Goal: Task Accomplishment & Management: Use online tool/utility

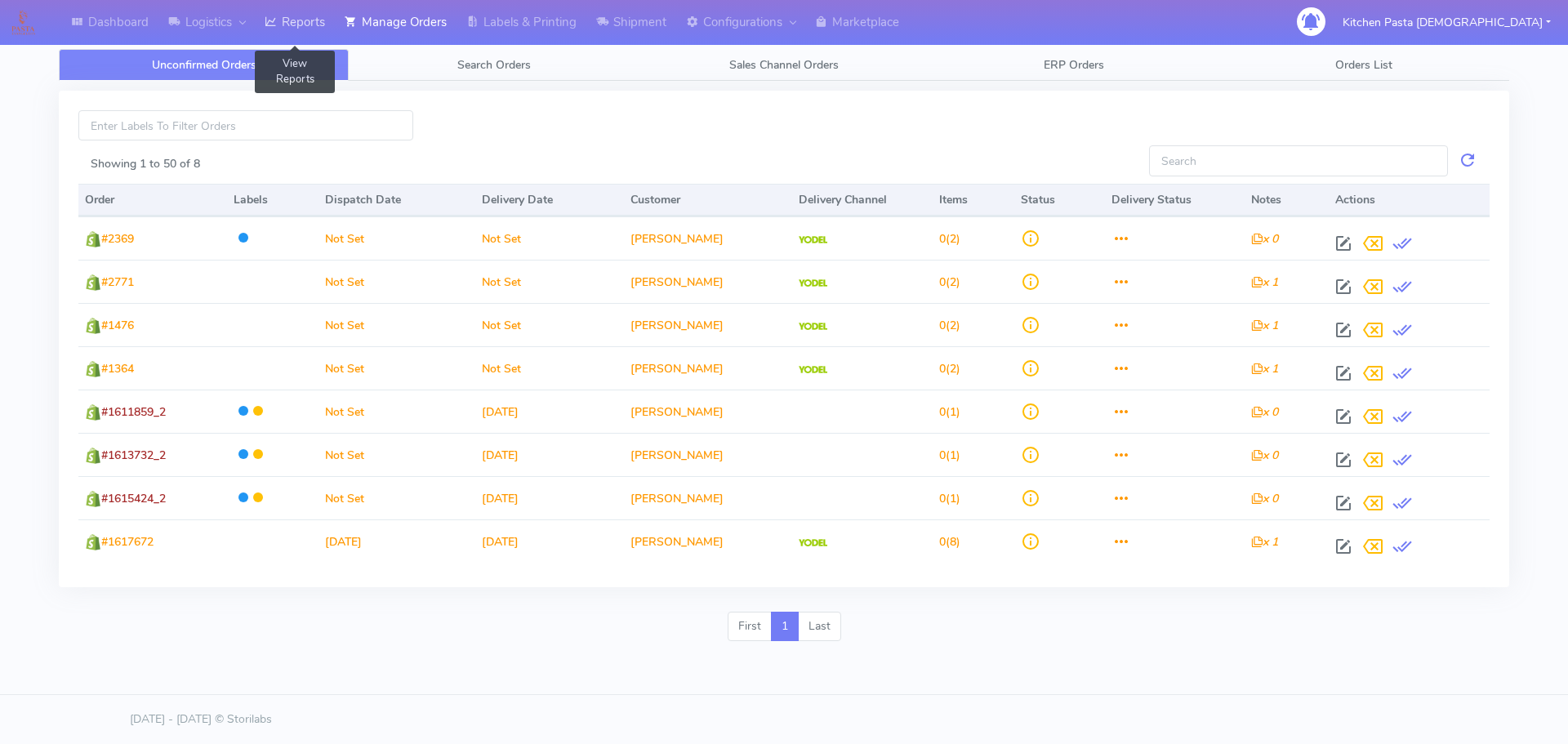
click at [323, 25] on link "Reports" at bounding box center [294, 22] width 80 height 45
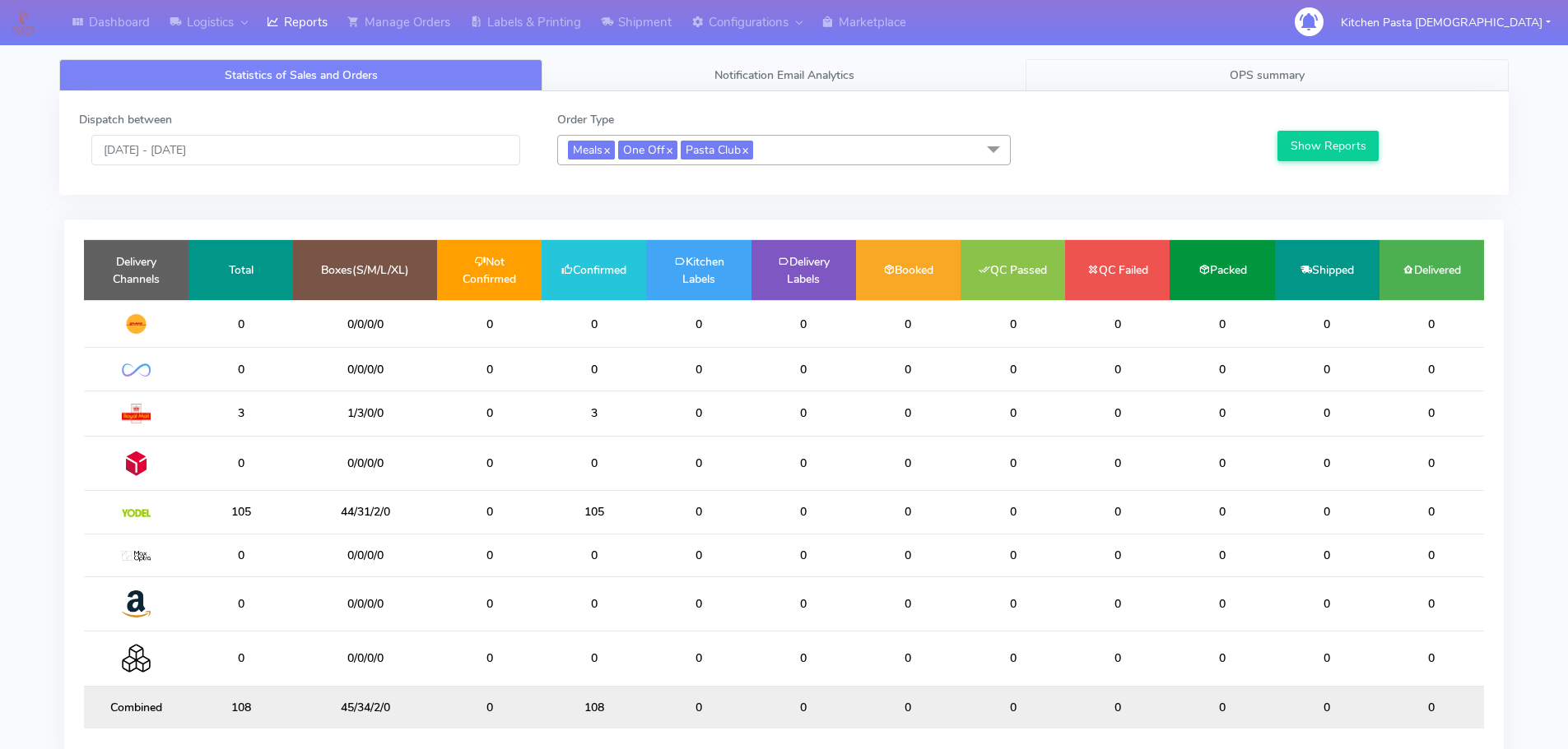
click at [1269, 84] on link "OPS summary" at bounding box center [1266, 75] width 483 height 32
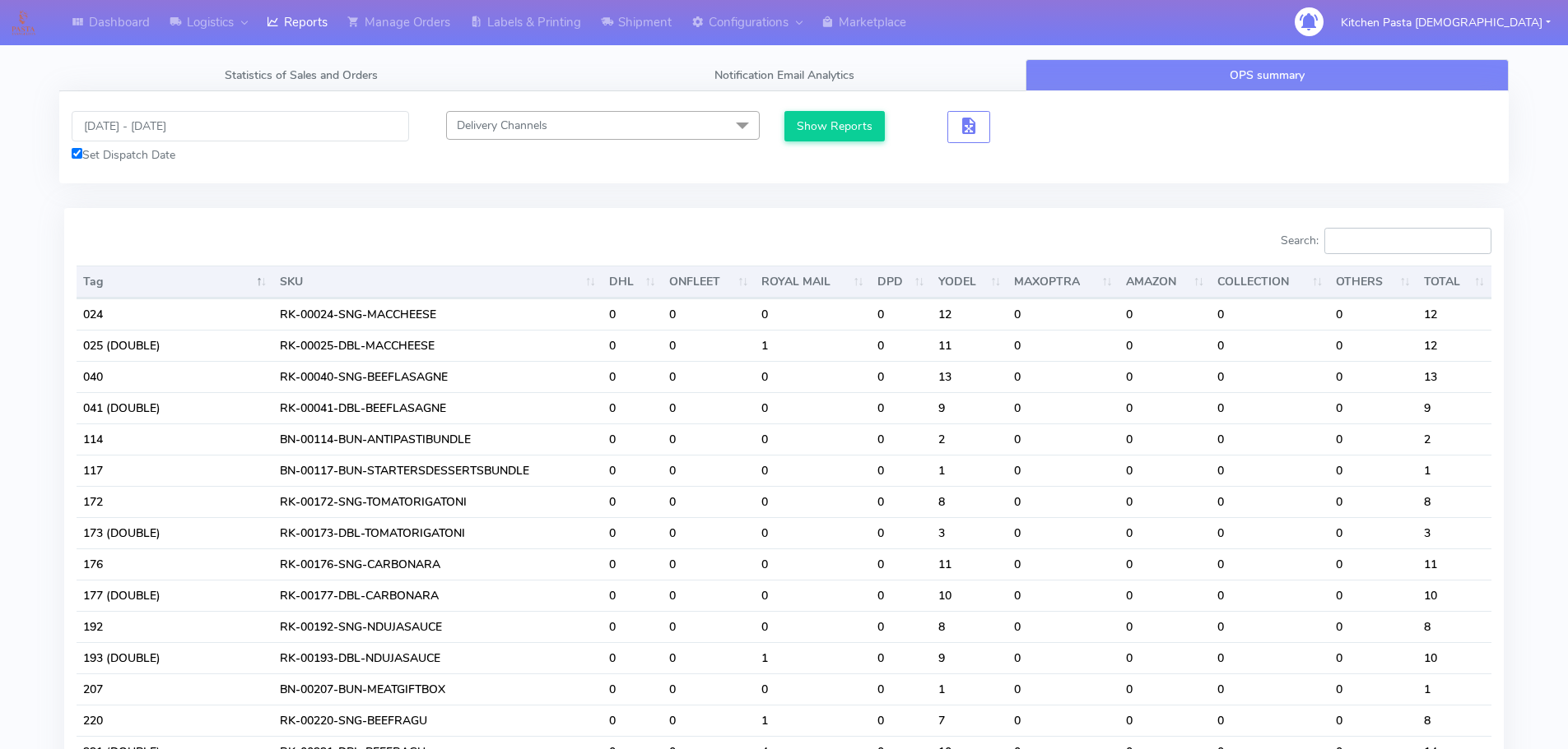
click at [1368, 244] on input "Search:" at bounding box center [1407, 241] width 167 height 26
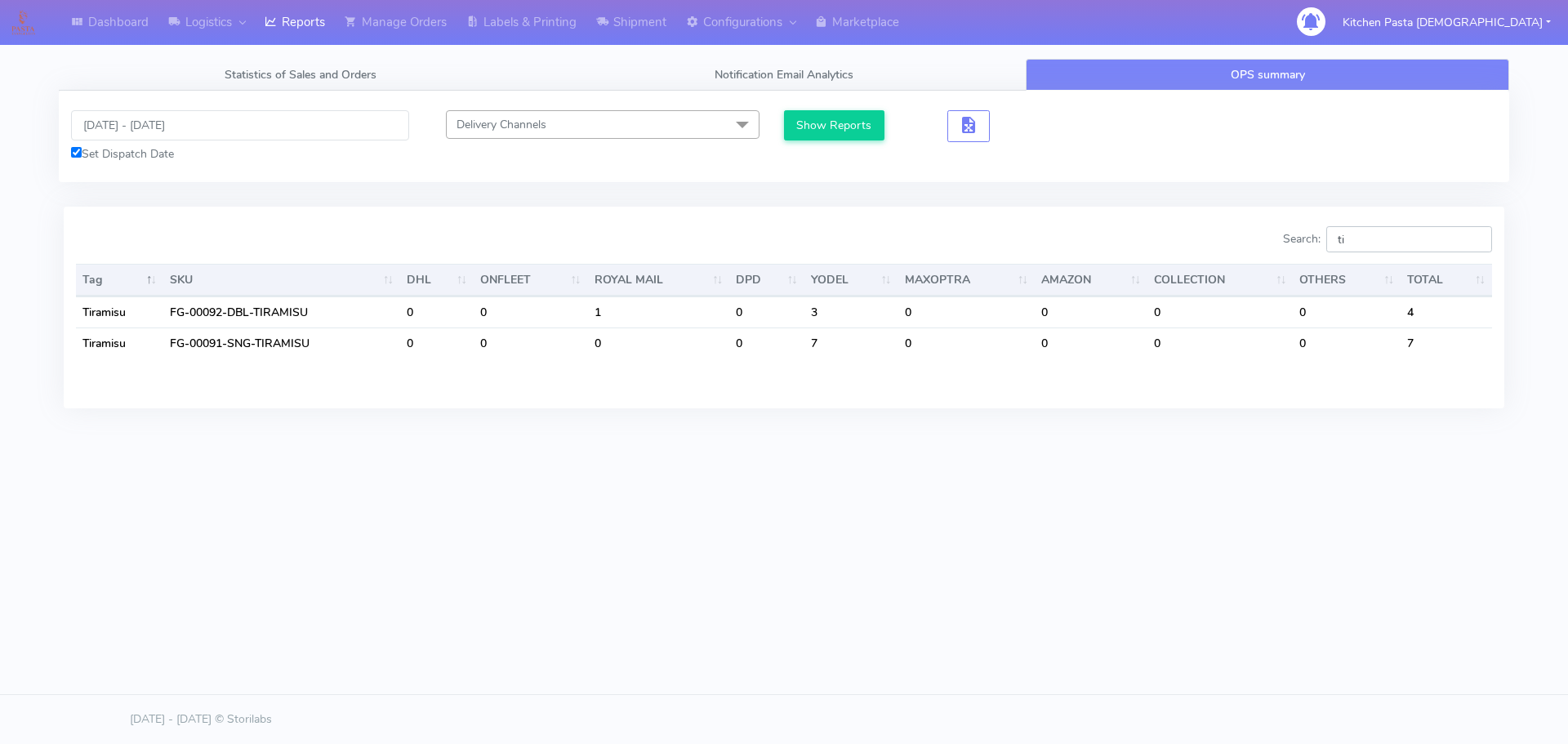
type input "t"
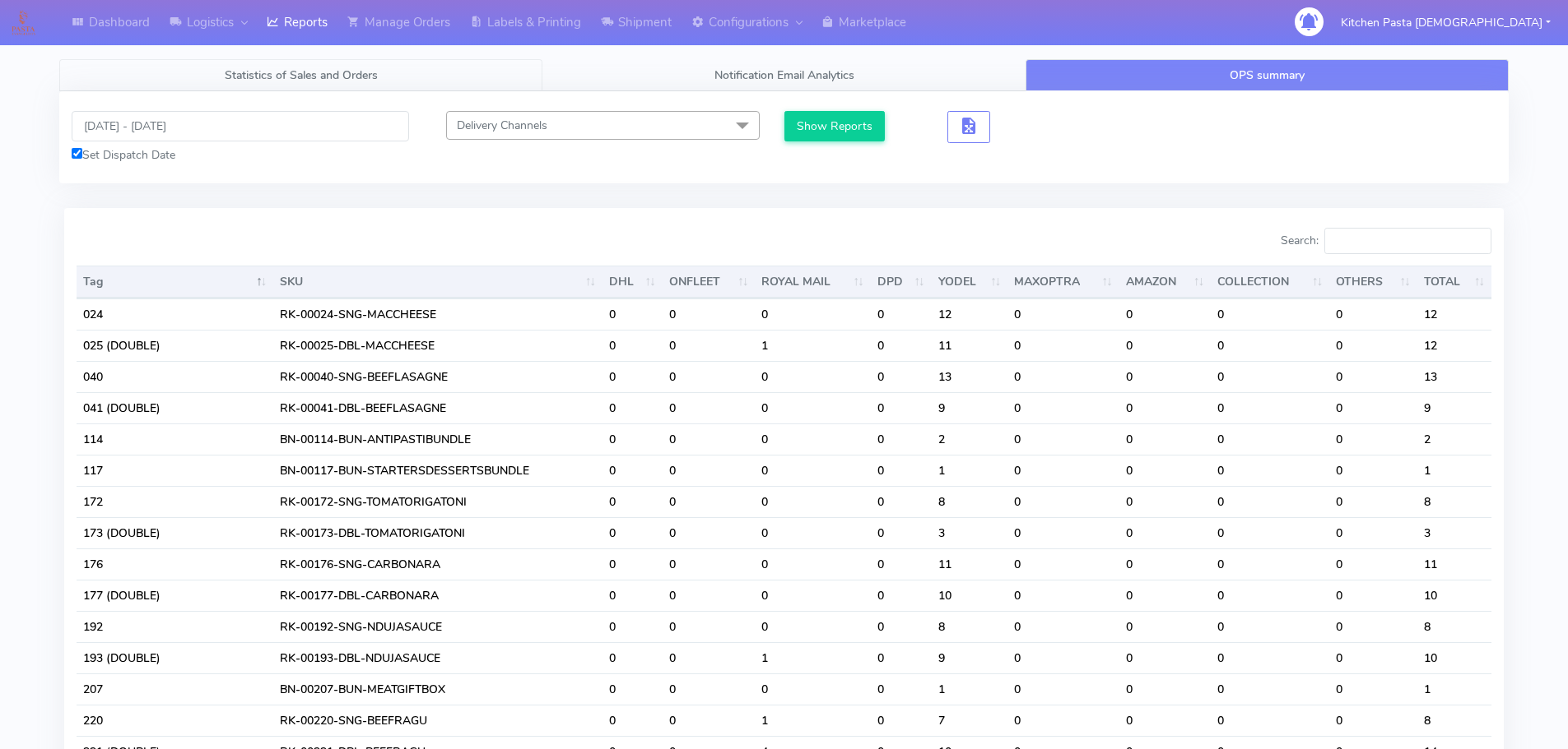
click at [263, 79] on span "Statistics of Sales and Orders" at bounding box center [301, 75] width 153 height 16
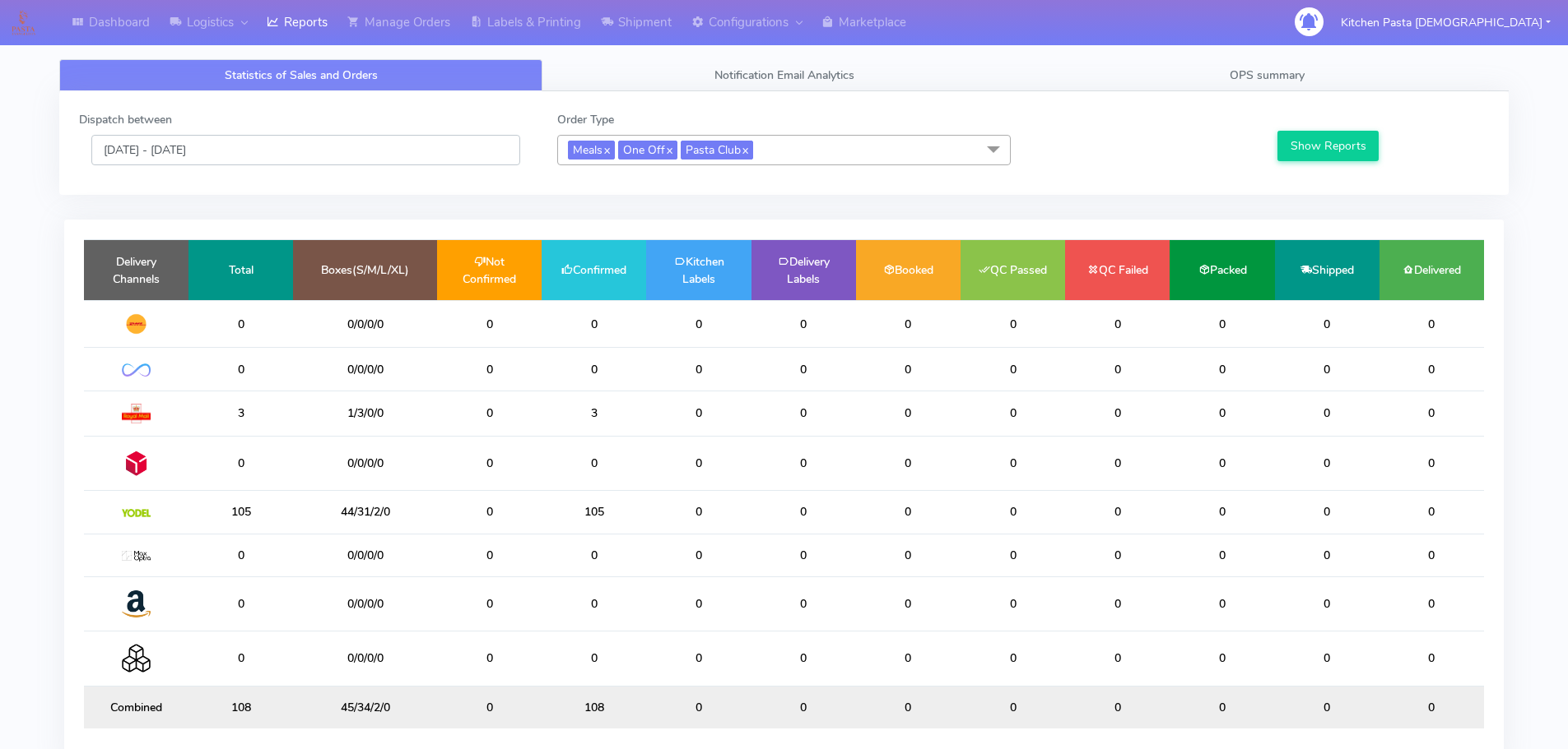
click at [197, 150] on input "[DATE] - [DATE]" at bounding box center [306, 149] width 429 height 30
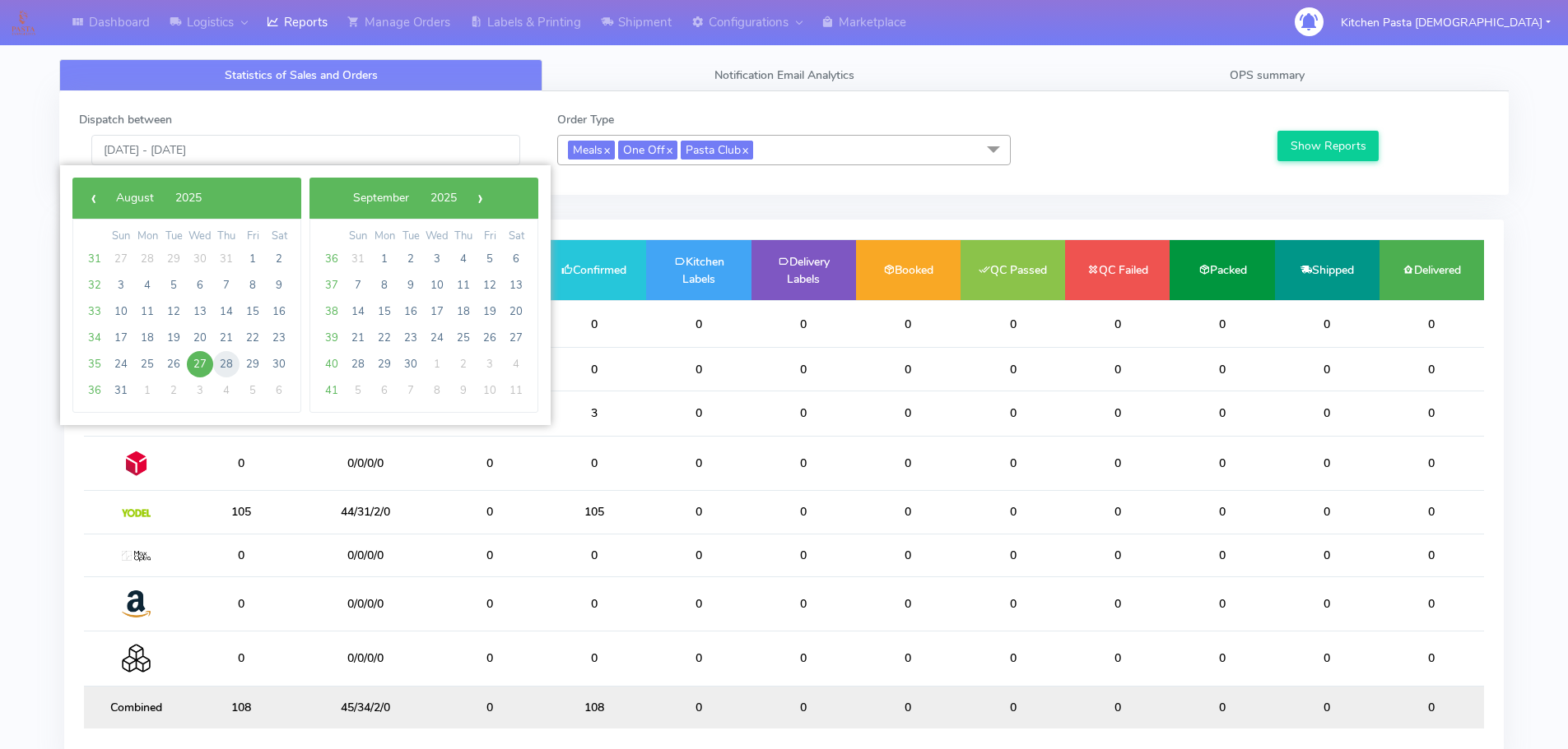
click at [226, 369] on span "28" at bounding box center [226, 365] width 26 height 26
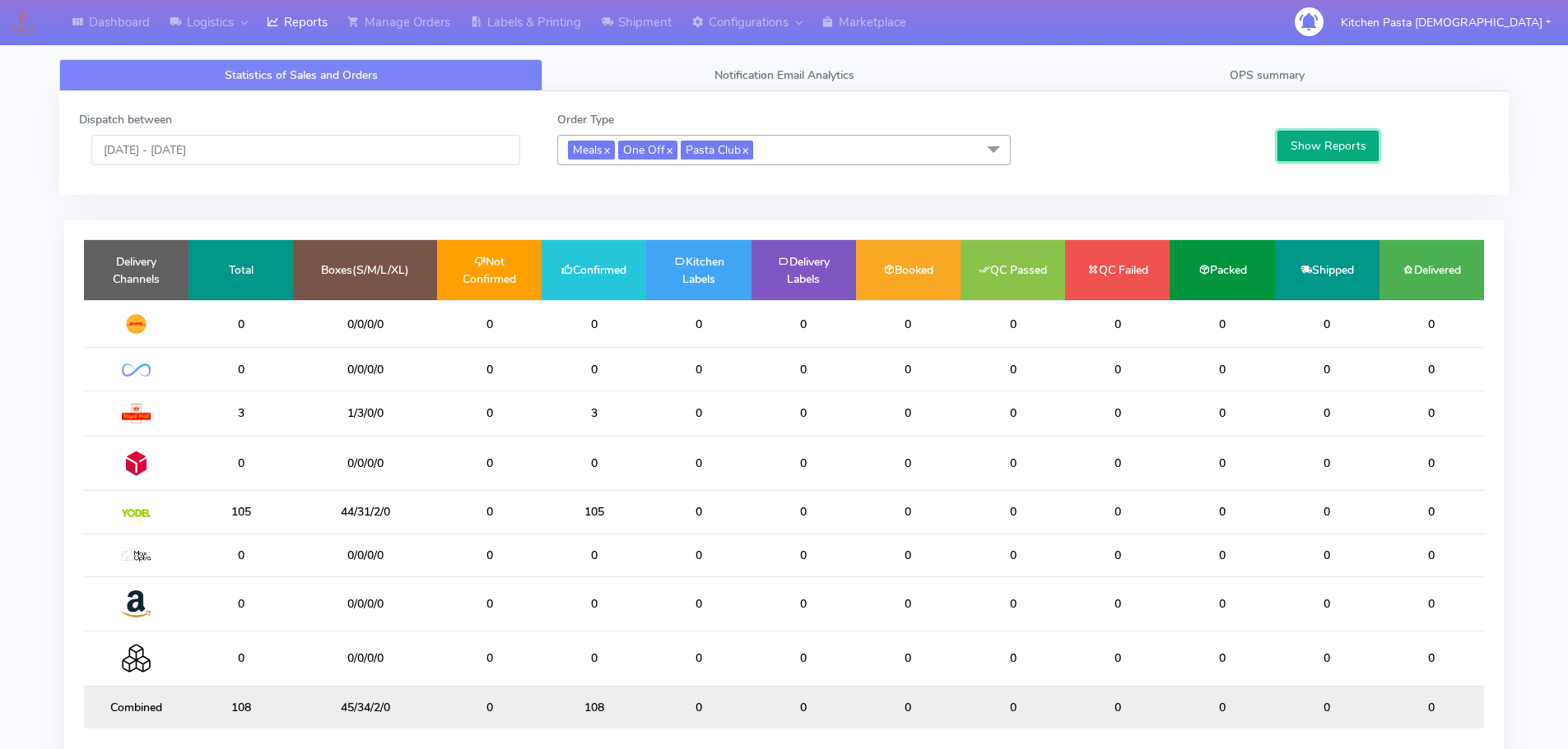
click at [1303, 151] on button "Show Reports" at bounding box center [1328, 145] width 101 height 30
click at [214, 157] on input "28/08/2025 - 28/08/2025" at bounding box center [306, 149] width 429 height 30
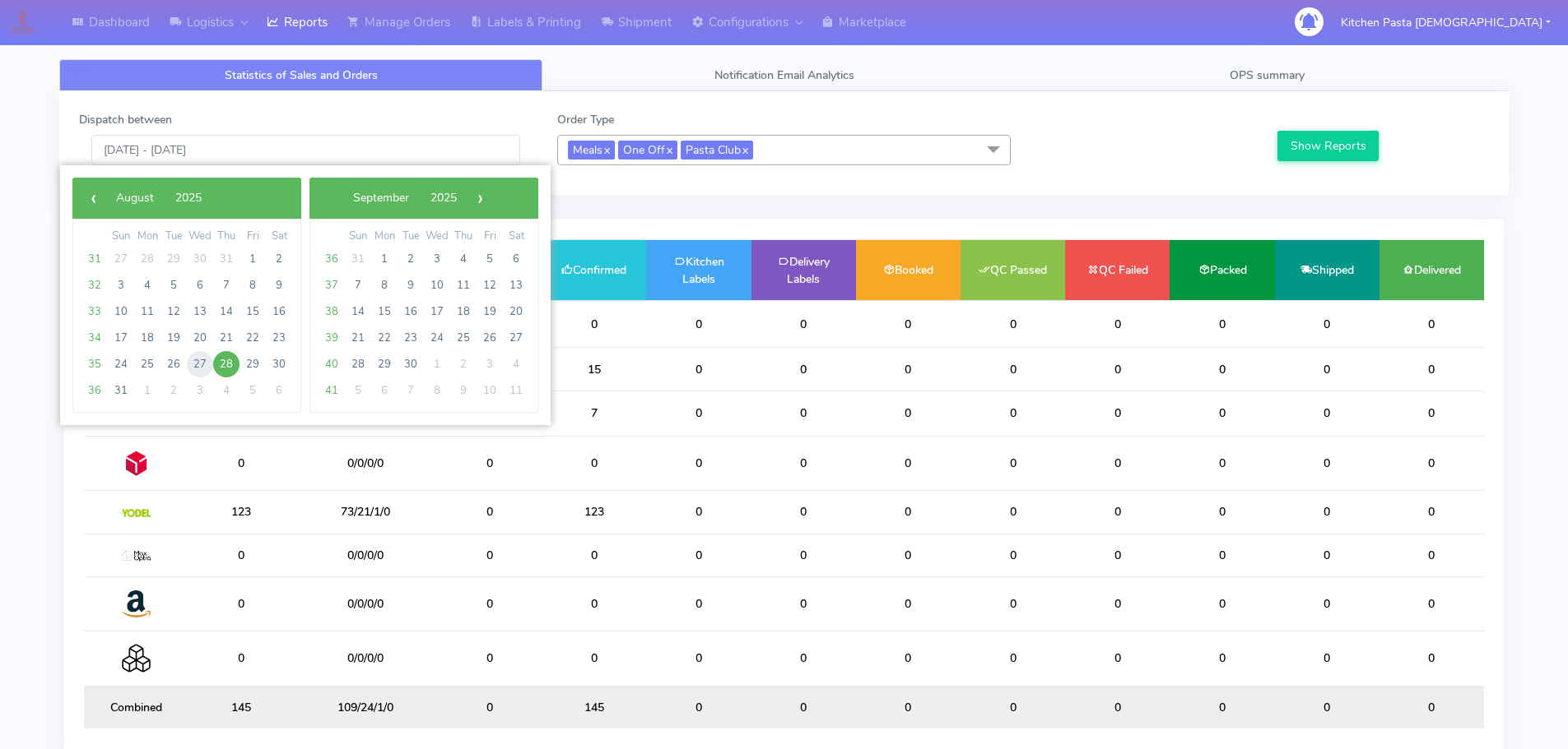
click at [203, 361] on span "27" at bounding box center [200, 365] width 26 height 26
type input "[DATE] - [DATE]"
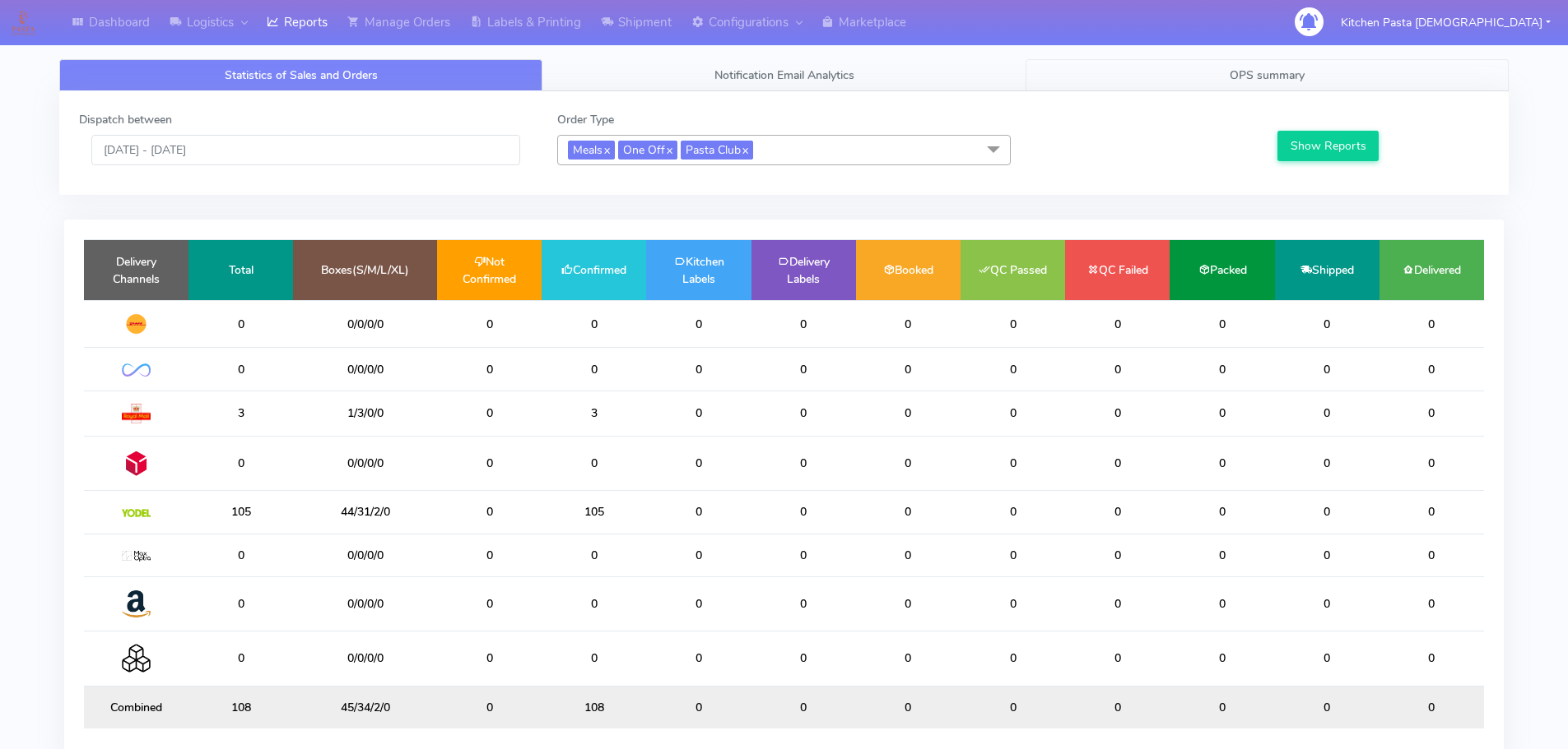
click at [1242, 86] on link "OPS summary" at bounding box center [1266, 75] width 483 height 32
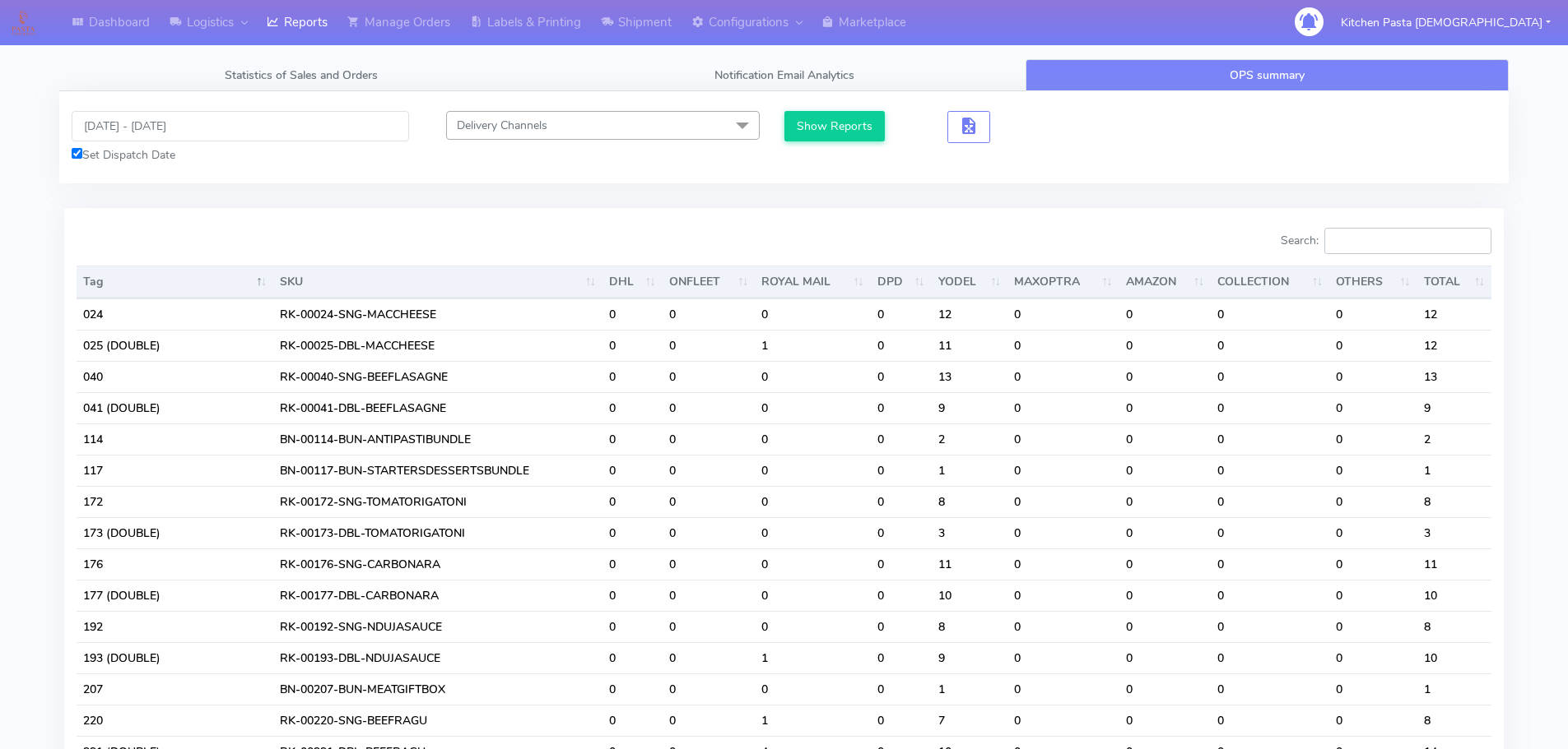
click at [1354, 232] on input "Search:" at bounding box center [1407, 241] width 167 height 26
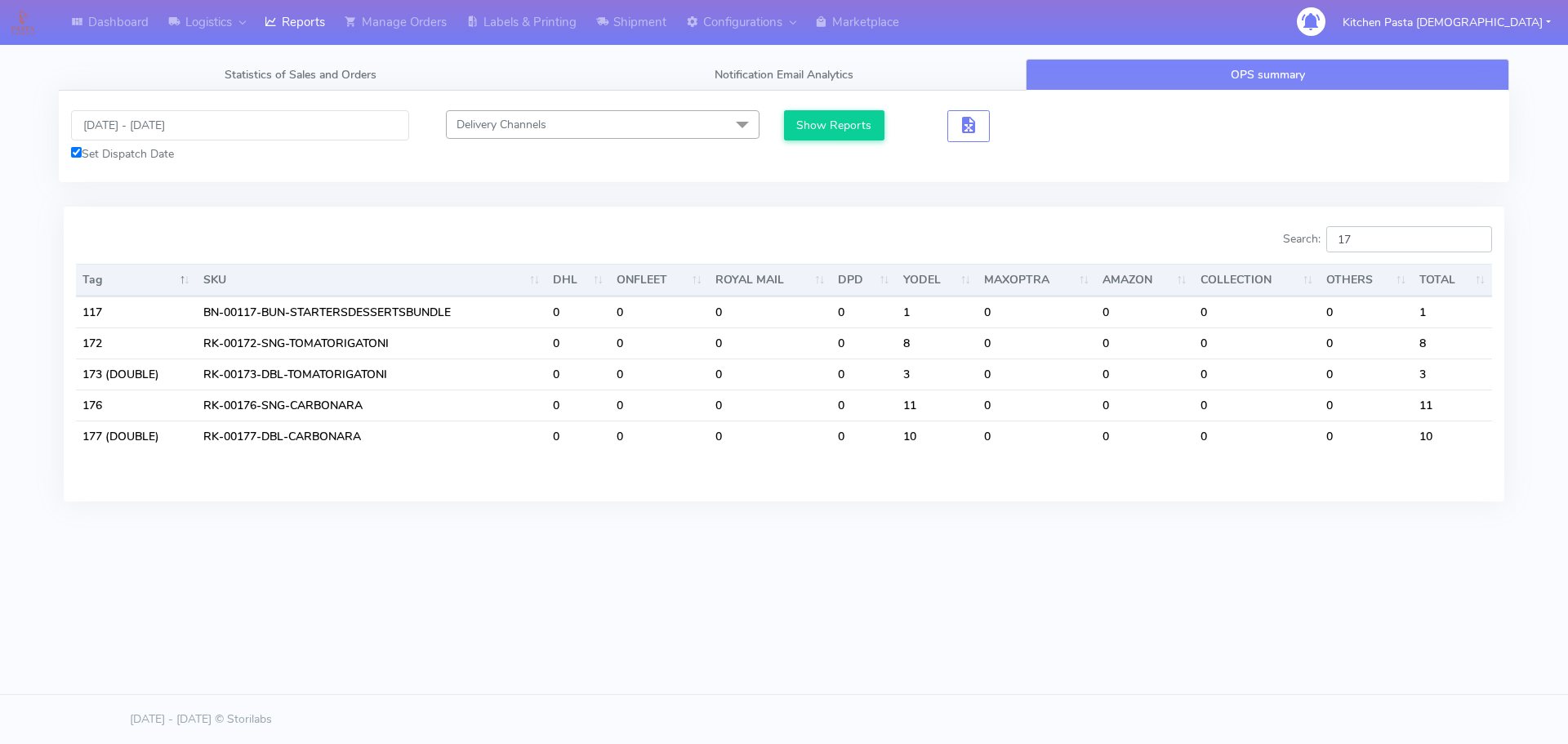
type input "1"
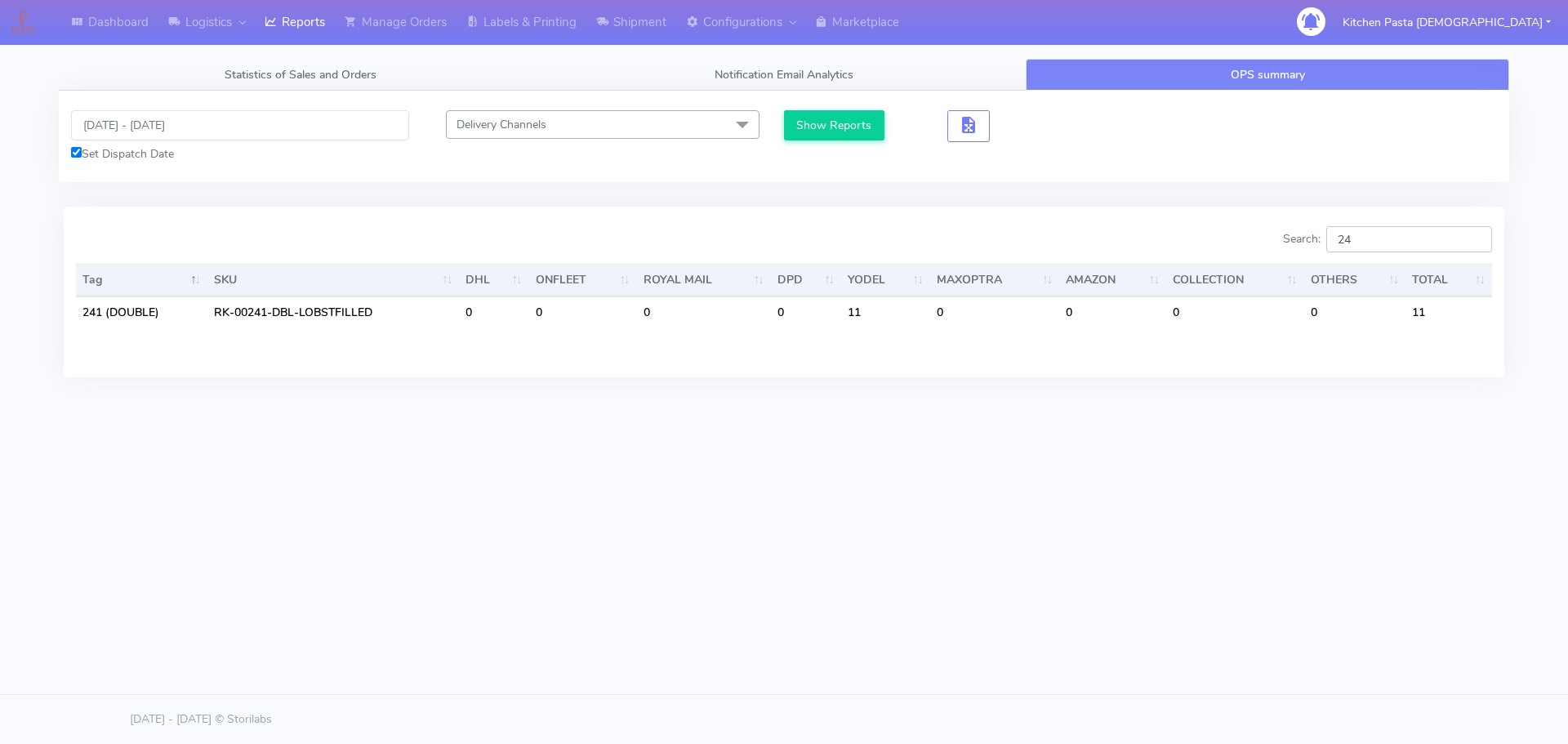
type input "2"
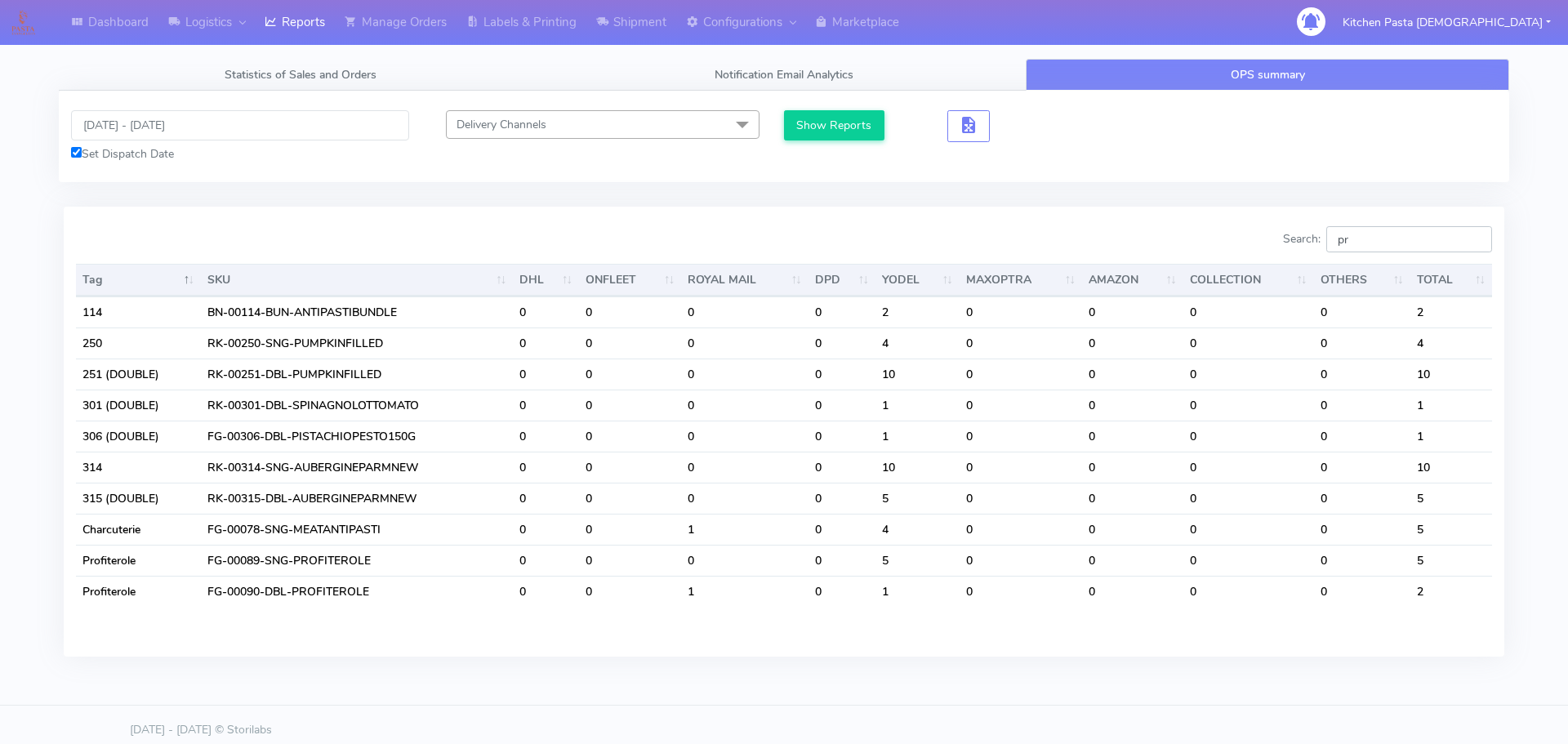
type input "p"
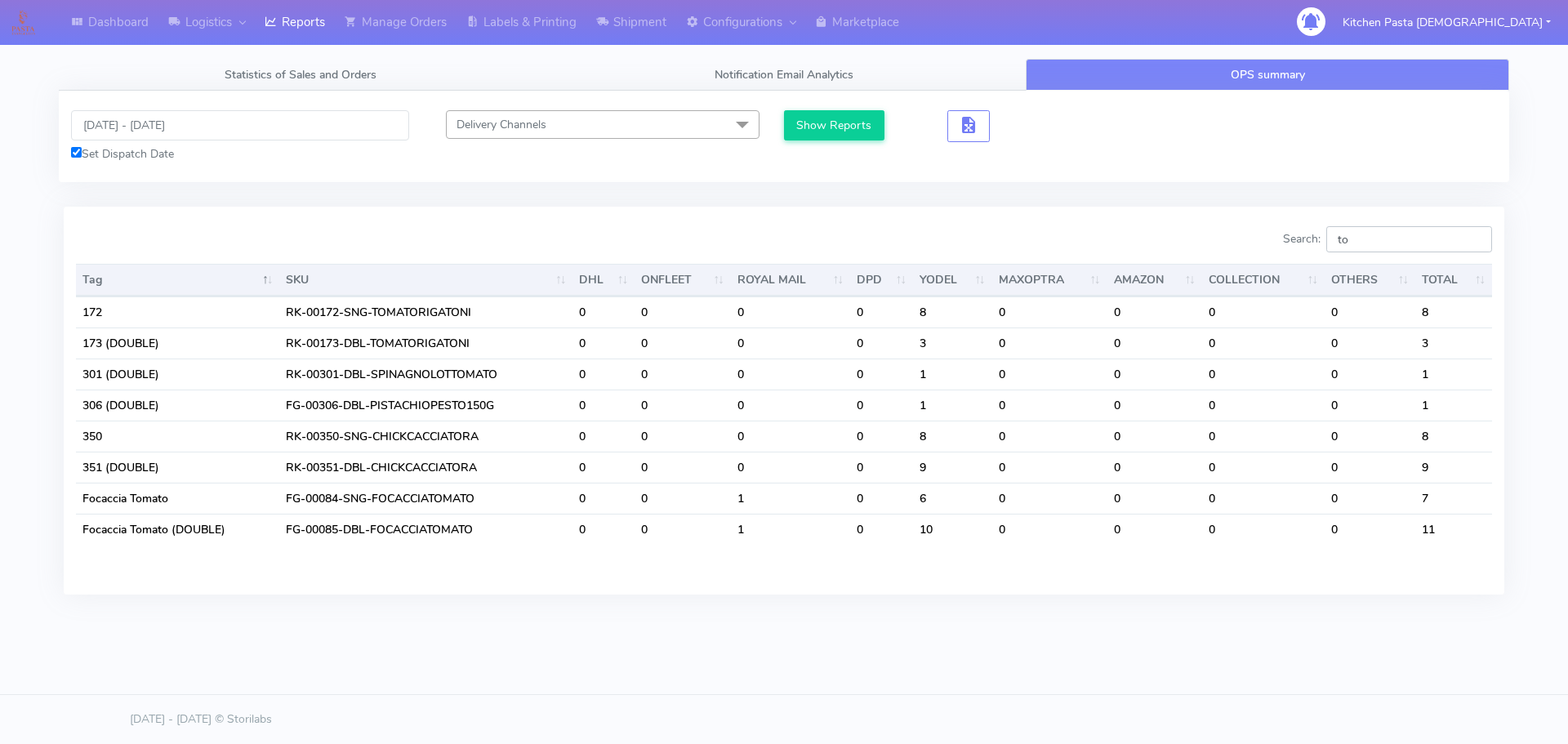
type input "t"
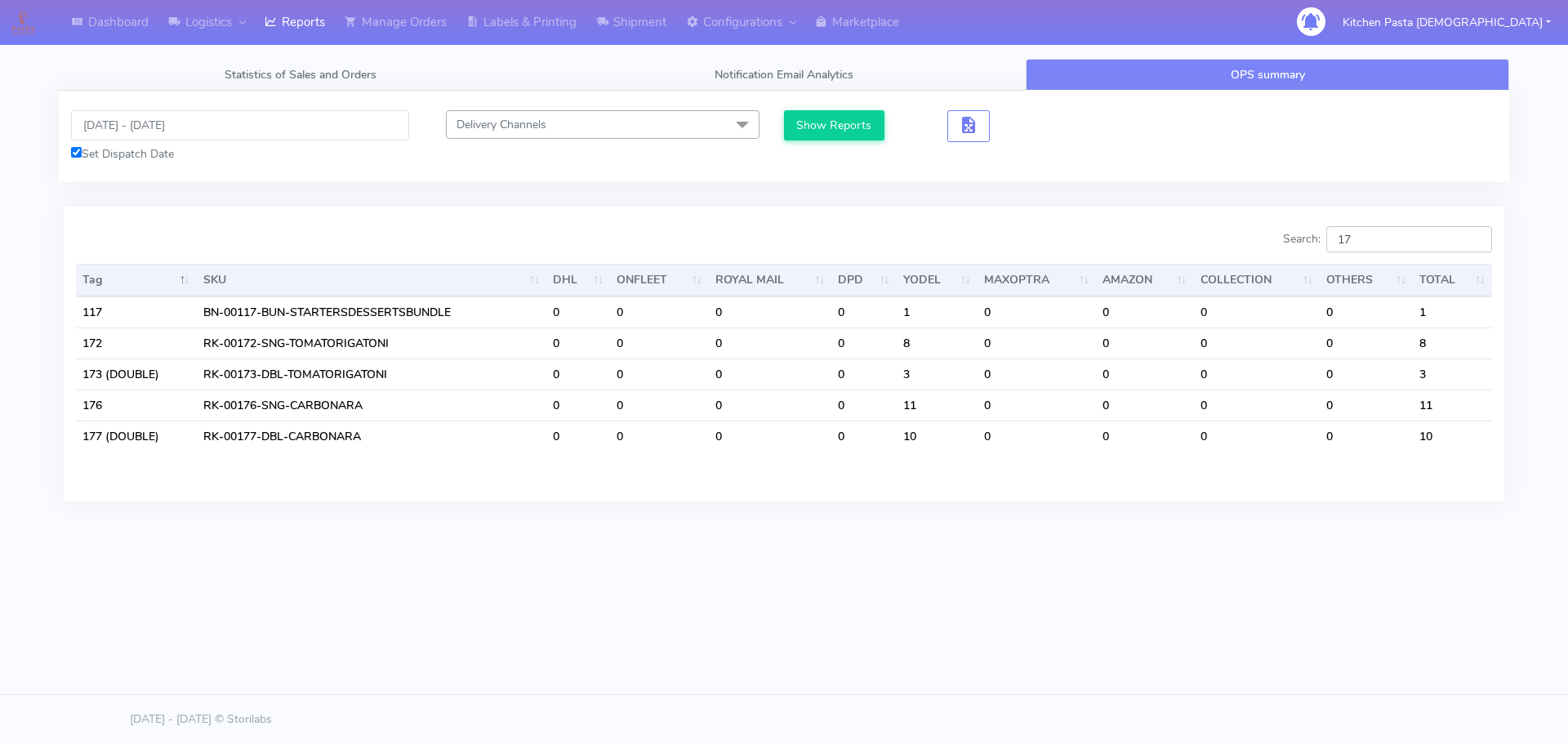
type input "1"
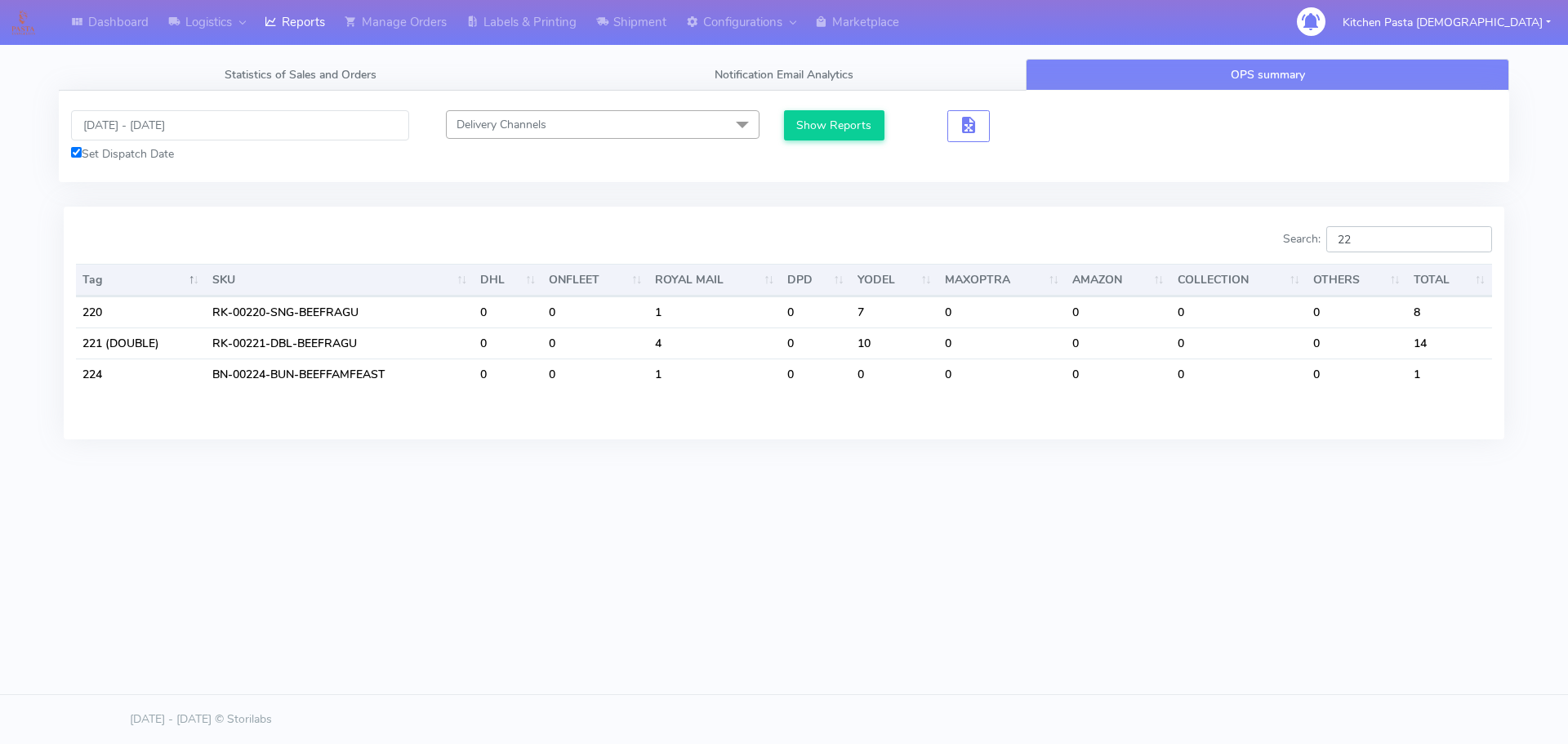
type input "2"
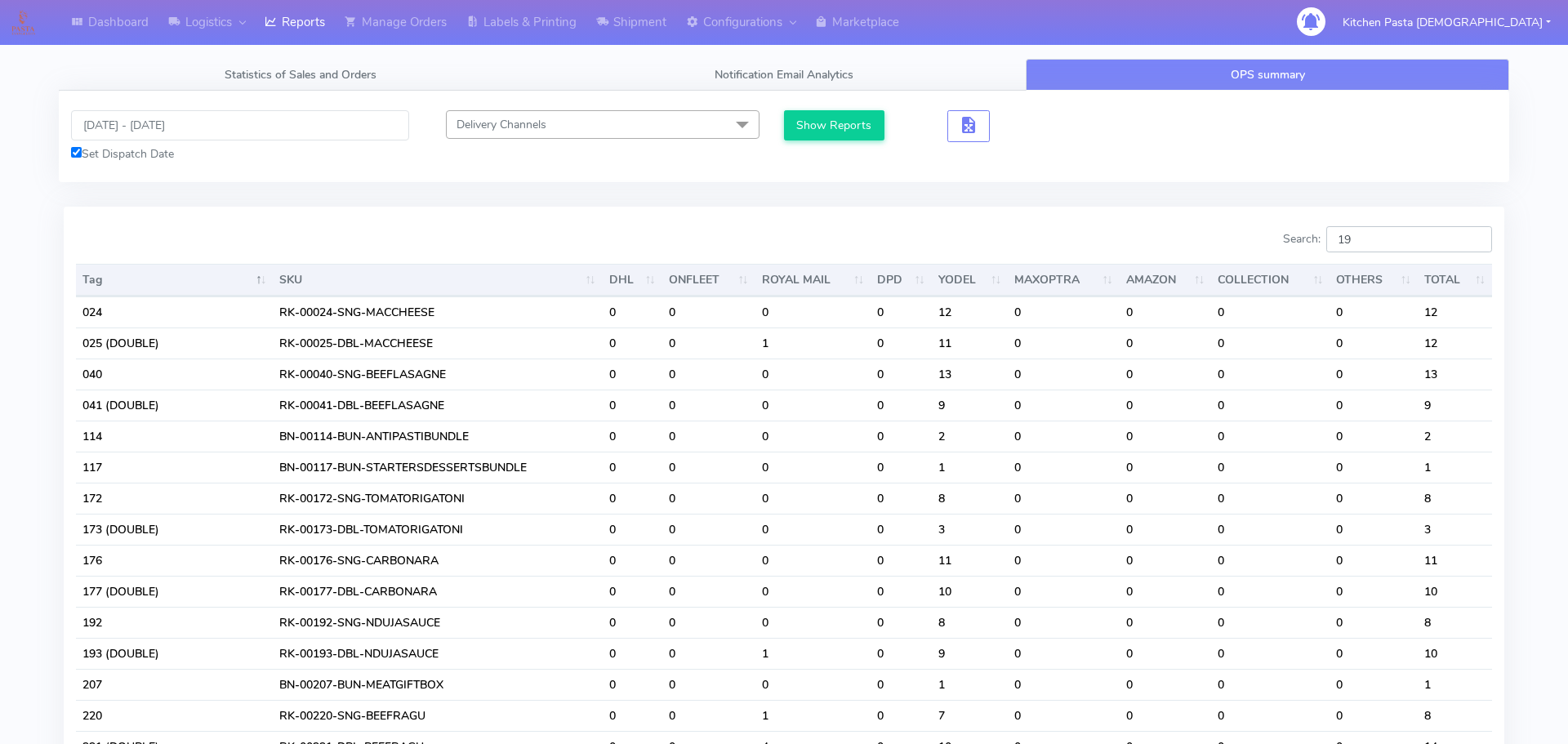
type input "1"
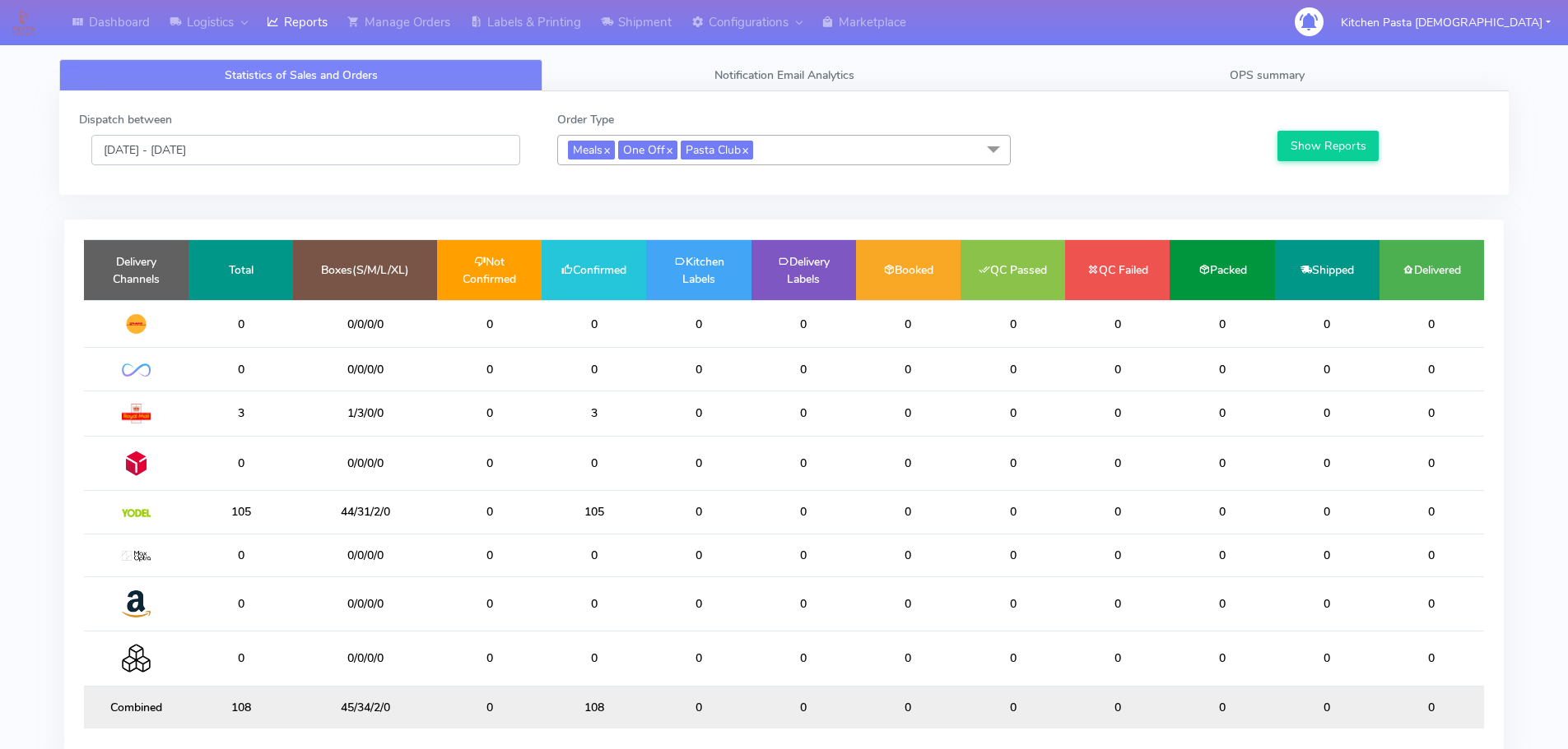
click at [277, 157] on input "[DATE] - [DATE]" at bounding box center [306, 149] width 429 height 30
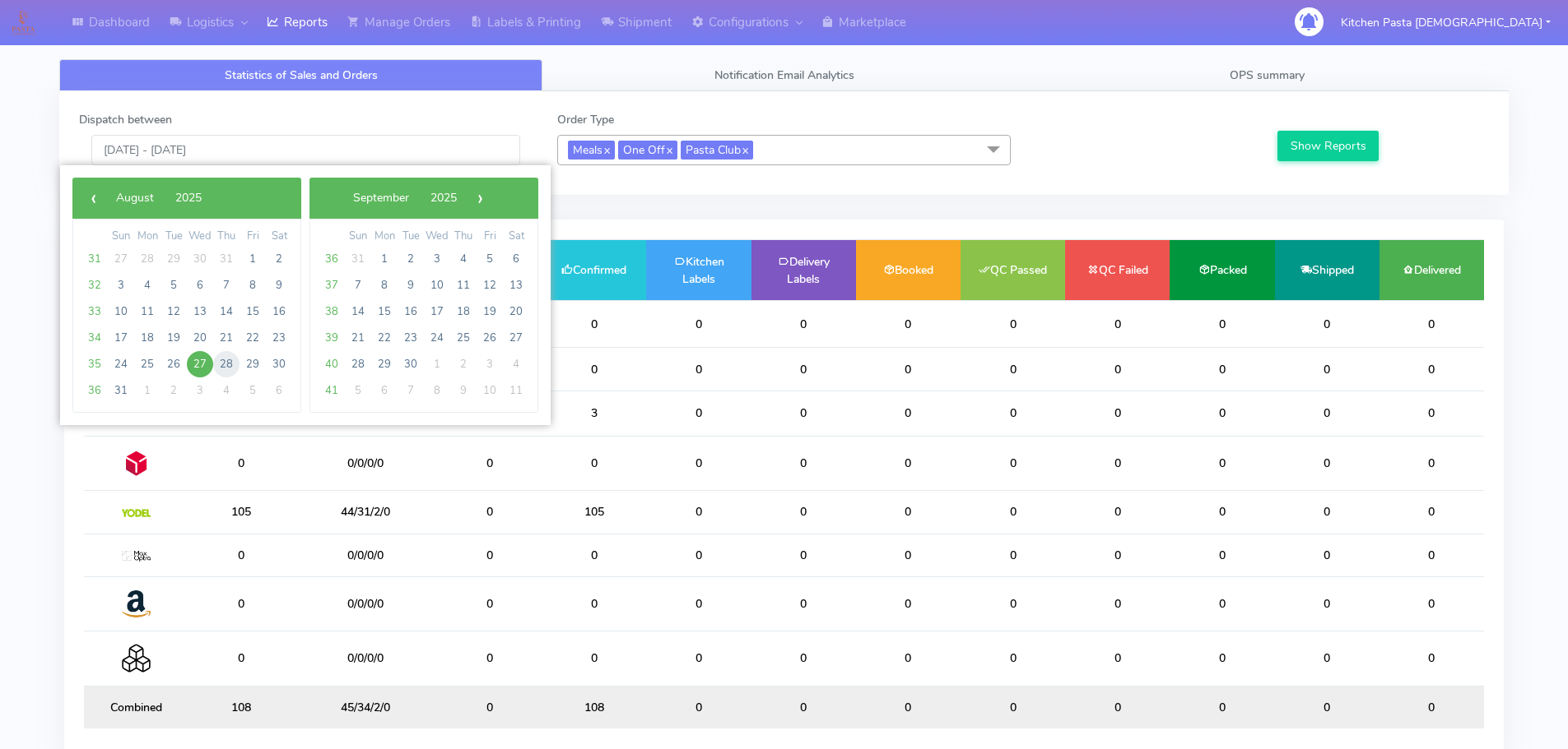
click at [228, 368] on span "28" at bounding box center [226, 365] width 26 height 26
type input "[DATE] - [DATE]"
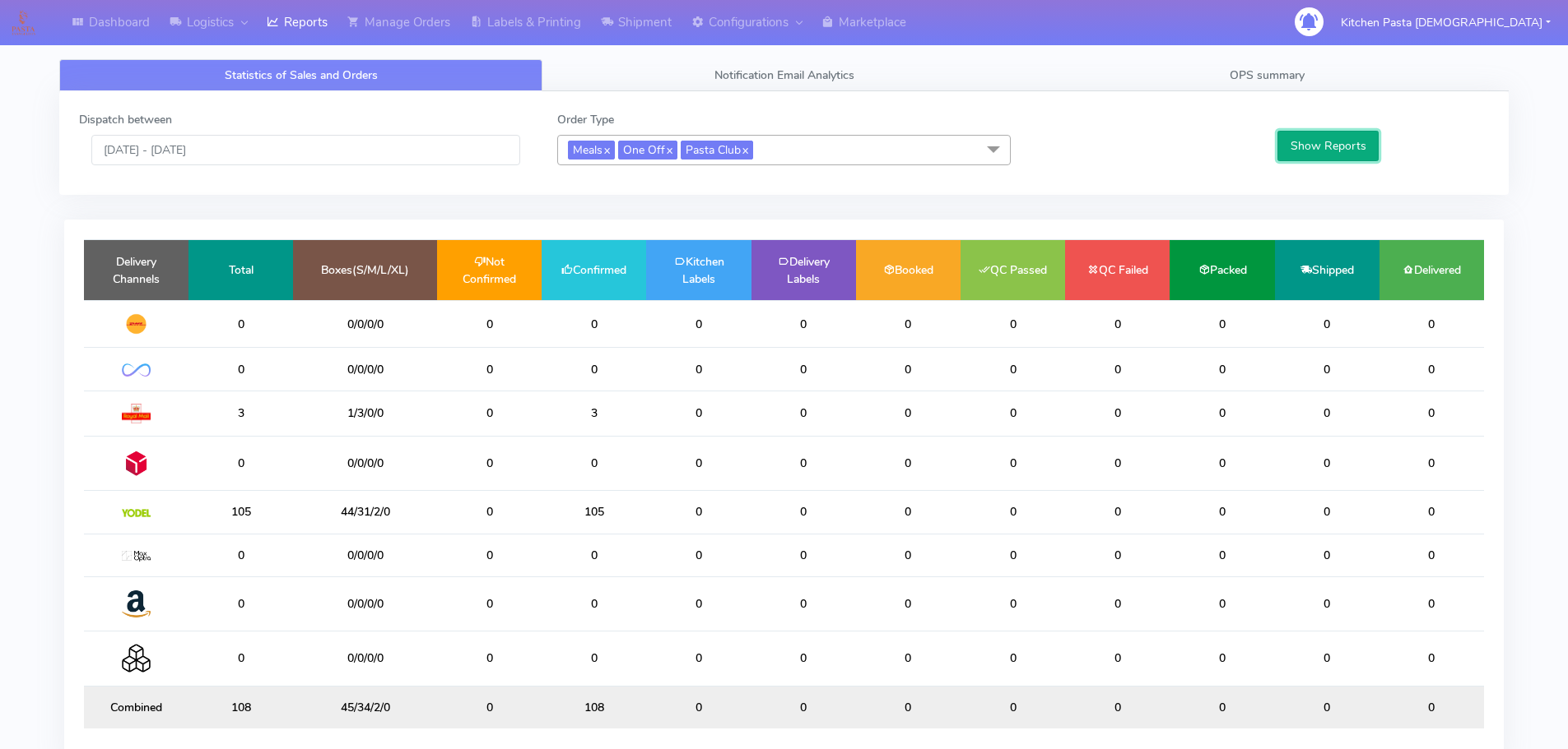
click at [1289, 153] on button "Show Reports" at bounding box center [1328, 145] width 101 height 30
click at [1259, 79] on span "OPS summary" at bounding box center [1266, 75] width 75 height 16
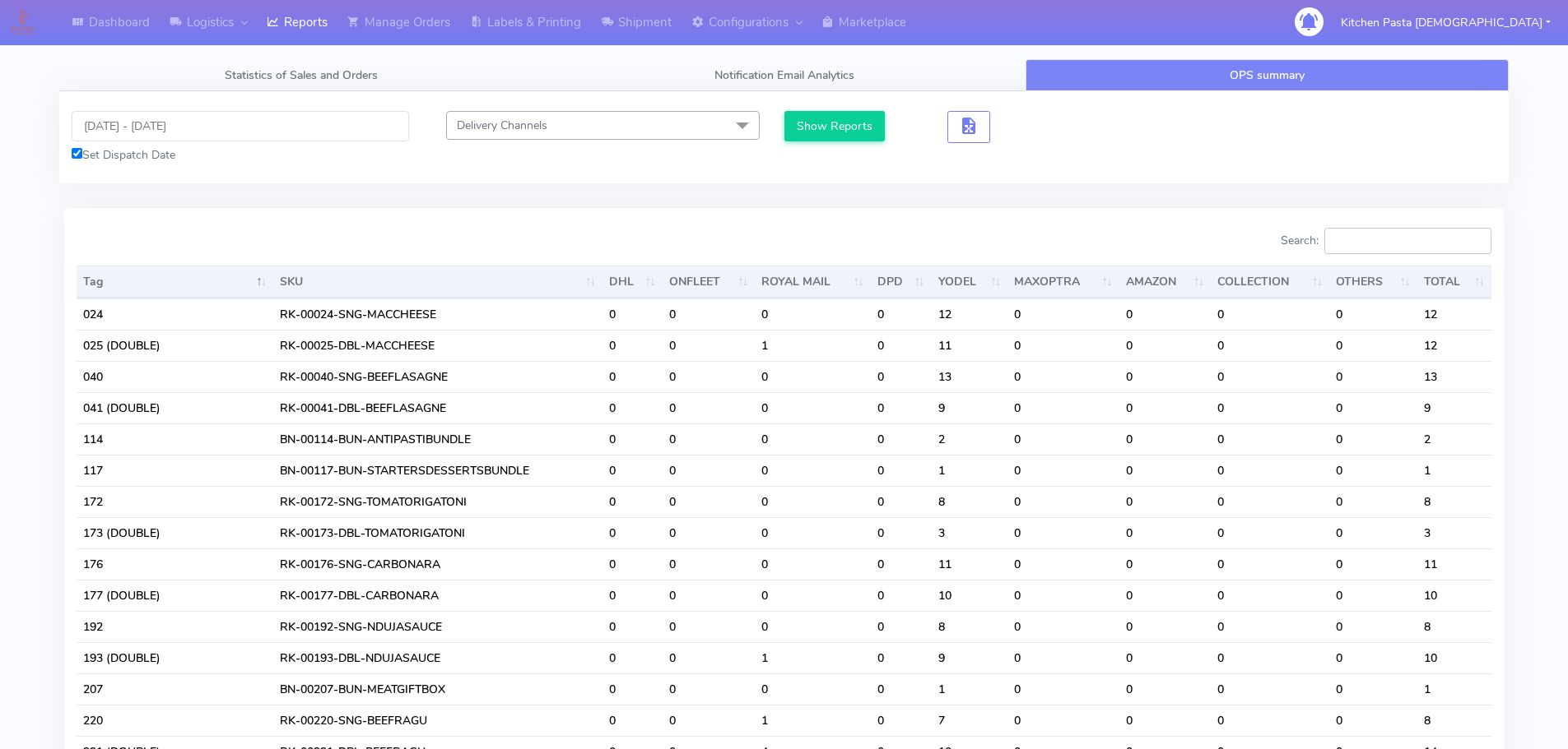
drag, startPoint x: 1381, startPoint y: 237, endPoint x: 1382, endPoint y: 222, distance: 15.0
click at [1381, 237] on input "Search:" at bounding box center [1407, 241] width 167 height 26
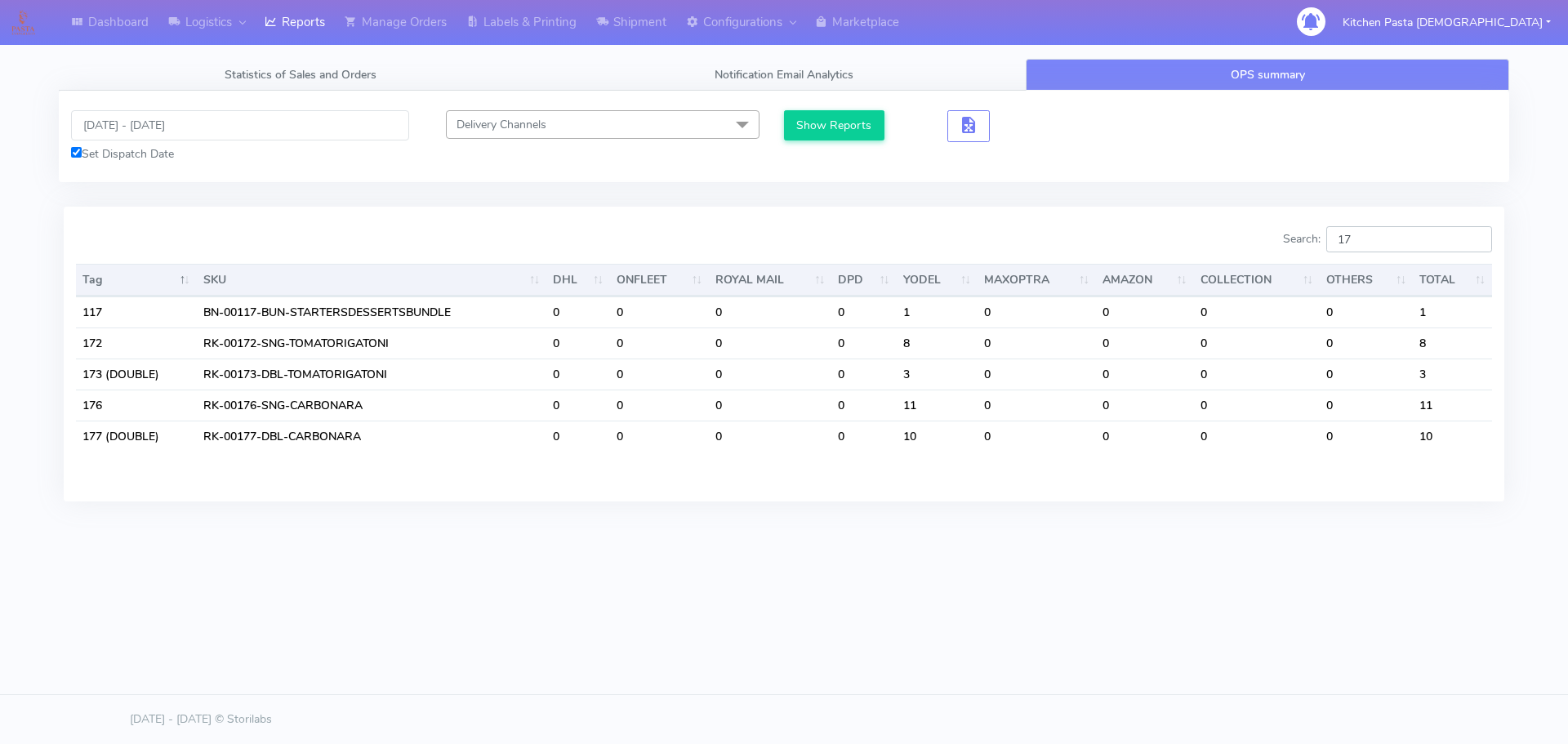
type input "1"
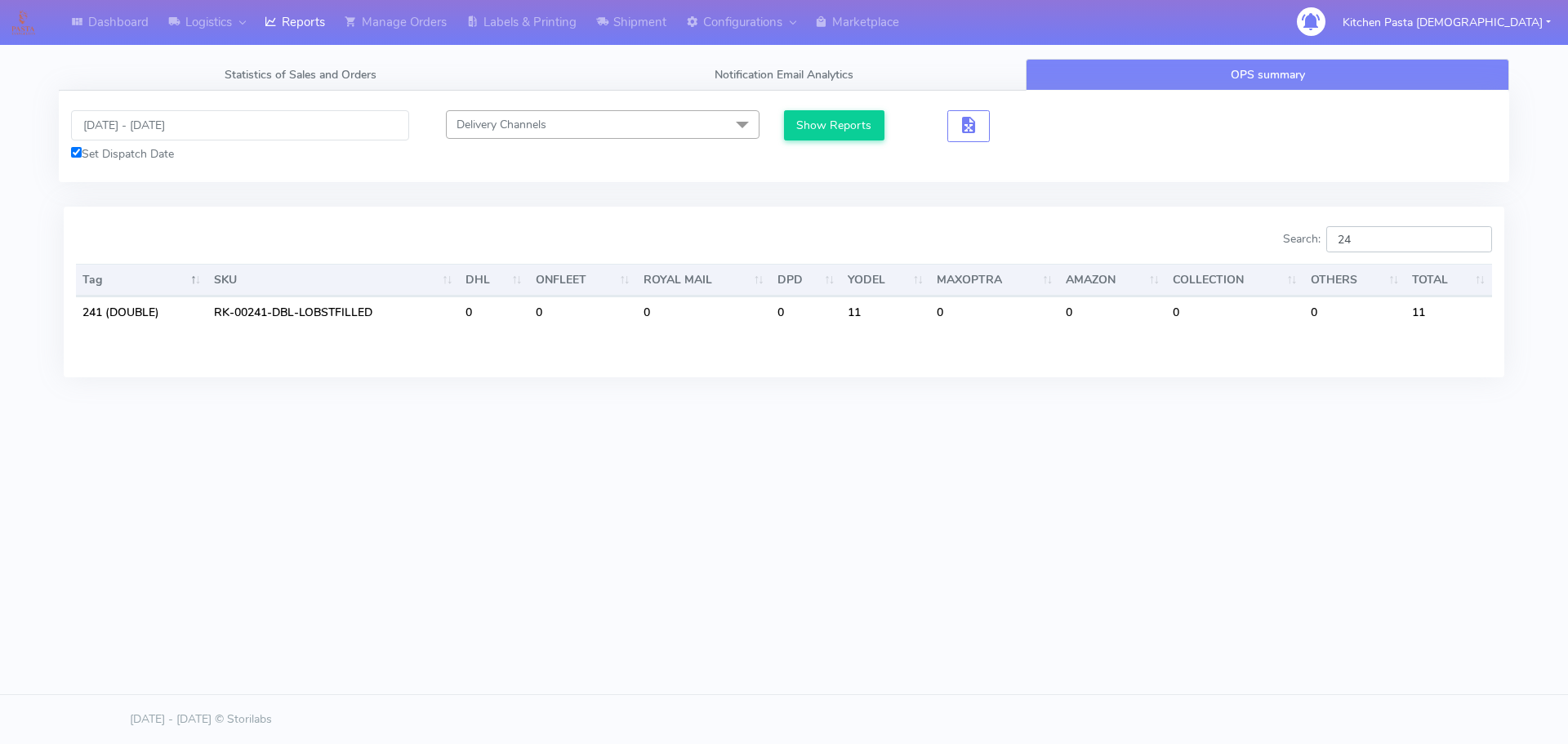
type input "2"
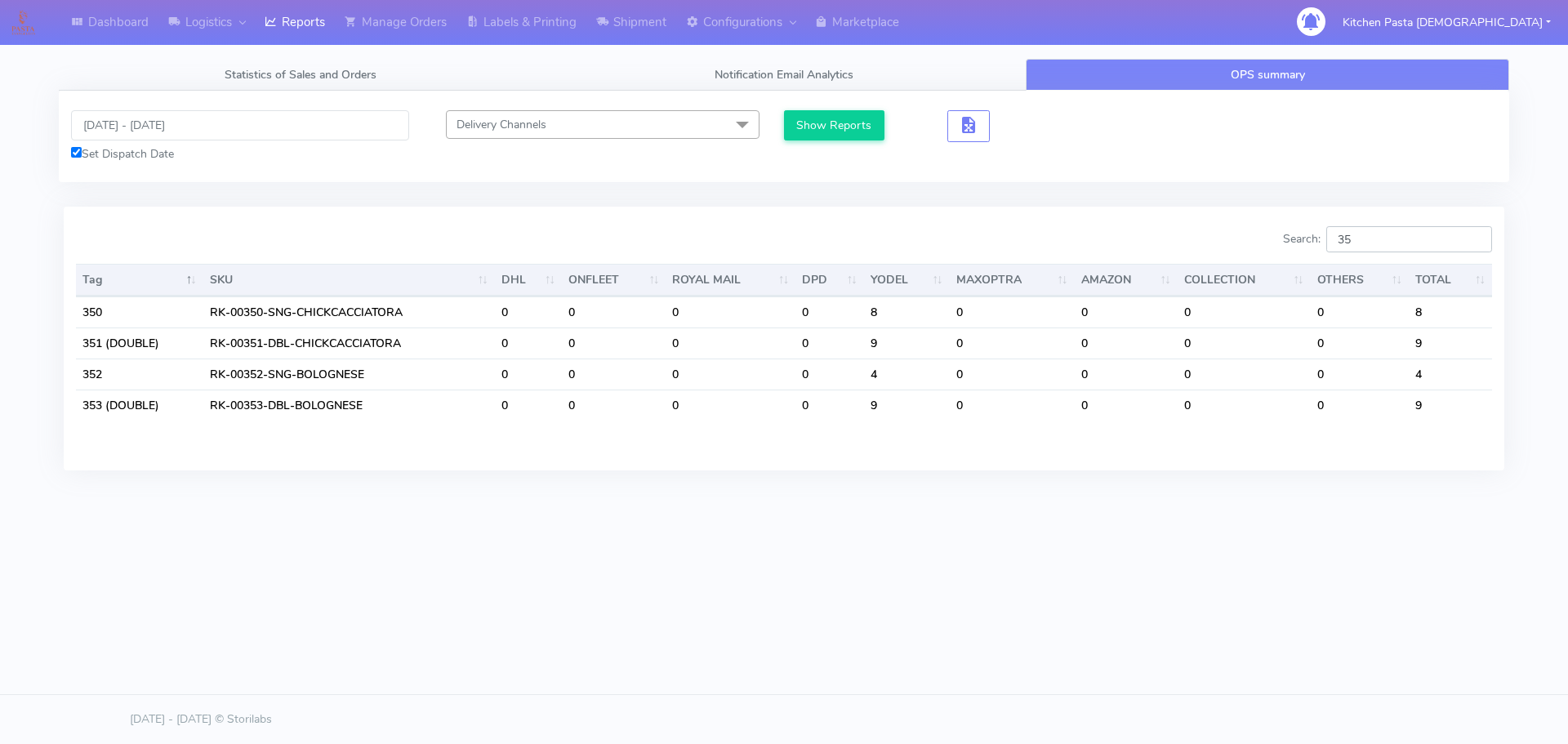
type input "3"
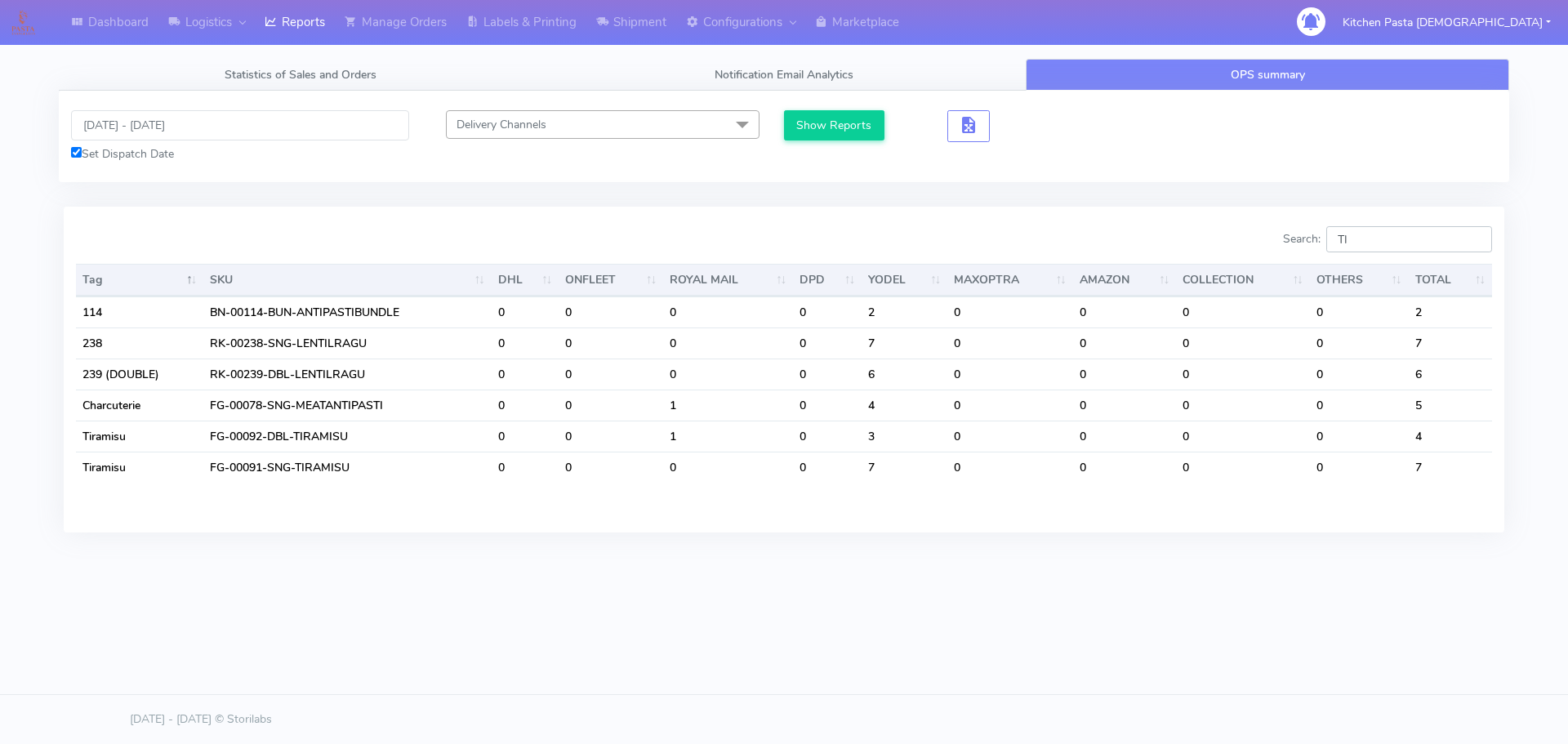
type input "T"
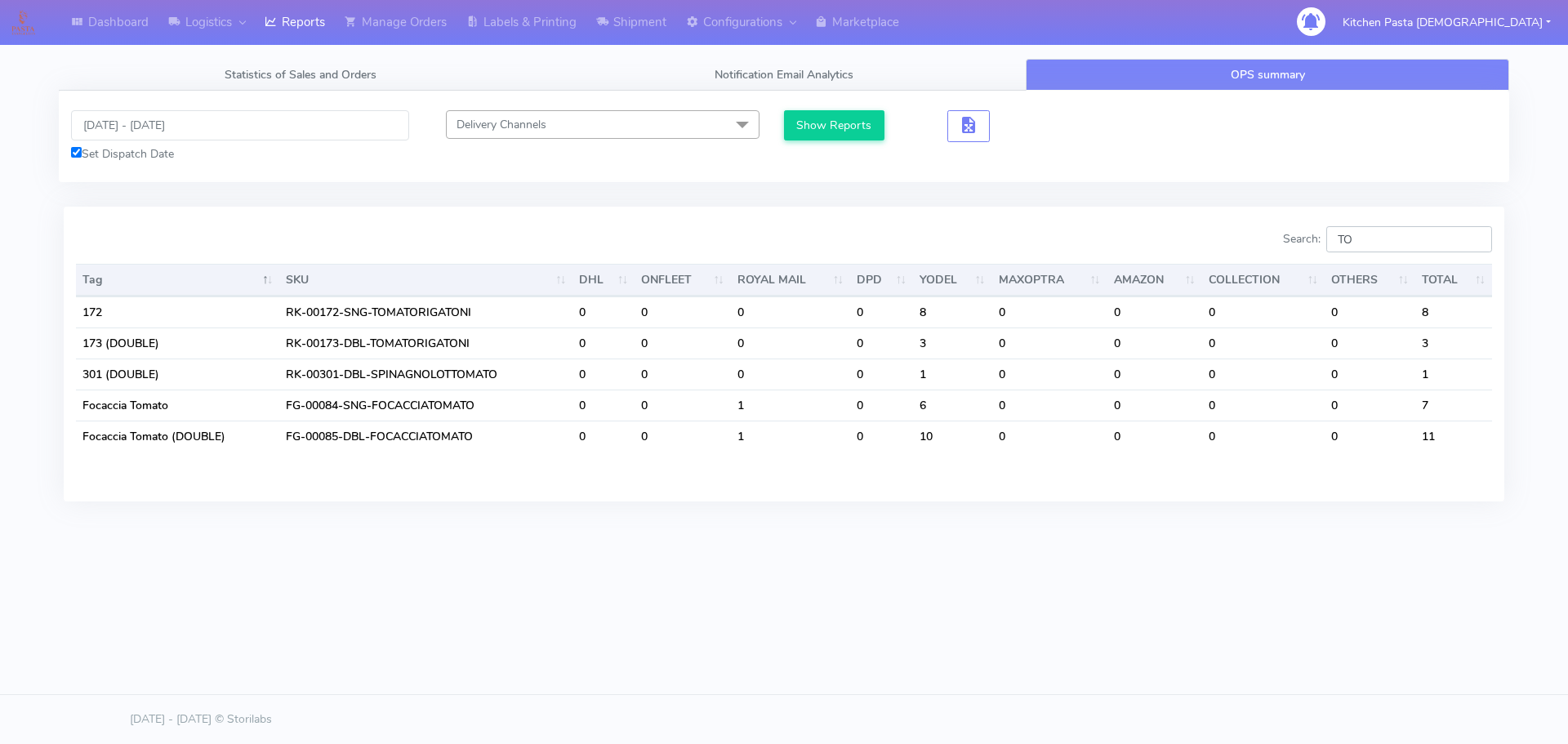
type input "T"
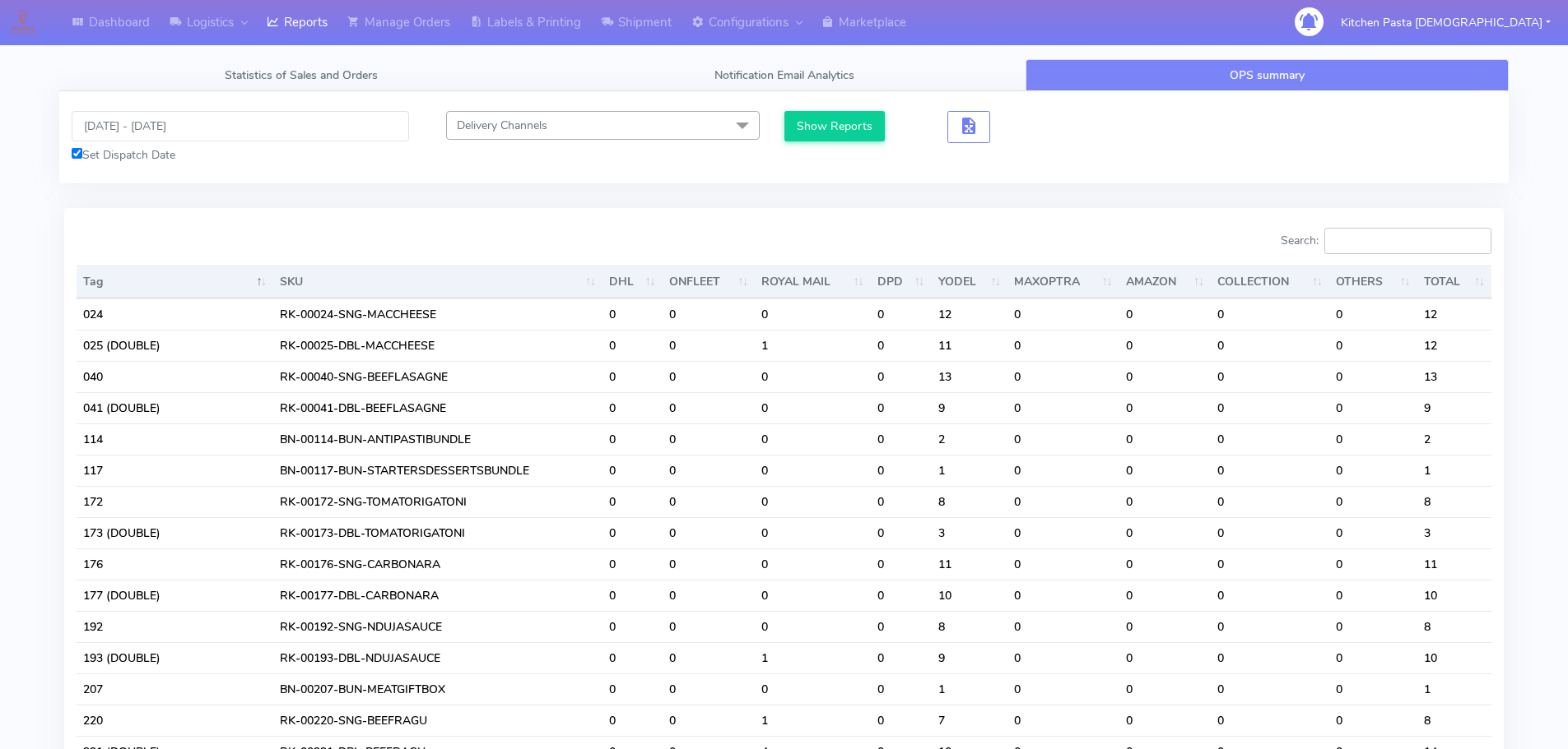
type input ","
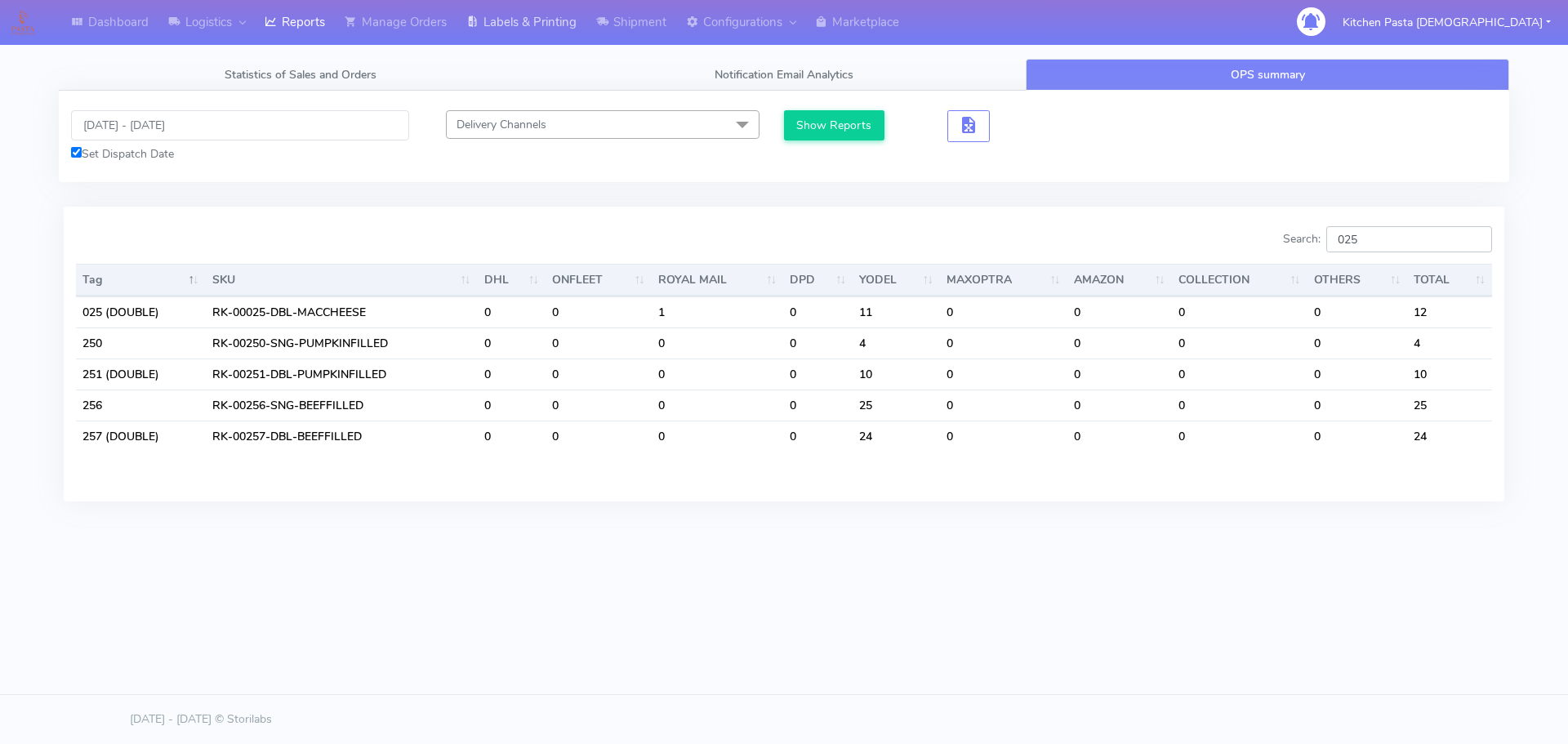
type input "025"
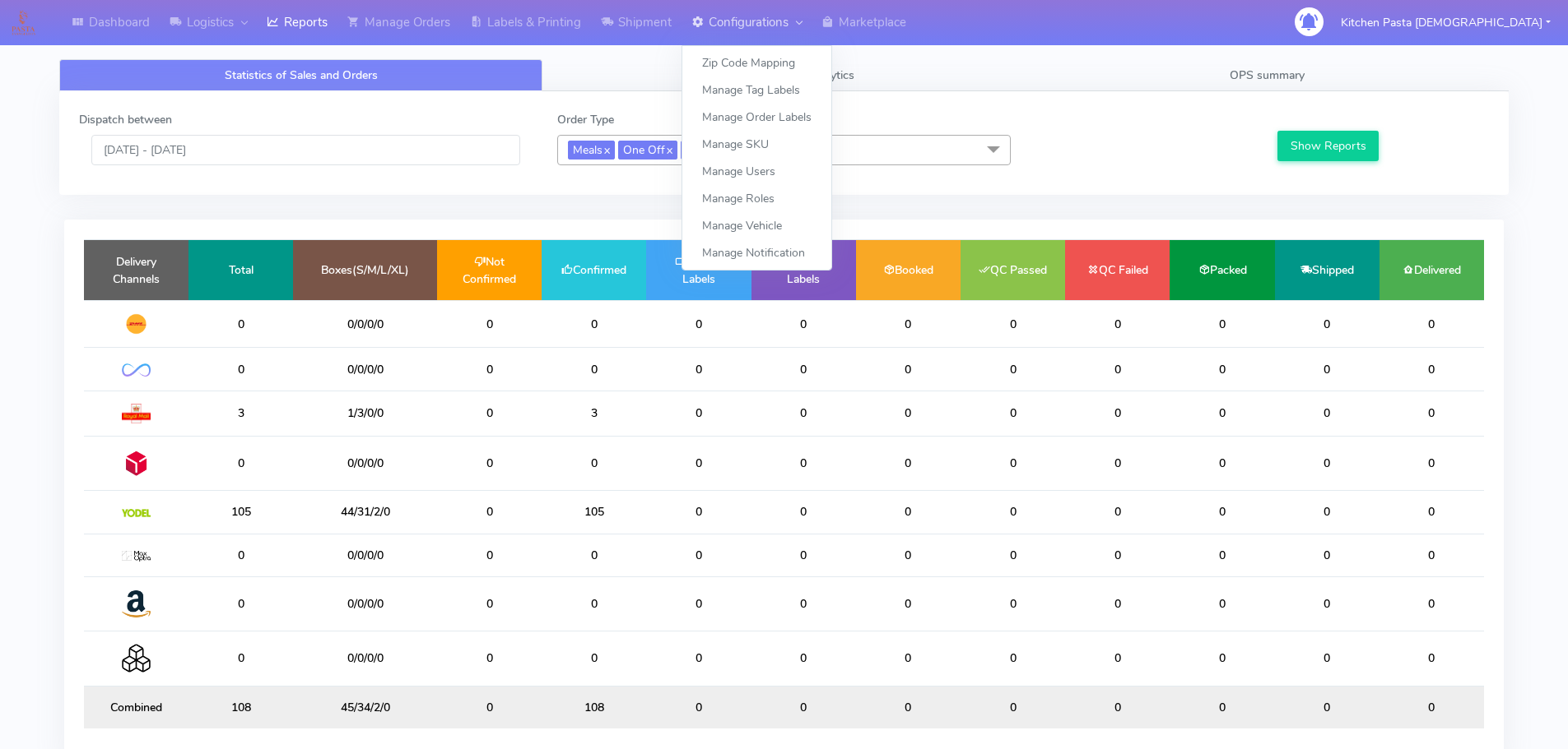
click at [721, 31] on link "Configurations" at bounding box center [746, 22] width 130 height 45
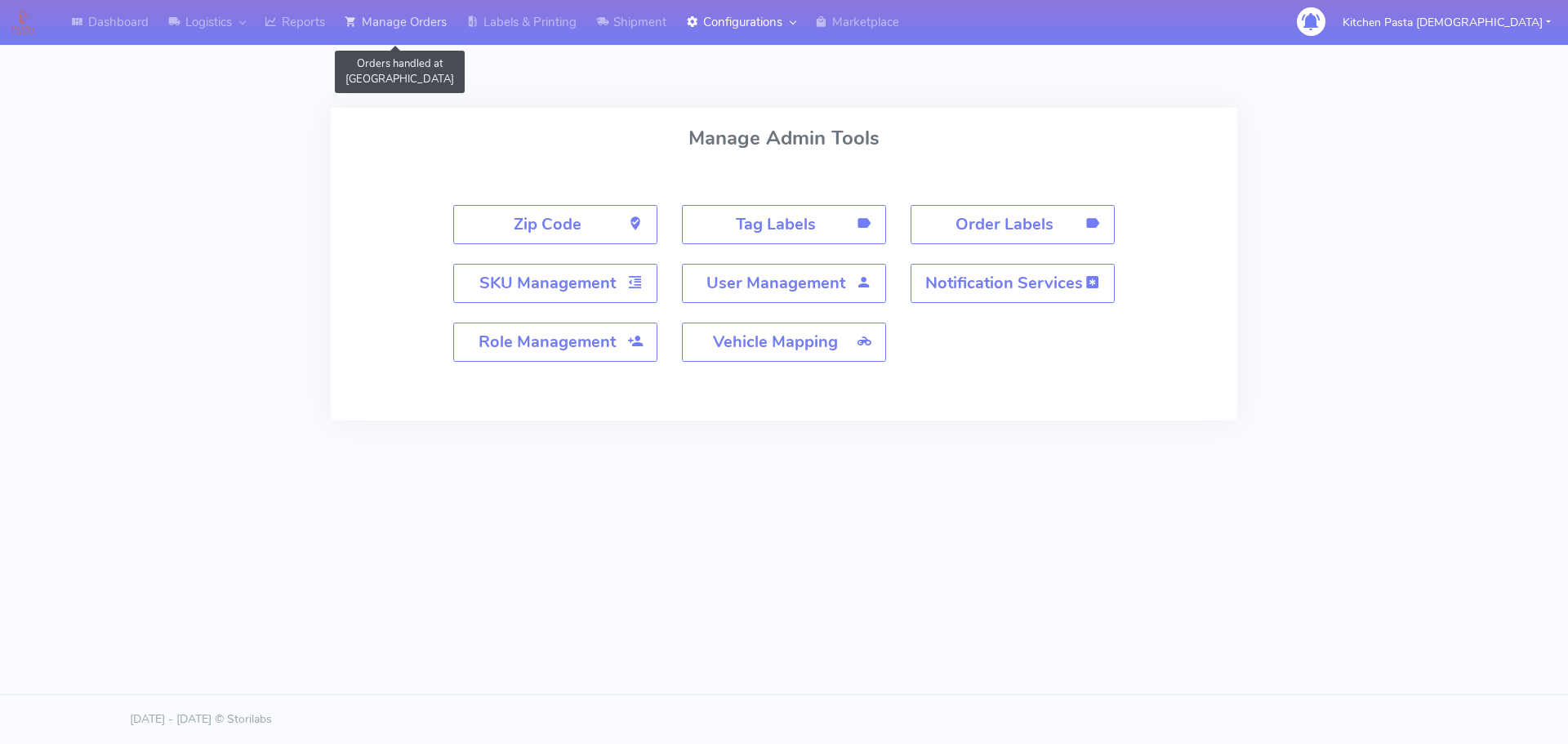
click at [445, 35] on link "Manage Orders" at bounding box center [395, 22] width 122 height 45
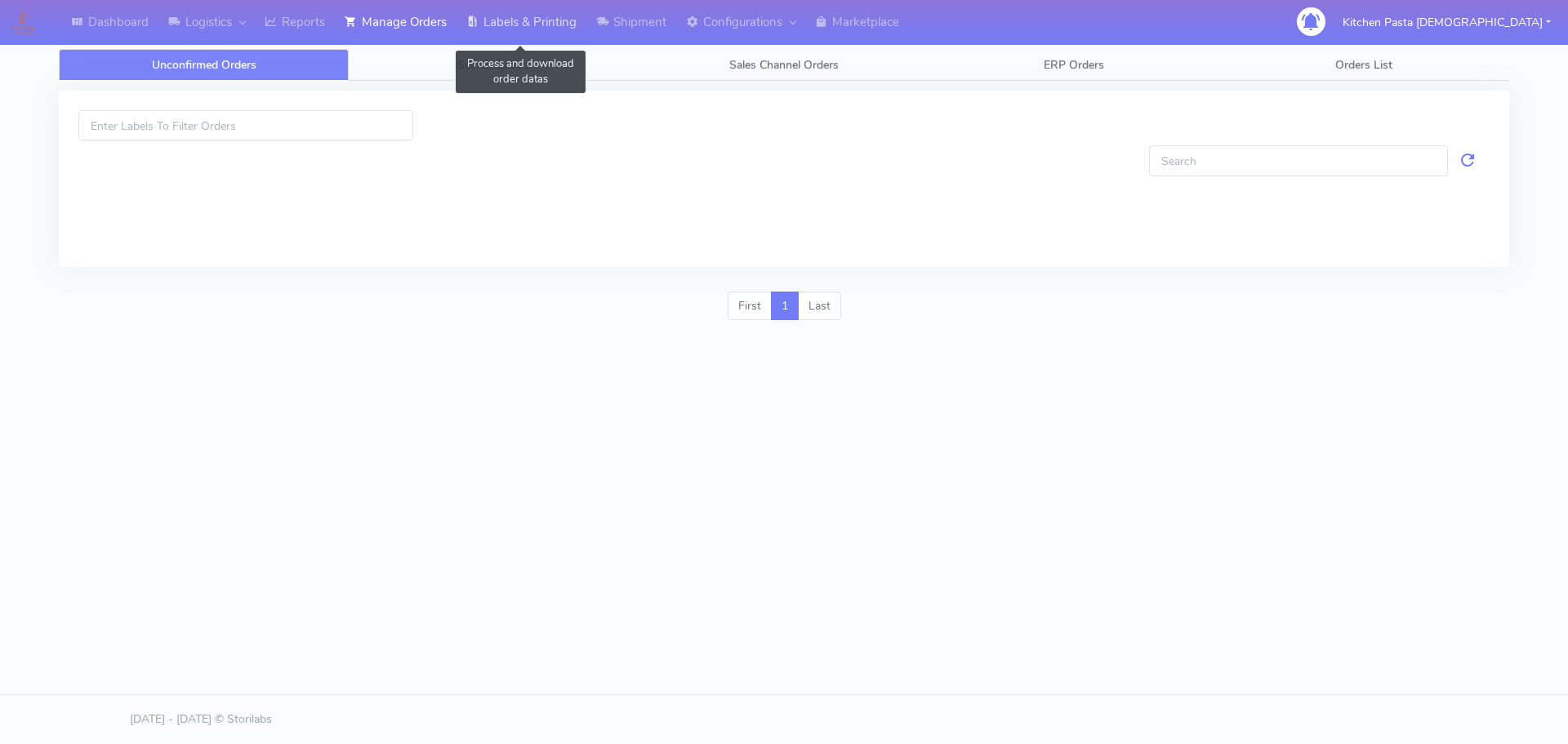
click at [522, 23] on link "Labels & Printing" at bounding box center [521, 22] width 130 height 45
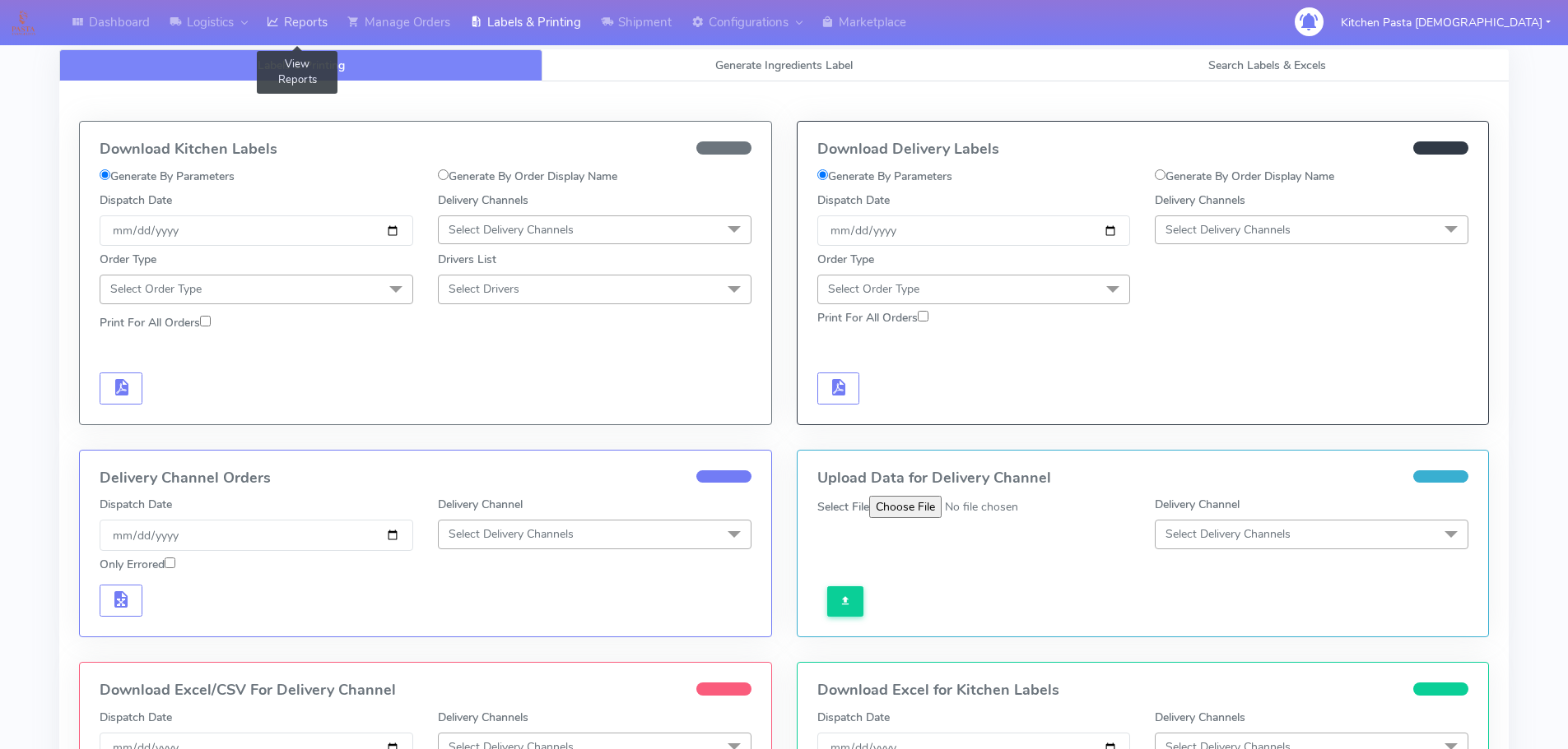
click at [304, 18] on link "Reports" at bounding box center [296, 22] width 80 height 45
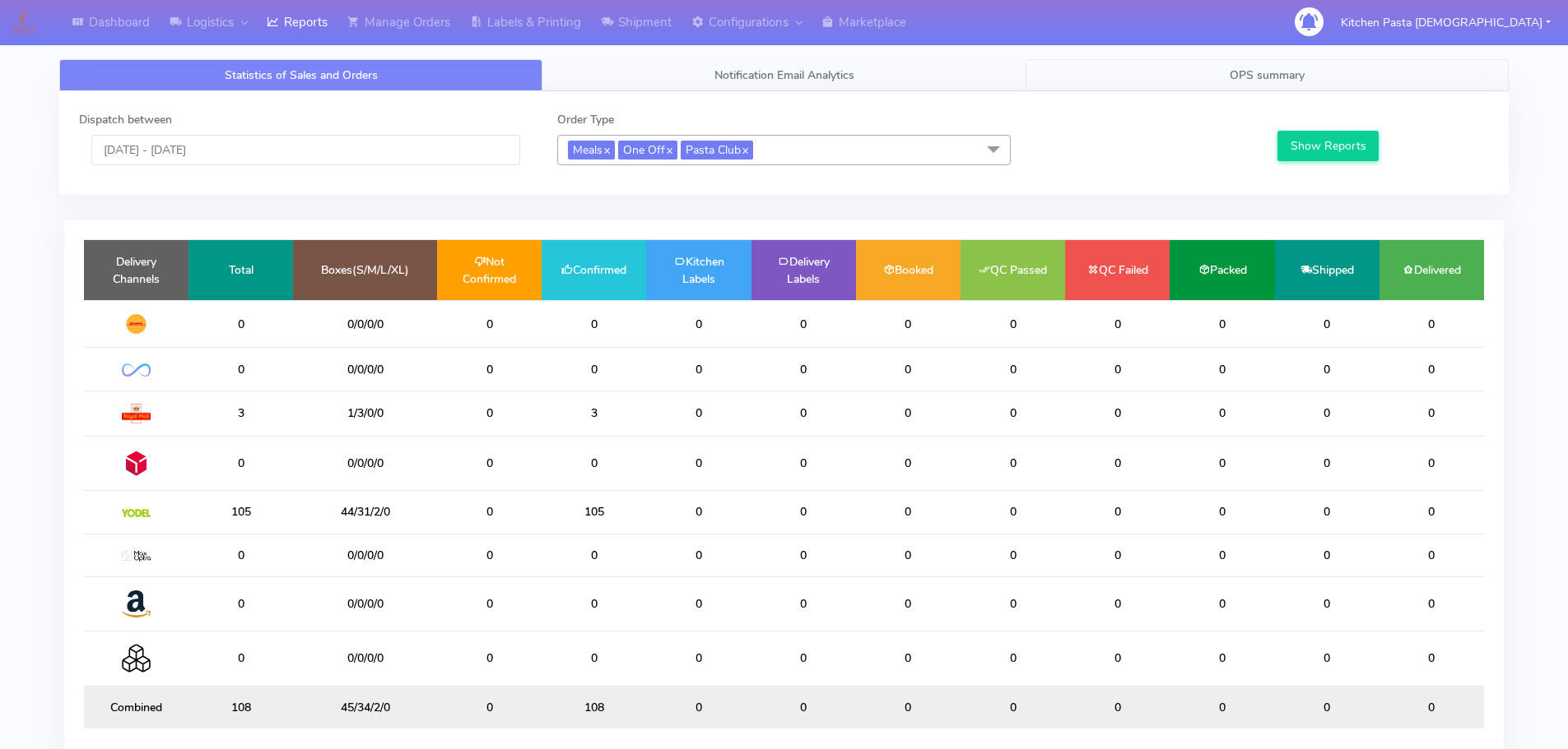
click at [1255, 79] on span "OPS summary" at bounding box center [1266, 75] width 75 height 16
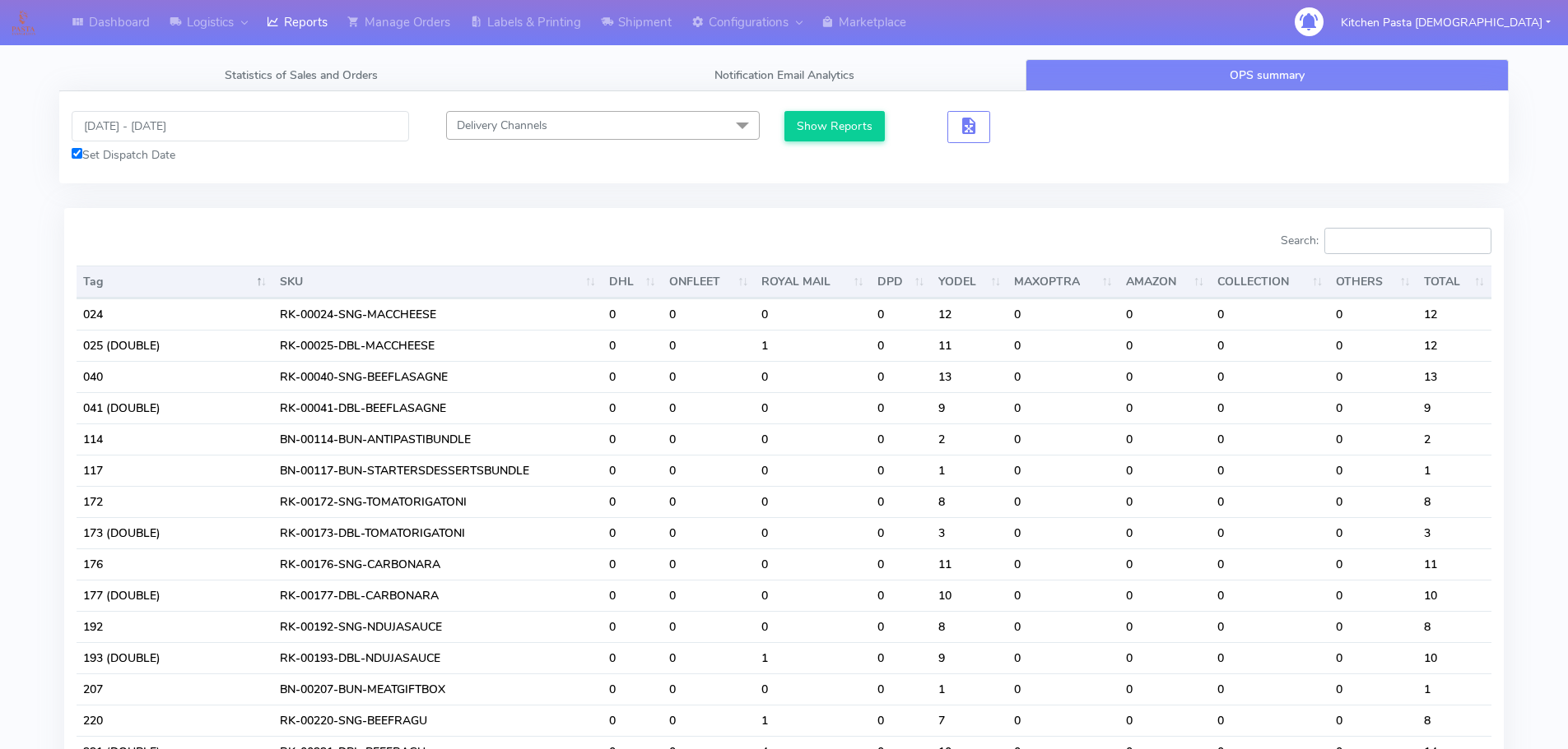
click at [1382, 233] on input "Search:" at bounding box center [1407, 241] width 167 height 26
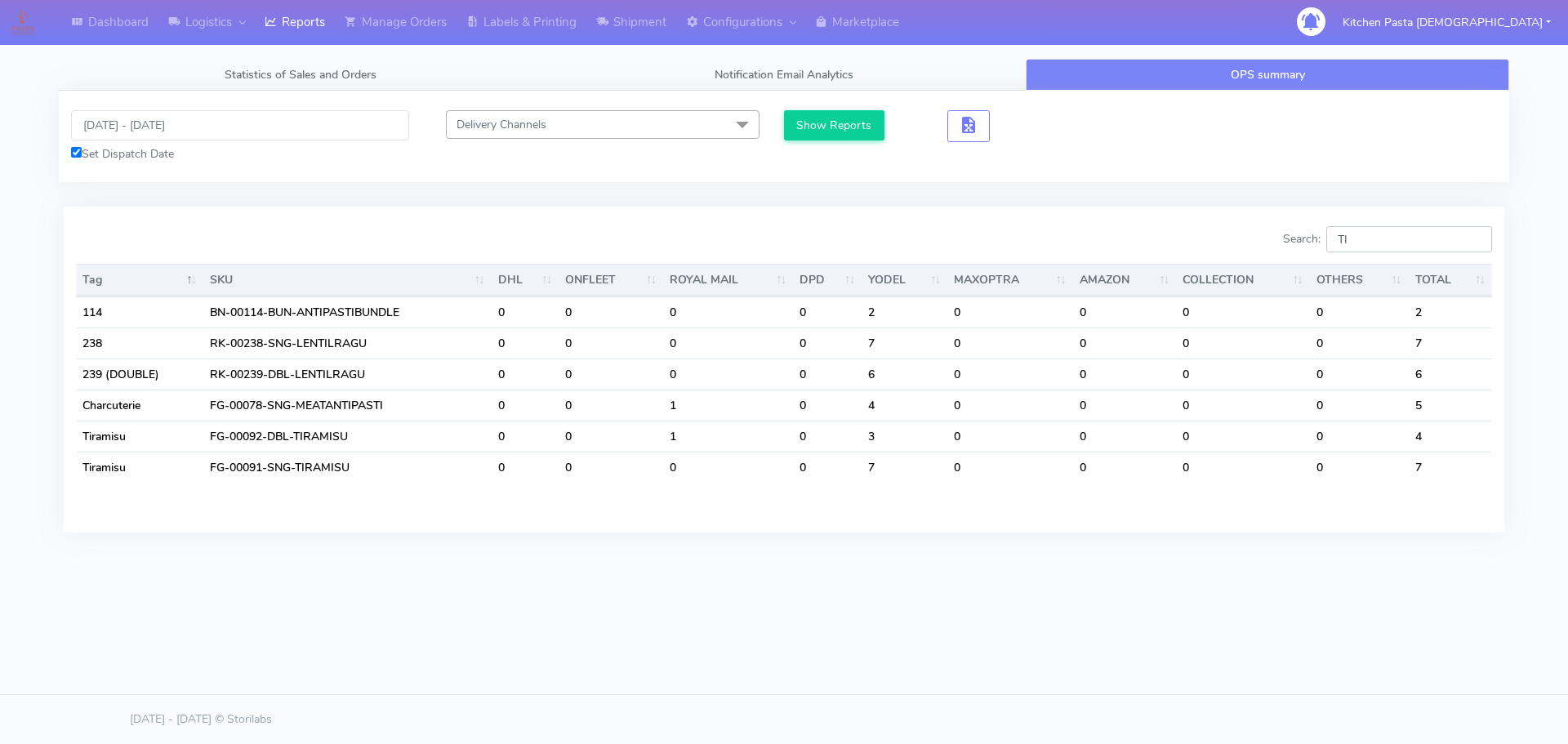
type input "T"
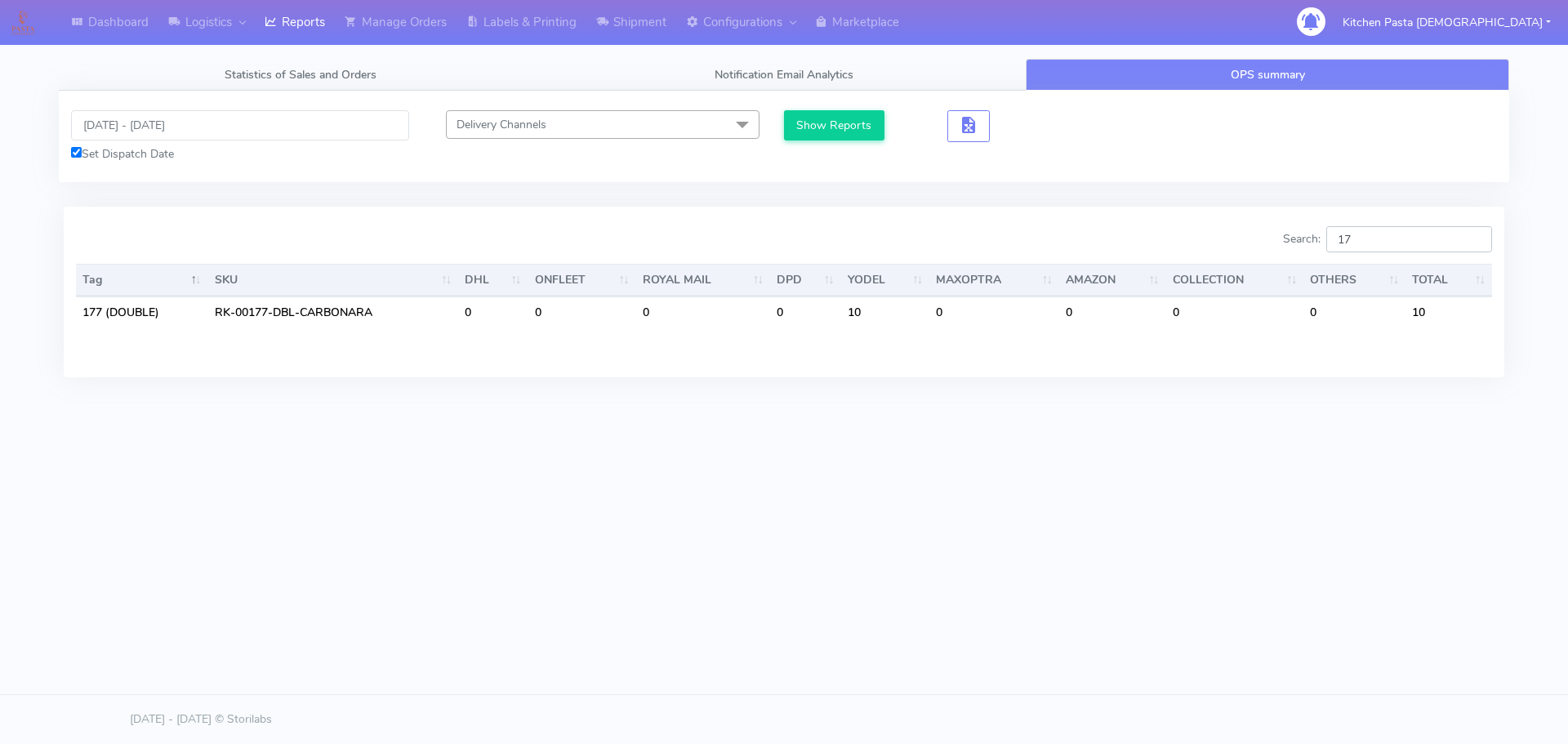
type input "1"
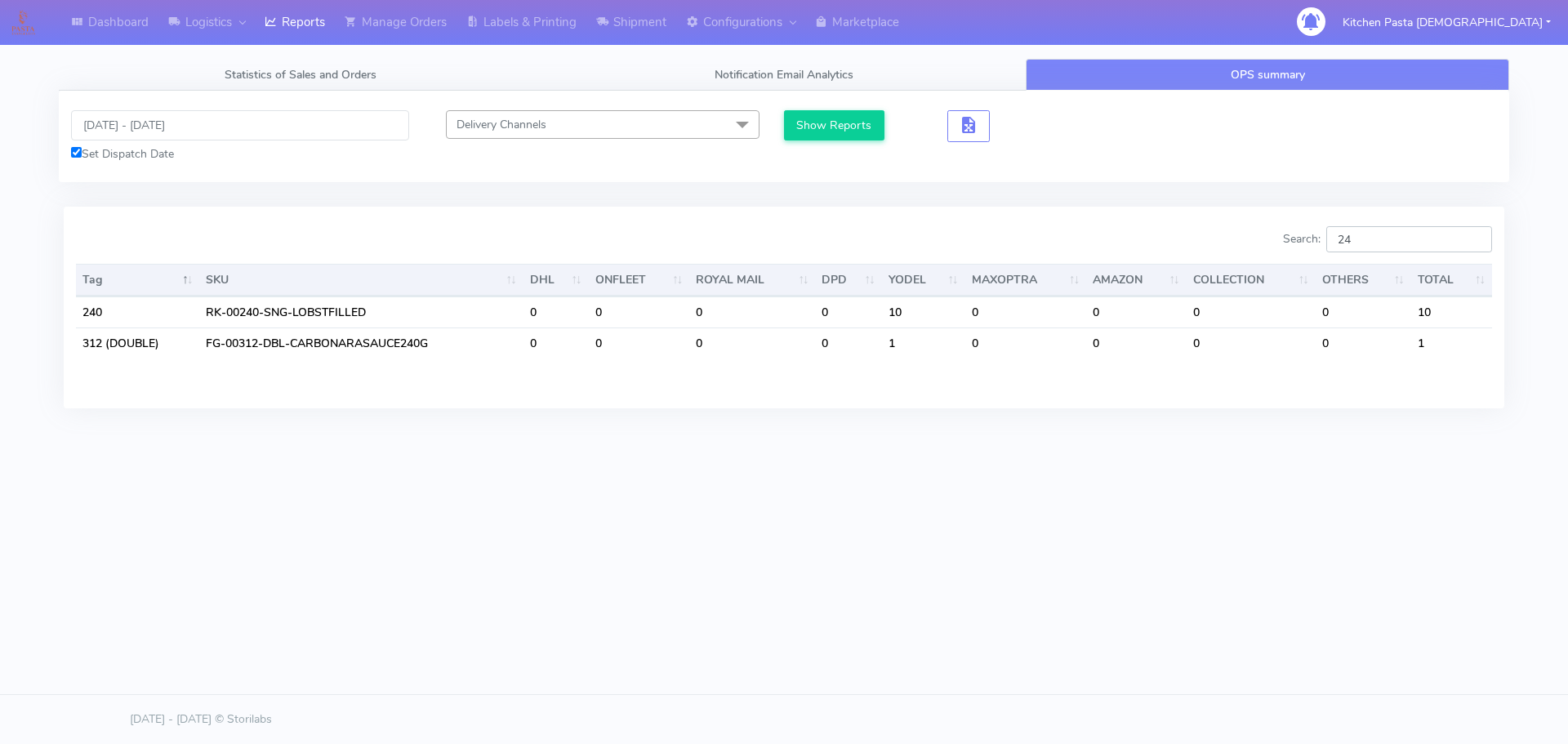
type input "2"
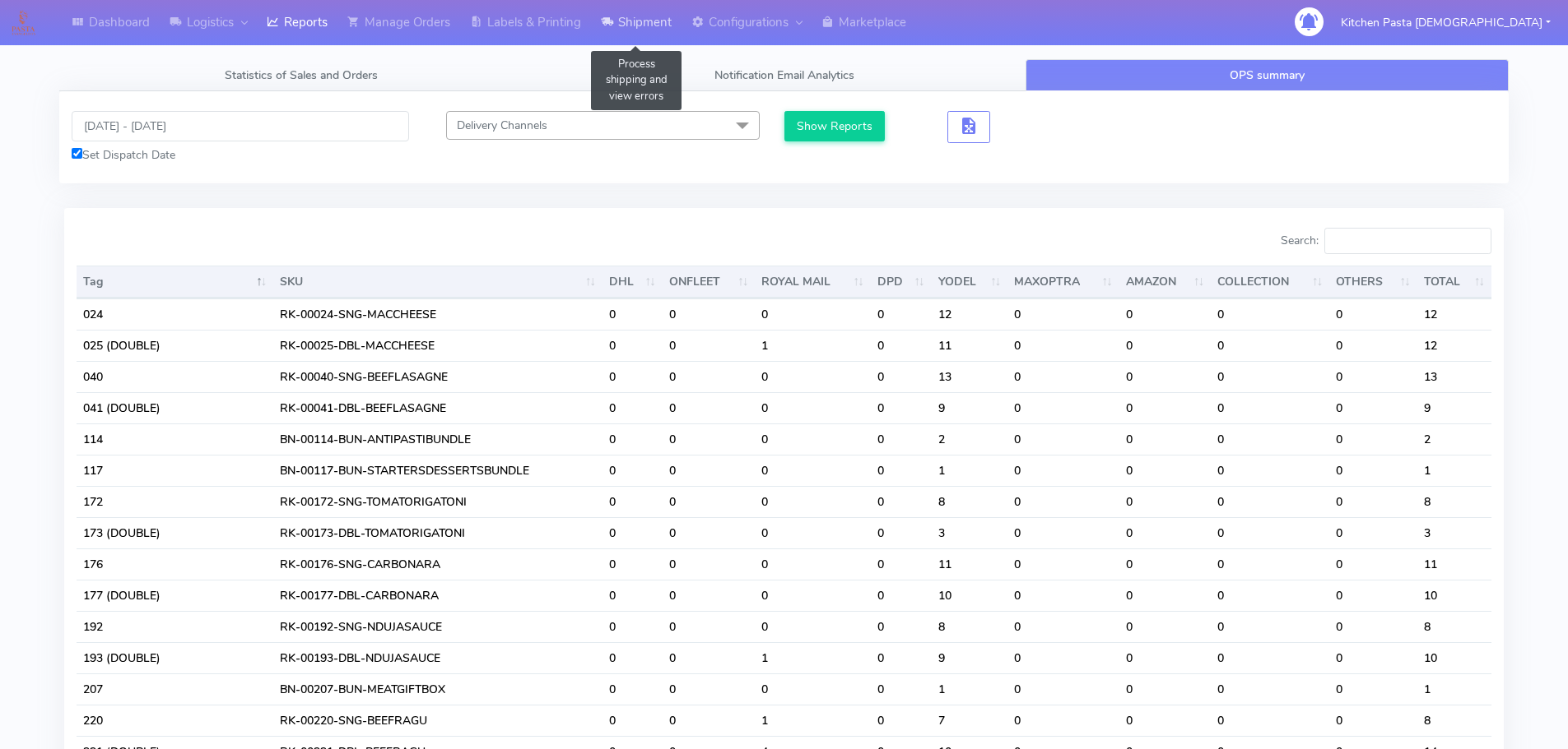
click at [605, 37] on link "Shipment" at bounding box center [636, 22] width 91 height 45
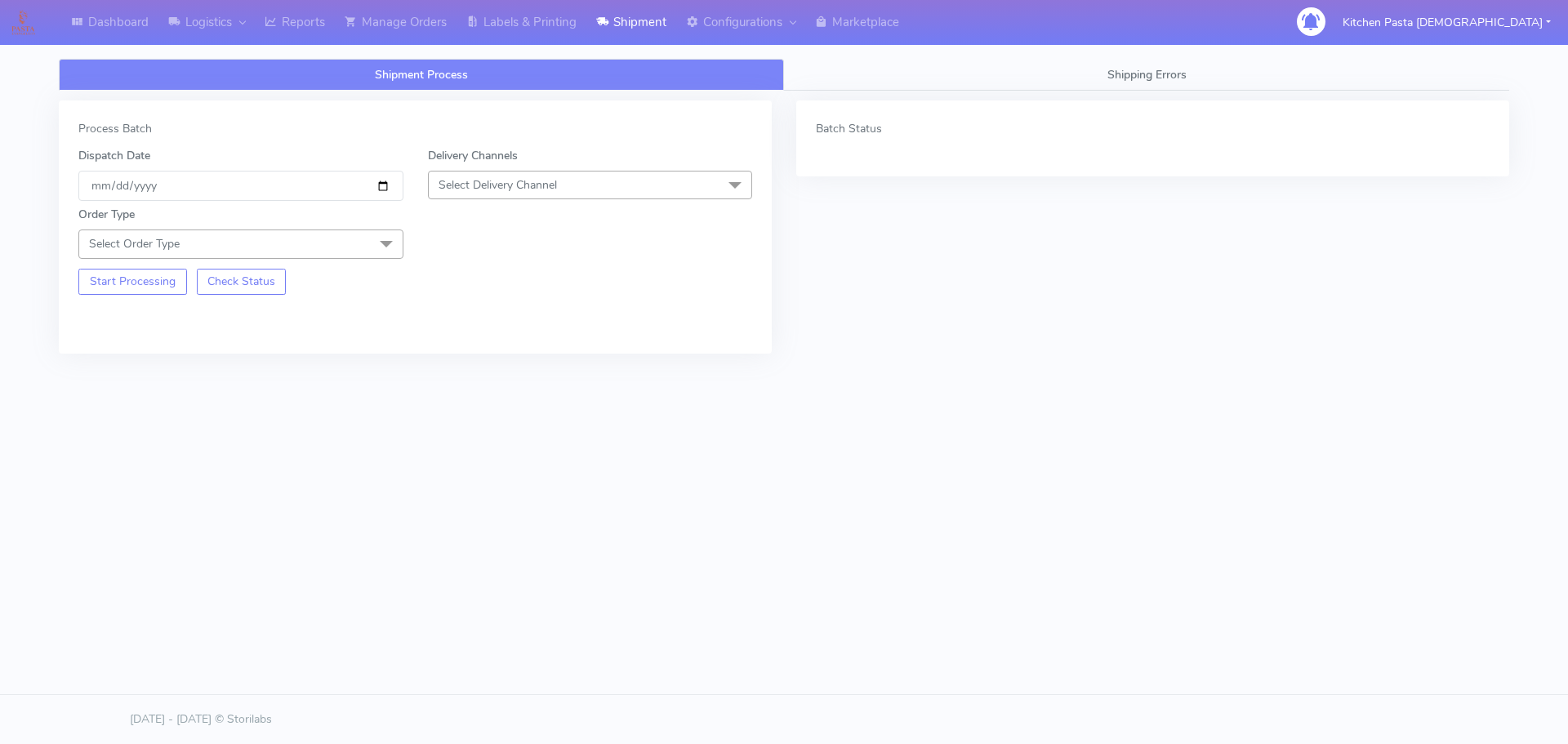
click at [609, 183] on span "Select Delivery Channel" at bounding box center [590, 184] width 325 height 28
click at [461, 371] on div "Yodel" at bounding box center [590, 369] width 307 height 17
click at [372, 250] on span at bounding box center [386, 245] width 33 height 31
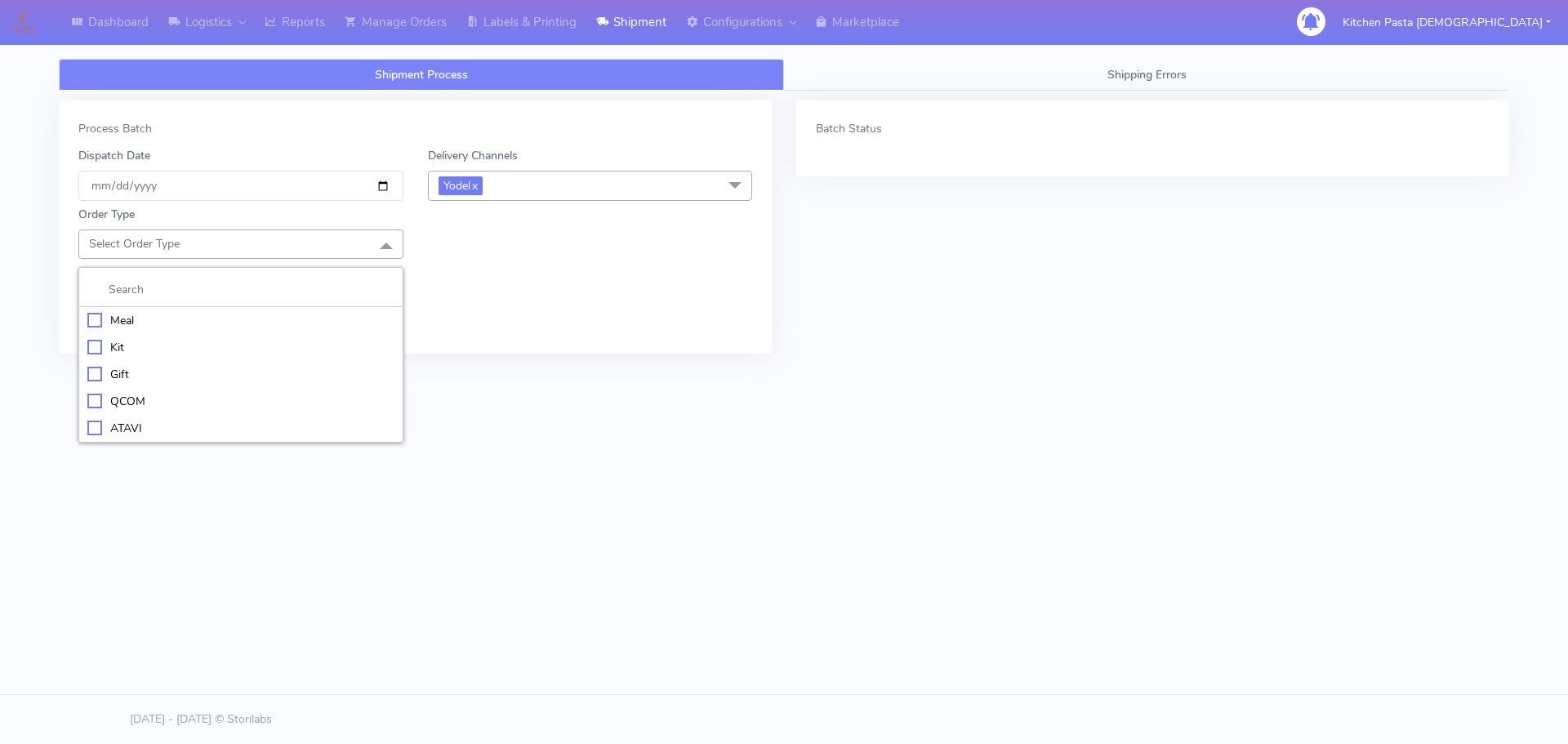
click at [244, 316] on div "Meal" at bounding box center [241, 321] width 307 height 17
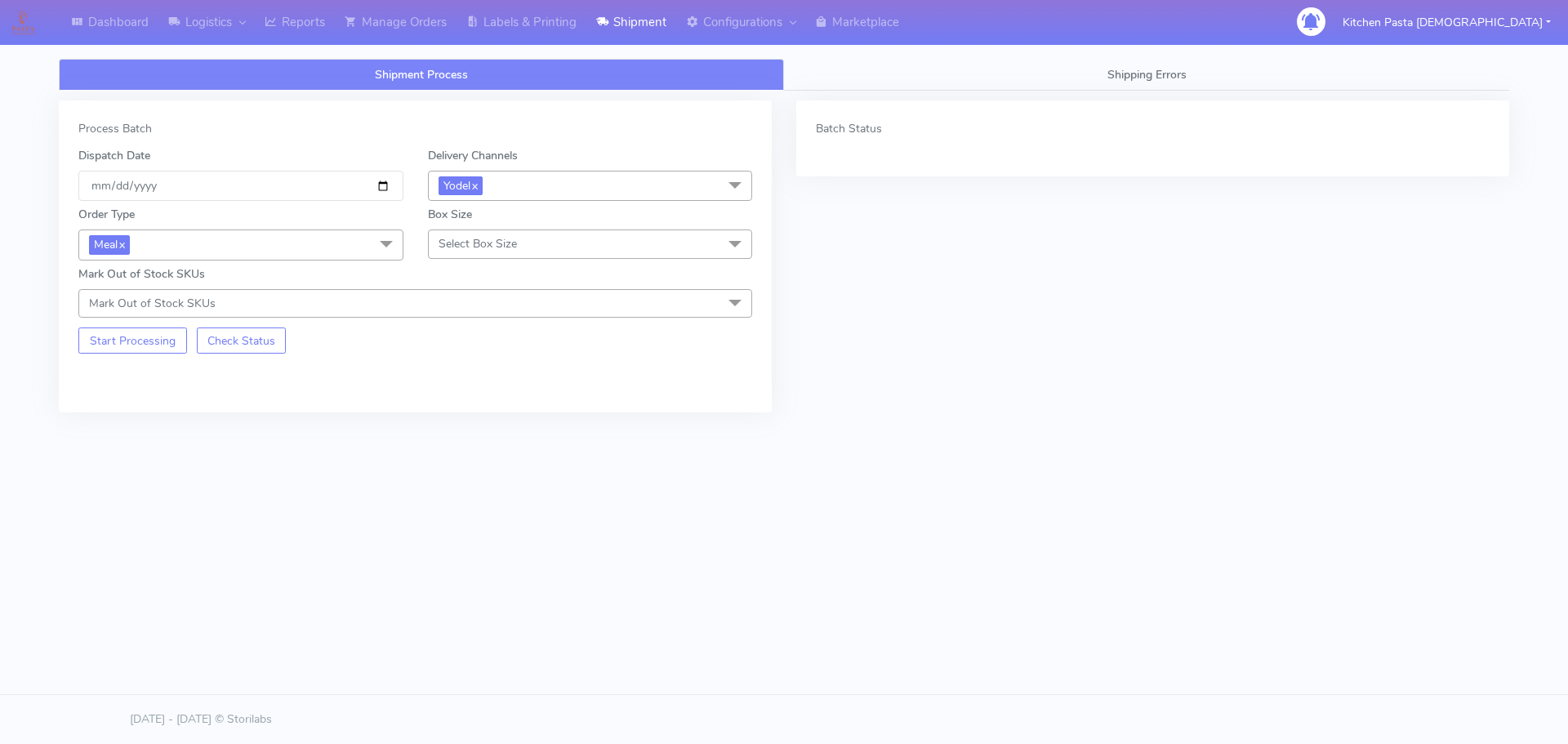
click at [482, 247] on span "Select Box Size" at bounding box center [477, 244] width 78 height 15
click at [465, 435] on div "Mega" at bounding box center [590, 428] width 307 height 17
click at [155, 338] on button "Start Processing" at bounding box center [132, 341] width 109 height 26
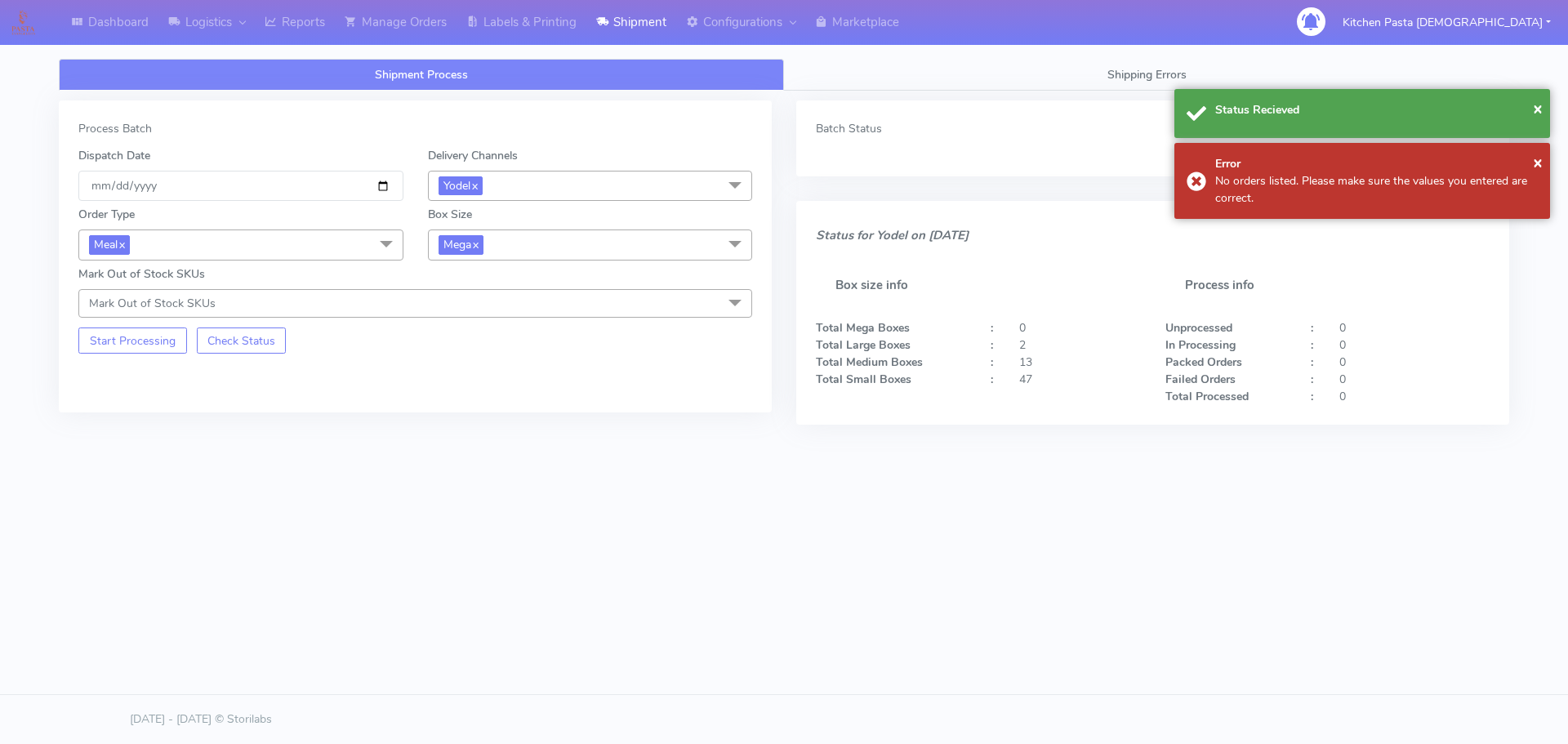
click at [525, 244] on span "Mega x" at bounding box center [590, 245] width 325 height 30
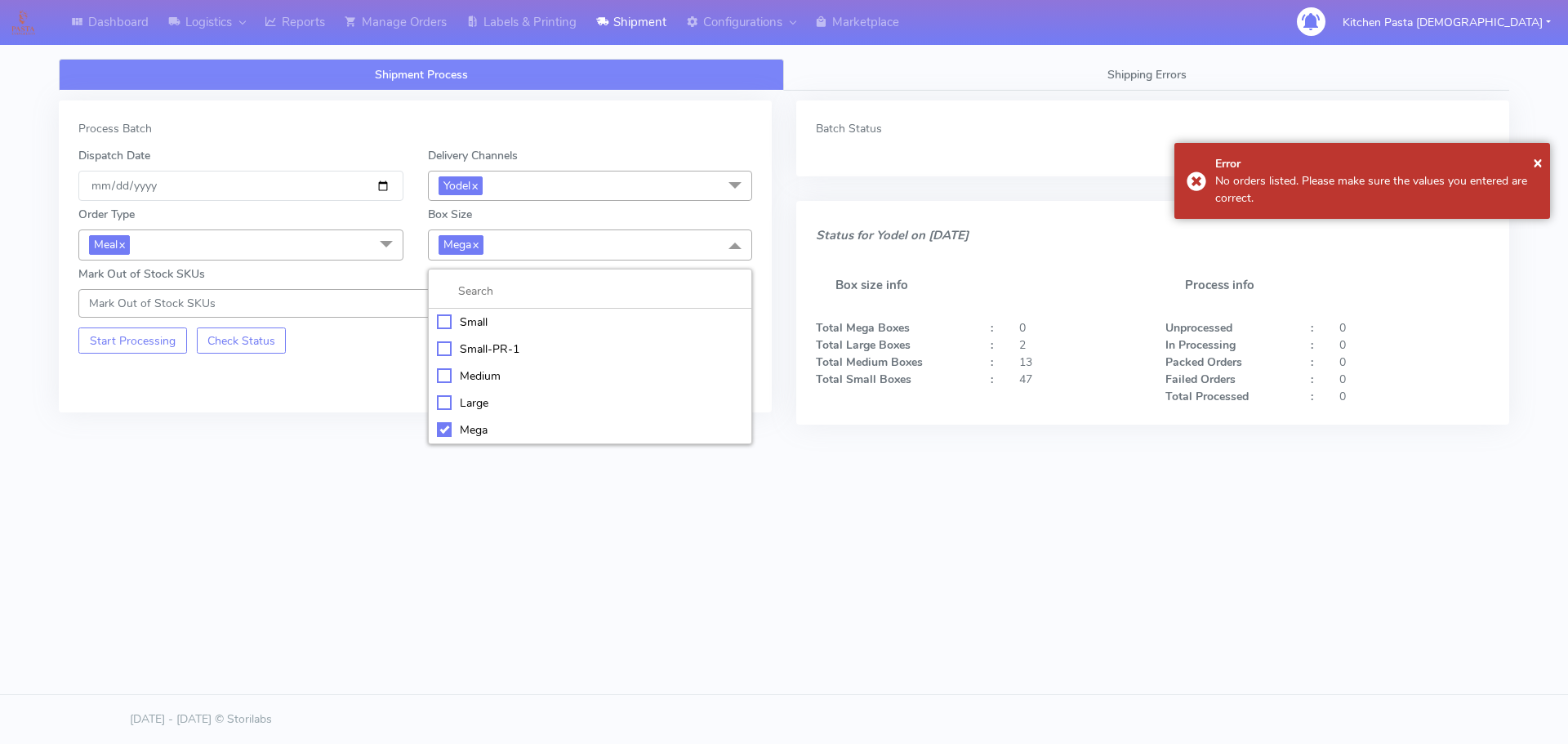
click at [470, 402] on div "Large" at bounding box center [590, 403] width 307 height 17
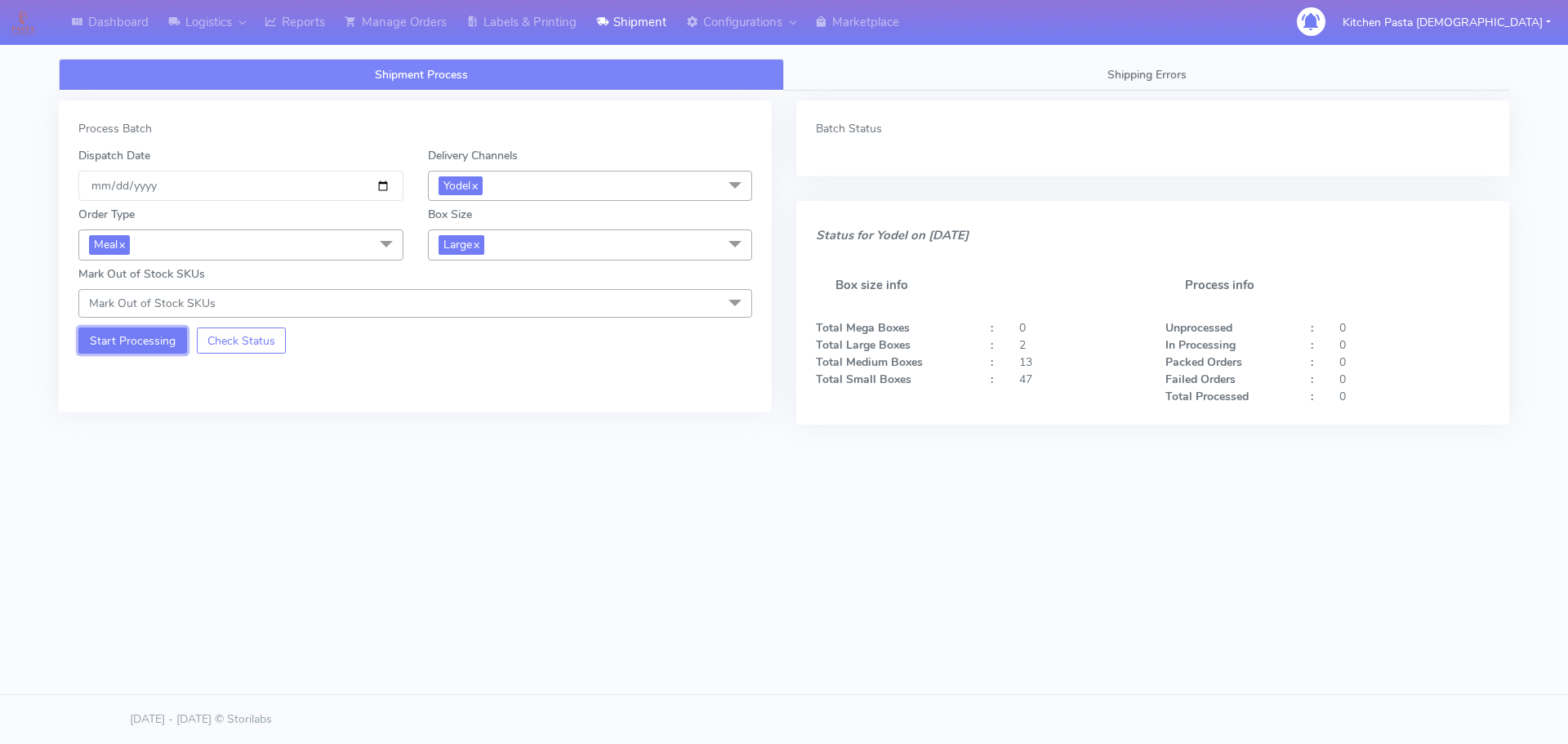
click at [173, 337] on button "Start Processing" at bounding box center [132, 341] width 109 height 26
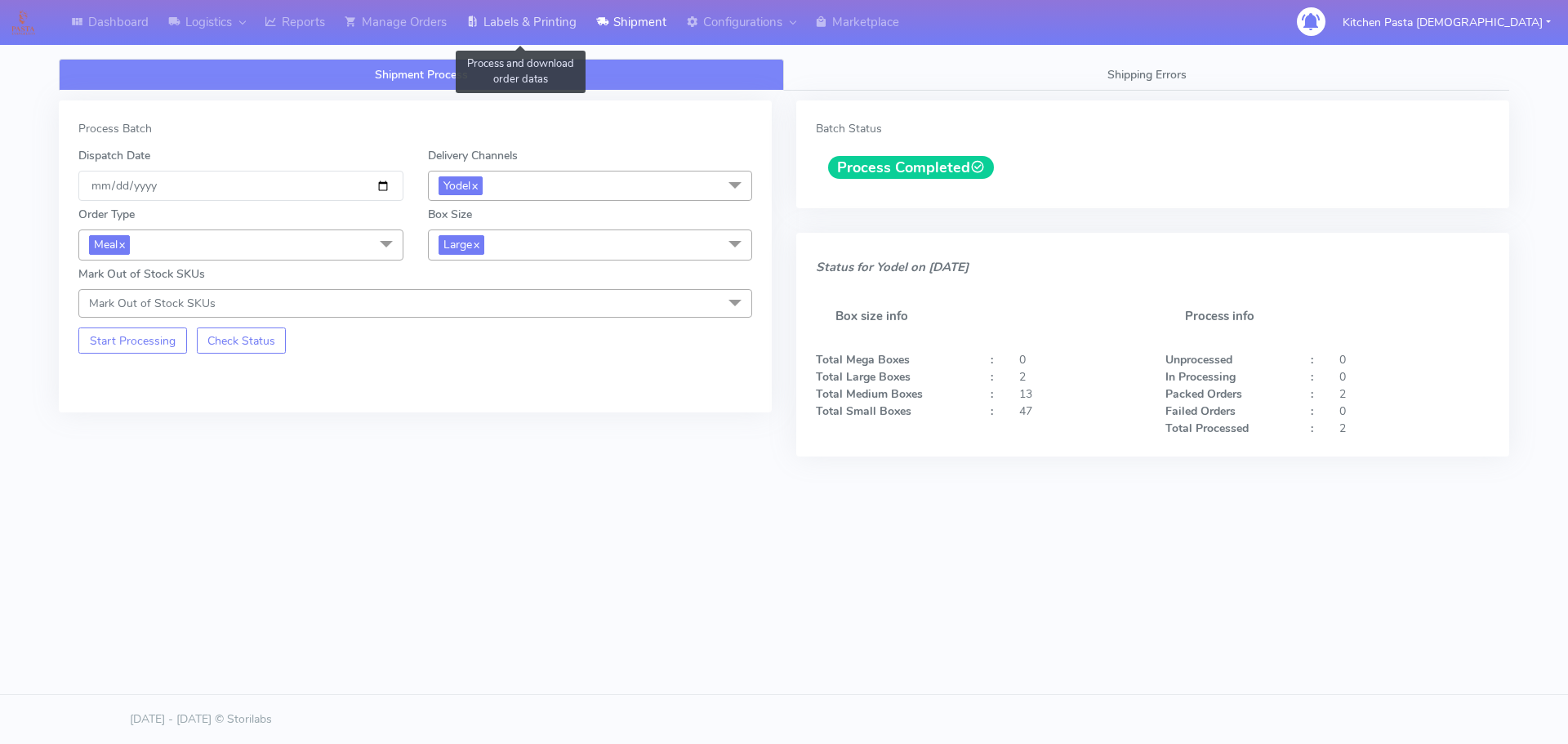
click at [479, 24] on icon at bounding box center [473, 21] width 12 height 16
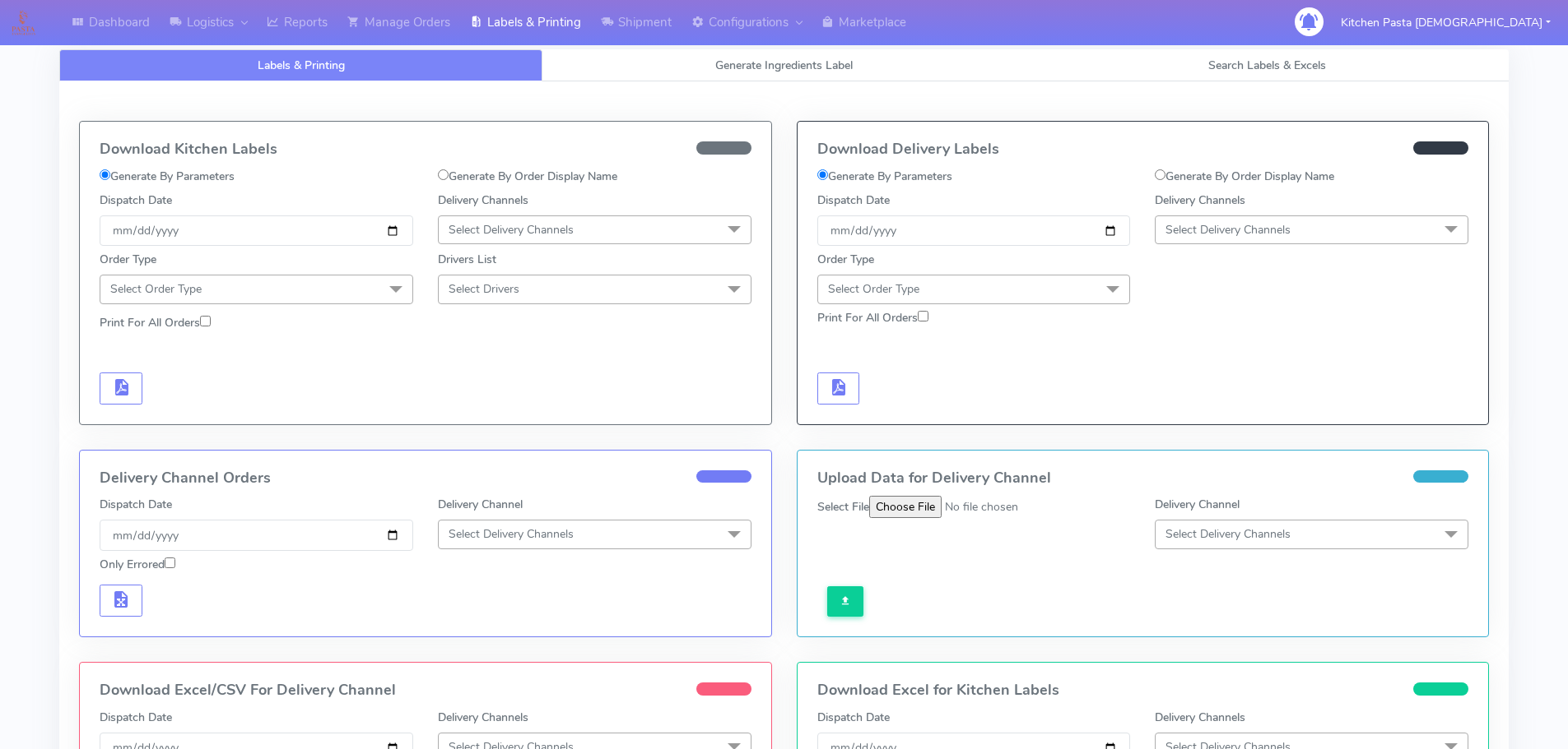
click at [1221, 236] on span "Select Delivery Channels" at bounding box center [1227, 230] width 125 height 16
click at [1185, 407] on div "Yodel" at bounding box center [1311, 415] width 296 height 17
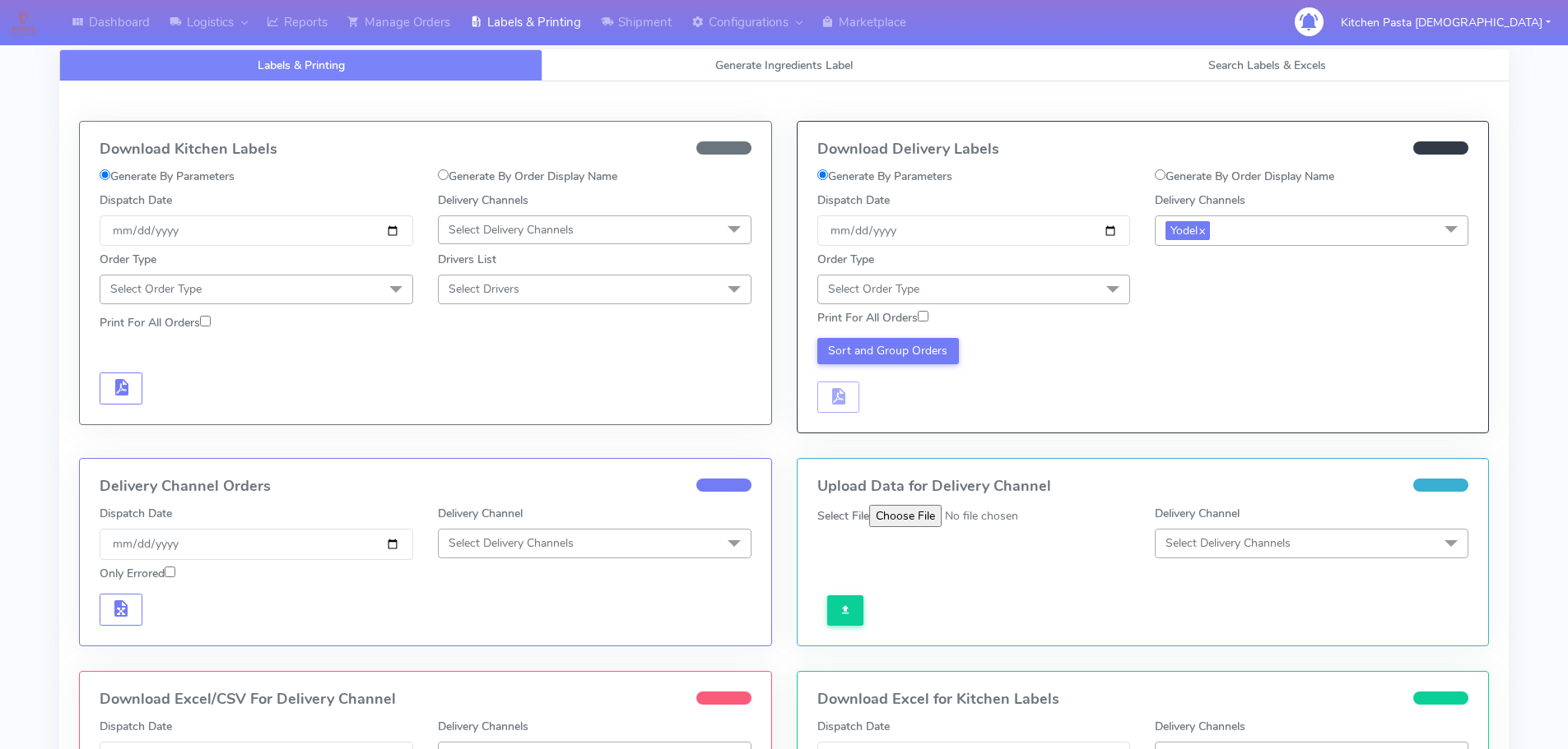
click at [1067, 283] on span "Select Order Type" at bounding box center [973, 289] width 314 height 29
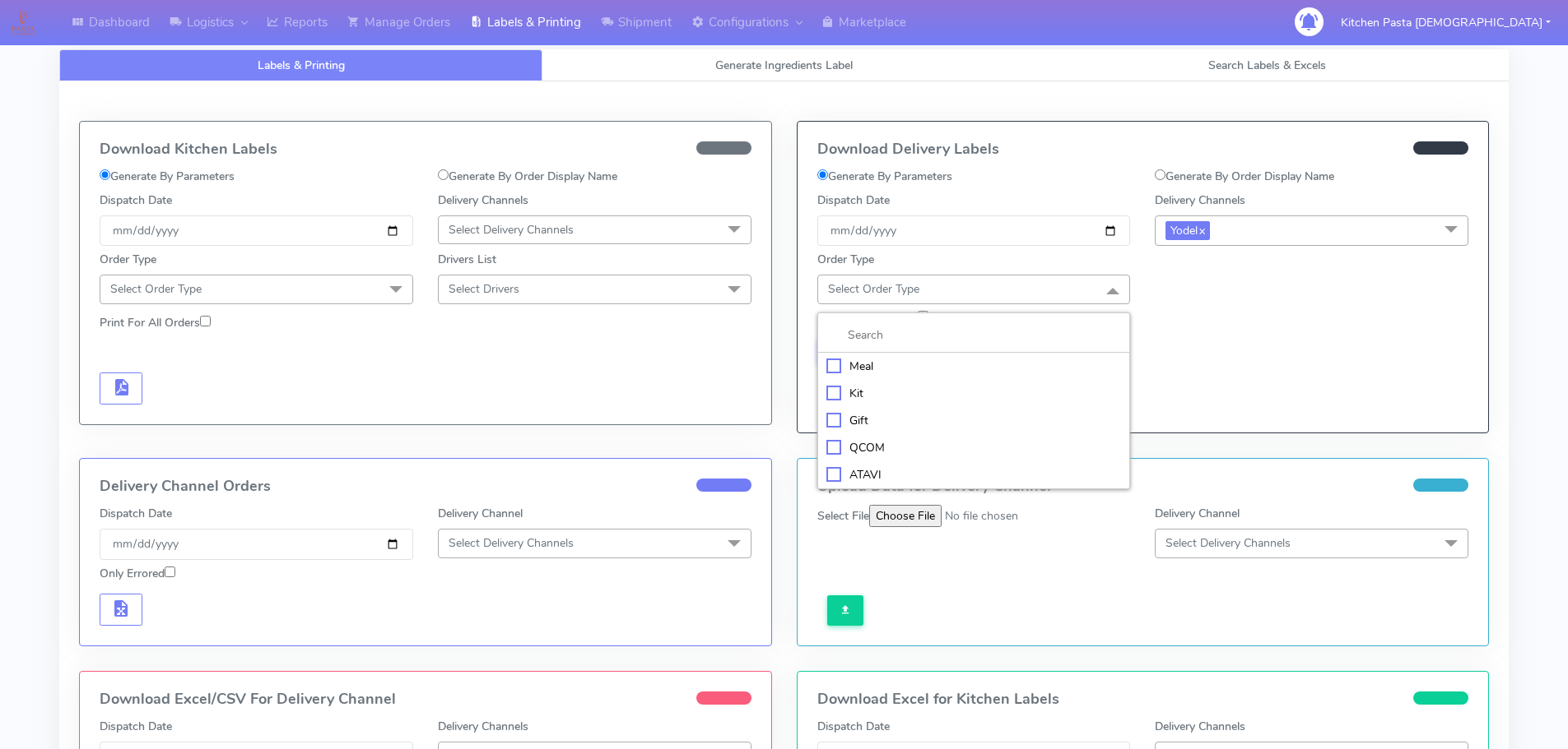
click at [978, 352] on li "Meal" at bounding box center [973, 365] width 312 height 27
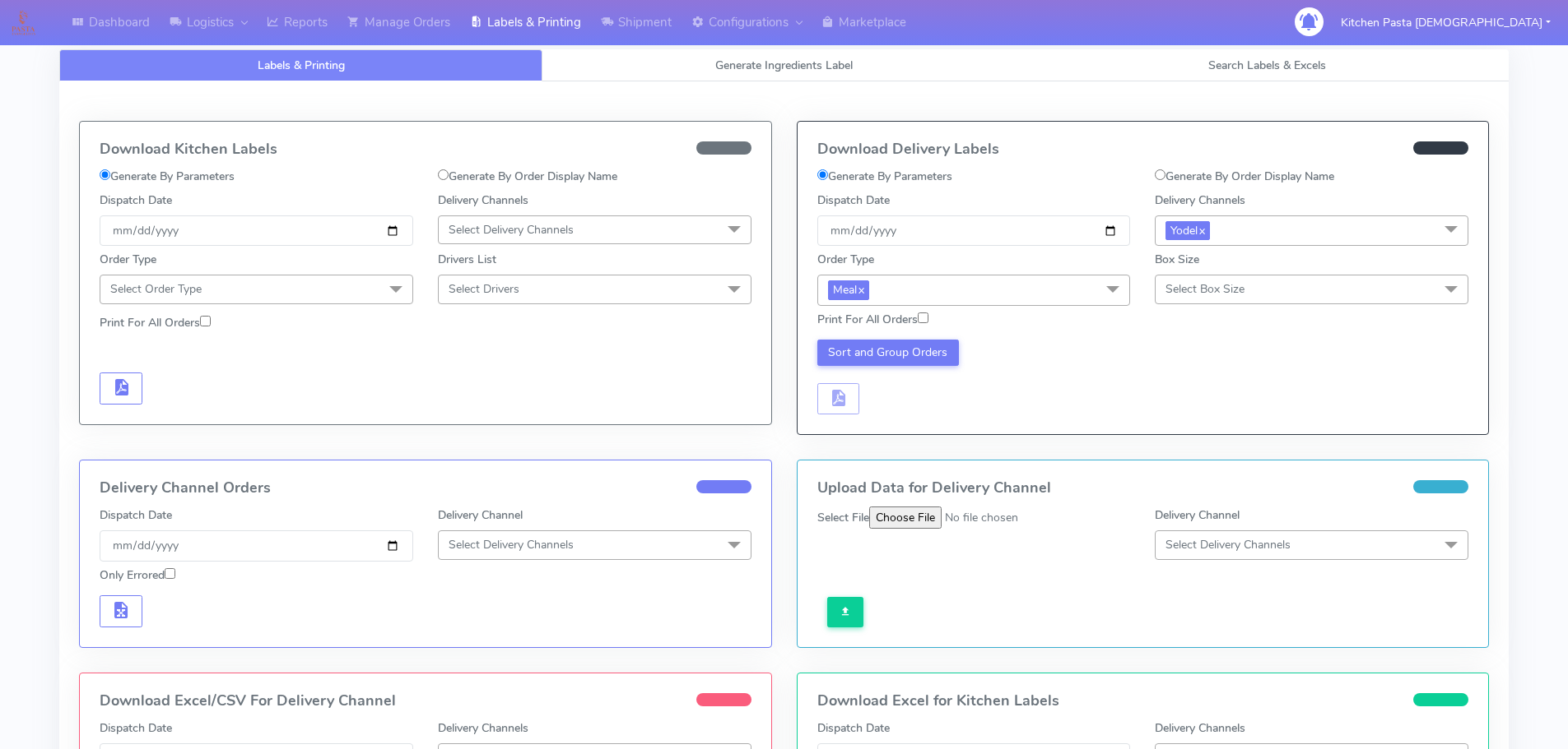
click at [1157, 300] on span "Select Box Size" at bounding box center [1311, 289] width 314 height 29
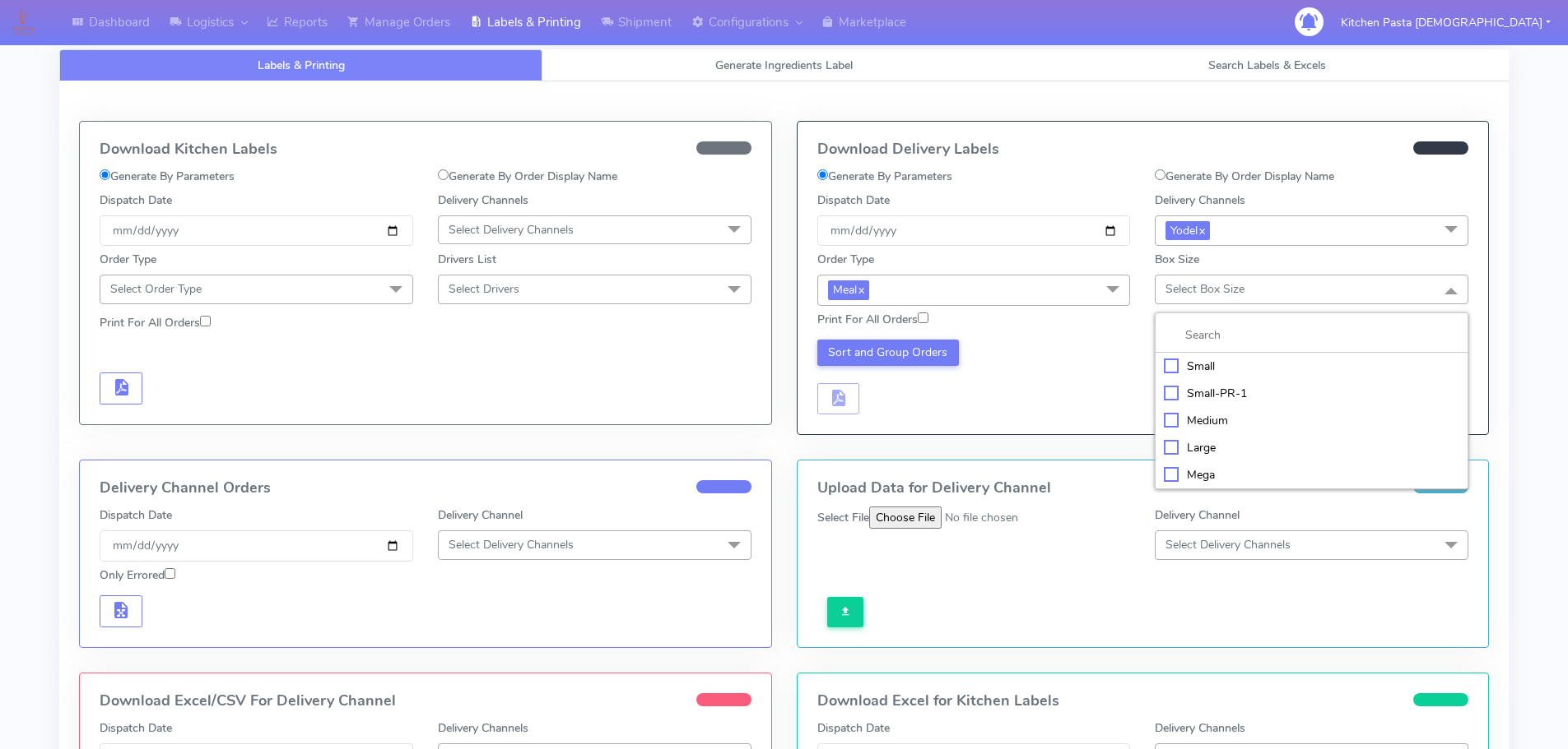
click at [1202, 451] on div "Large" at bounding box center [1311, 447] width 296 height 17
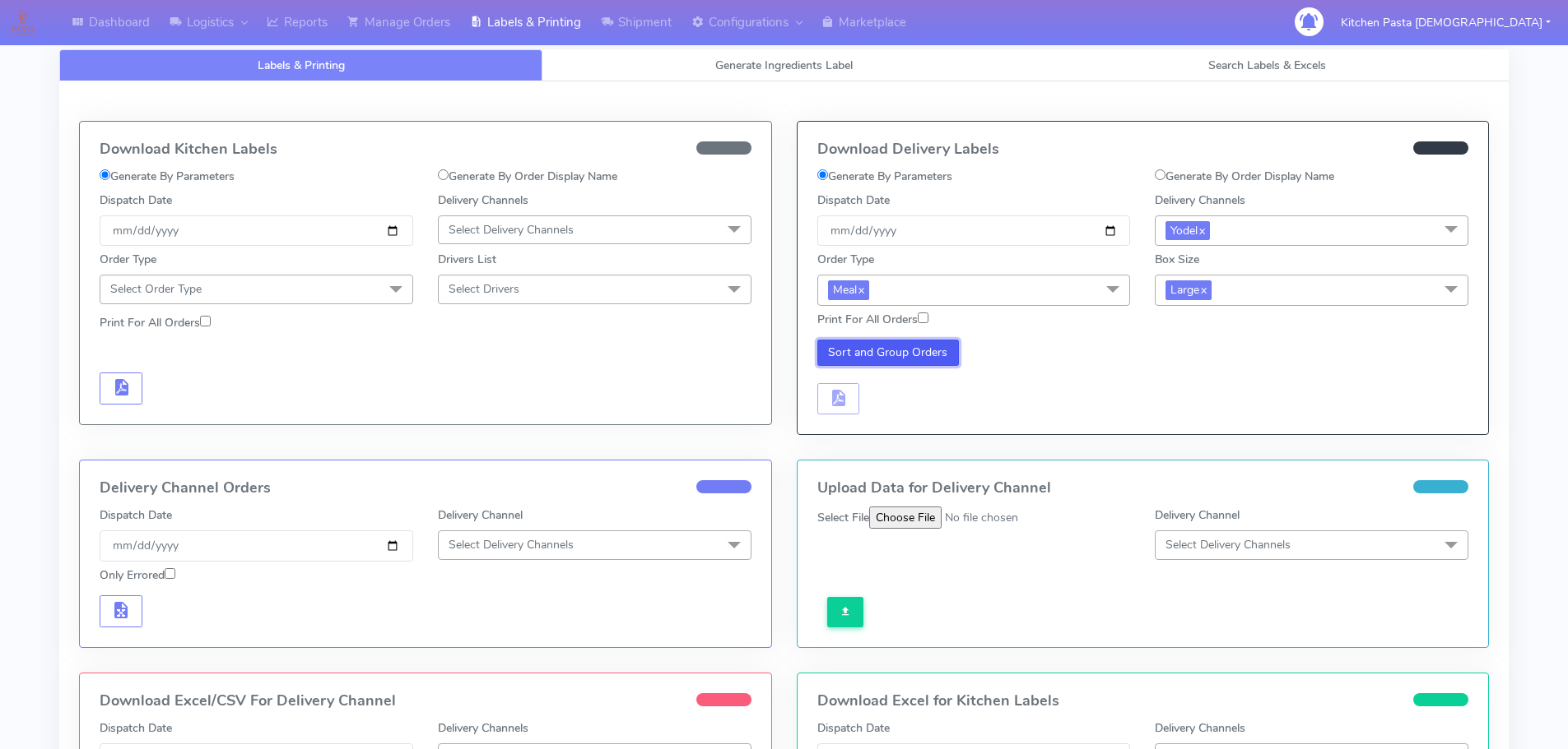
click at [919, 359] on button "Sort and Group Orders" at bounding box center [888, 352] width 143 height 26
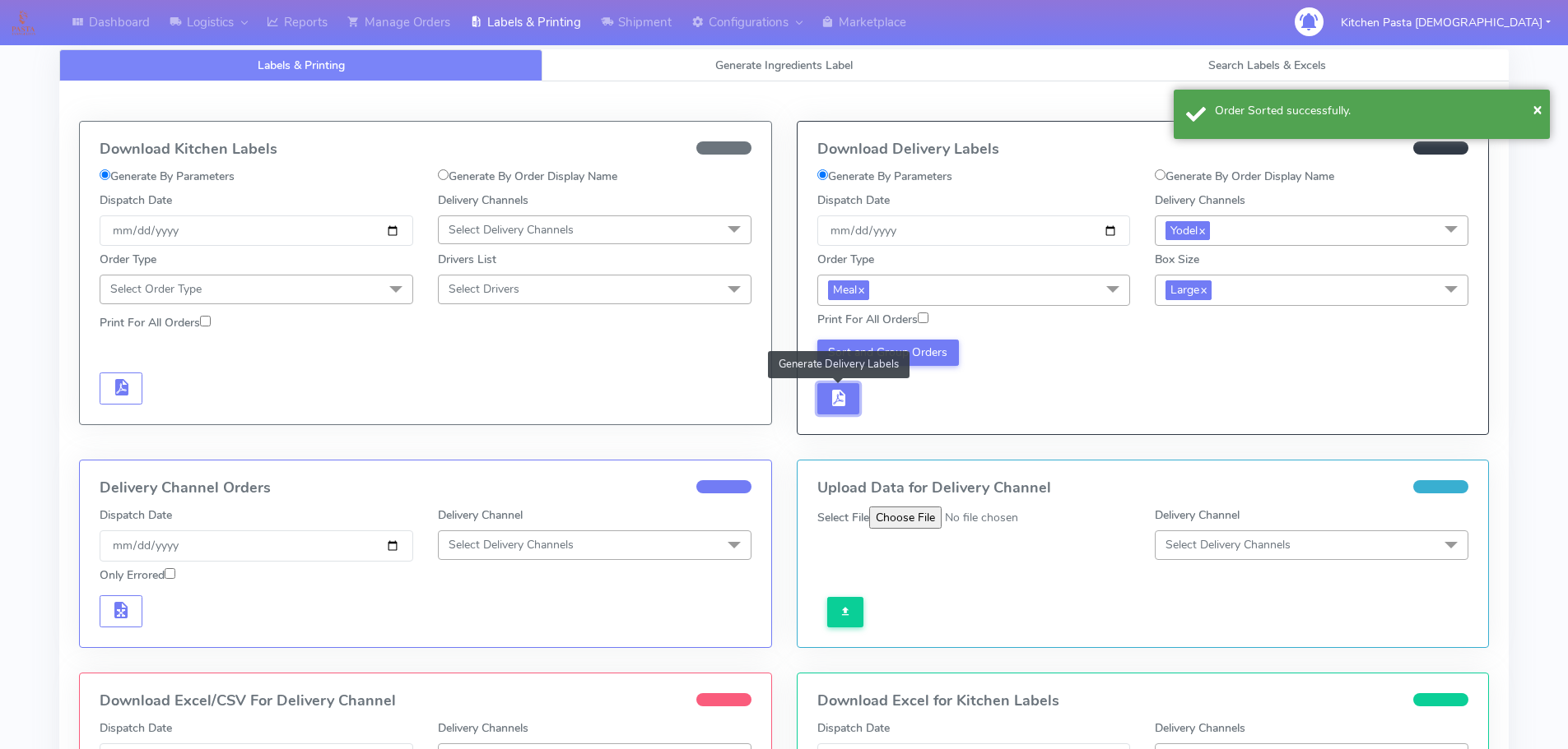
click at [857, 398] on button "button" at bounding box center [838, 399] width 43 height 32
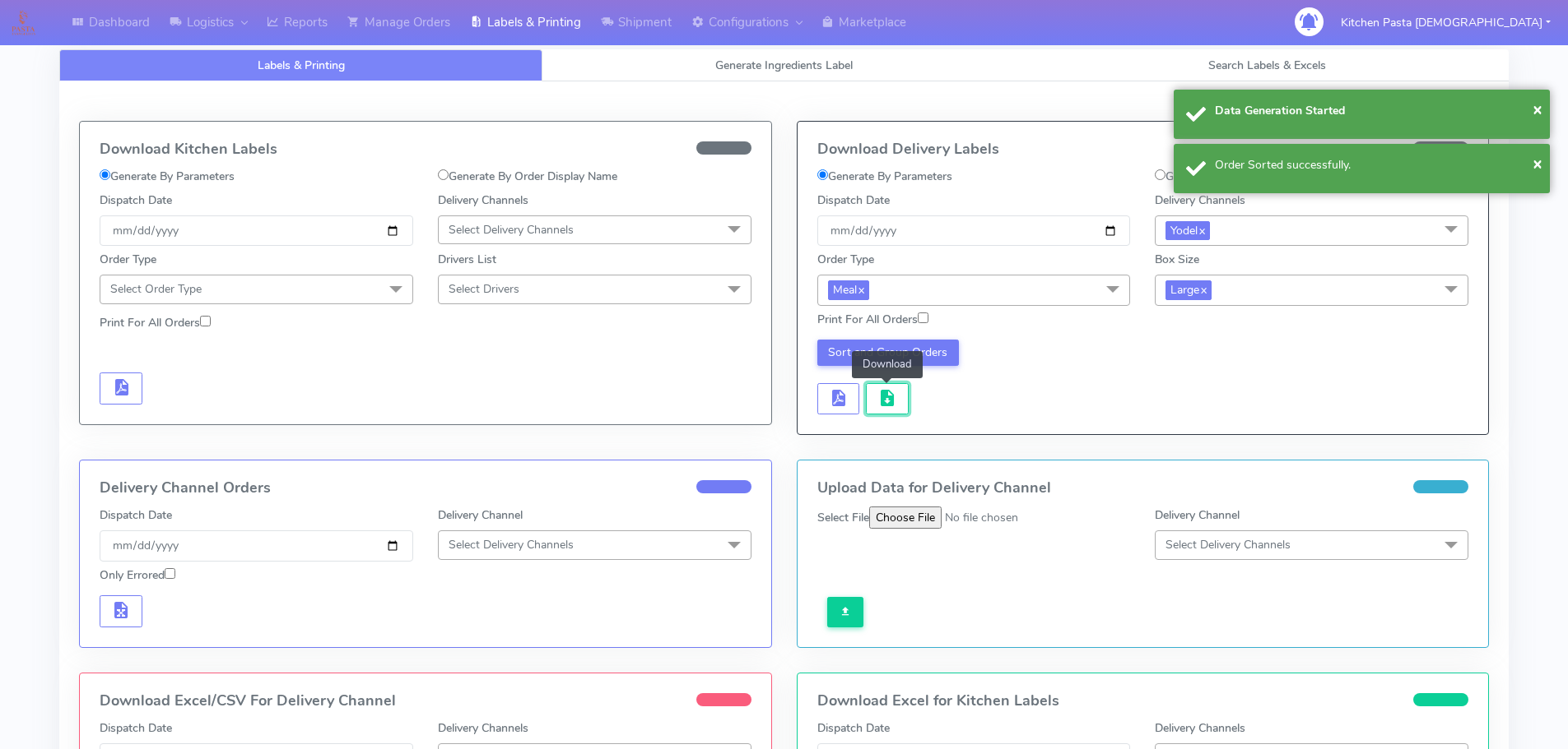
click at [871, 399] on button "button" at bounding box center [888, 399] width 43 height 32
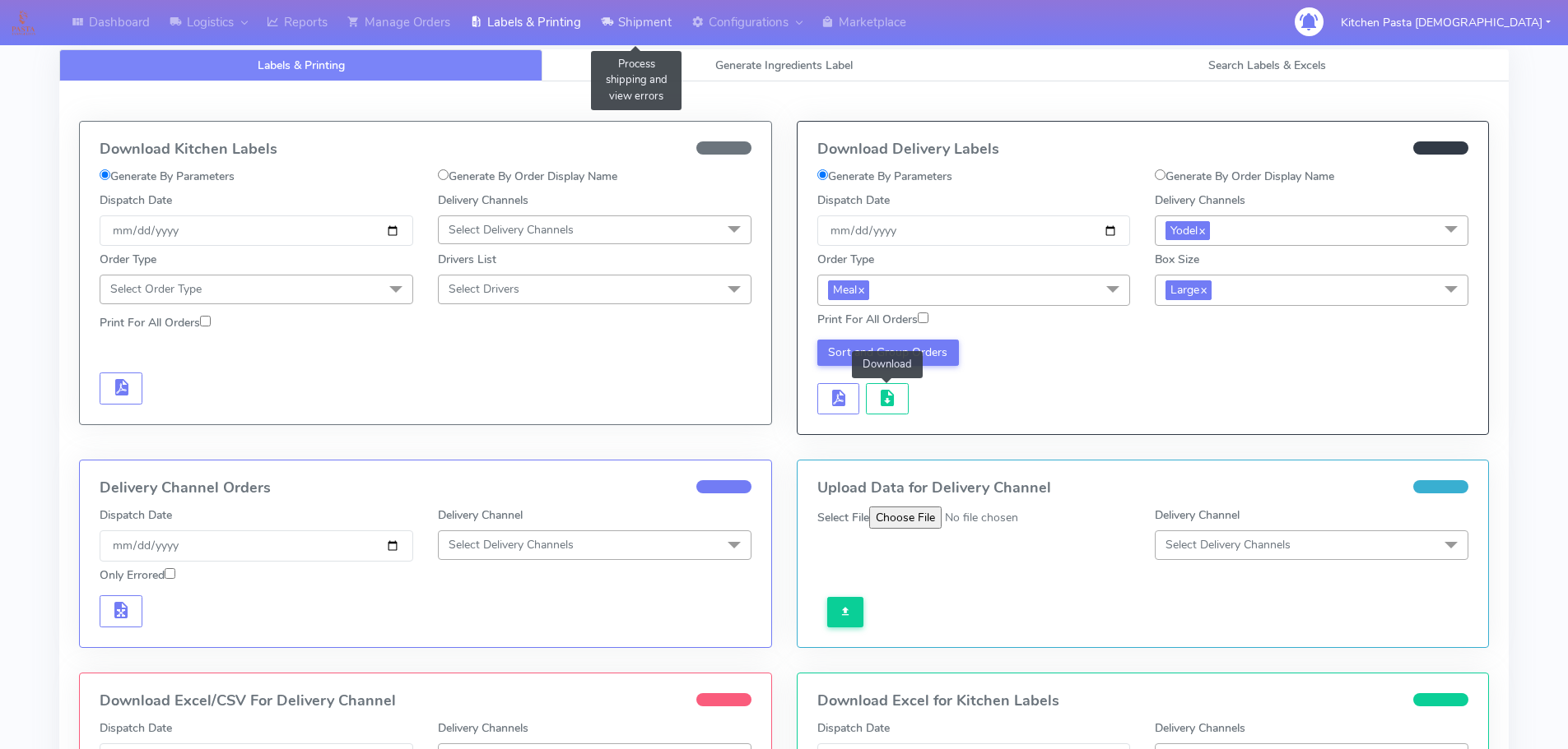
click at [630, 21] on link "Shipment" at bounding box center [636, 22] width 91 height 45
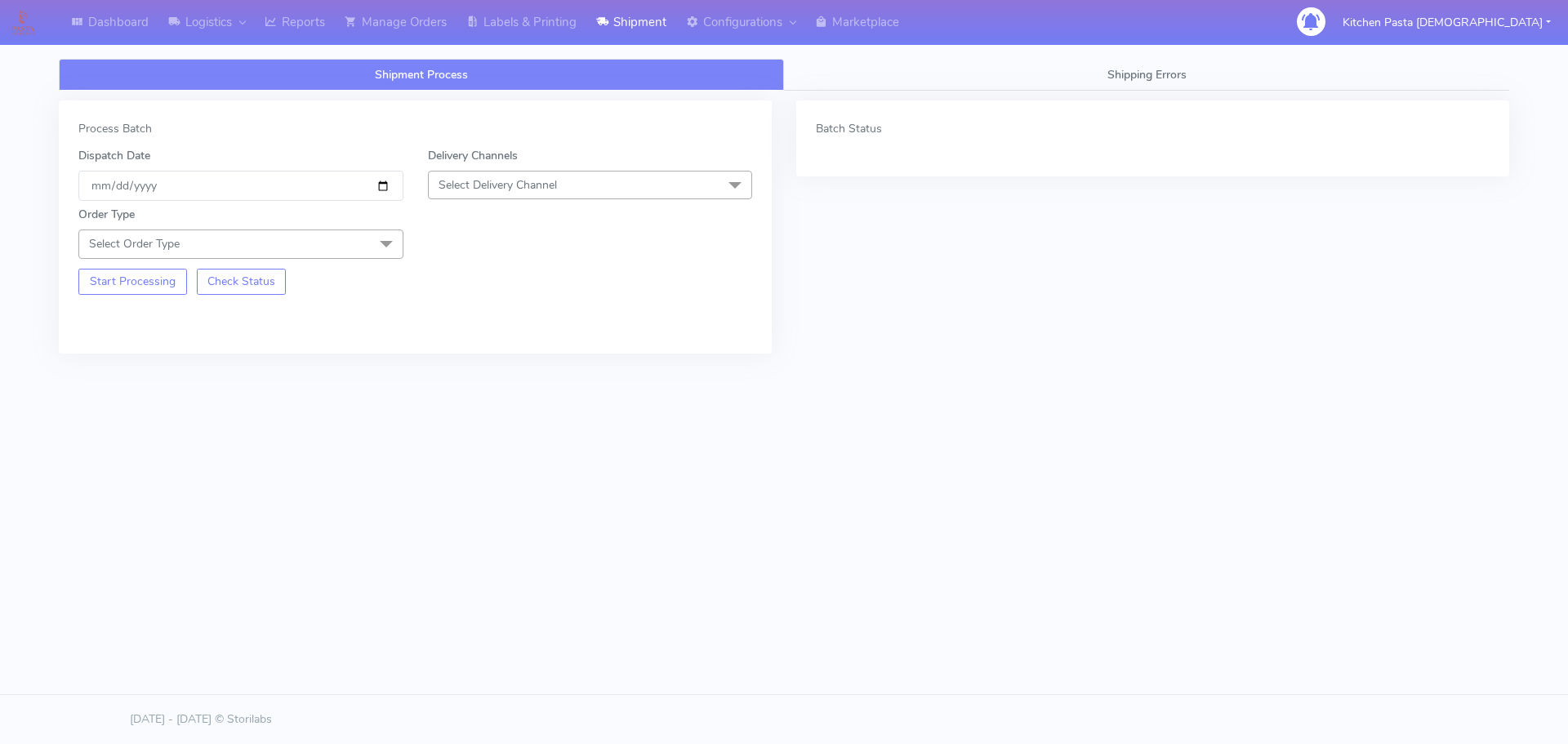
click at [553, 196] on span "Select Delivery Channel" at bounding box center [590, 184] width 325 height 28
click at [489, 370] on div "Yodel" at bounding box center [590, 369] width 307 height 17
click at [365, 245] on span "Select Order Type" at bounding box center [240, 244] width 325 height 28
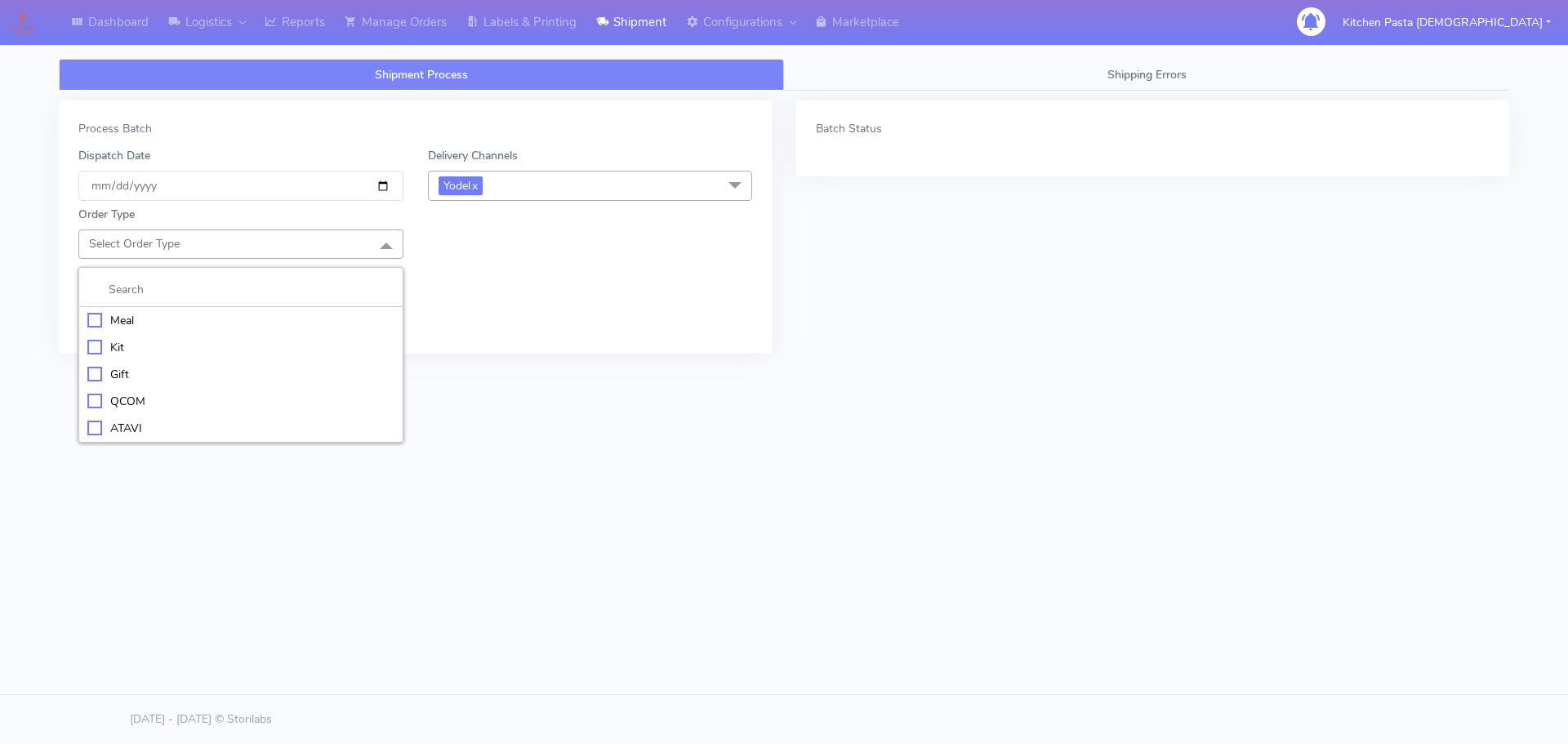
click at [220, 324] on div "Meal" at bounding box center [241, 321] width 307 height 17
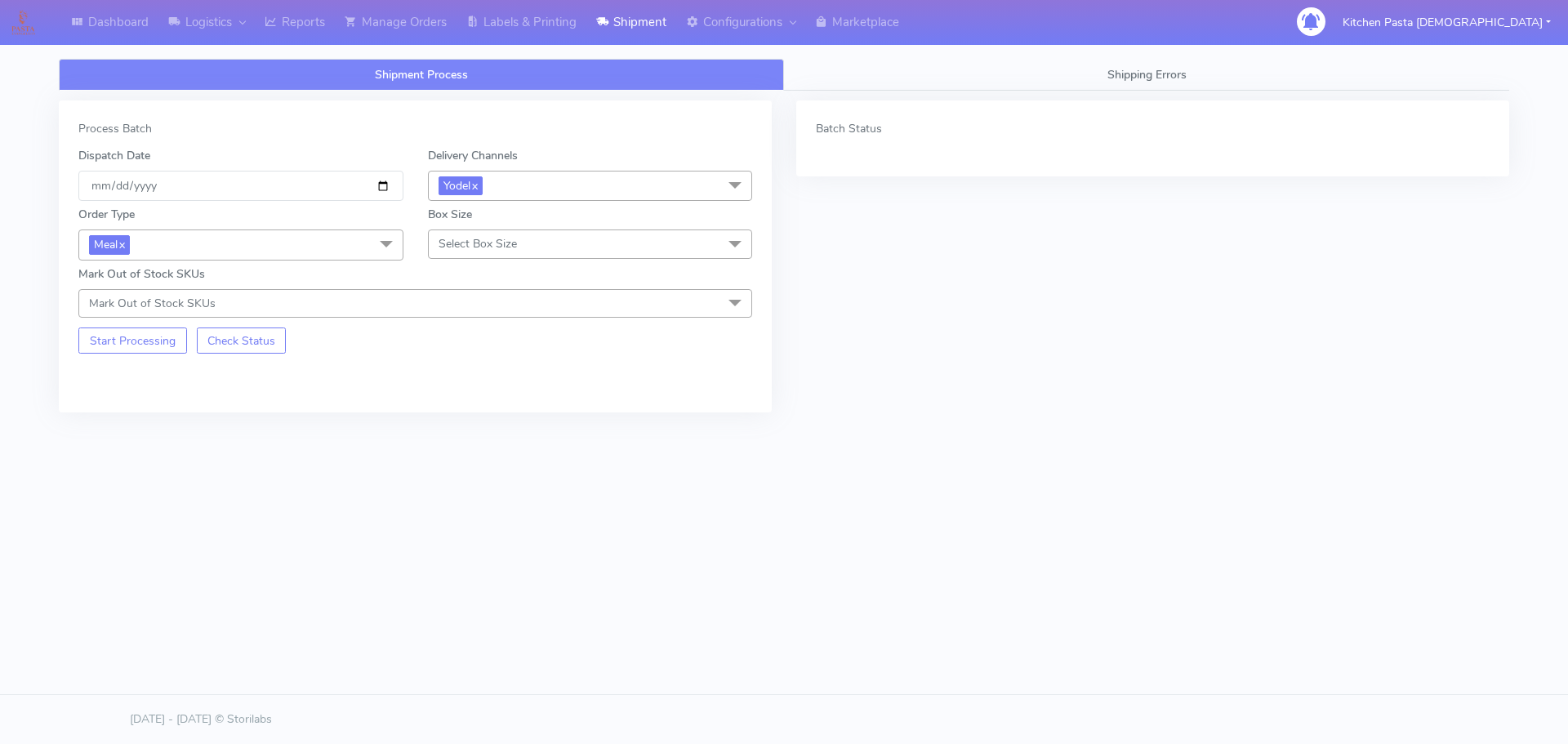
click at [479, 241] on span "Select Box Size" at bounding box center [477, 244] width 78 height 15
click at [469, 364] on li "Medium" at bounding box center [590, 374] width 323 height 27
click at [154, 352] on button "Start Processing" at bounding box center [132, 341] width 109 height 26
click at [287, 25] on link "Reports" at bounding box center [294, 22] width 80 height 45
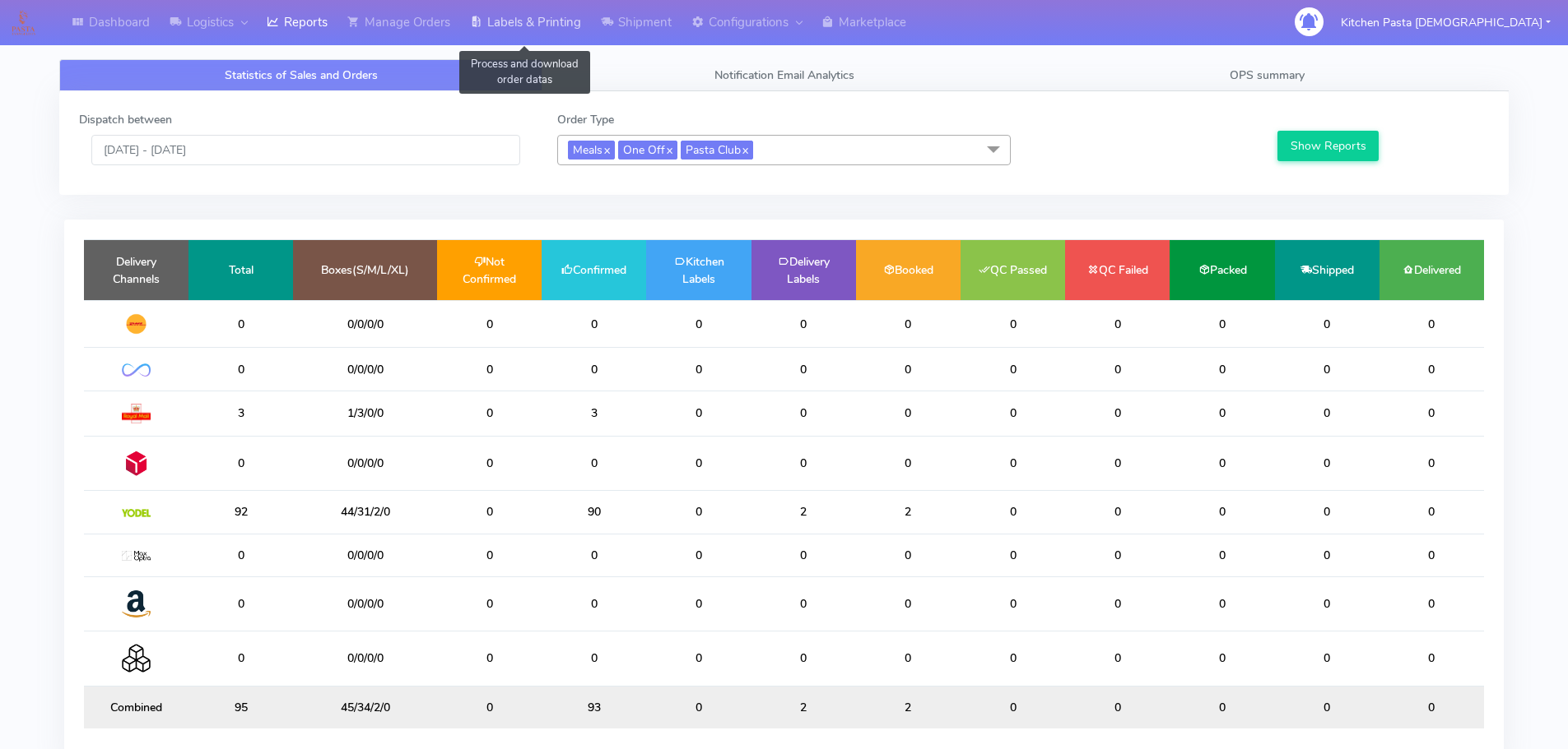
click at [503, 19] on link "Labels & Printing" at bounding box center [525, 22] width 131 height 45
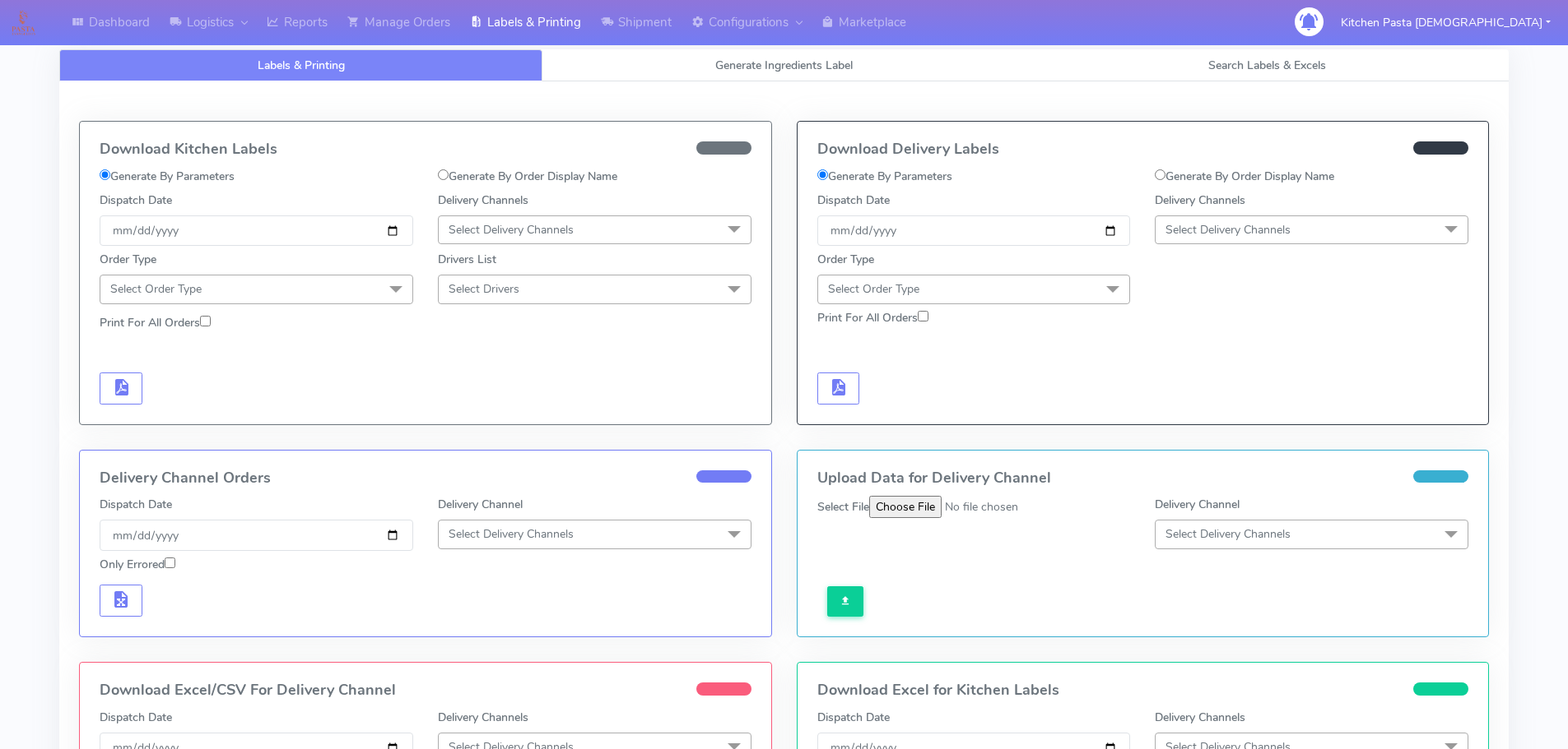
click at [1177, 231] on span "Select Delivery Channels" at bounding box center [1227, 230] width 125 height 16
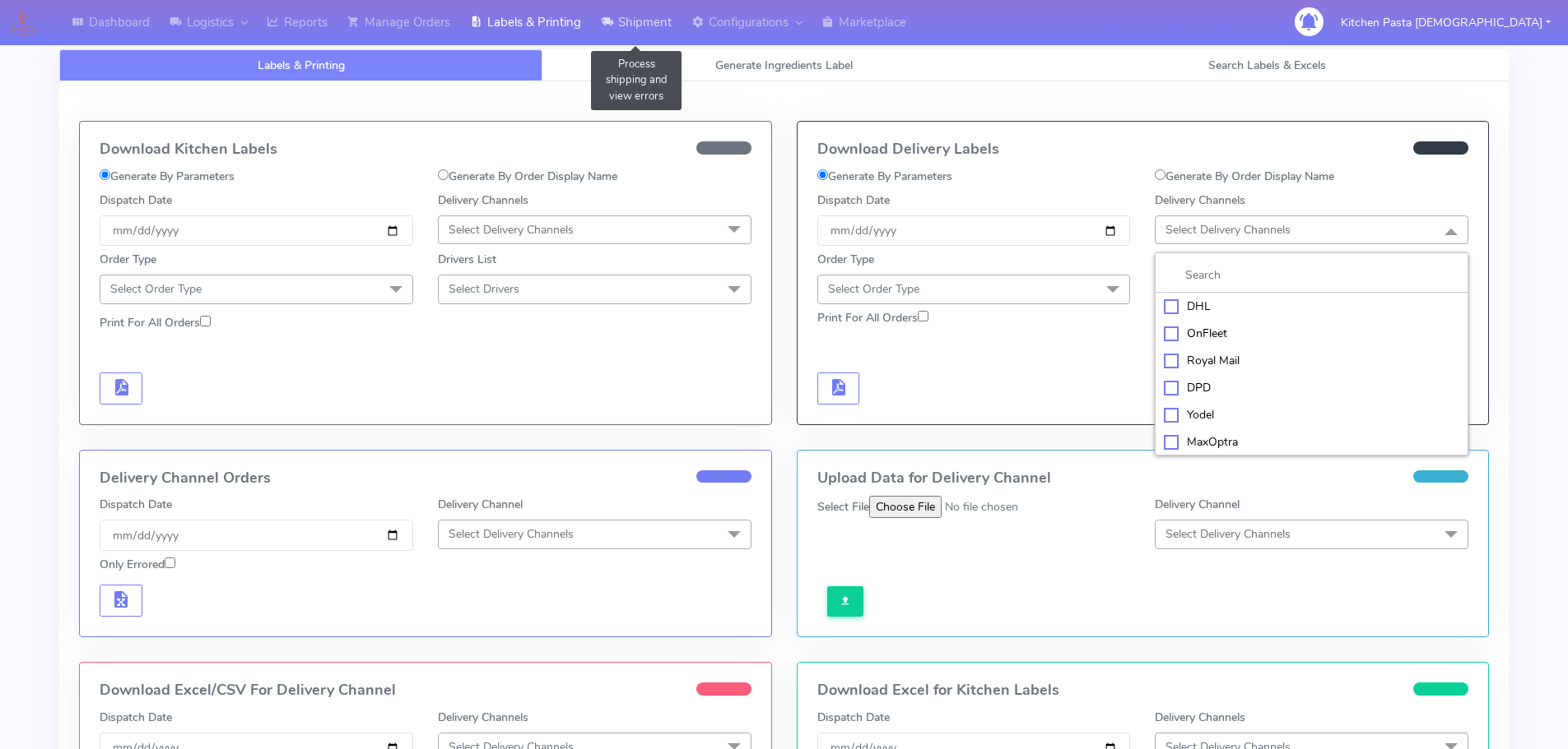
click at [636, 43] on link "Shipment" at bounding box center [636, 22] width 91 height 45
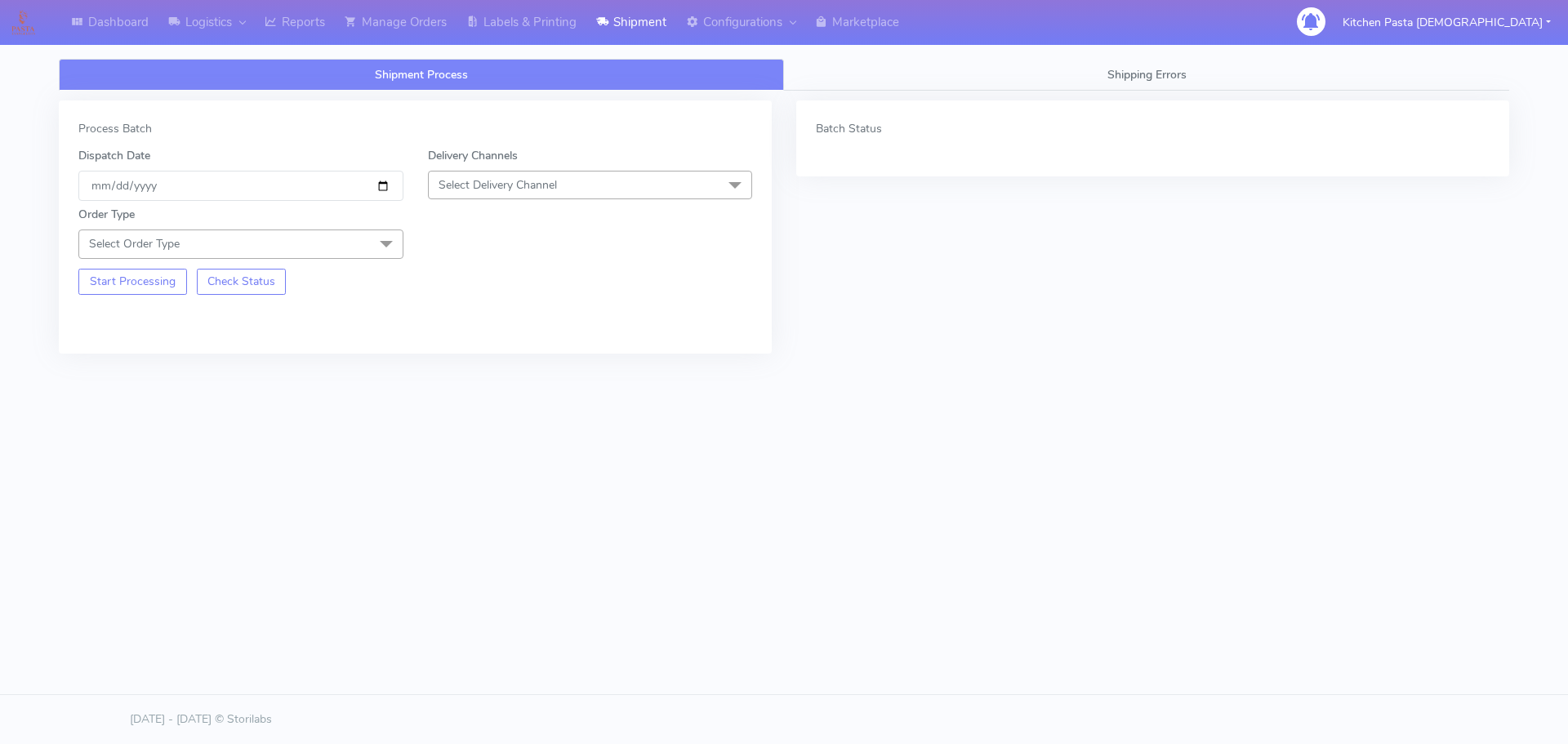
click at [514, 194] on span "Select Delivery Channel" at bounding box center [590, 184] width 325 height 28
click at [467, 365] on div "Yodel" at bounding box center [590, 369] width 307 height 17
click at [344, 232] on span "Select Order Type" at bounding box center [240, 244] width 325 height 28
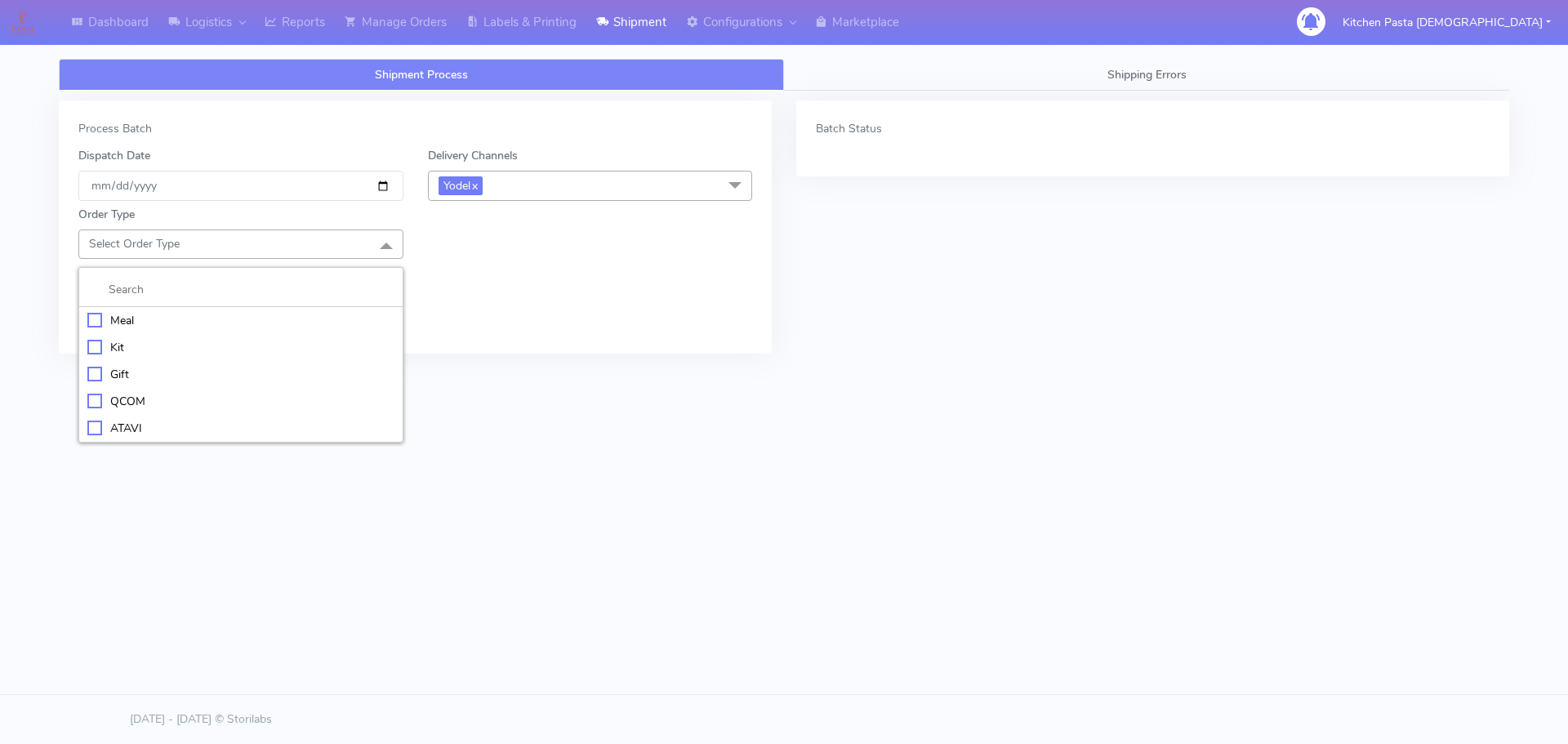
click at [196, 312] on div "Meal" at bounding box center [241, 321] width 307 height 17
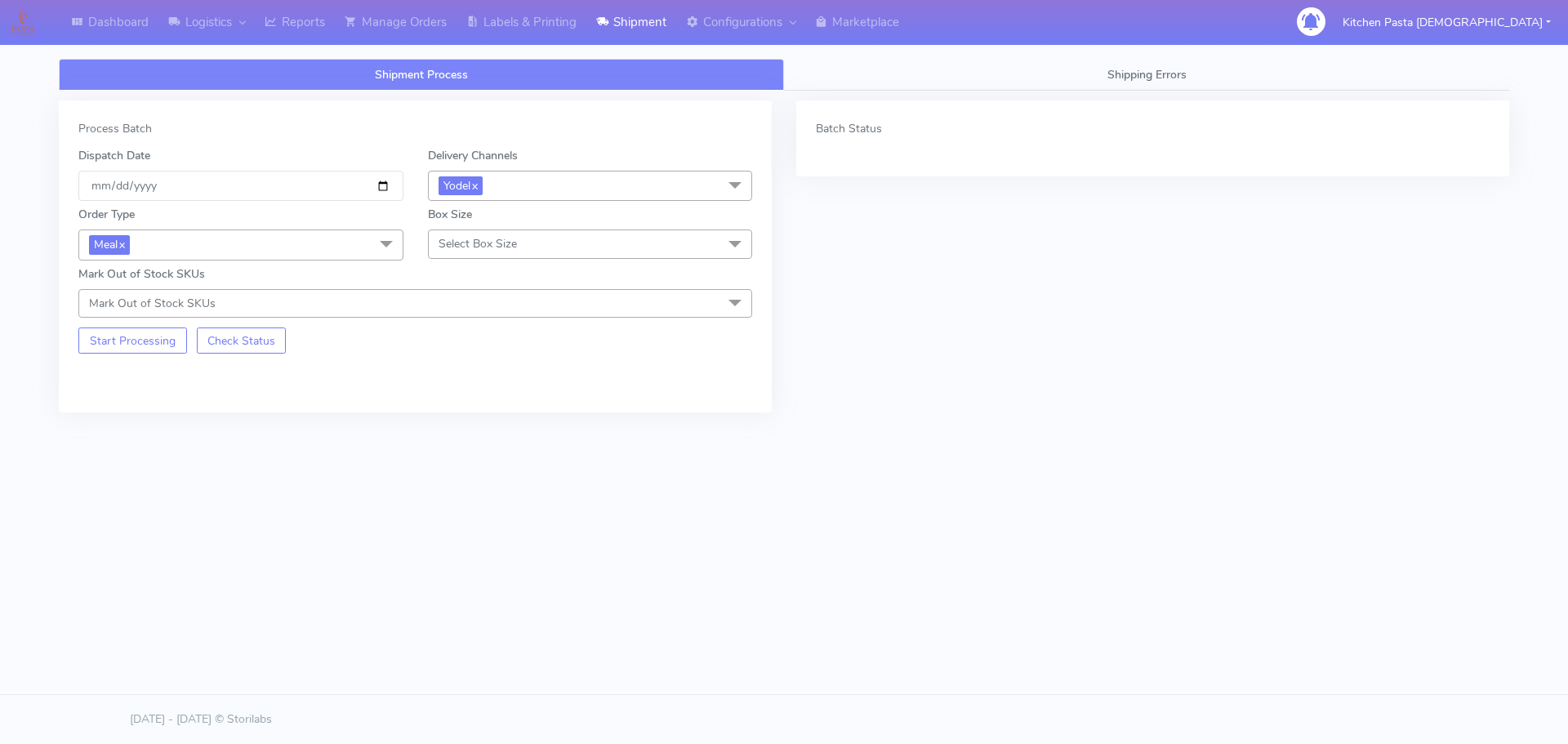
click at [498, 242] on span "Select Box Size" at bounding box center [477, 244] width 78 height 15
click at [485, 363] on li "Medium" at bounding box center [590, 374] width 323 height 27
click at [130, 335] on button "Start Processing" at bounding box center [132, 341] width 109 height 26
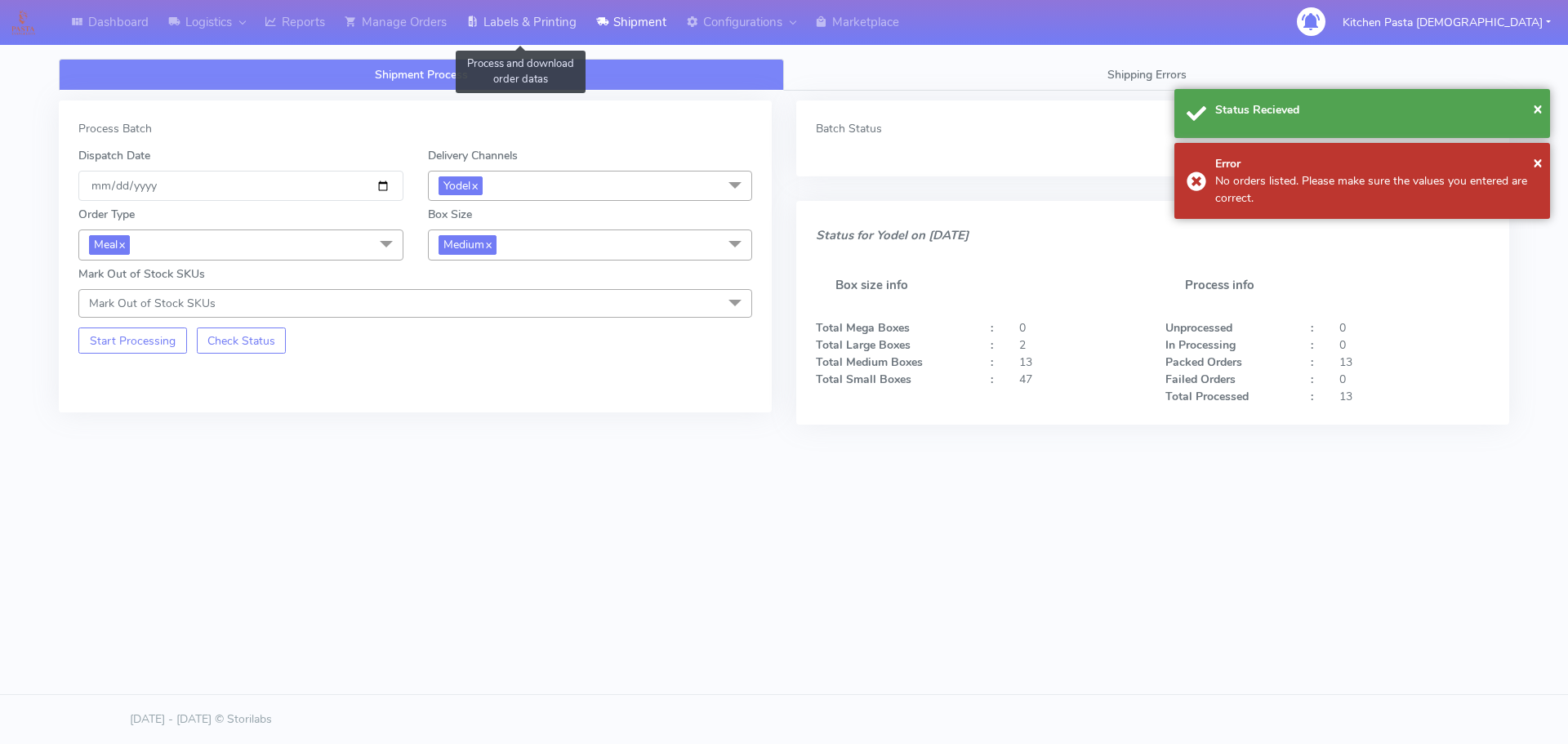
click at [513, 24] on link "Labels & Printing" at bounding box center [521, 22] width 130 height 45
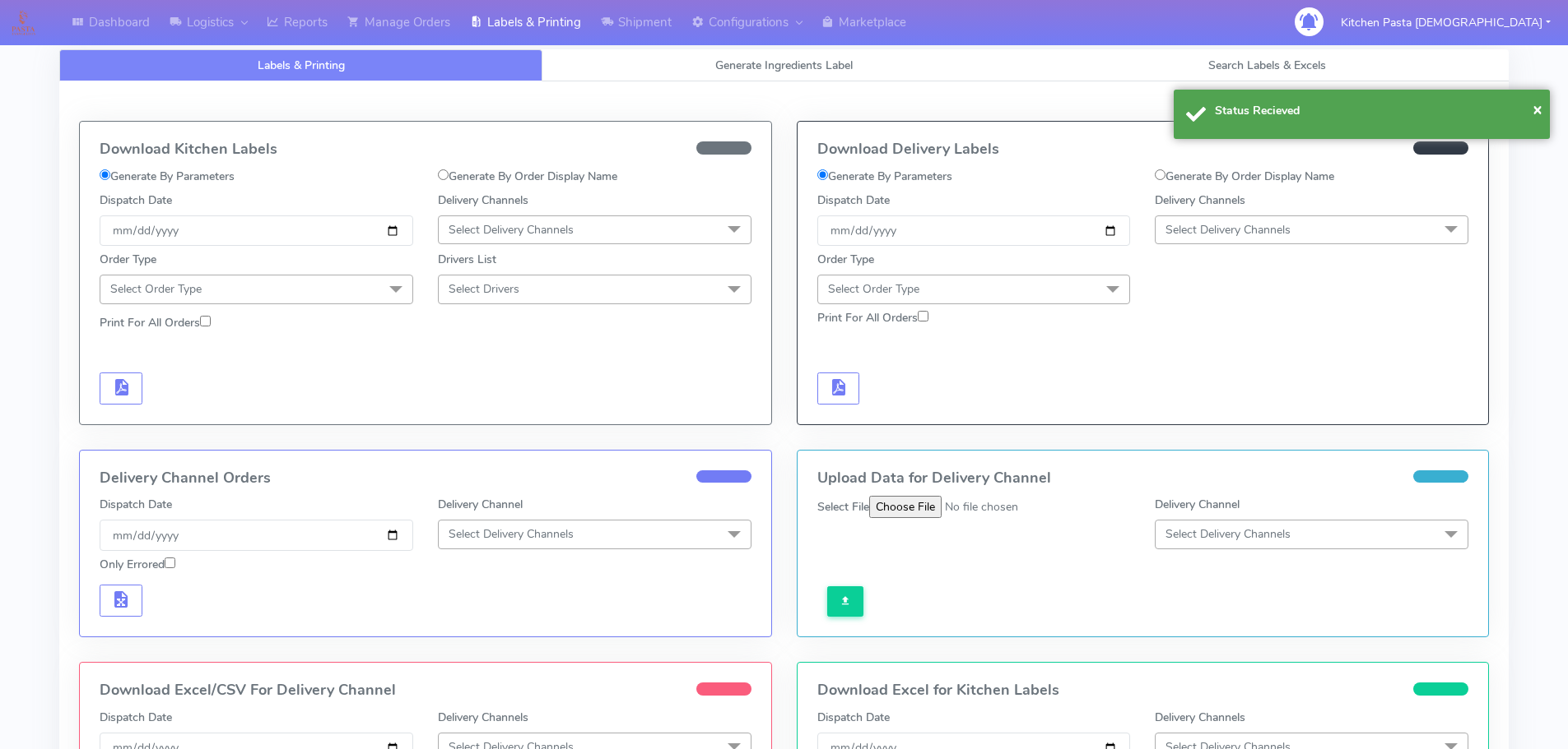
click at [1179, 227] on span "Select Delivery Channels" at bounding box center [1227, 230] width 125 height 16
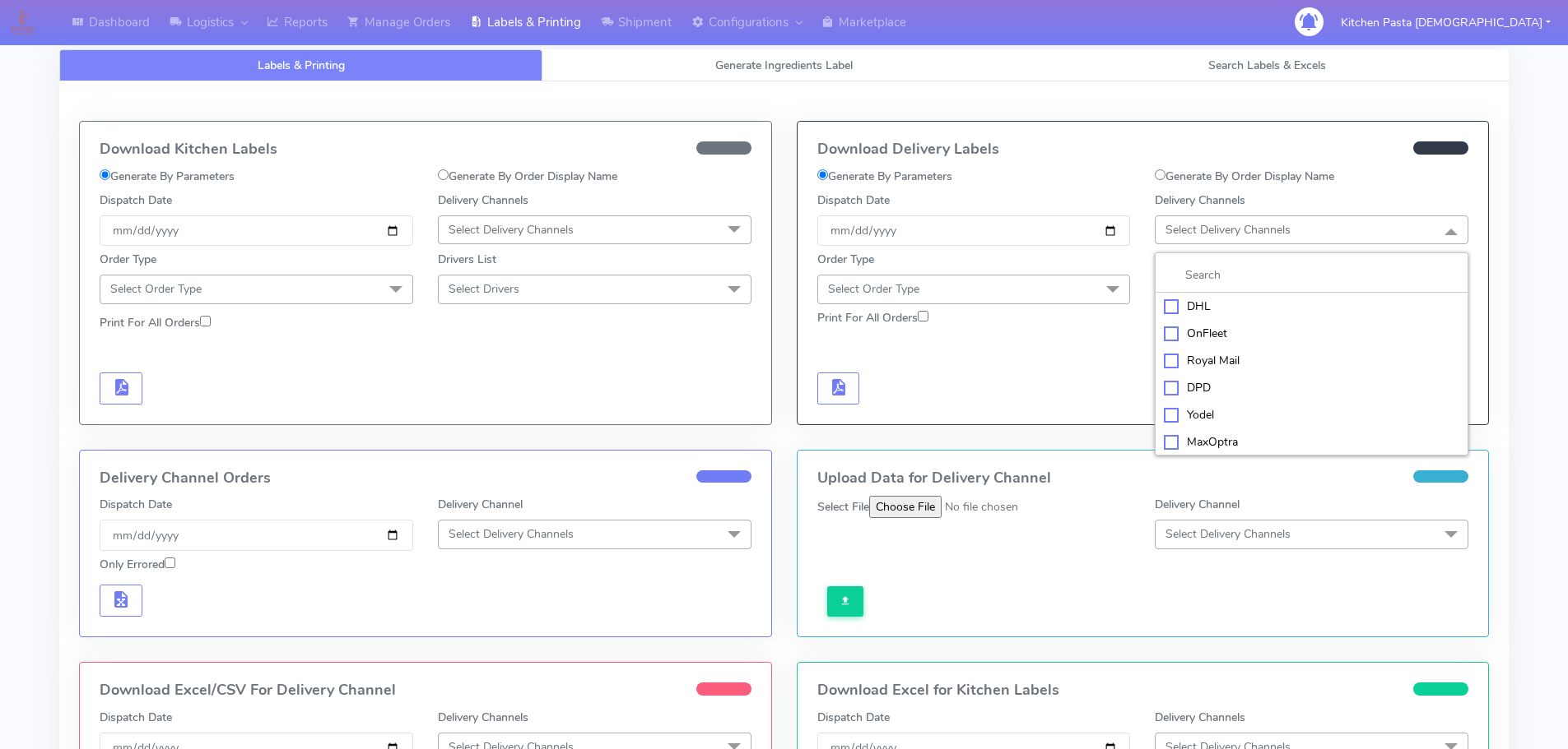
click at [1182, 407] on div "Yodel" at bounding box center [1311, 415] width 296 height 17
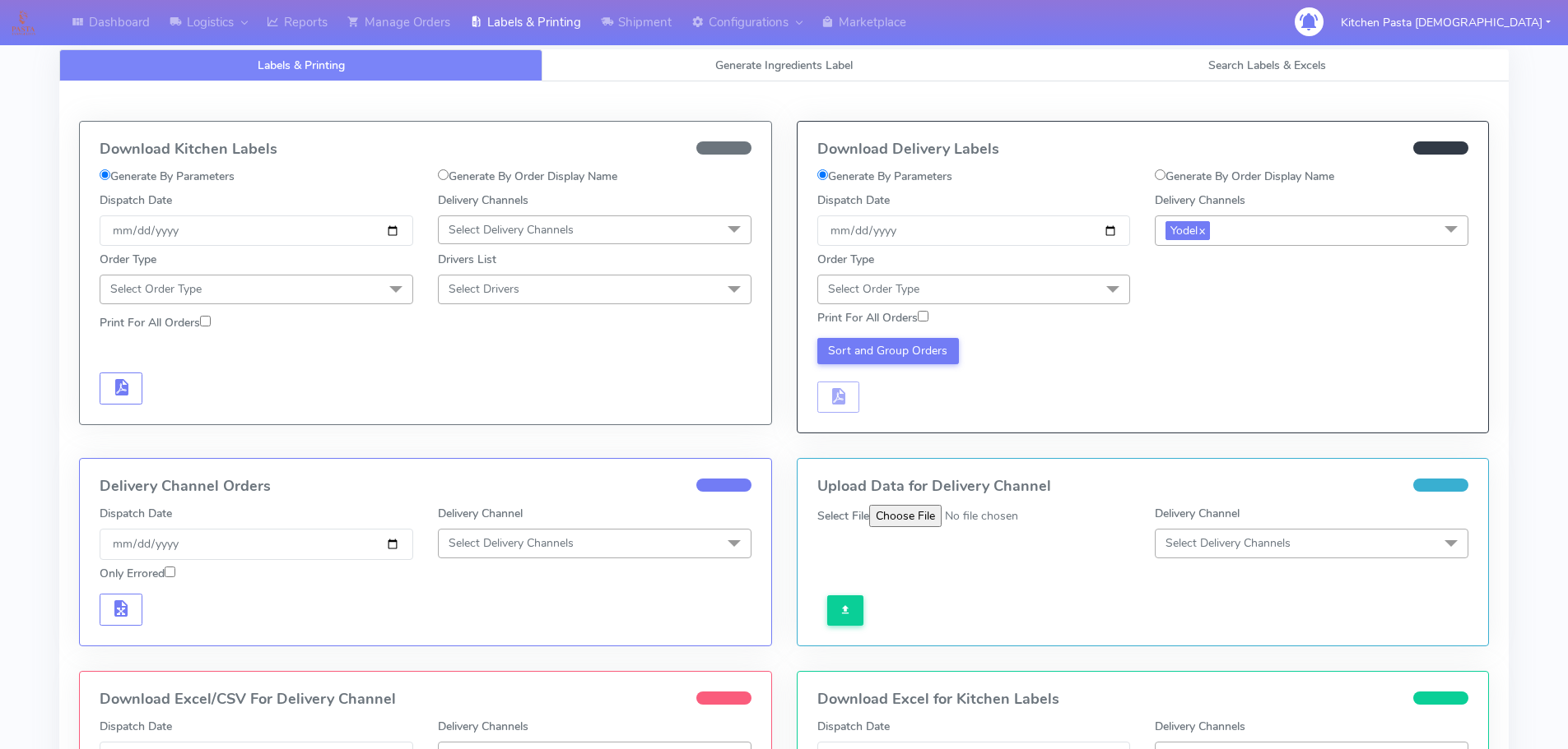
click at [1072, 298] on span "Select Order Type" at bounding box center [973, 289] width 314 height 29
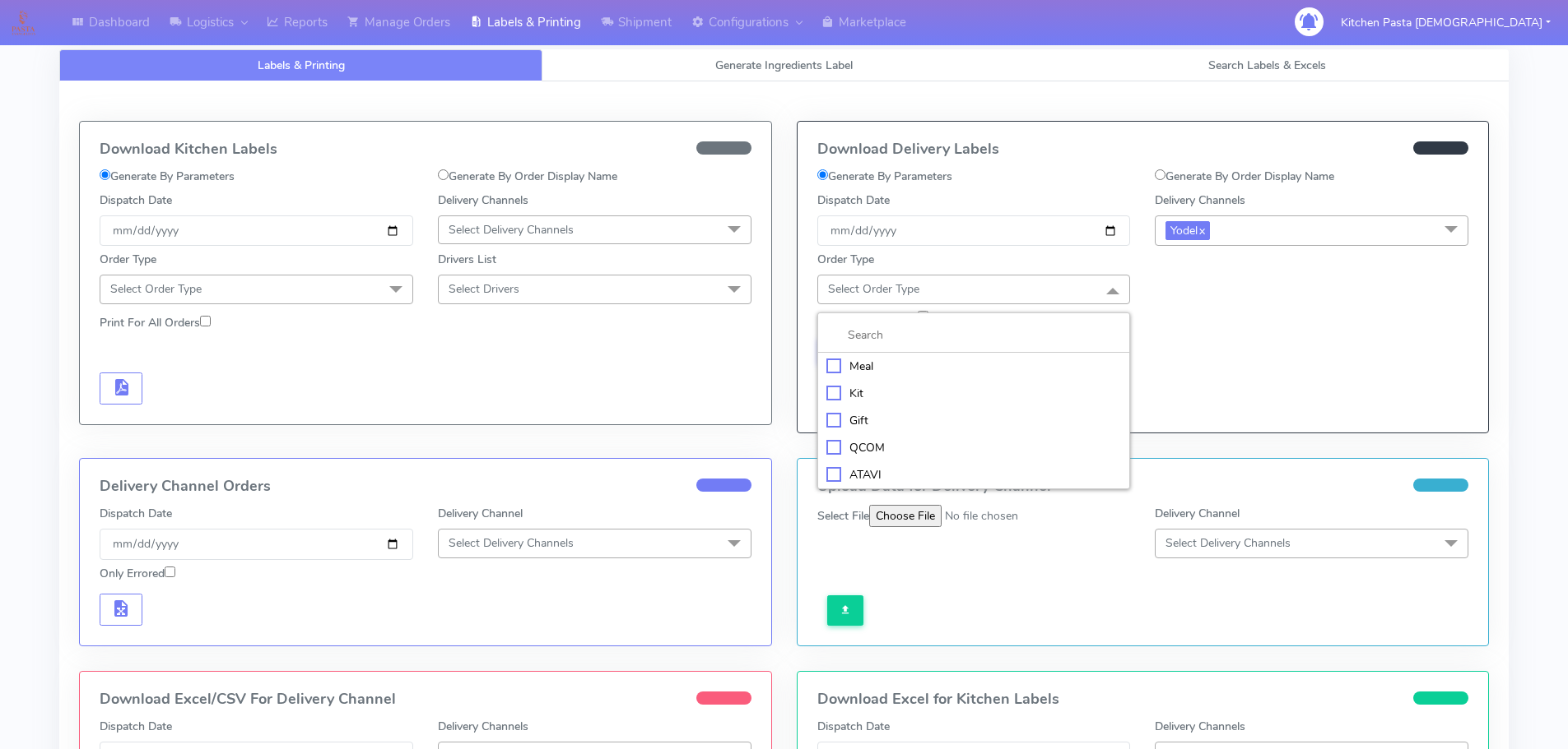
click at [915, 364] on div "Meal" at bounding box center [974, 366] width 296 height 17
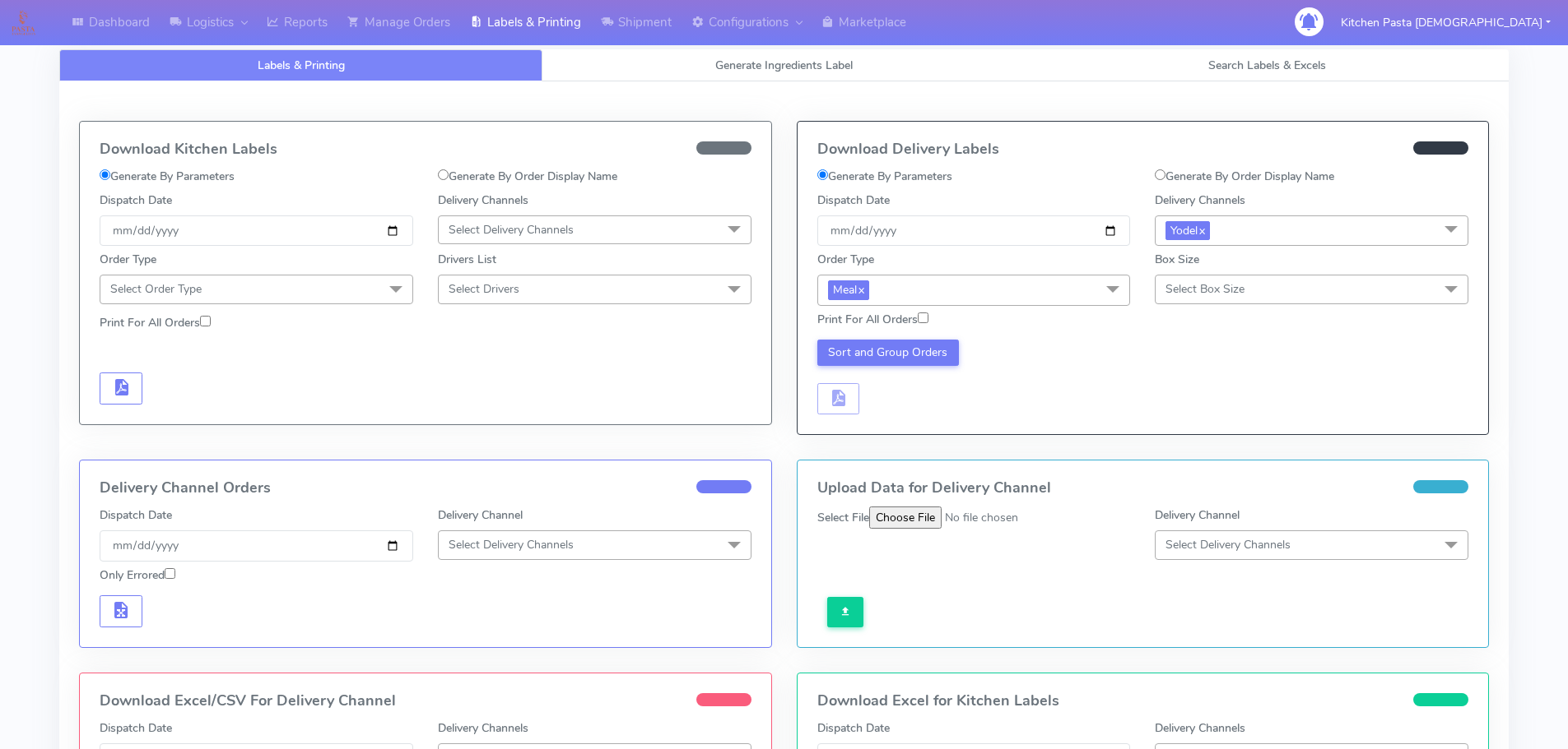
click at [1193, 285] on span "Select Box Size" at bounding box center [1204, 289] width 79 height 16
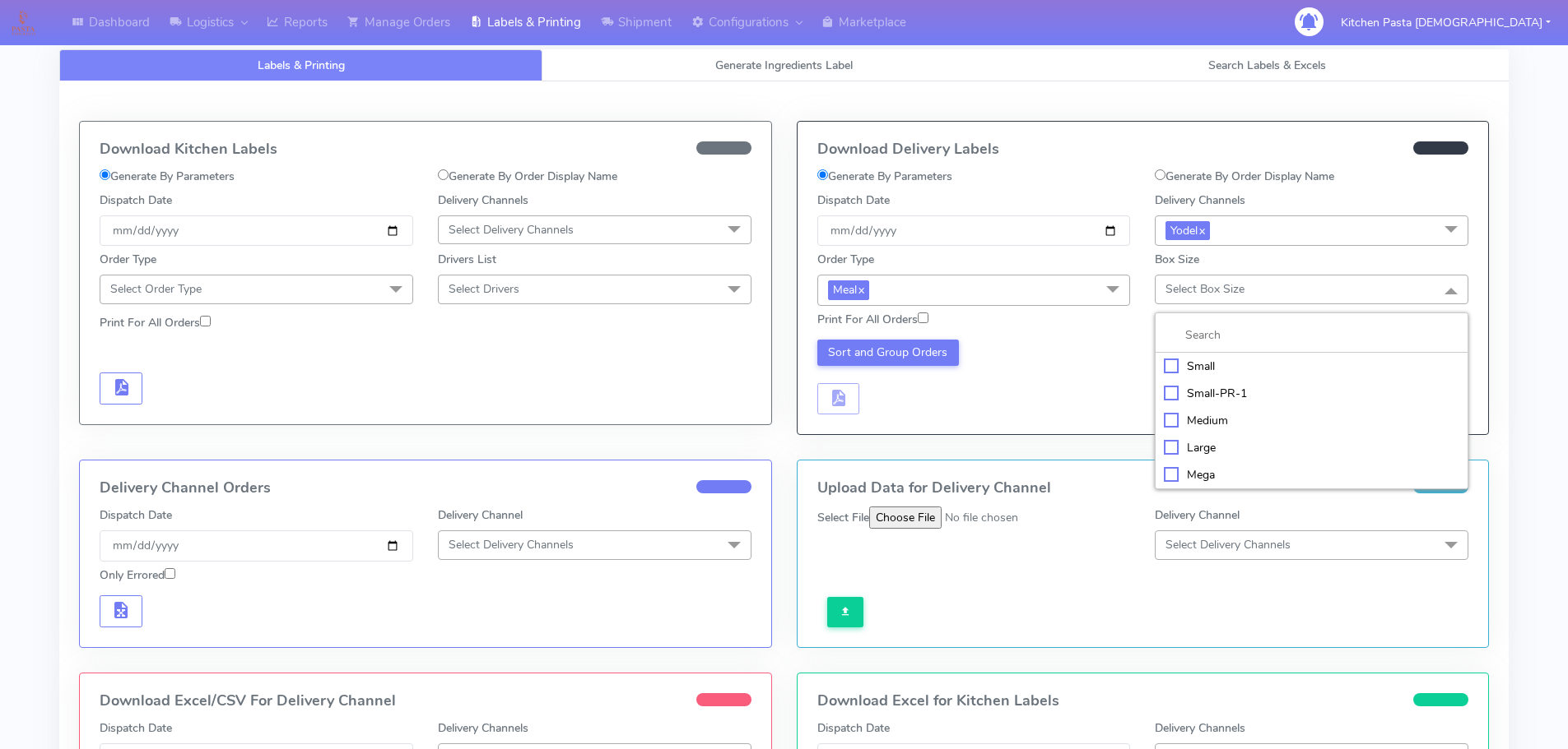
click at [1188, 418] on div "Medium" at bounding box center [1311, 421] width 296 height 17
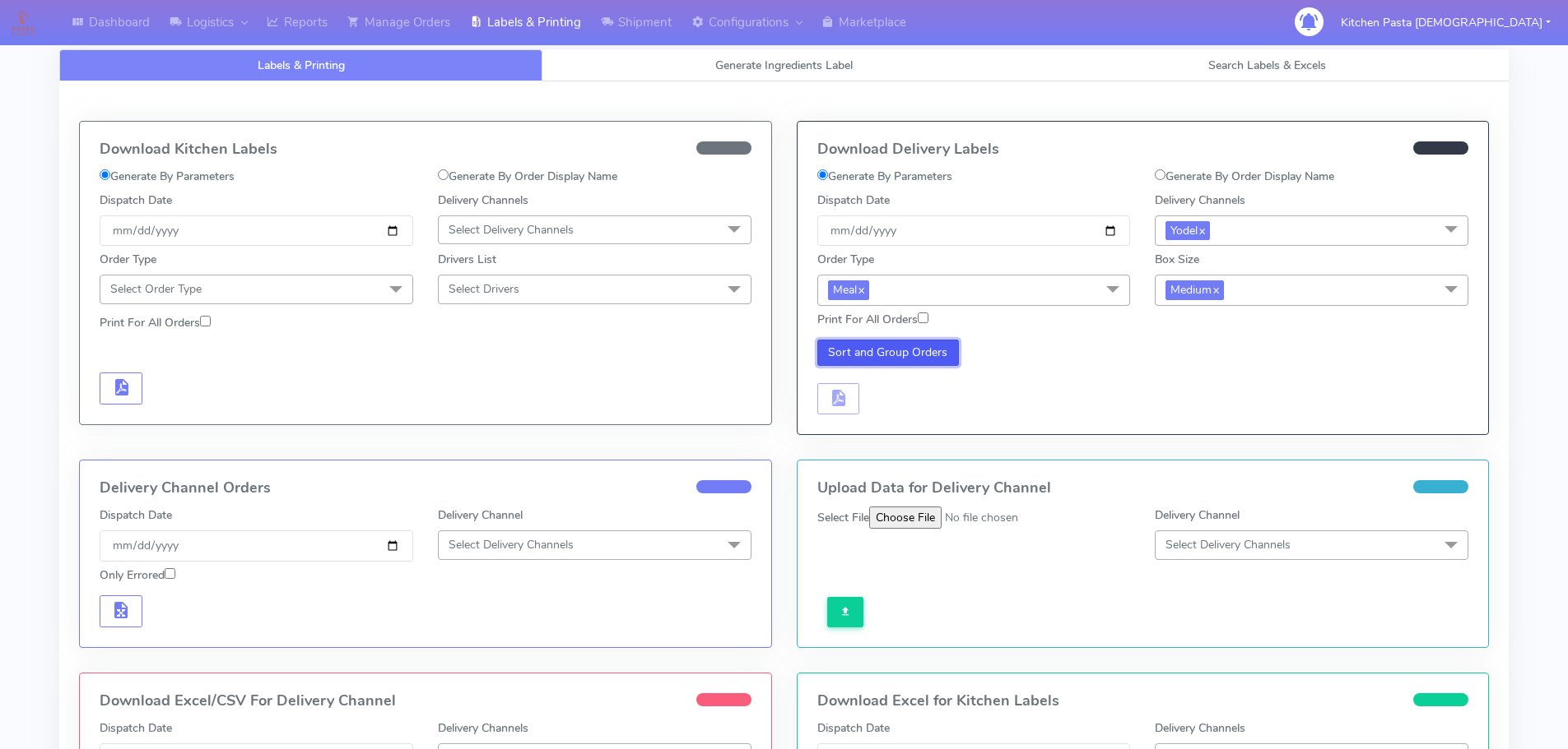
click at [830, 348] on button "Sort and Group Orders" at bounding box center [888, 352] width 143 height 26
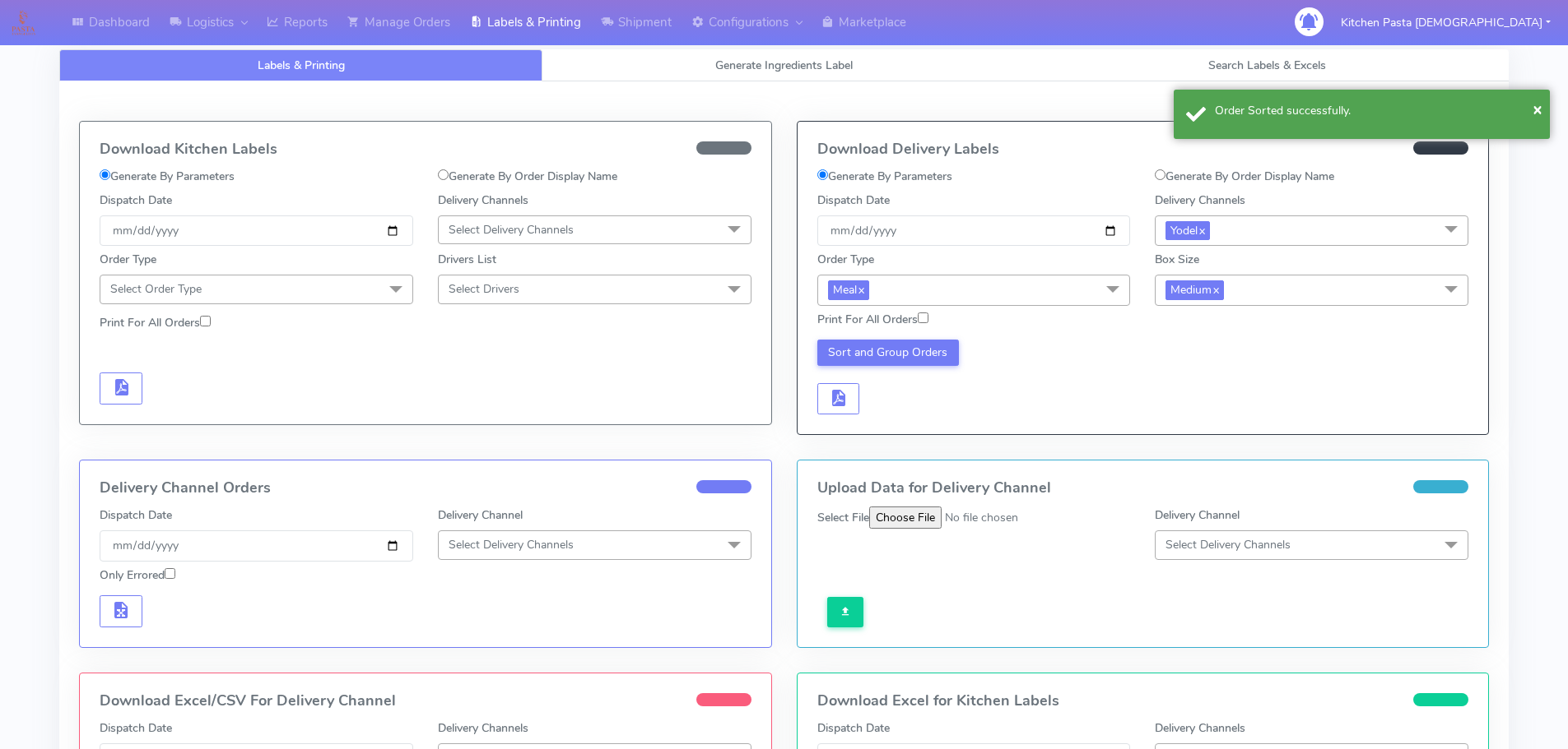
click at [840, 418] on div "Download Delivery Labels Generate By Parameters Generate By Order Display Name …" at bounding box center [1144, 278] width 692 height 313
click at [843, 403] on span "button" at bounding box center [838, 402] width 20 height 16
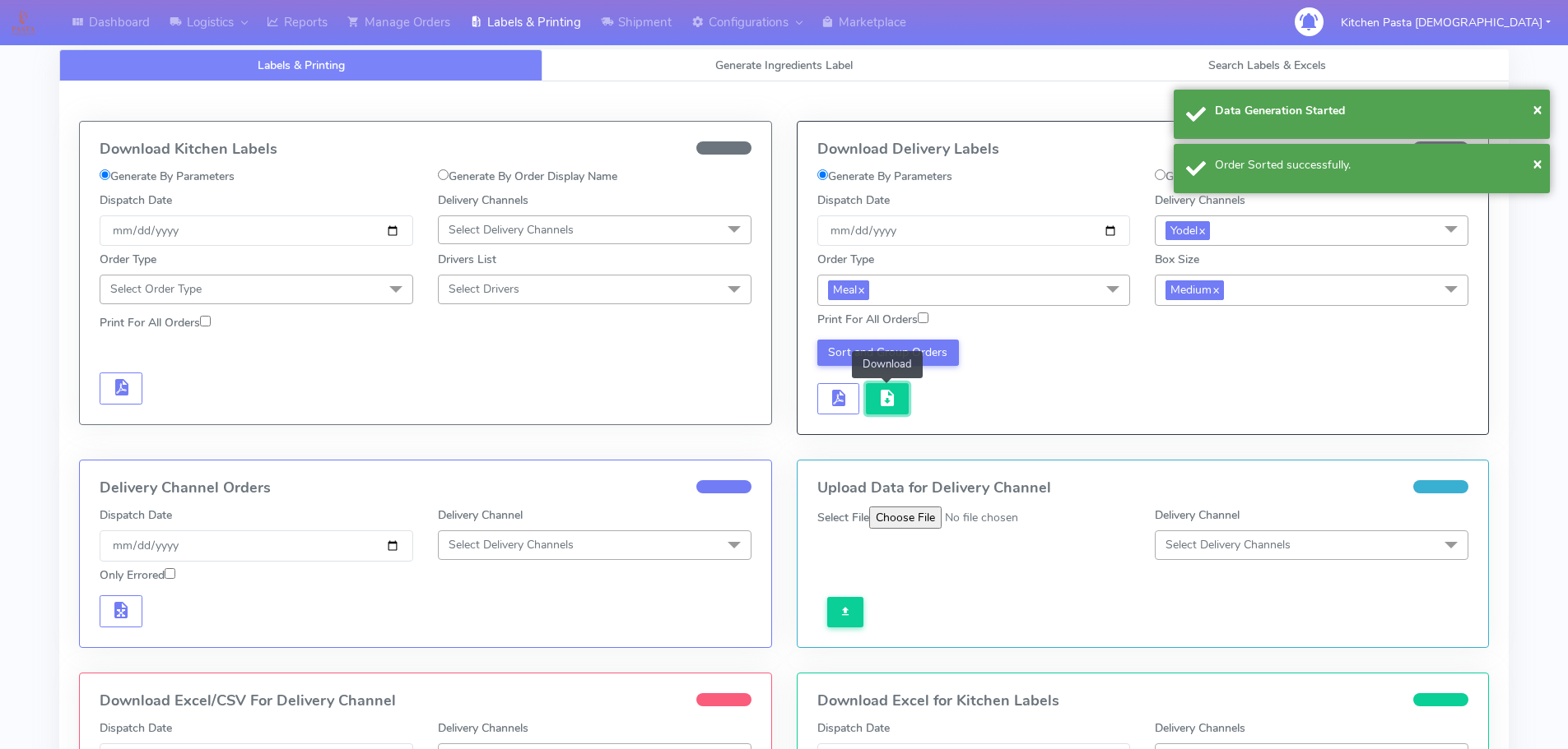
click at [887, 401] on span "button" at bounding box center [887, 402] width 20 height 16
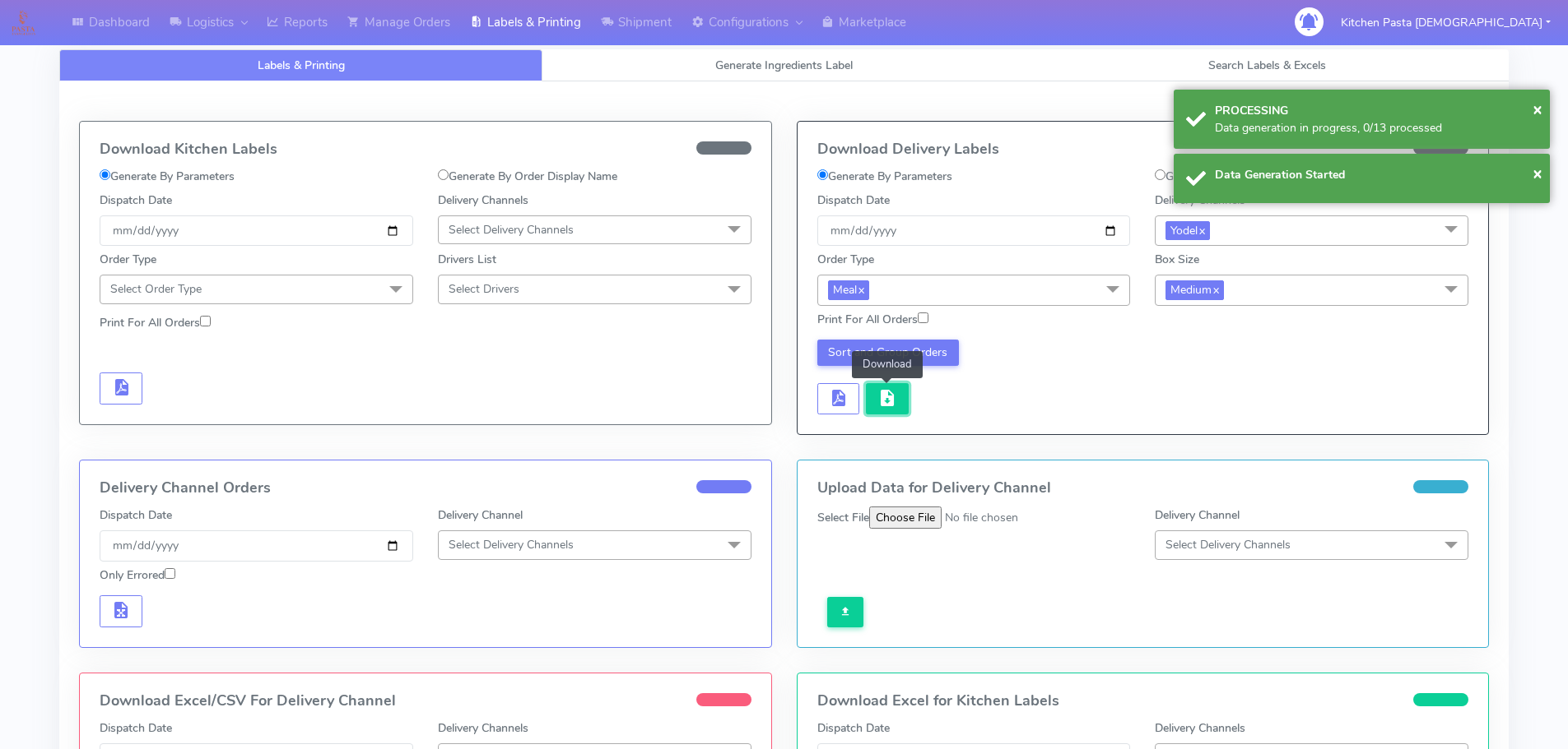
click at [887, 401] on span "button" at bounding box center [887, 402] width 20 height 16
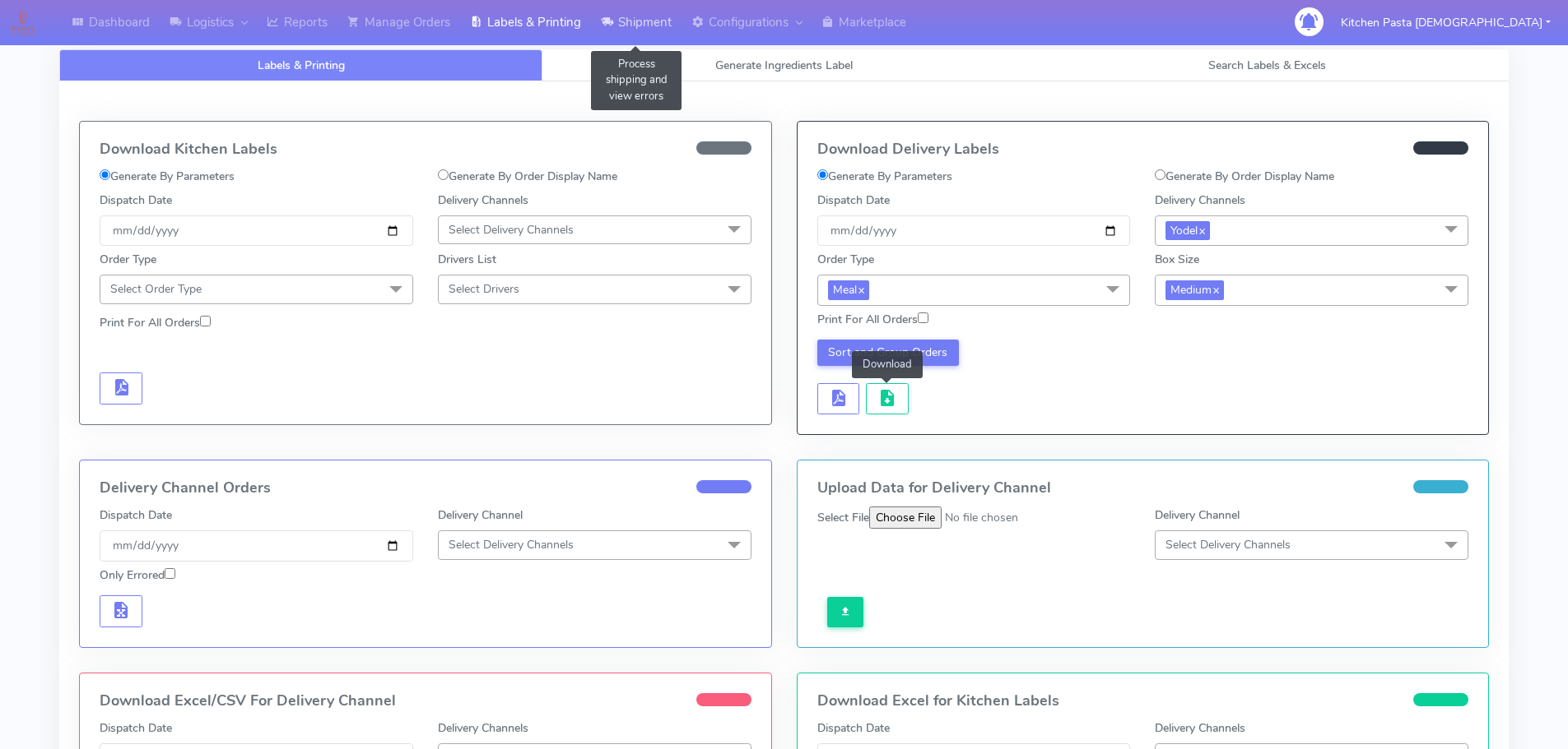
drag, startPoint x: 647, startPoint y: 16, endPoint x: 637, endPoint y: 34, distance: 20.6
click at [647, 16] on link "Shipment" at bounding box center [636, 22] width 91 height 45
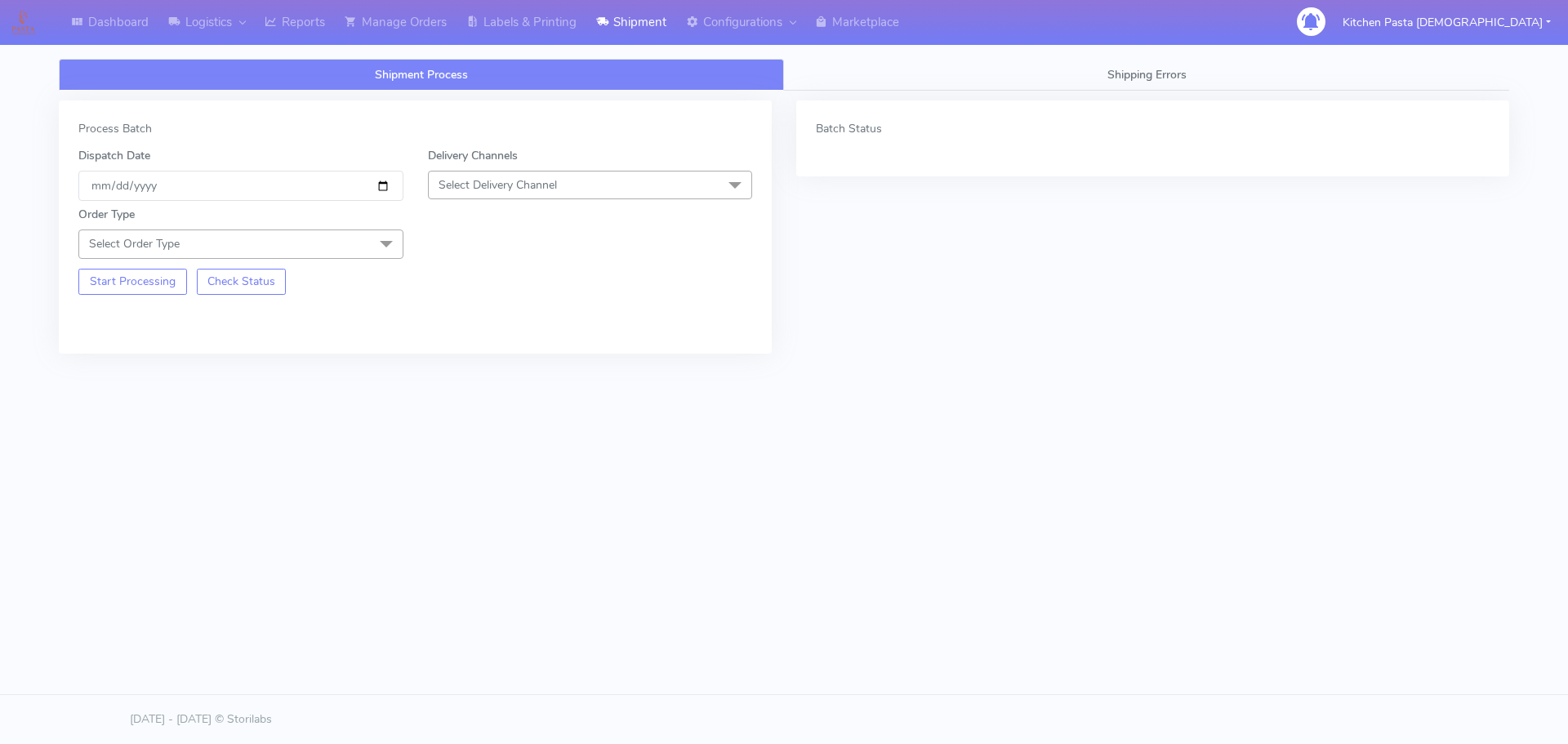
drag, startPoint x: 583, startPoint y: 187, endPoint x: 561, endPoint y: 213, distance: 34.1
click at [583, 187] on span "Select Delivery Channel" at bounding box center [590, 184] width 325 height 28
click at [491, 372] on div "Yodel" at bounding box center [590, 369] width 307 height 17
click at [387, 230] on span at bounding box center [386, 245] width 33 height 31
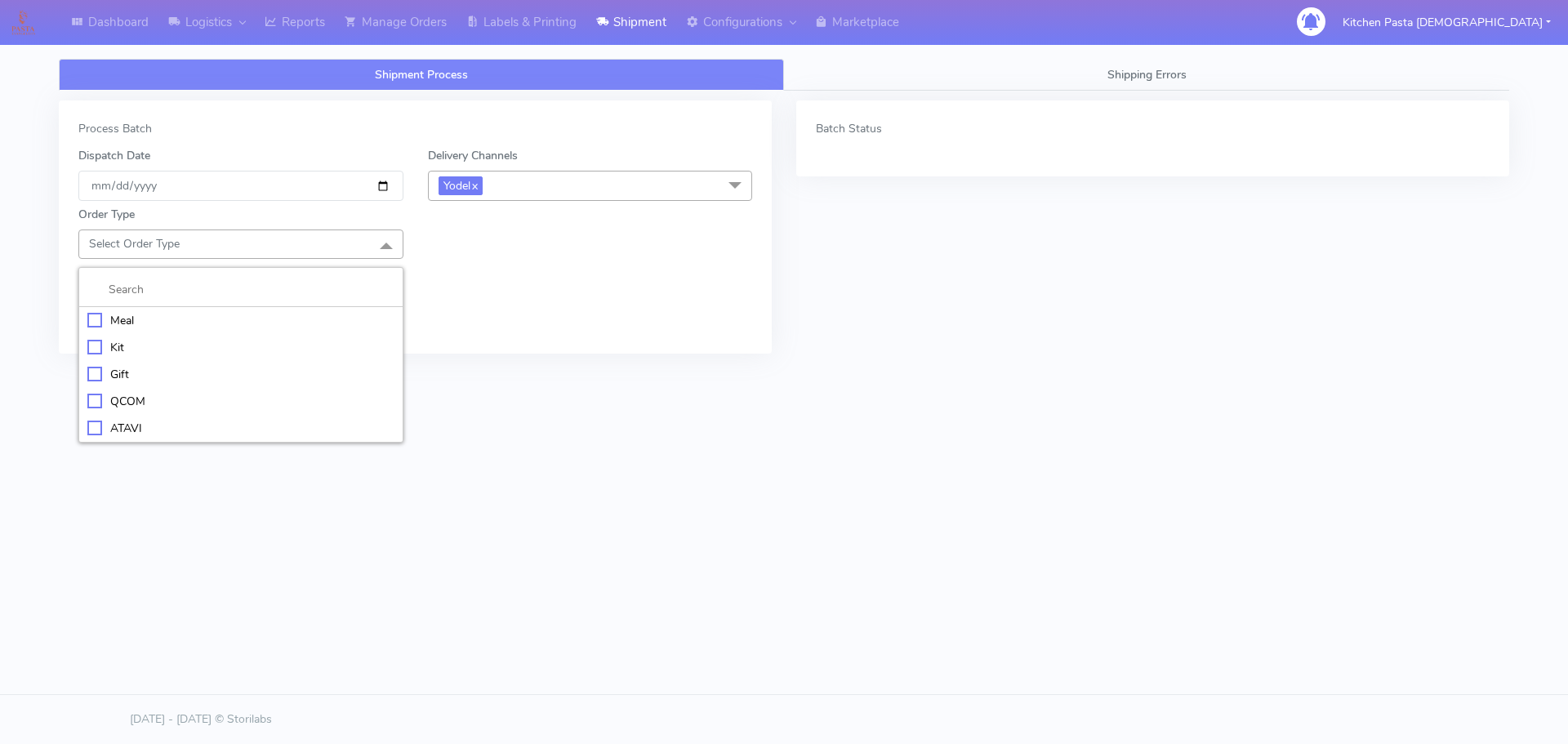
click at [144, 325] on div "Meal" at bounding box center [241, 321] width 307 height 17
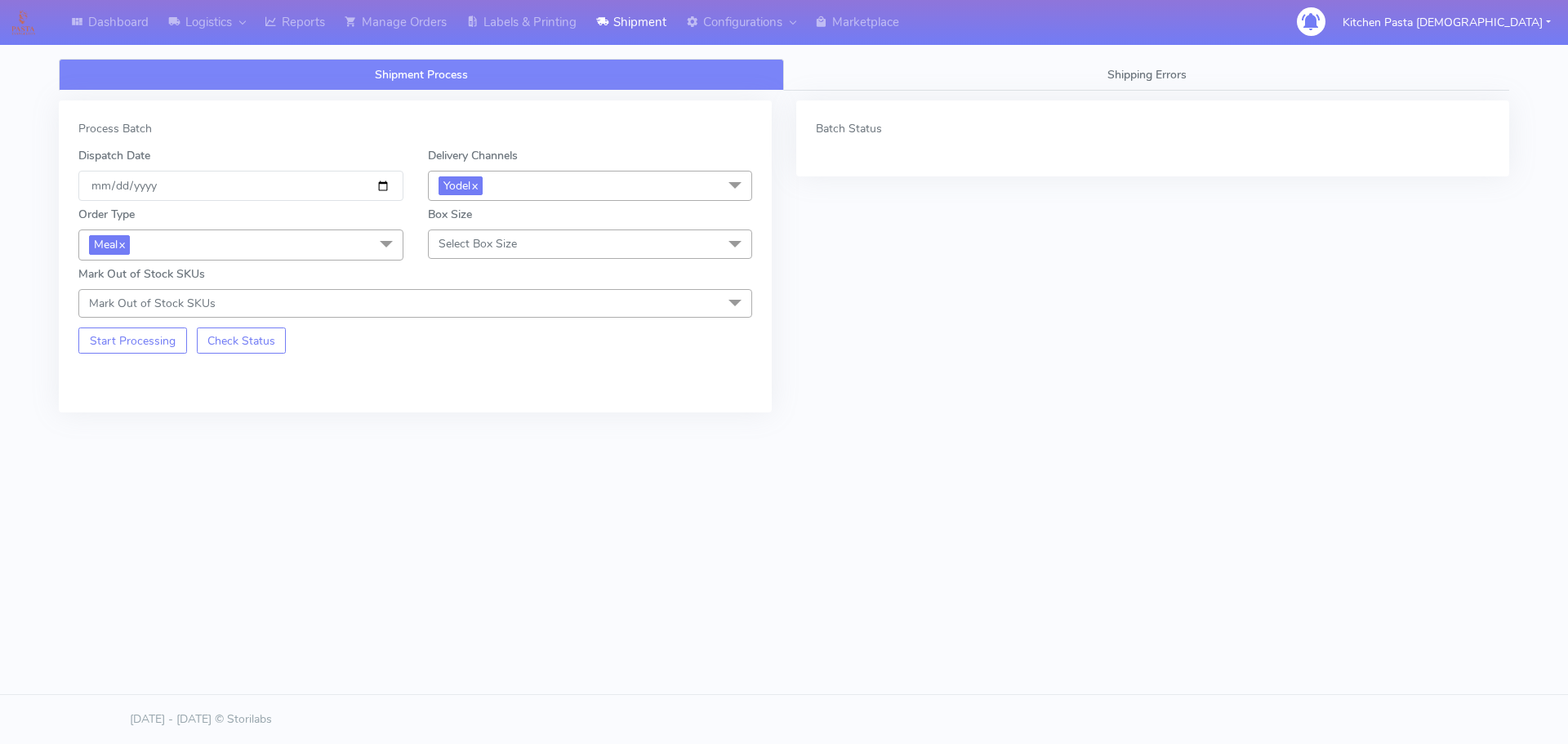
click at [520, 249] on span "Select Box Size" at bounding box center [590, 244] width 325 height 28
click at [462, 315] on div "Small" at bounding box center [590, 321] width 307 height 17
click at [152, 338] on button "Start Processing" at bounding box center [132, 341] width 109 height 26
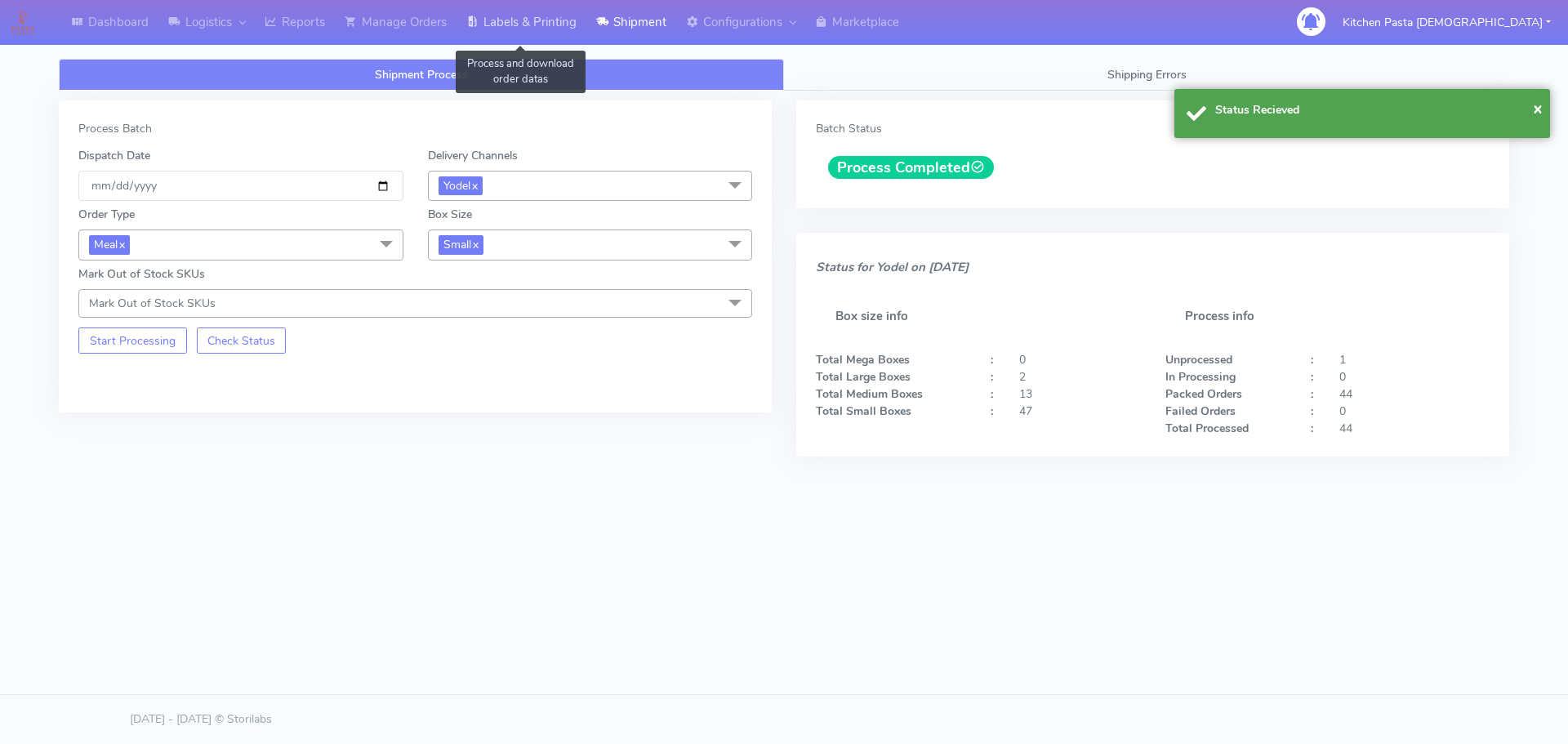
click at [570, 17] on link "Labels & Printing" at bounding box center [521, 22] width 130 height 45
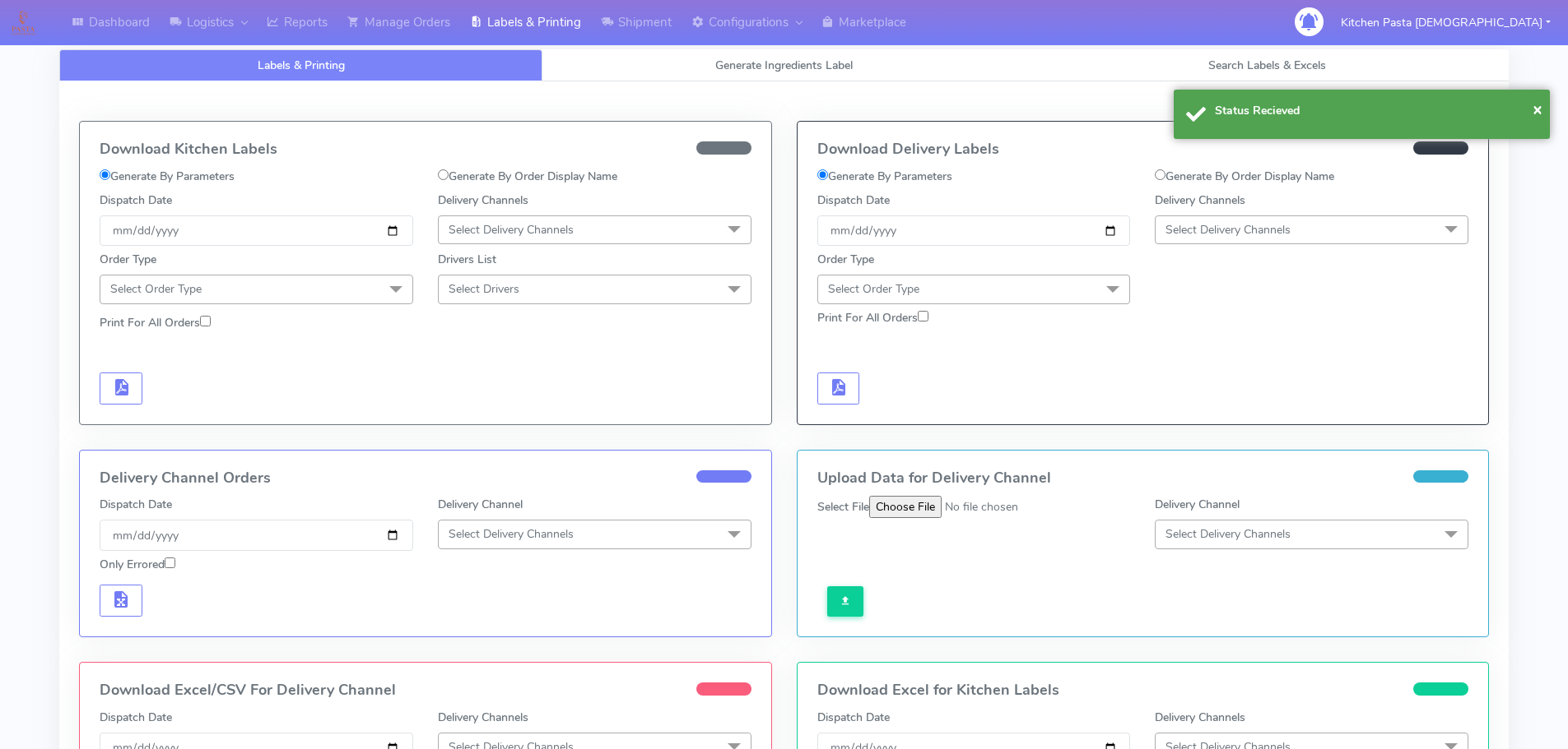
click at [1264, 239] on span "Select Delivery Channels" at bounding box center [1311, 229] width 314 height 29
click at [1205, 399] on li "DPD" at bounding box center [1311, 387] width 312 height 27
click at [1355, 248] on div "Order Type Select Order Type Meal Kit Gift QCOM ATAVI" at bounding box center [1143, 275] width 677 height 58
click at [1284, 232] on span "DPD x" at bounding box center [1311, 230] width 314 height 30
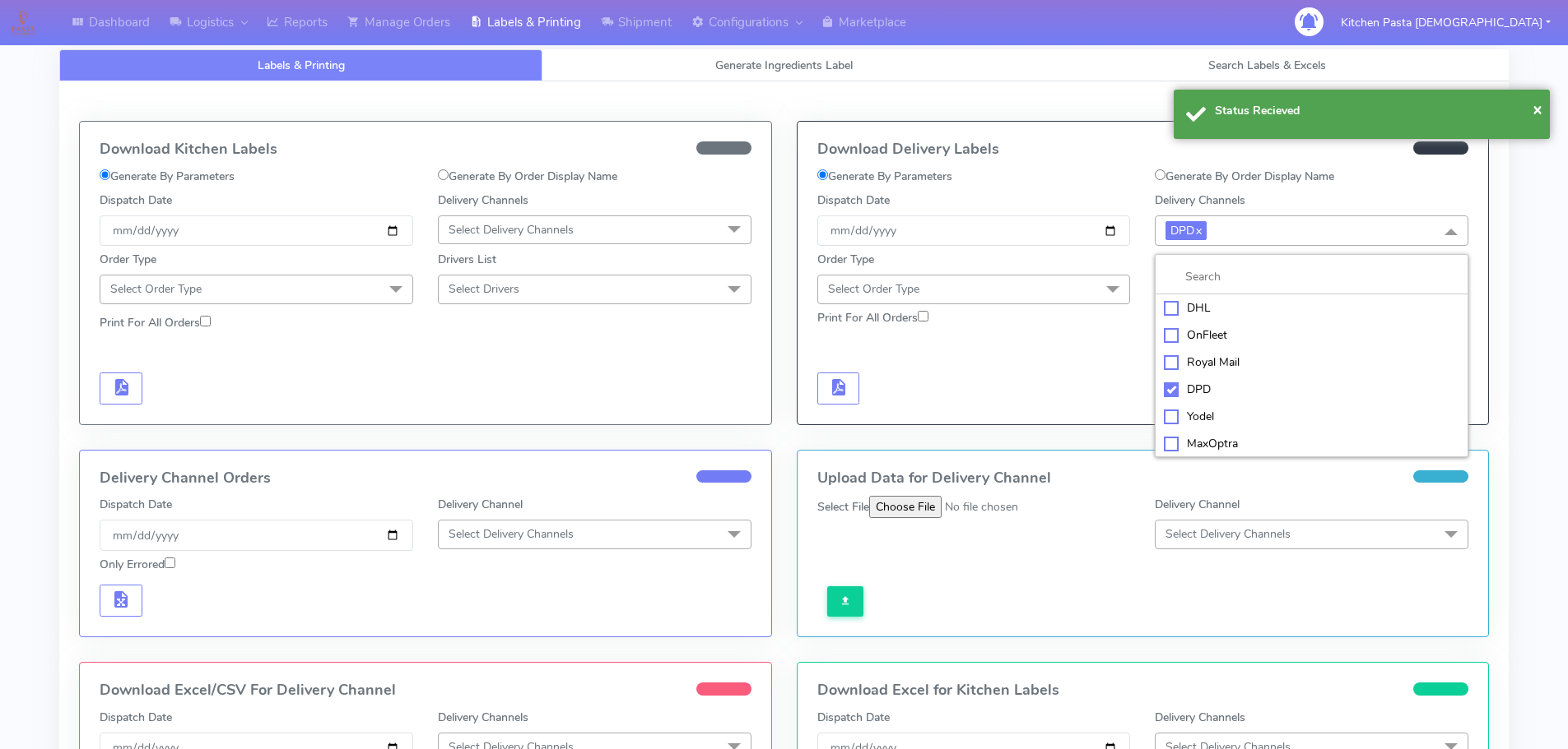
click at [1211, 419] on div "Yodel" at bounding box center [1311, 416] width 296 height 17
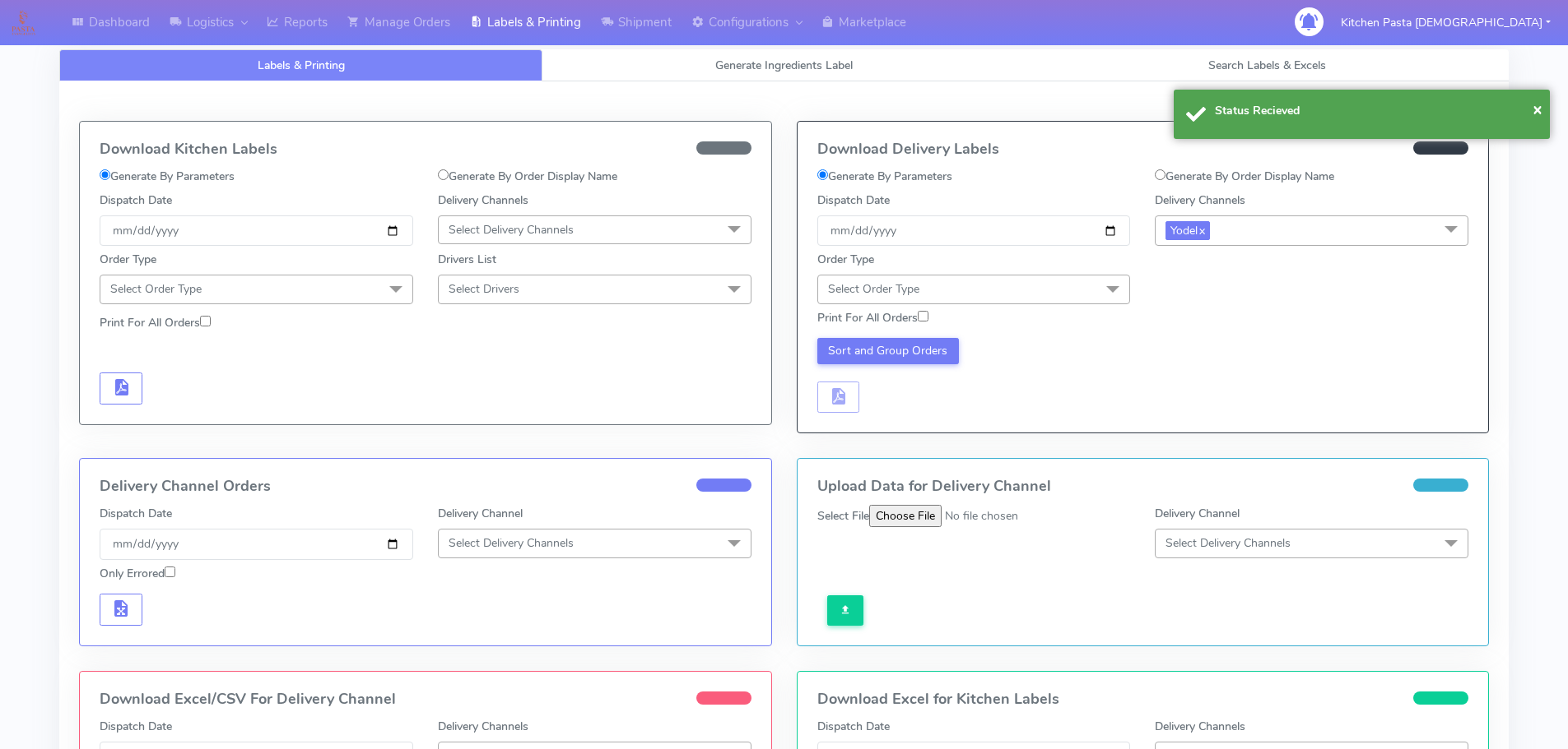
click at [1109, 282] on span at bounding box center [1112, 290] width 33 height 31
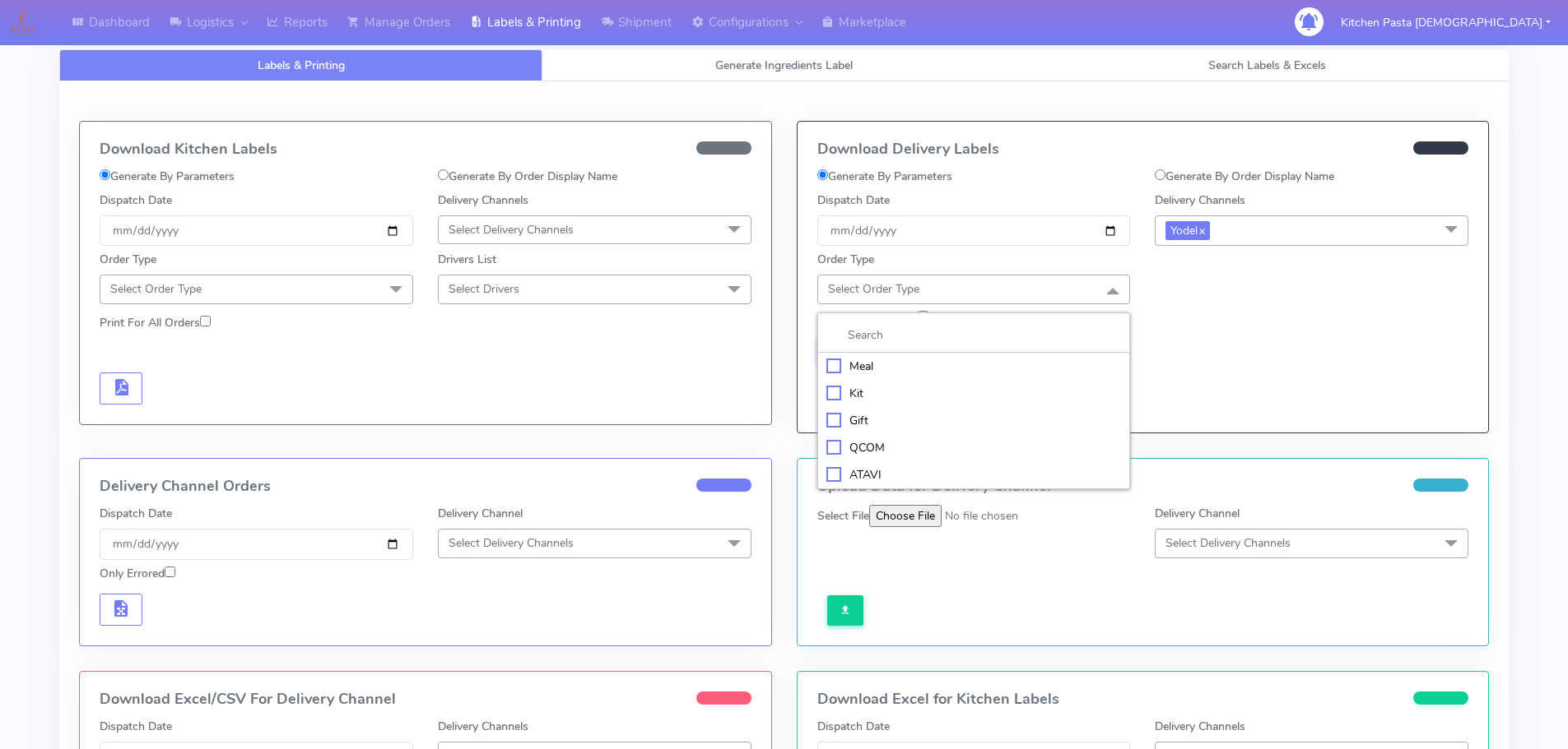
click at [887, 359] on div "Meal" at bounding box center [974, 366] width 296 height 17
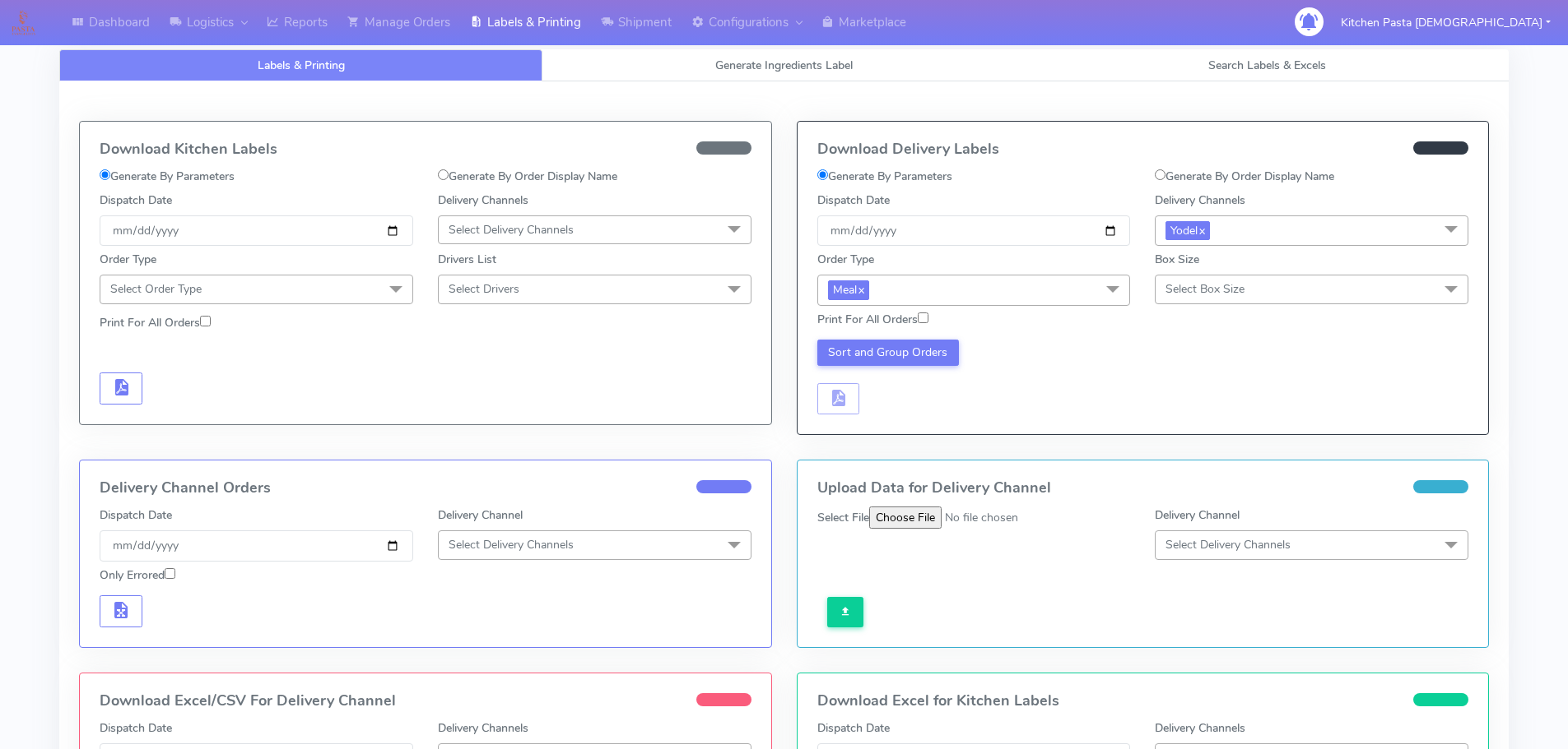
click at [1180, 297] on span "Select Box Size" at bounding box center [1204, 289] width 79 height 16
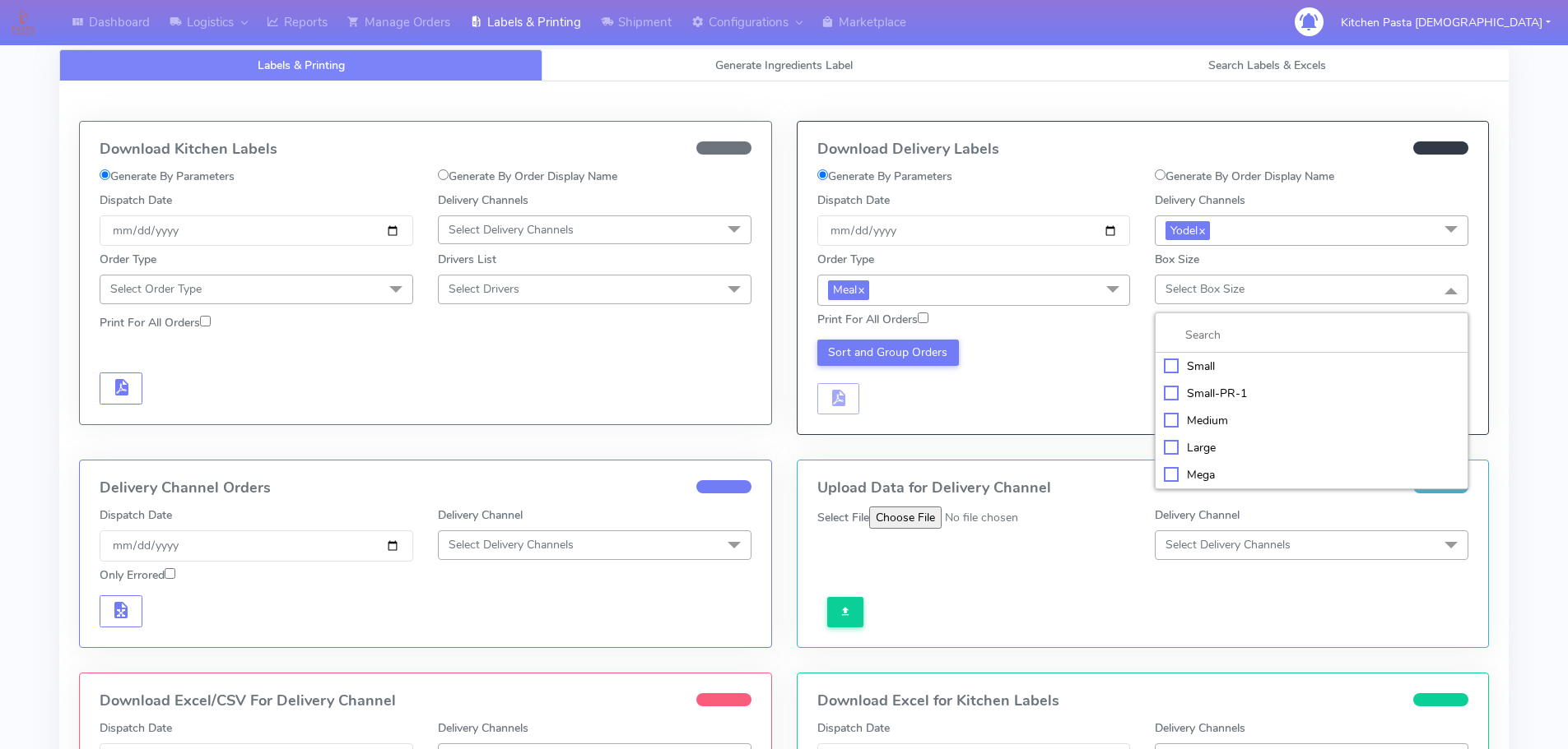
click at [1191, 352] on li "Small" at bounding box center [1311, 365] width 312 height 27
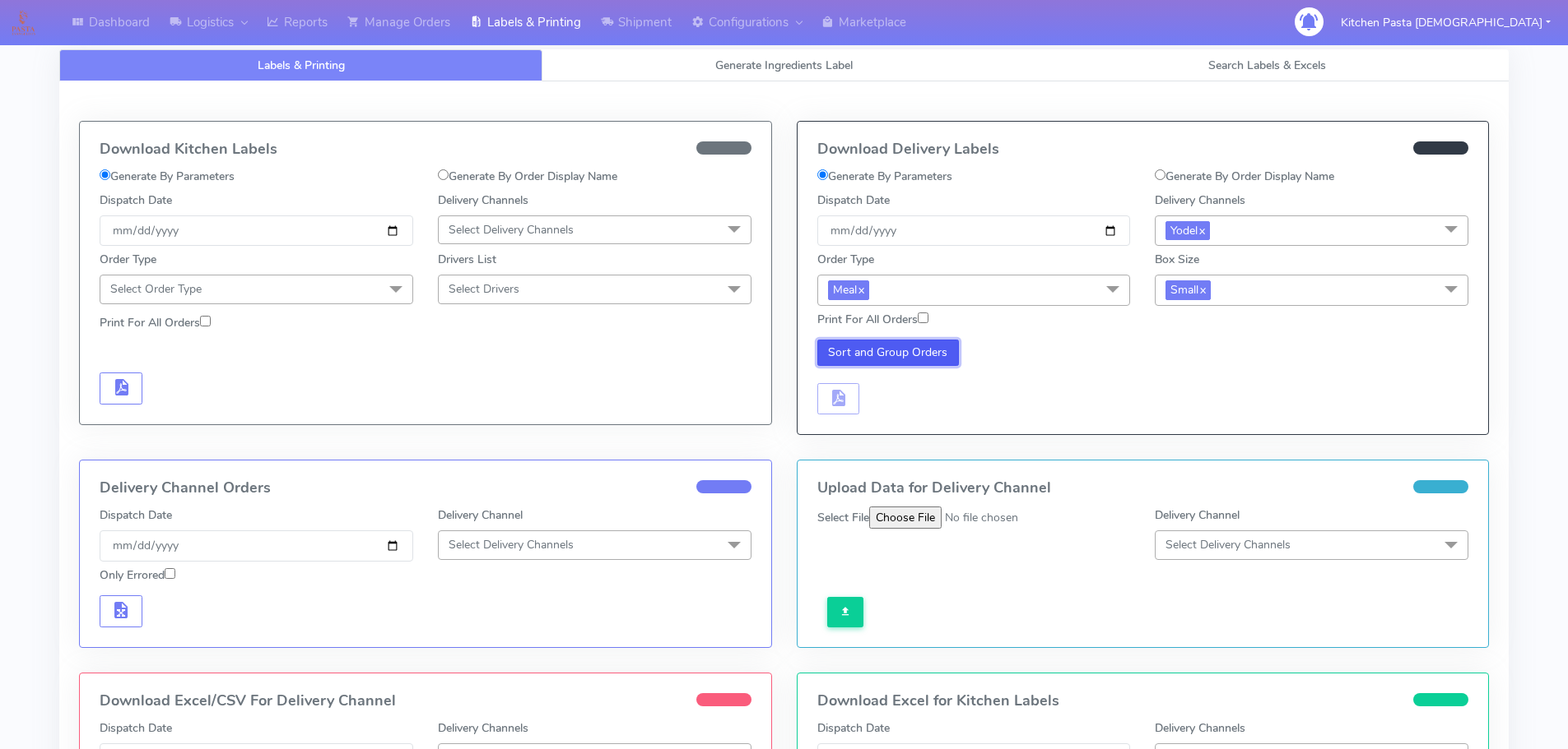
click at [869, 350] on button "Sort and Group Orders" at bounding box center [888, 352] width 143 height 26
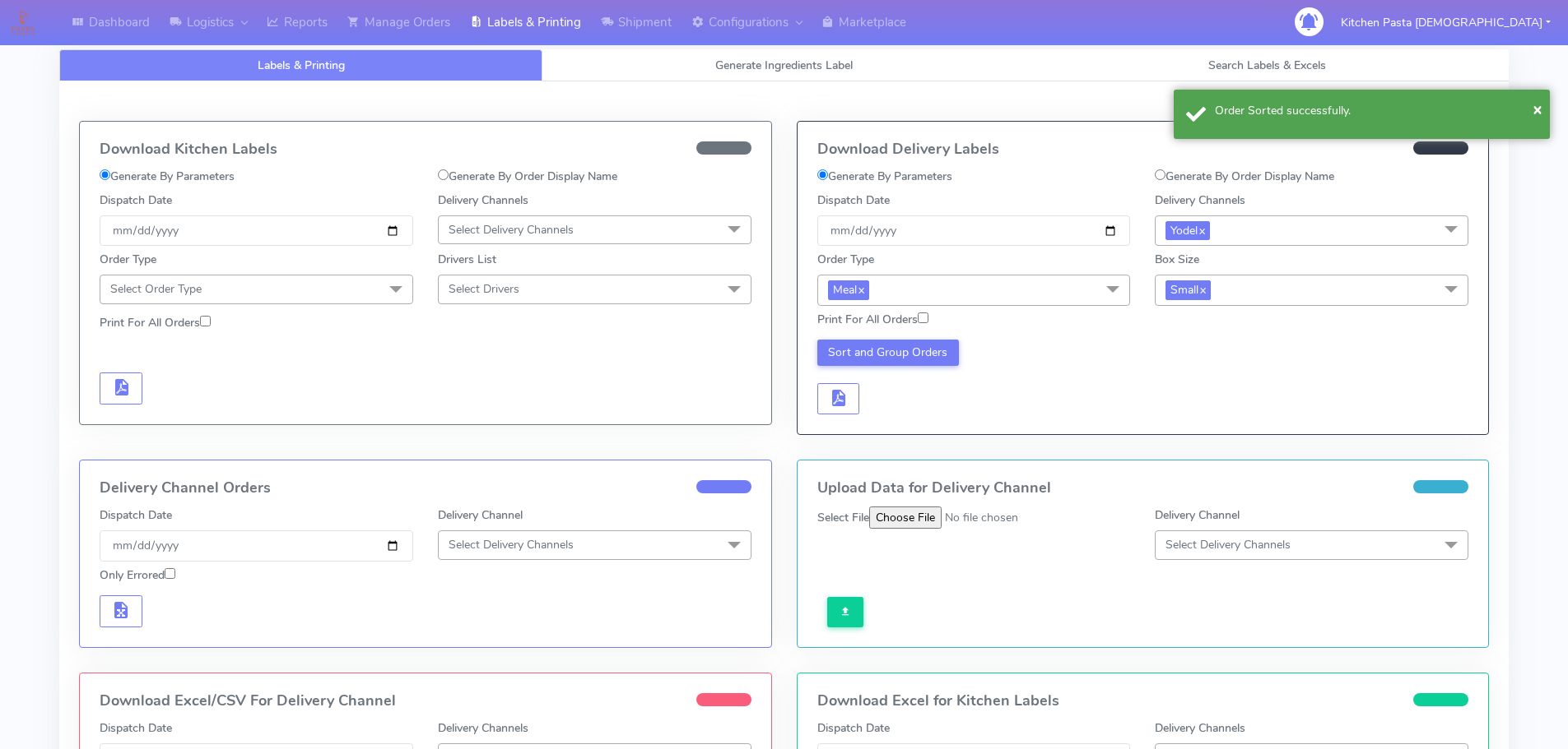
click at [846, 378] on div "Sort and Group Orders" at bounding box center [973, 378] width 338 height 76
click at [850, 389] on button "button" at bounding box center [838, 399] width 43 height 32
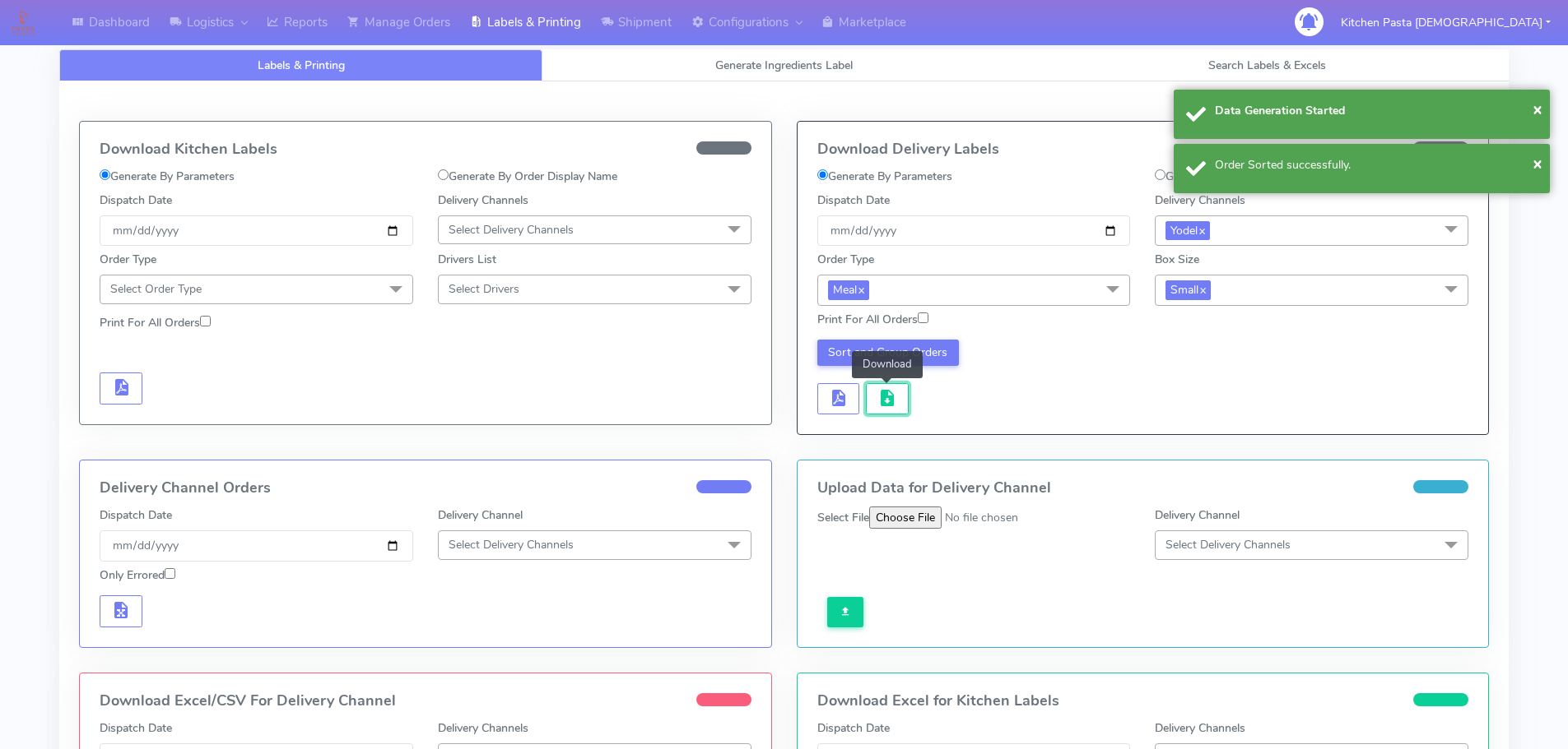
click at [878, 399] on span "button" at bounding box center [887, 402] width 20 height 16
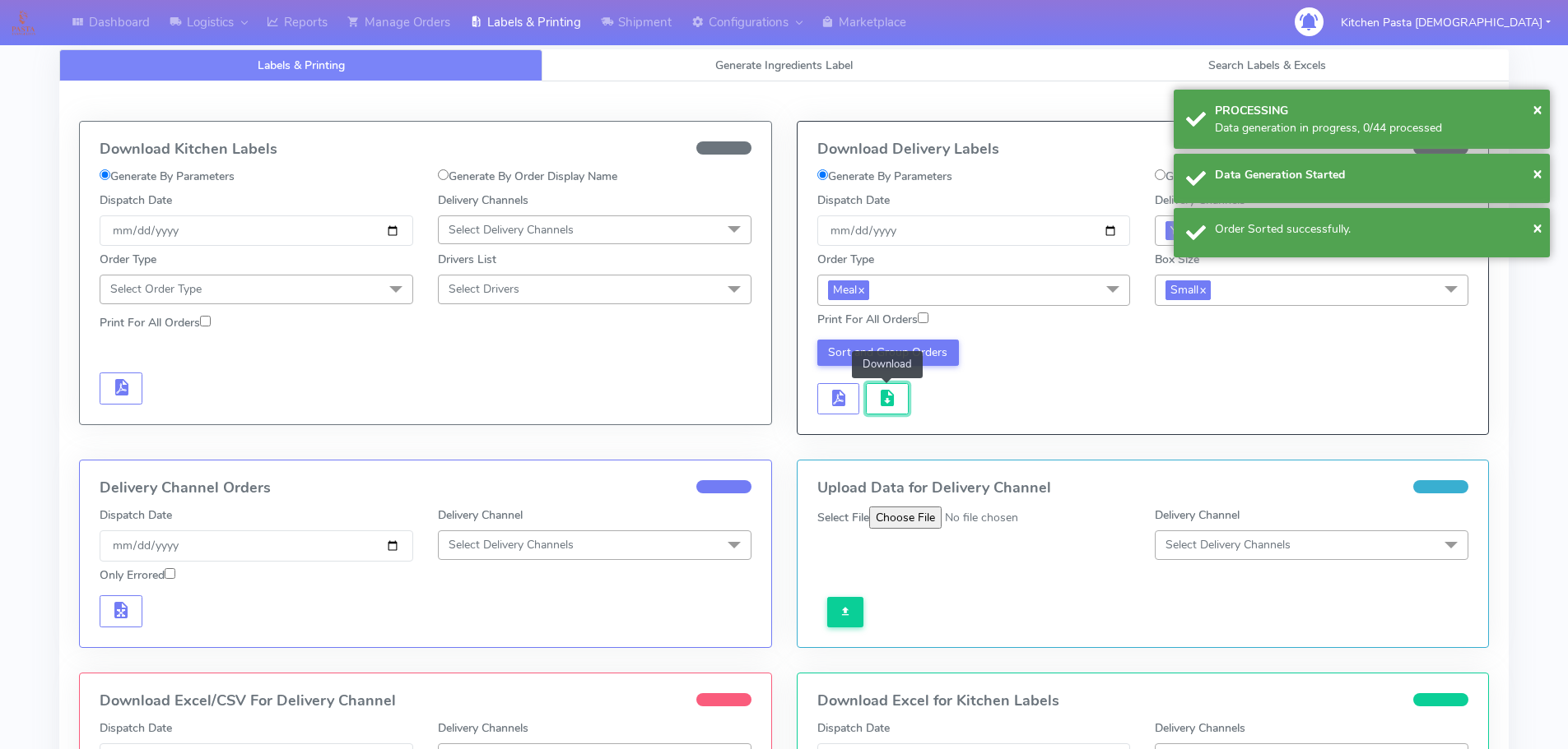
click at [878, 399] on span "button" at bounding box center [887, 402] width 20 height 16
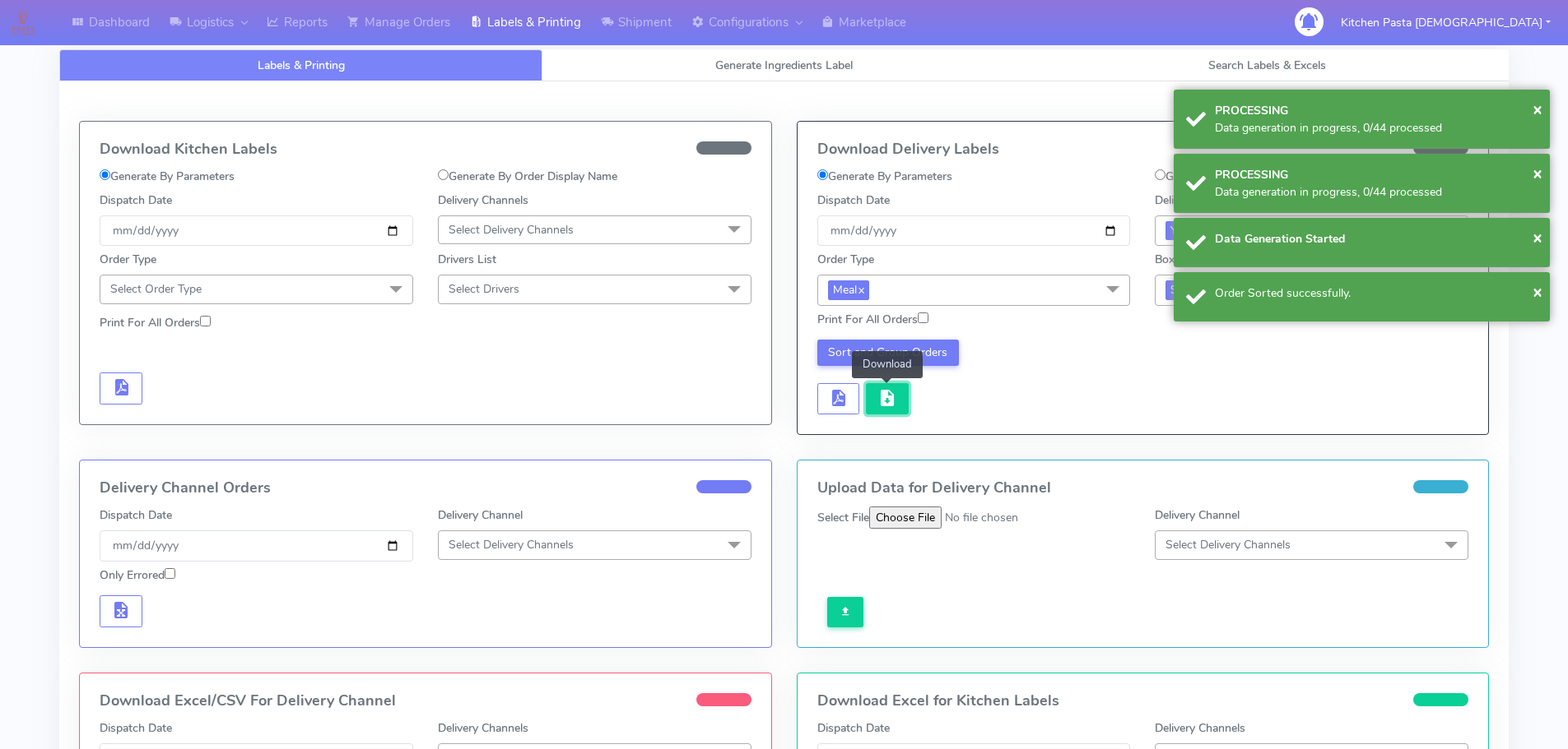
click at [880, 399] on span "button" at bounding box center [887, 402] width 20 height 16
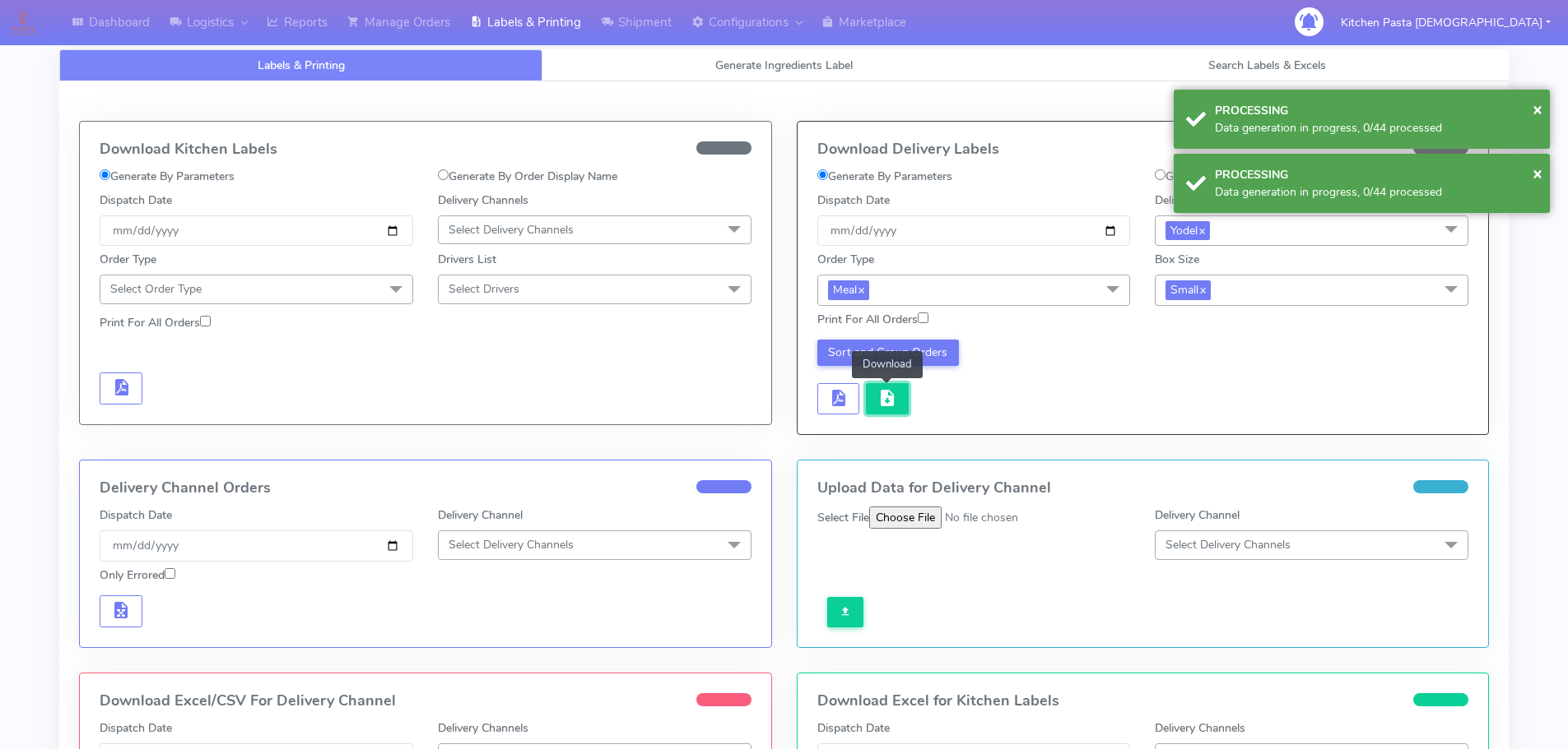
click at [880, 399] on span "button" at bounding box center [887, 402] width 20 height 16
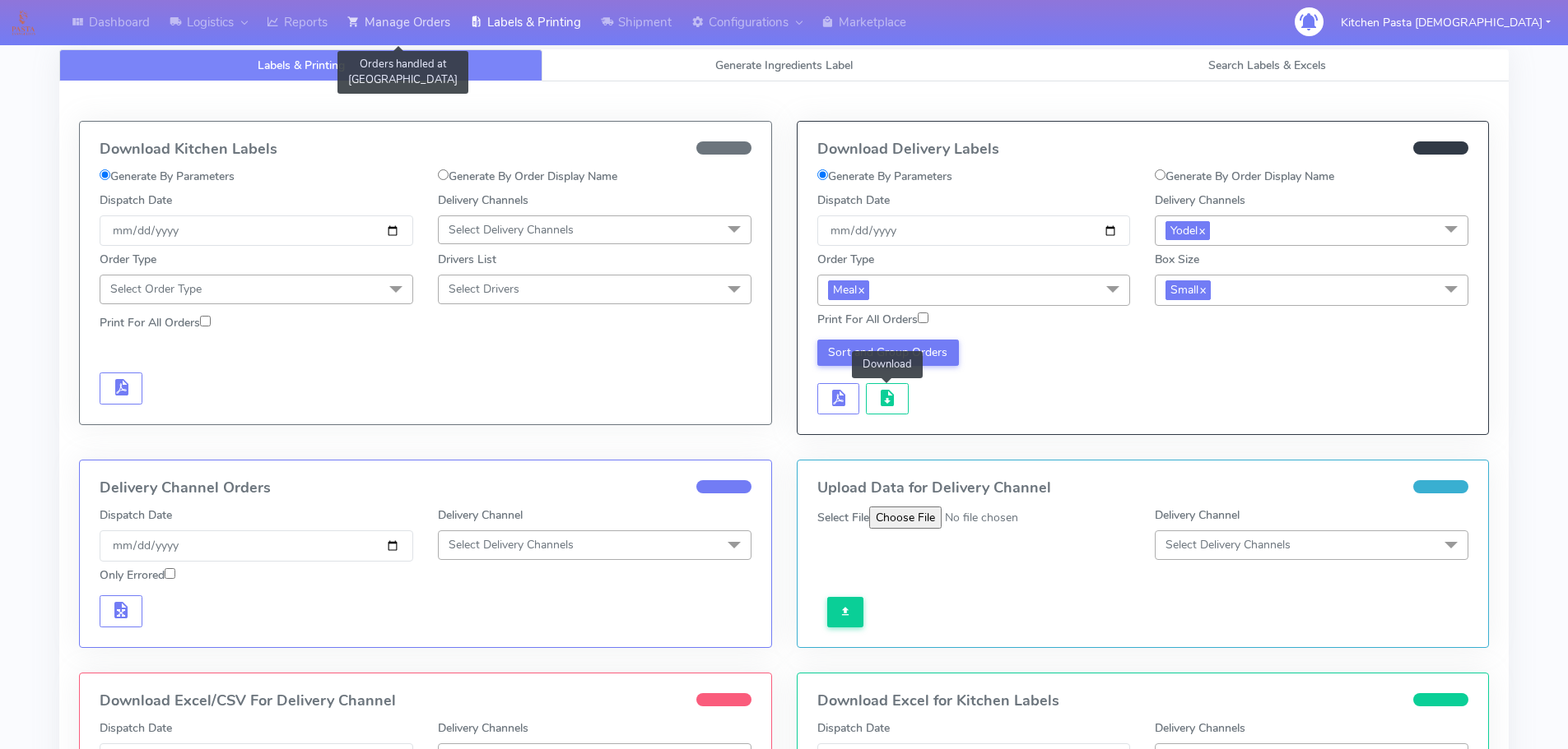
click at [427, 30] on link "Manage Orders" at bounding box center [398, 22] width 123 height 45
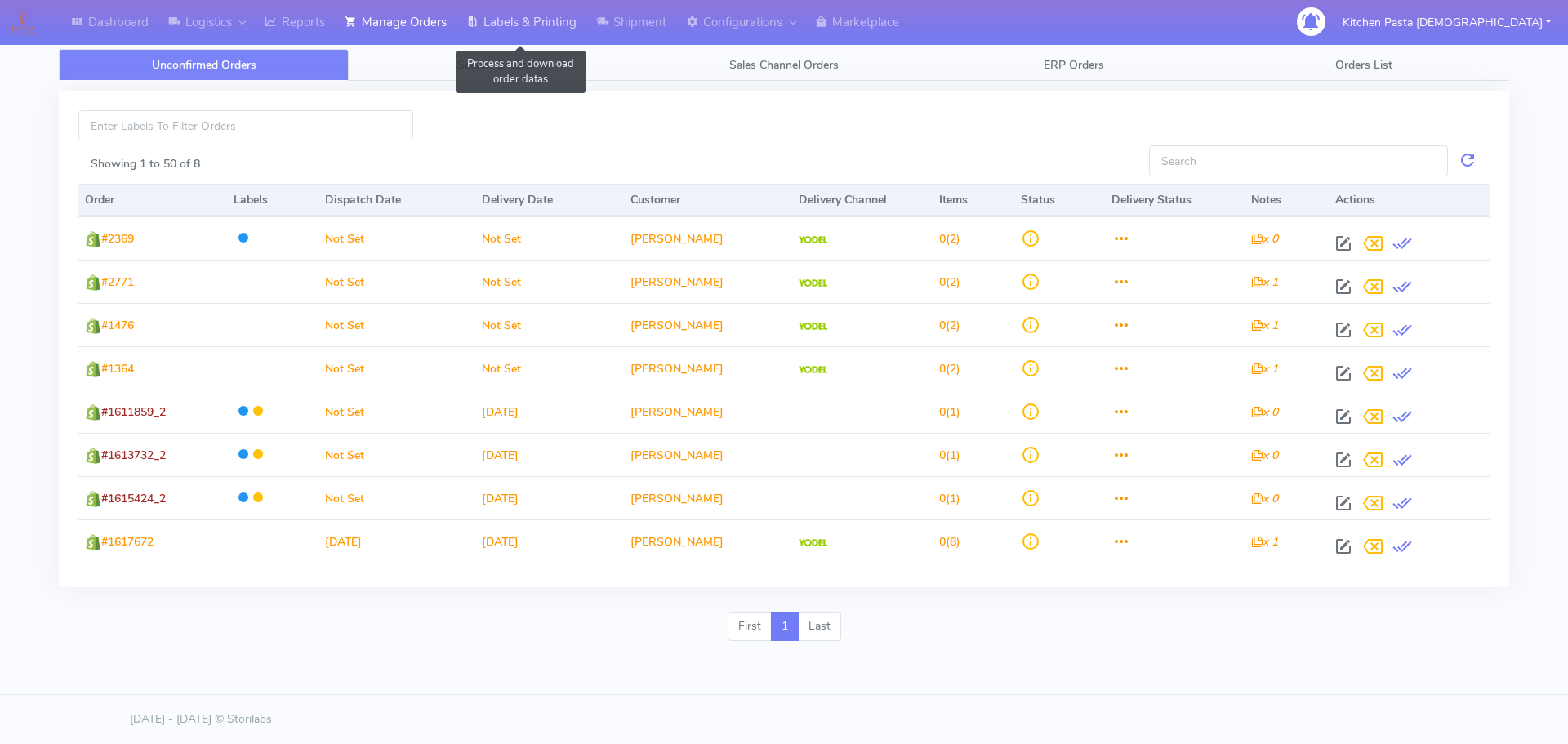
click at [497, 15] on link "Labels & Printing" at bounding box center [521, 22] width 130 height 45
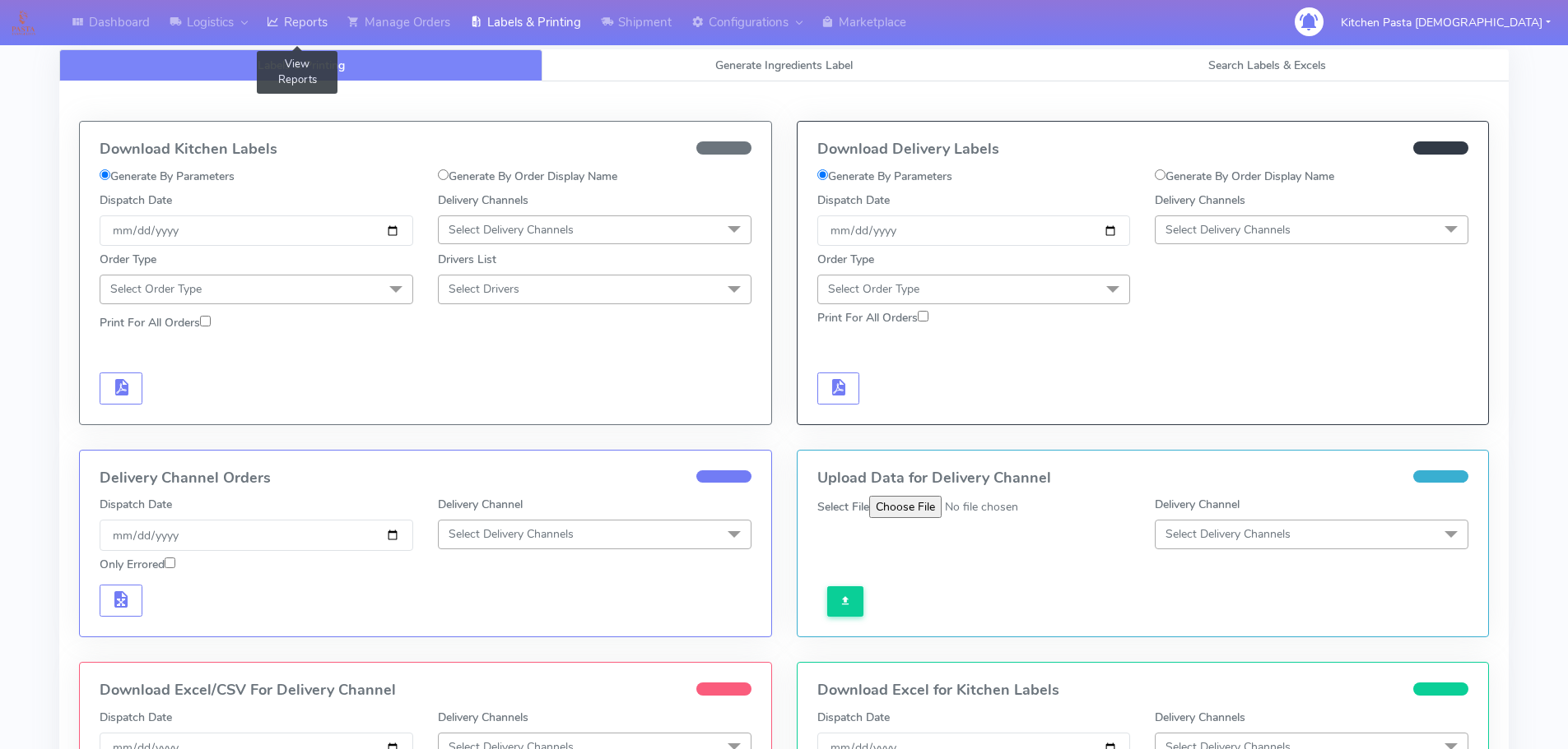
click at [309, 27] on link "Reports" at bounding box center [296, 22] width 80 height 45
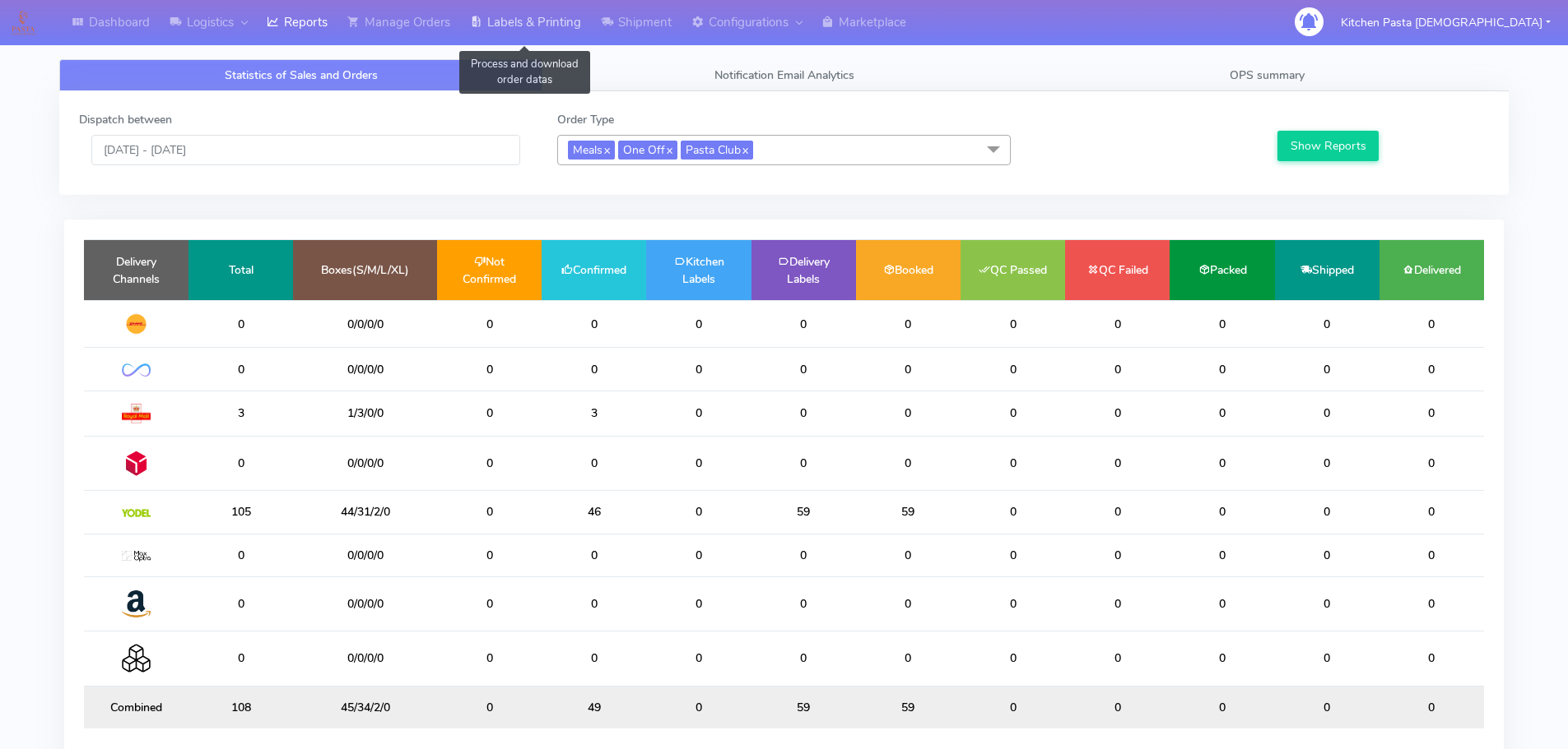
click at [507, 10] on link "Labels & Printing" at bounding box center [525, 22] width 131 height 45
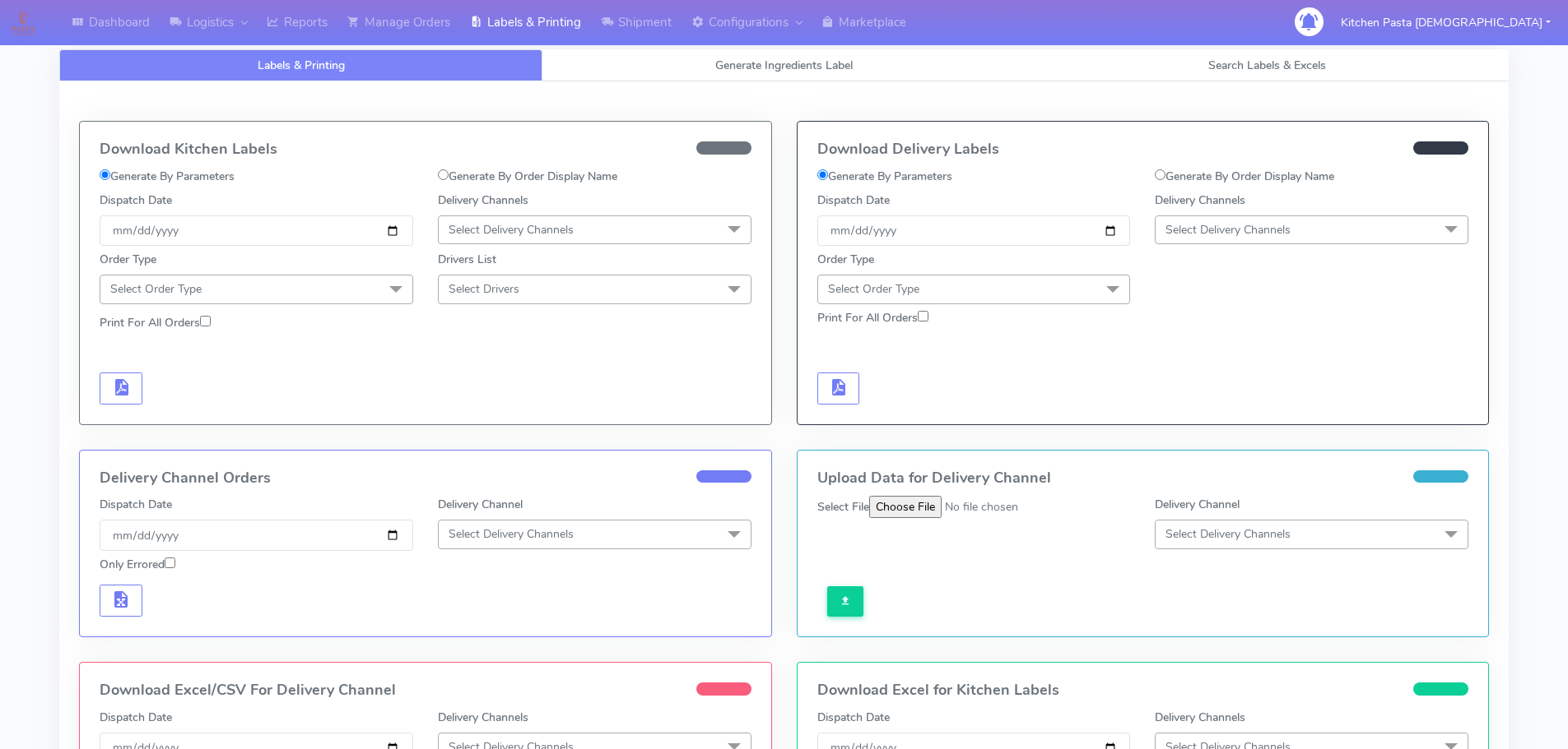
drag, startPoint x: 541, startPoint y: 226, endPoint x: 507, endPoint y: 351, distance: 129.5
click at [541, 226] on span "Select Delivery Channels" at bounding box center [511, 230] width 125 height 16
click at [489, 356] on div "Royal Mail" at bounding box center [595, 360] width 296 height 17
click at [347, 305] on div at bounding box center [425, 307] width 677 height 5
click at [351, 284] on span "Select Order Type" at bounding box center [256, 289] width 314 height 29
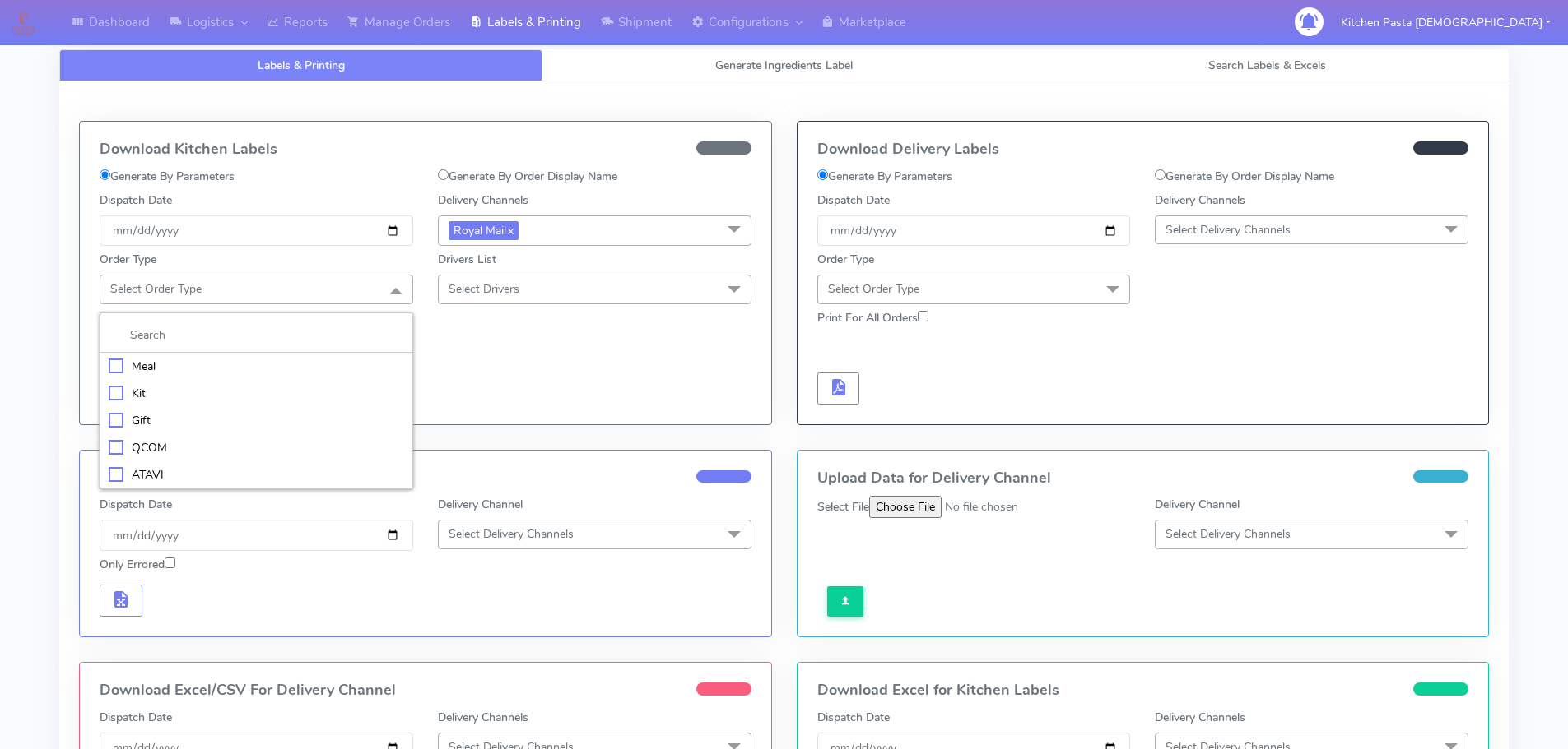
click at [262, 365] on div "Meal" at bounding box center [257, 366] width 296 height 17
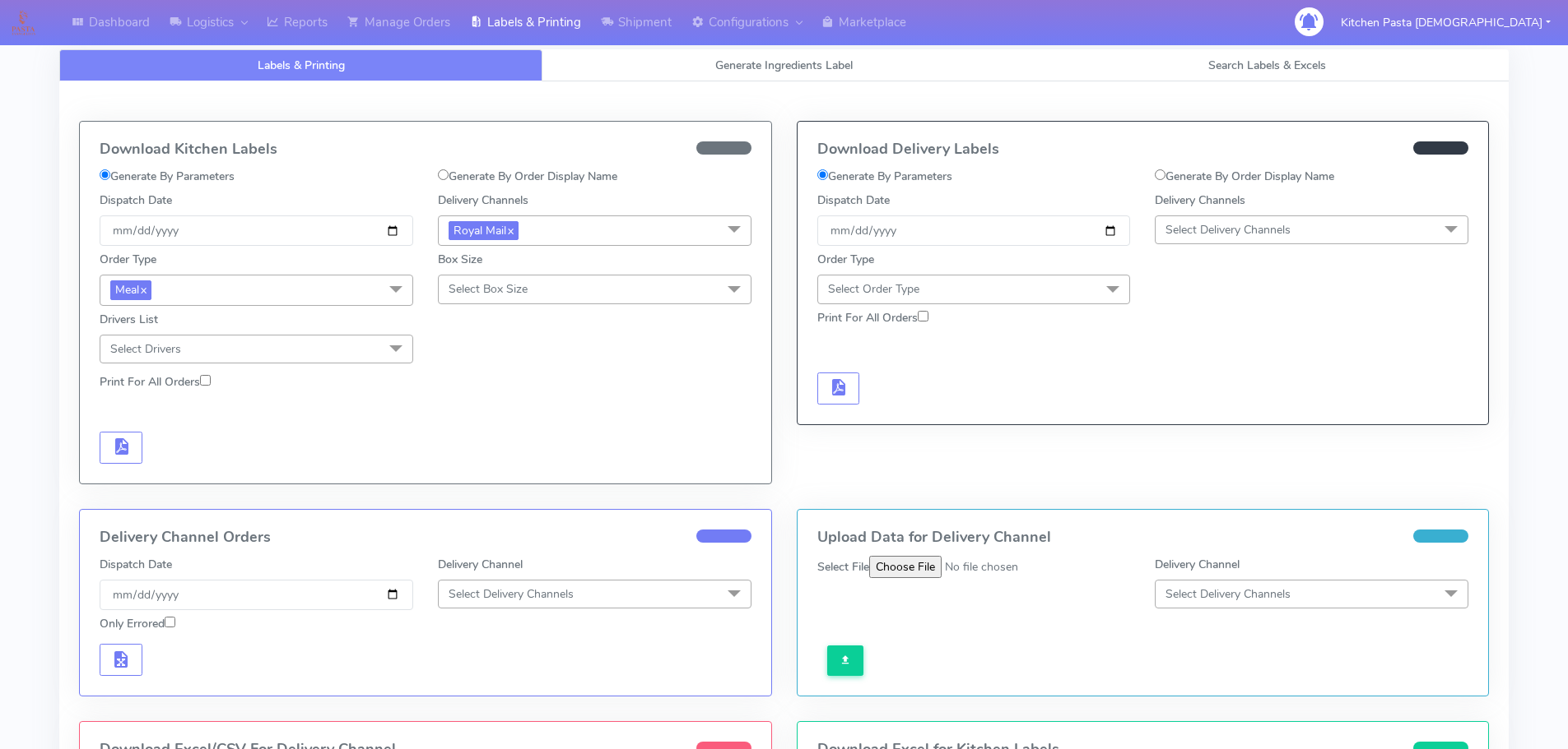
click at [485, 306] on div "Order Type Meal x Meal Kit Gift QCOM ATAVI Box Size Select Box Size Small Small…" at bounding box center [425, 305] width 677 height 117
click at [489, 302] on span "Select Box Size" at bounding box center [594, 289] width 314 height 29
click at [487, 420] on div "Medium" at bounding box center [595, 421] width 296 height 17
click at [129, 442] on span "button" at bounding box center [121, 450] width 20 height 16
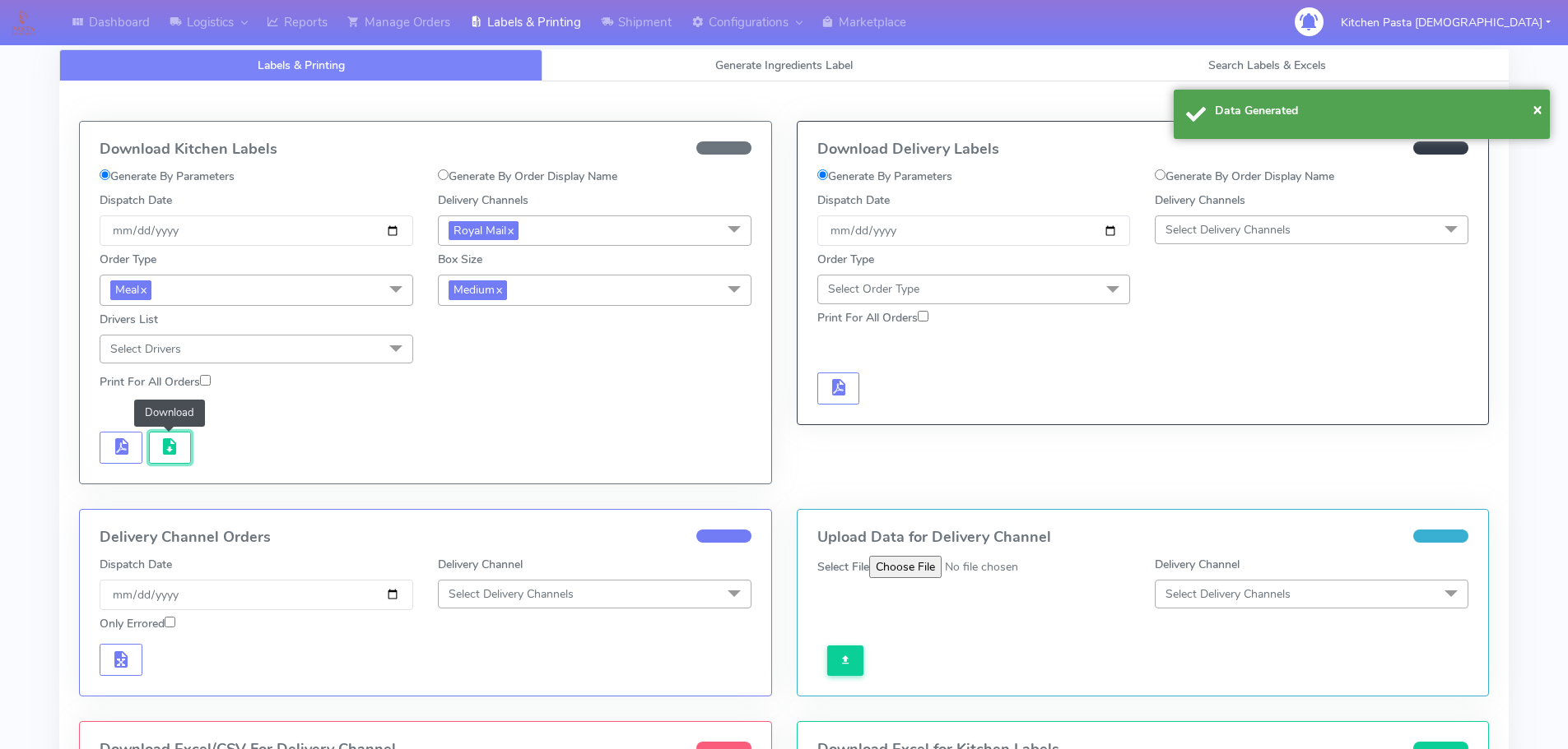
click at [163, 454] on span "button" at bounding box center [169, 450] width 20 height 16
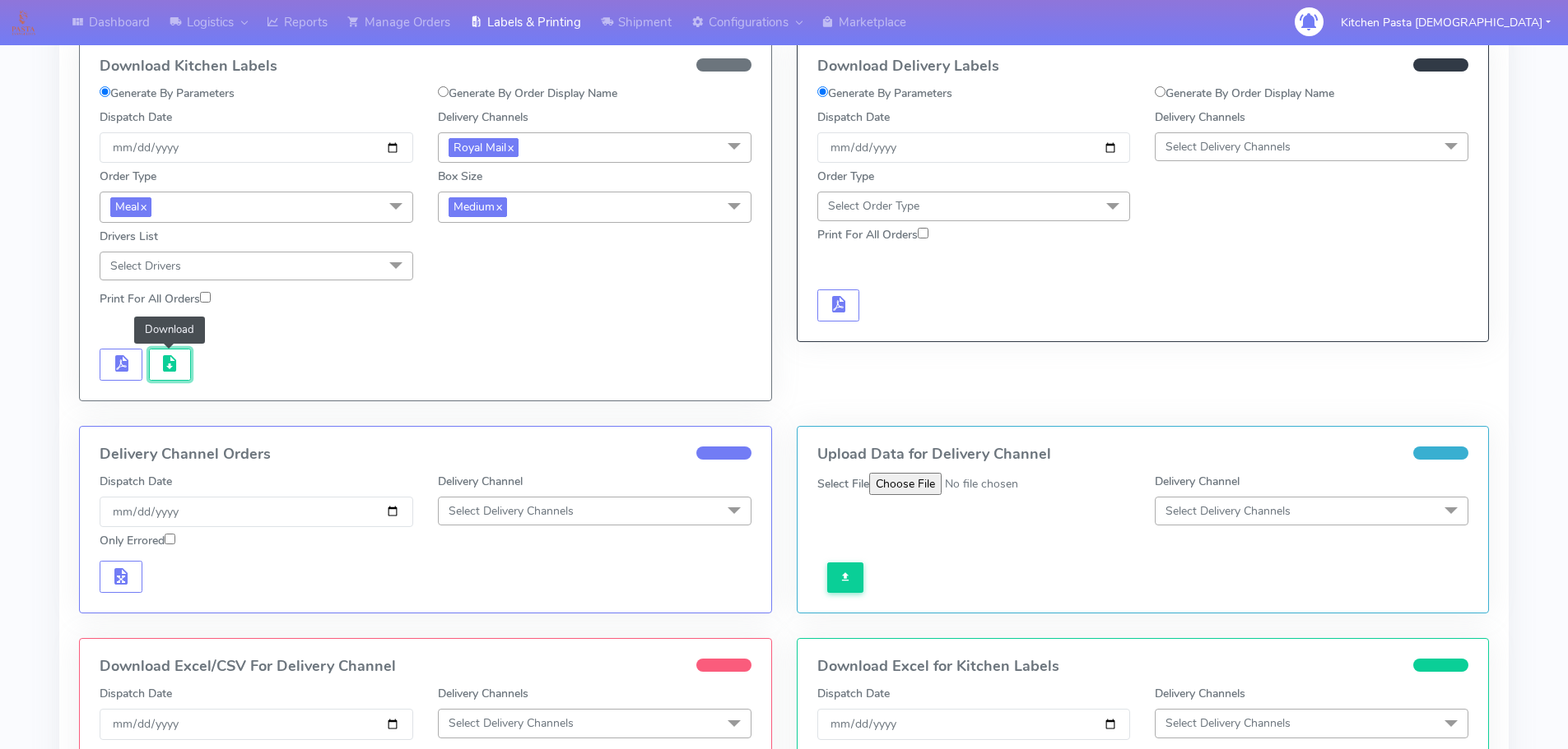
scroll to position [82, 0]
drag, startPoint x: 530, startPoint y: 202, endPoint x: 530, endPoint y: 251, distance: 49.0
click at [530, 202] on span "Medium x" at bounding box center [594, 207] width 314 height 30
drag, startPoint x: 540, startPoint y: 282, endPoint x: 524, endPoint y: 277, distance: 16.8
click at [541, 282] on div "Small" at bounding box center [595, 286] width 296 height 17
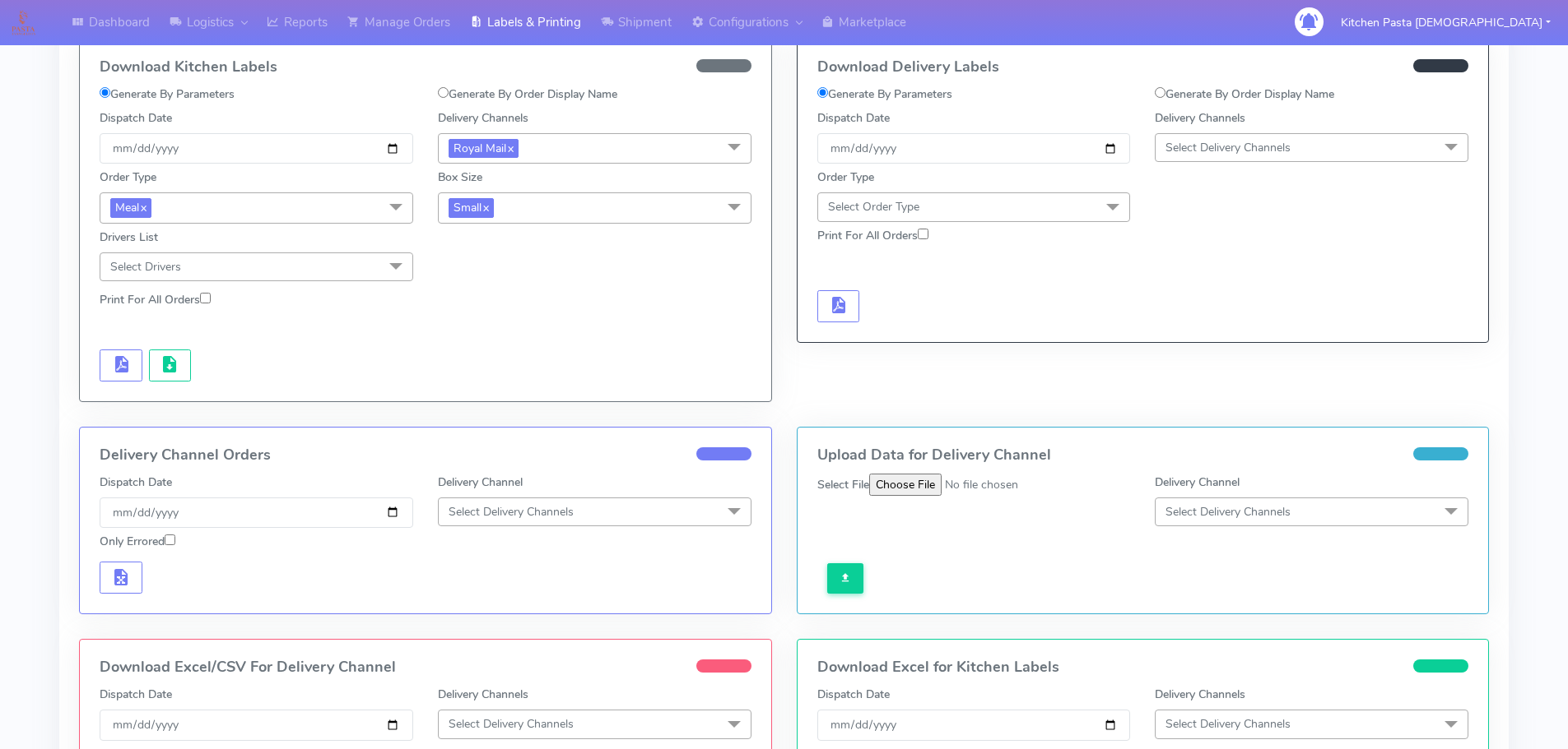
click at [146, 369] on div at bounding box center [256, 365] width 338 height 32
drag, startPoint x: 143, startPoint y: 369, endPoint x: 129, endPoint y: 367, distance: 14.1
click at [133, 368] on div at bounding box center [256, 365] width 338 height 32
click at [129, 366] on span "button" at bounding box center [121, 368] width 20 height 16
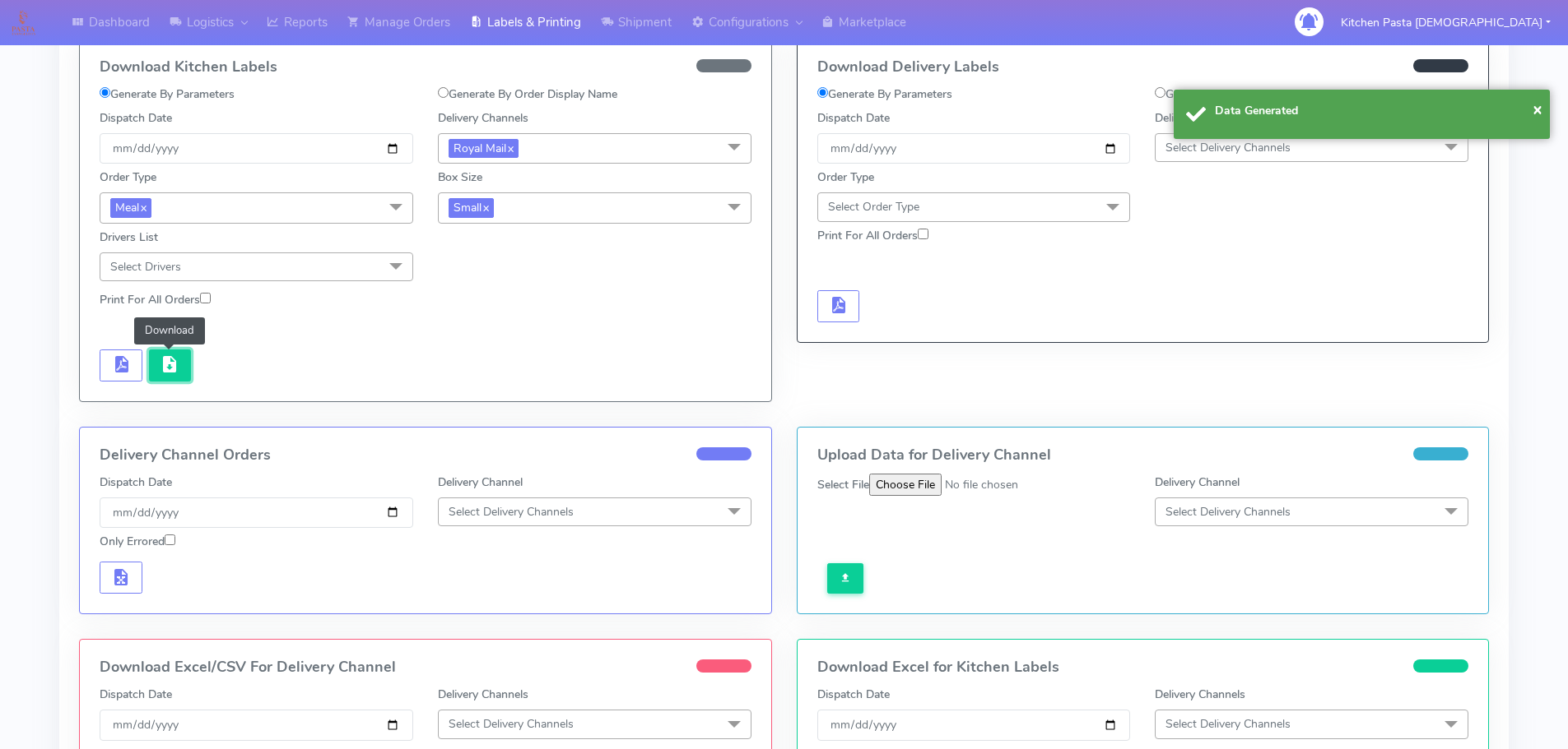
click at [163, 370] on span "button" at bounding box center [169, 368] width 20 height 16
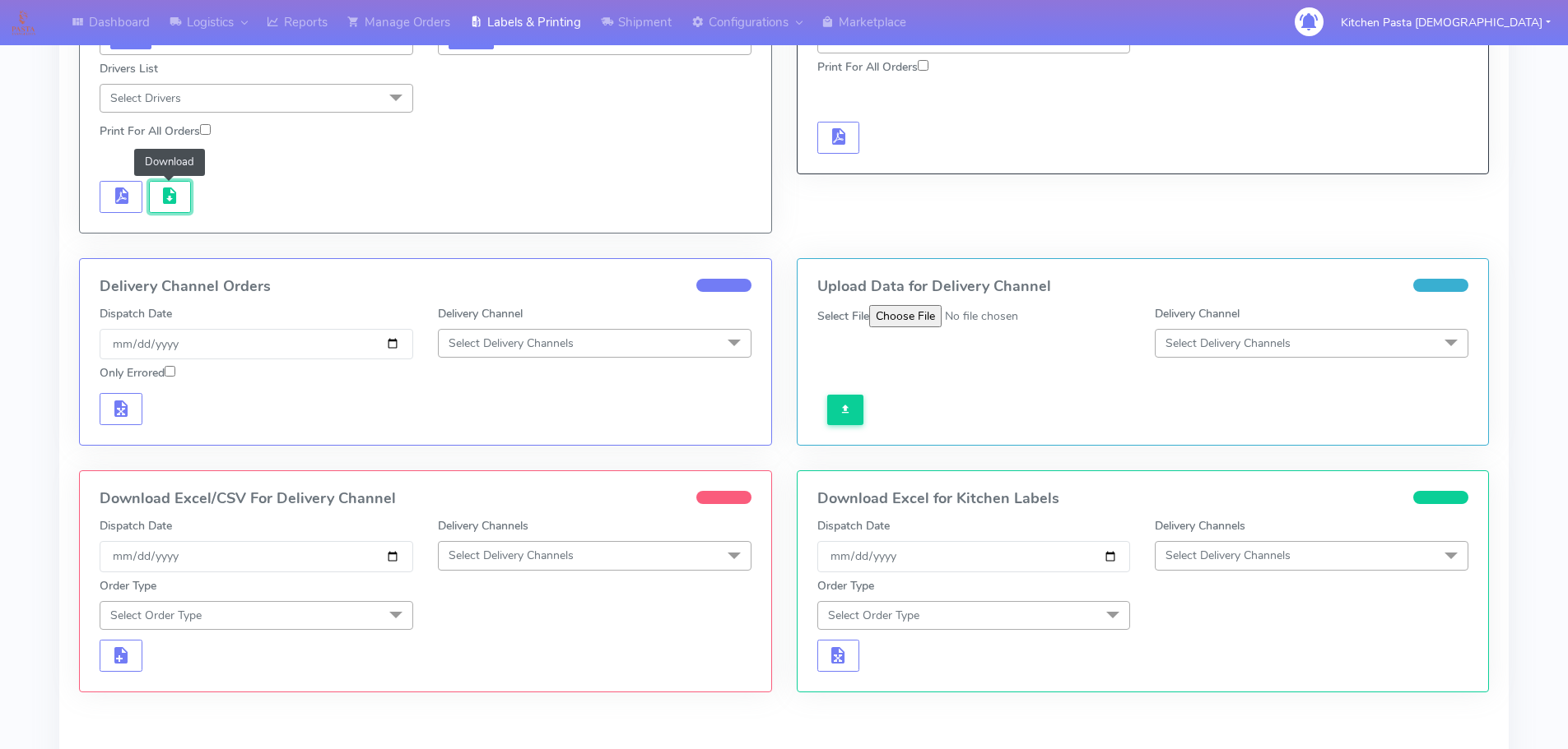
scroll to position [329, 0]
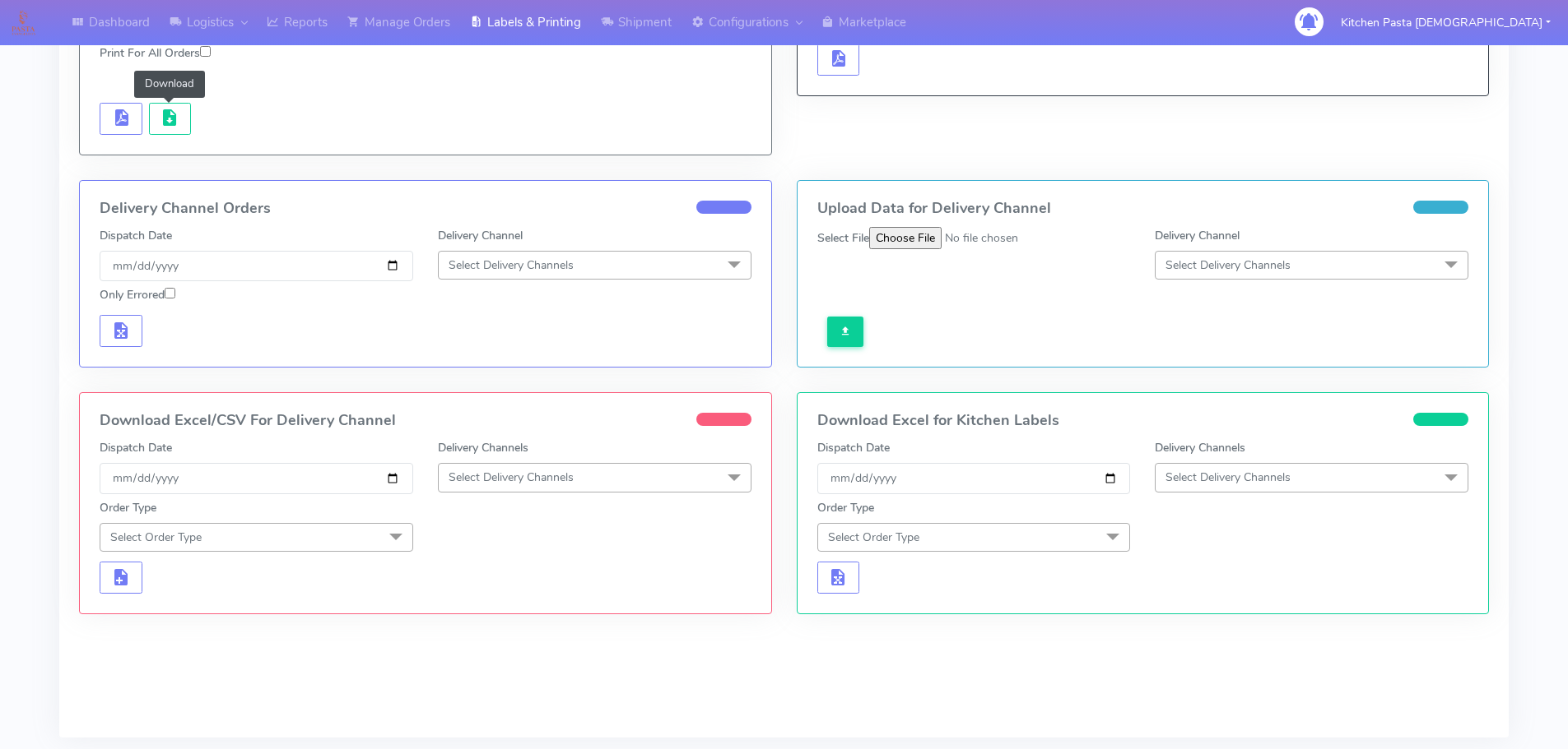
drag, startPoint x: 578, startPoint y: 473, endPoint x: 514, endPoint y: 499, distance: 69.1
click at [578, 473] on span "Select Delivery Channels" at bounding box center [594, 477] width 314 height 29
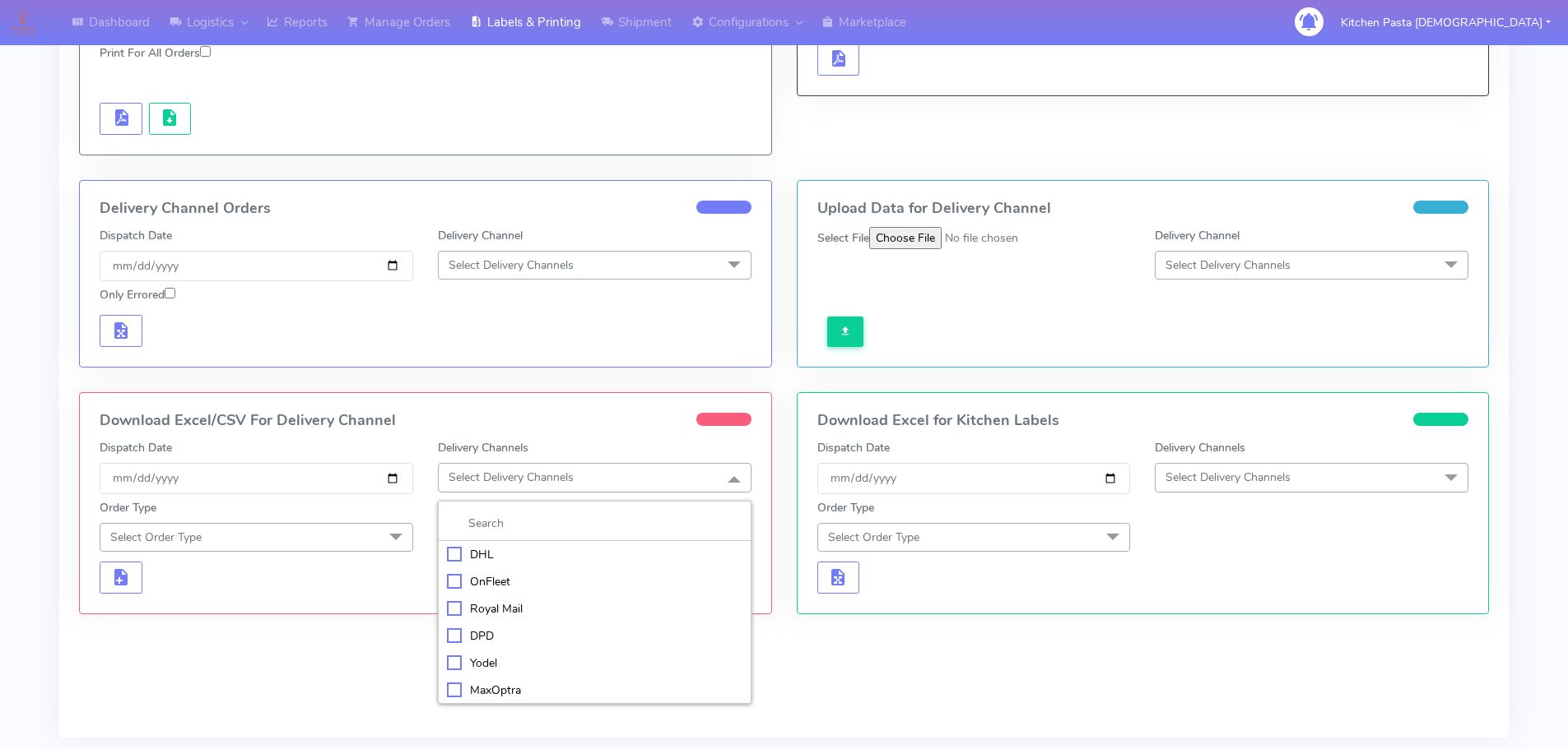
click at [505, 607] on div "Royal Mail" at bounding box center [595, 609] width 296 height 17
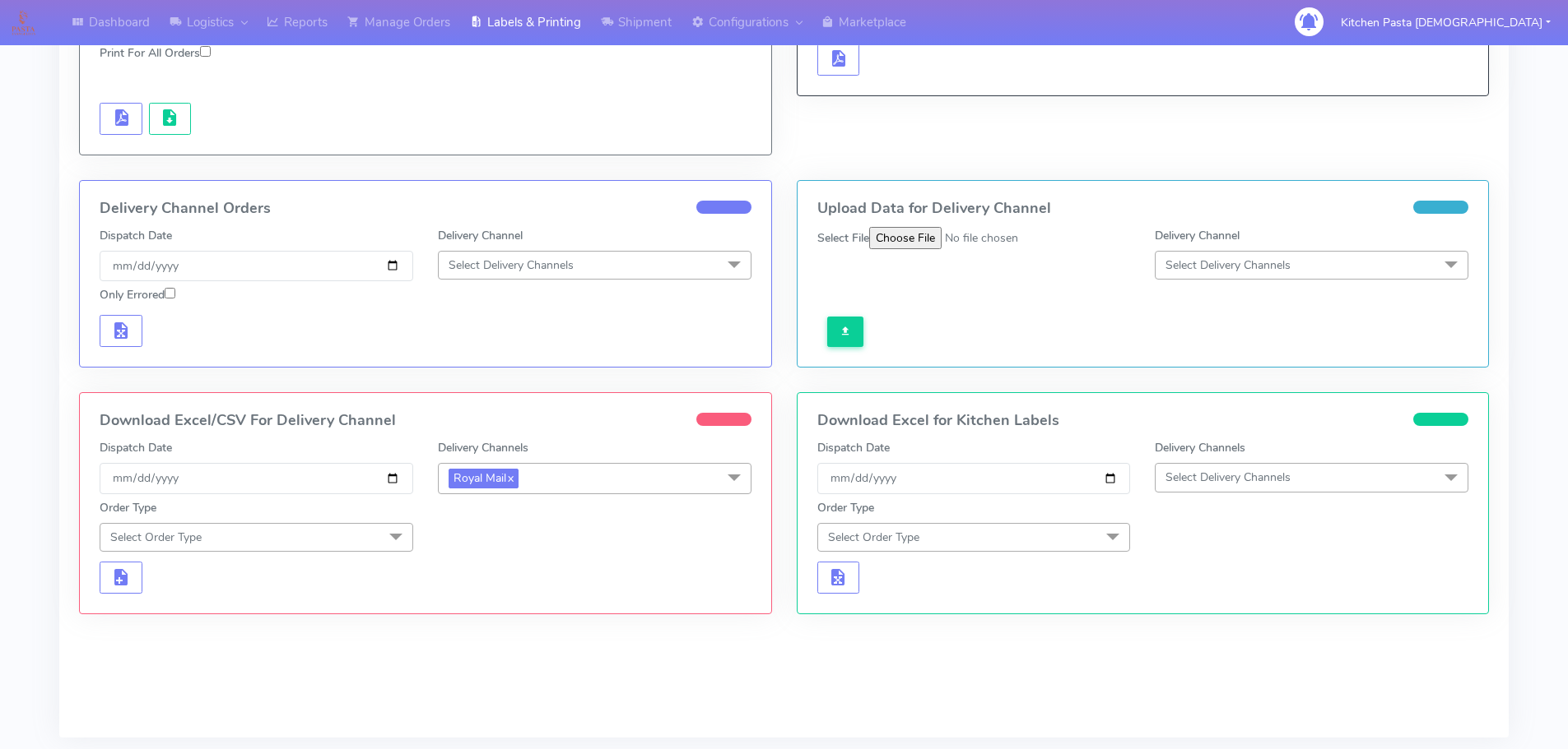
click at [391, 535] on span at bounding box center [396, 539] width 33 height 31
click at [280, 612] on div "Meal" at bounding box center [257, 614] width 296 height 17
click at [465, 536] on span "Select Box Size" at bounding box center [488, 537] width 79 height 16
click at [510, 663] on div "Medium" at bounding box center [595, 669] width 296 height 17
click at [102, 584] on button "button" at bounding box center [121, 579] width 43 height 32
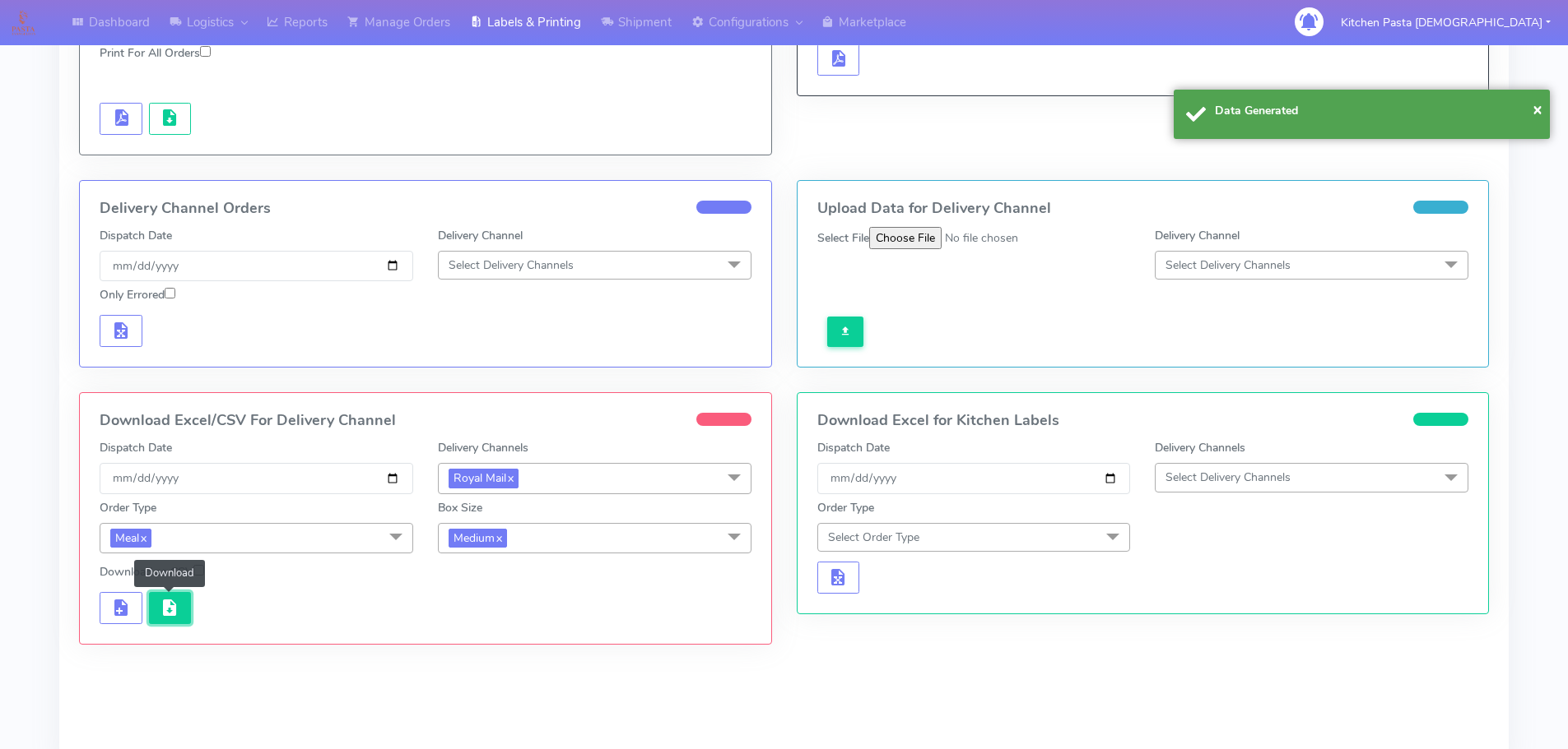
click at [179, 604] on span "button" at bounding box center [169, 612] width 20 height 16
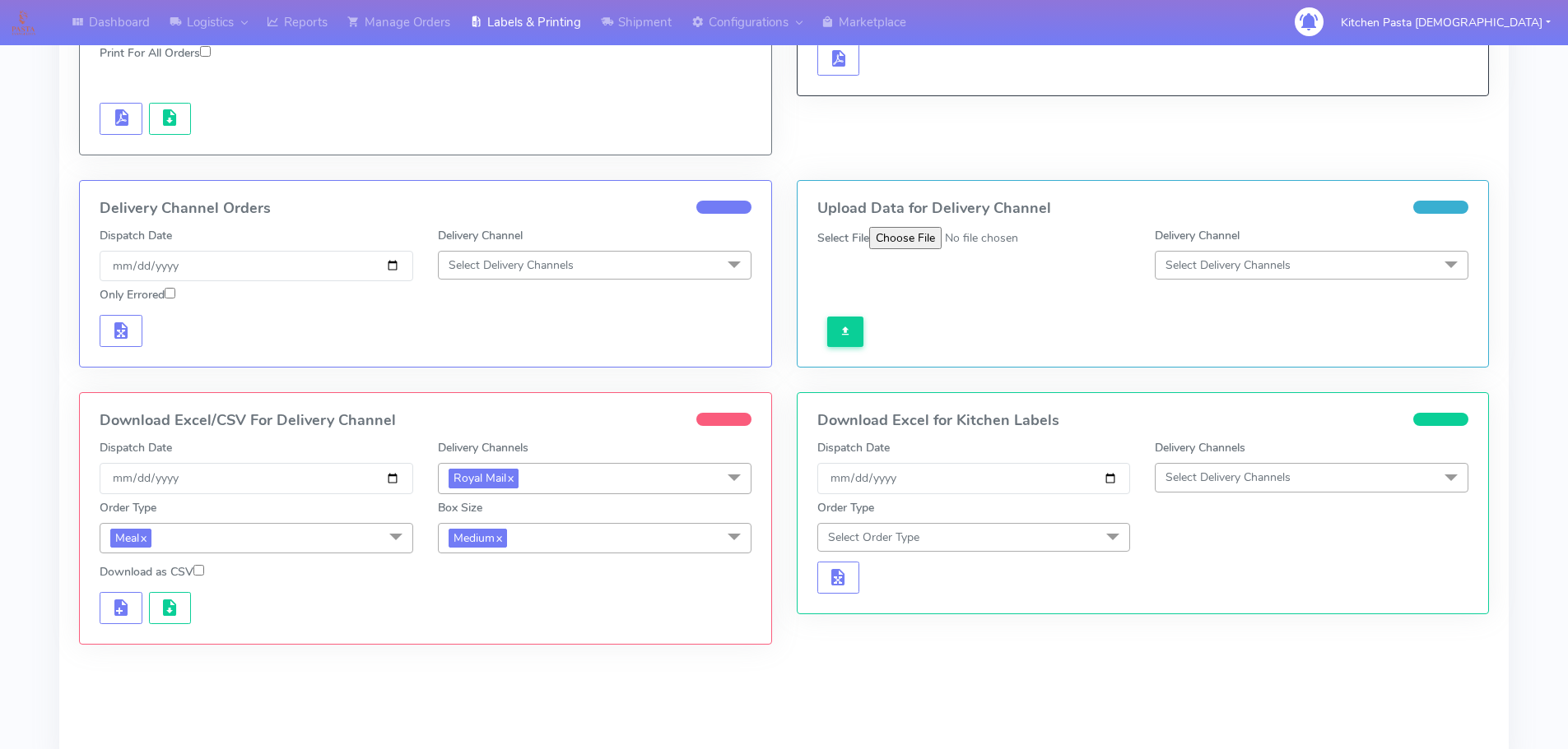
click at [554, 524] on span "Medium x" at bounding box center [594, 538] width 314 height 30
click at [549, 619] on div "Small" at bounding box center [595, 616] width 296 height 17
click at [140, 605] on button "button" at bounding box center [121, 607] width 43 height 32
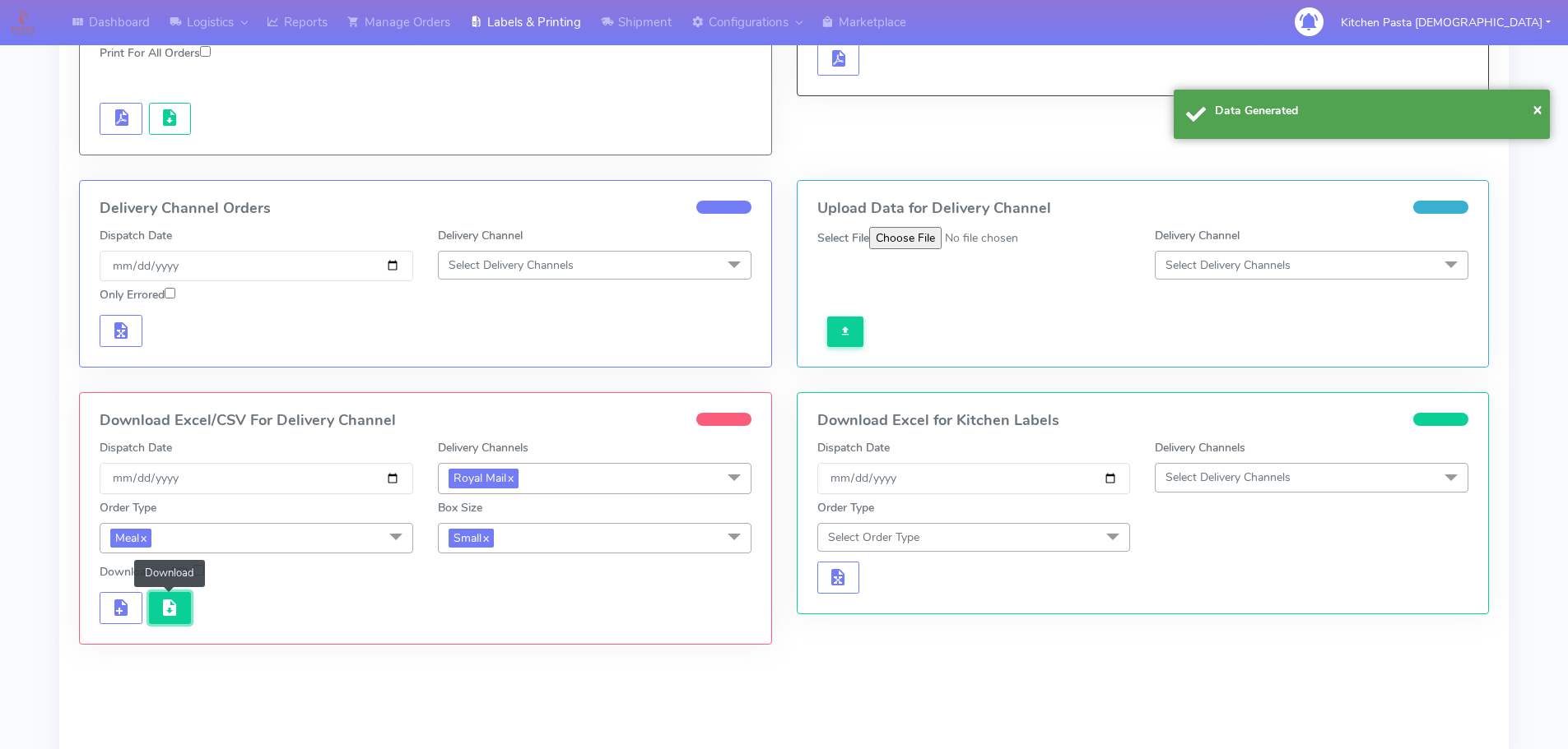
click at [170, 607] on span "button" at bounding box center [169, 612] width 20 height 16
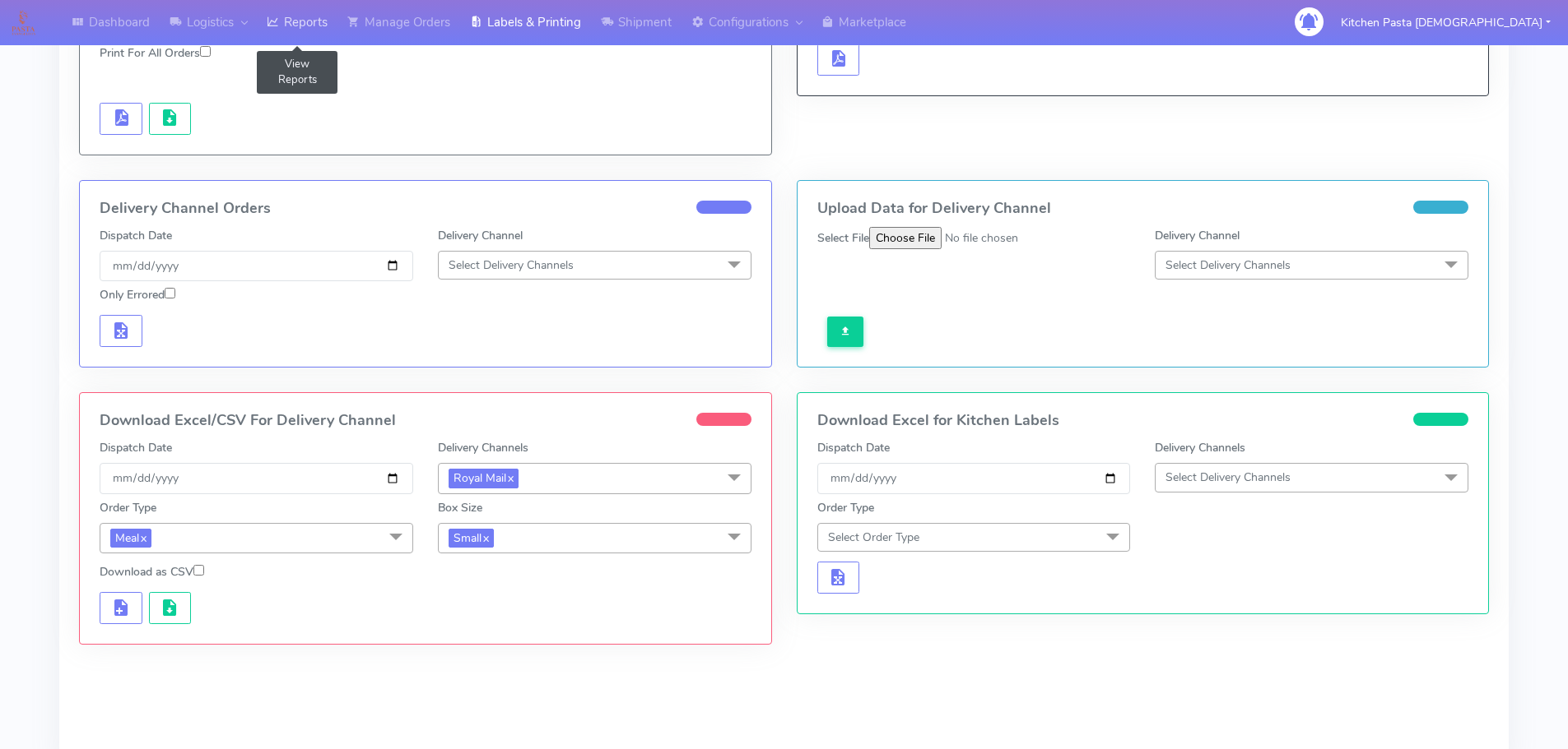
click at [296, 17] on link "Reports" at bounding box center [296, 22] width 80 height 45
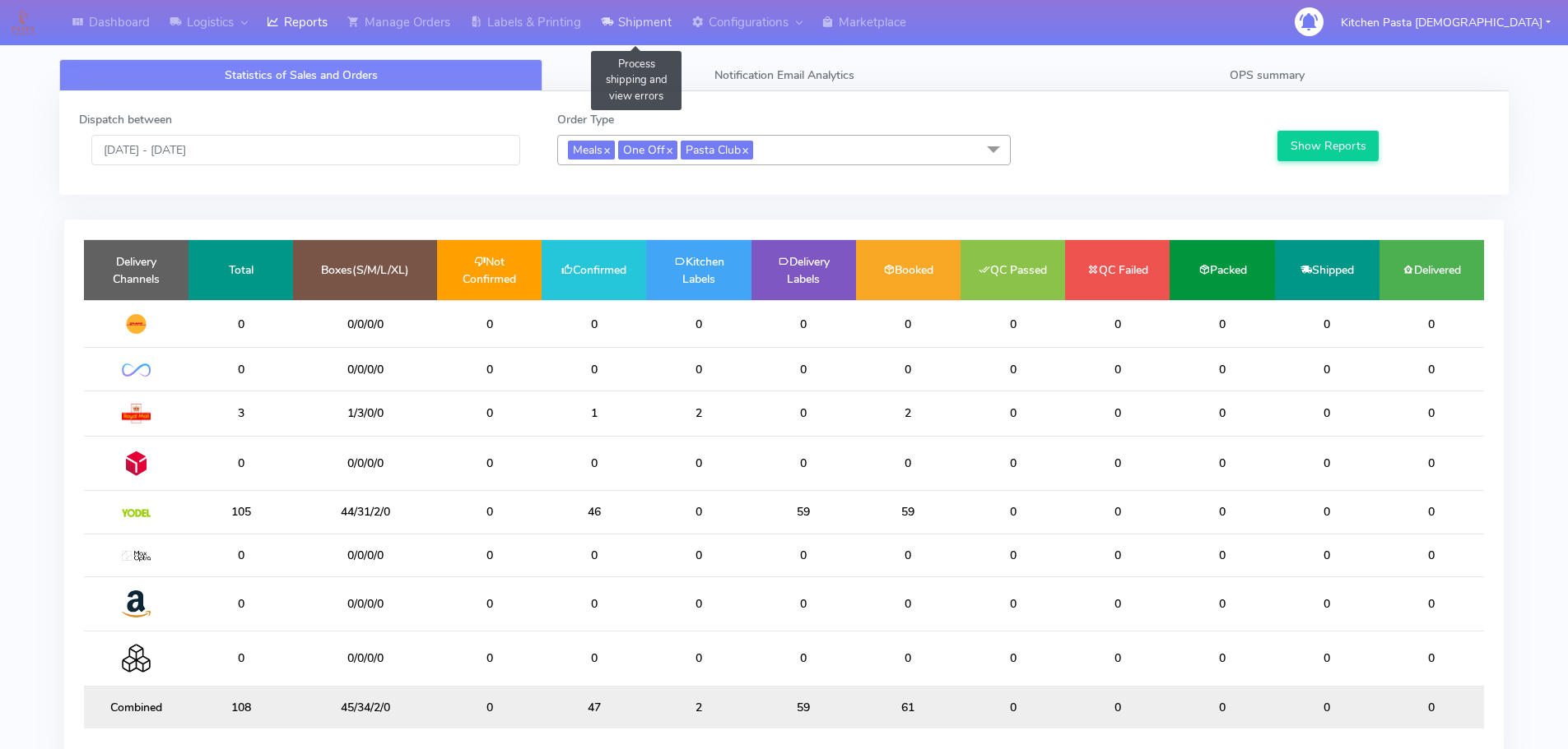
click at [624, 19] on link "Shipment" at bounding box center [636, 22] width 91 height 45
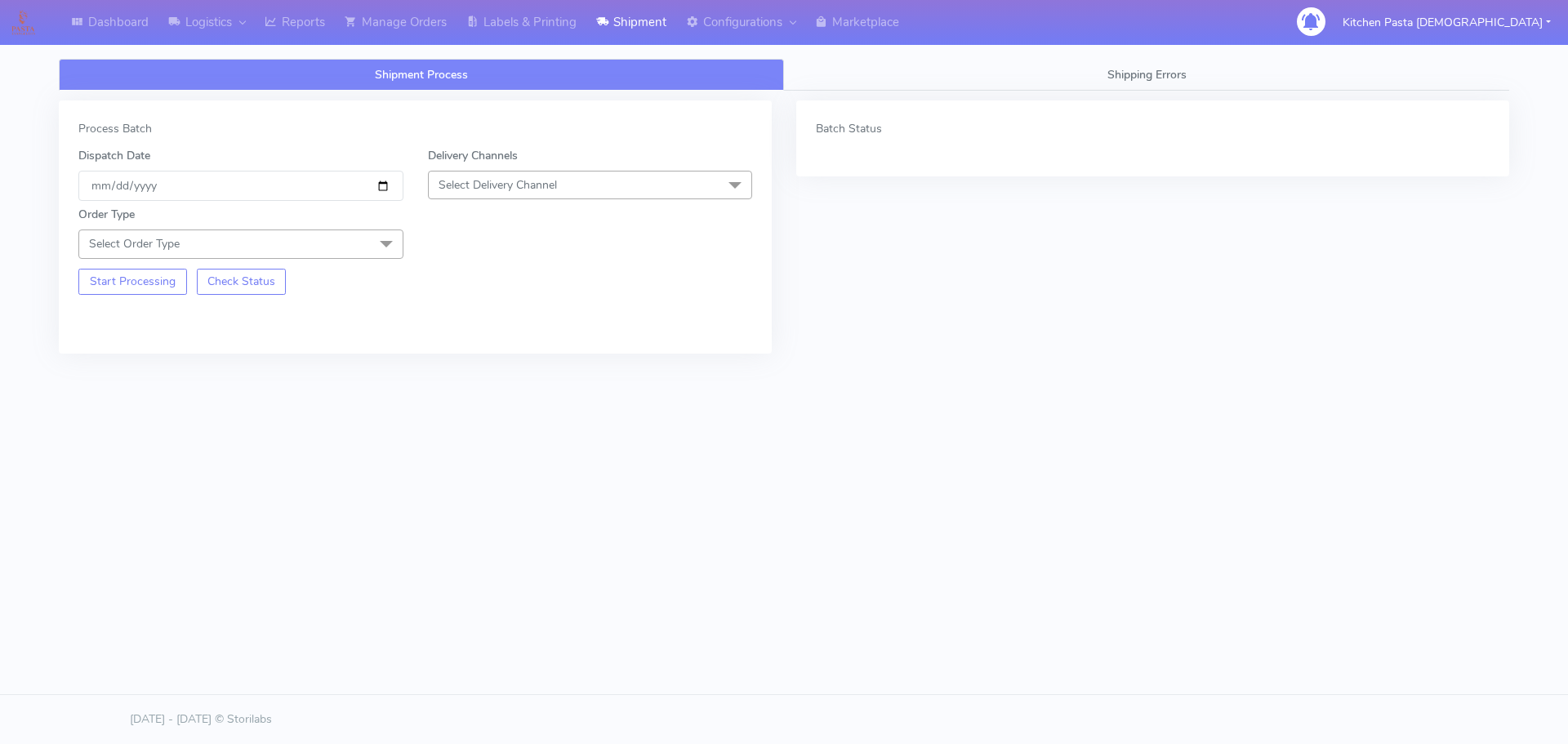
click at [526, 192] on span "Select Delivery Channel" at bounding box center [498, 185] width 118 height 15
click at [507, 372] on div "Yodel" at bounding box center [590, 369] width 307 height 17
click at [305, 251] on span "Select Order Type" at bounding box center [240, 244] width 325 height 28
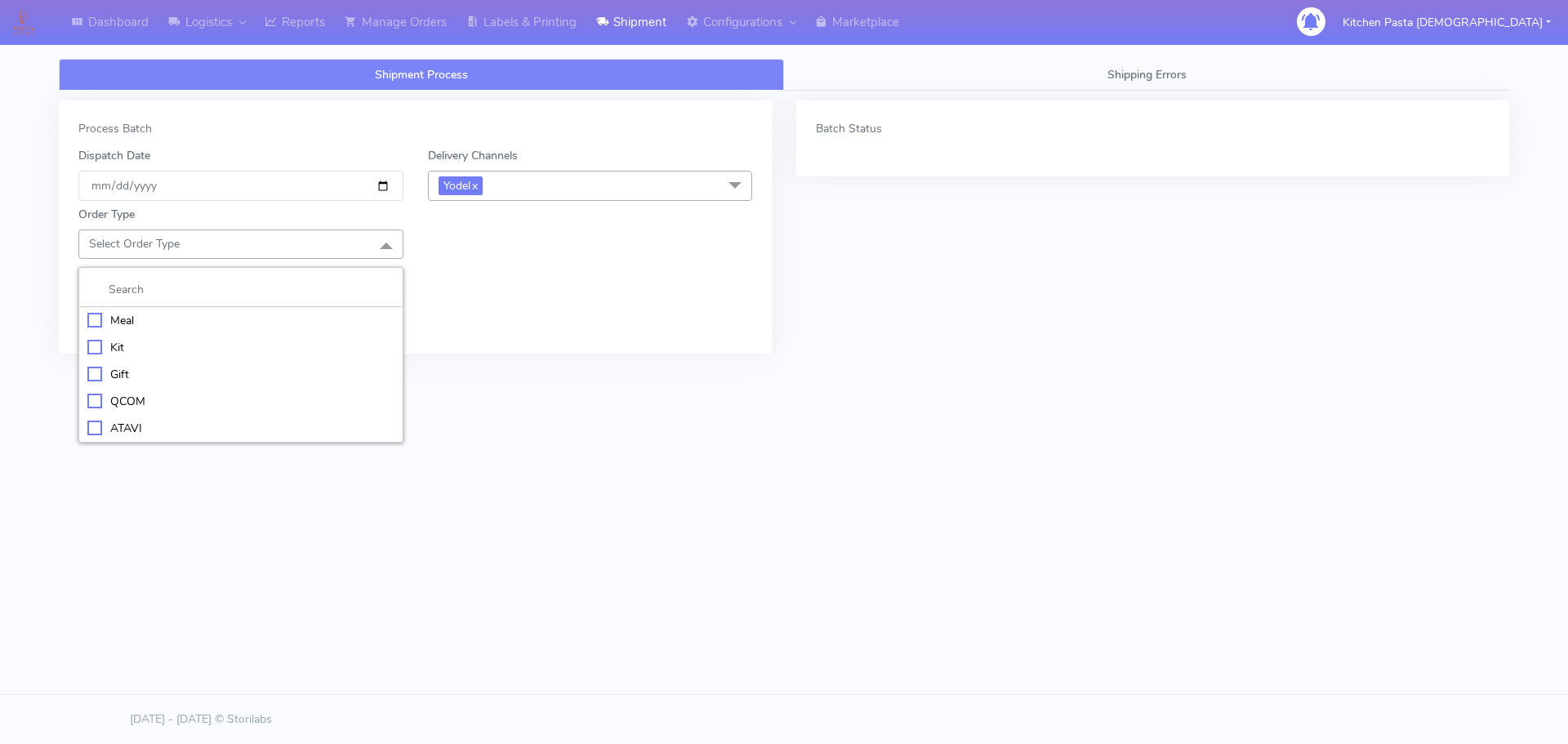
click at [120, 320] on div "Meal" at bounding box center [241, 321] width 307 height 17
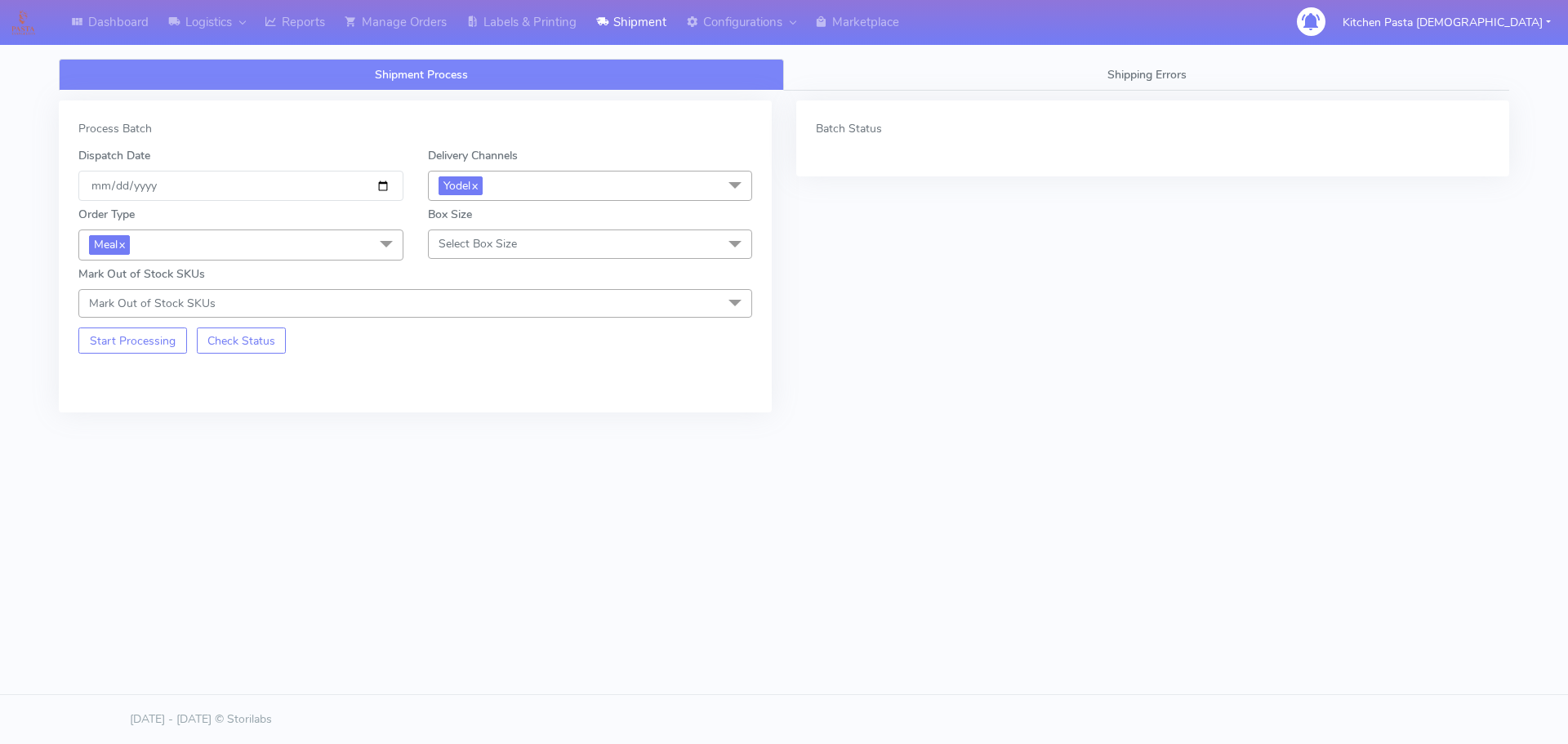
click at [530, 250] on span "Select Box Size" at bounding box center [590, 244] width 325 height 28
click at [475, 376] on div "Medium" at bounding box center [590, 375] width 307 height 17
checkbox input "true"
click at [133, 349] on button "Start Processing" at bounding box center [132, 341] width 109 height 26
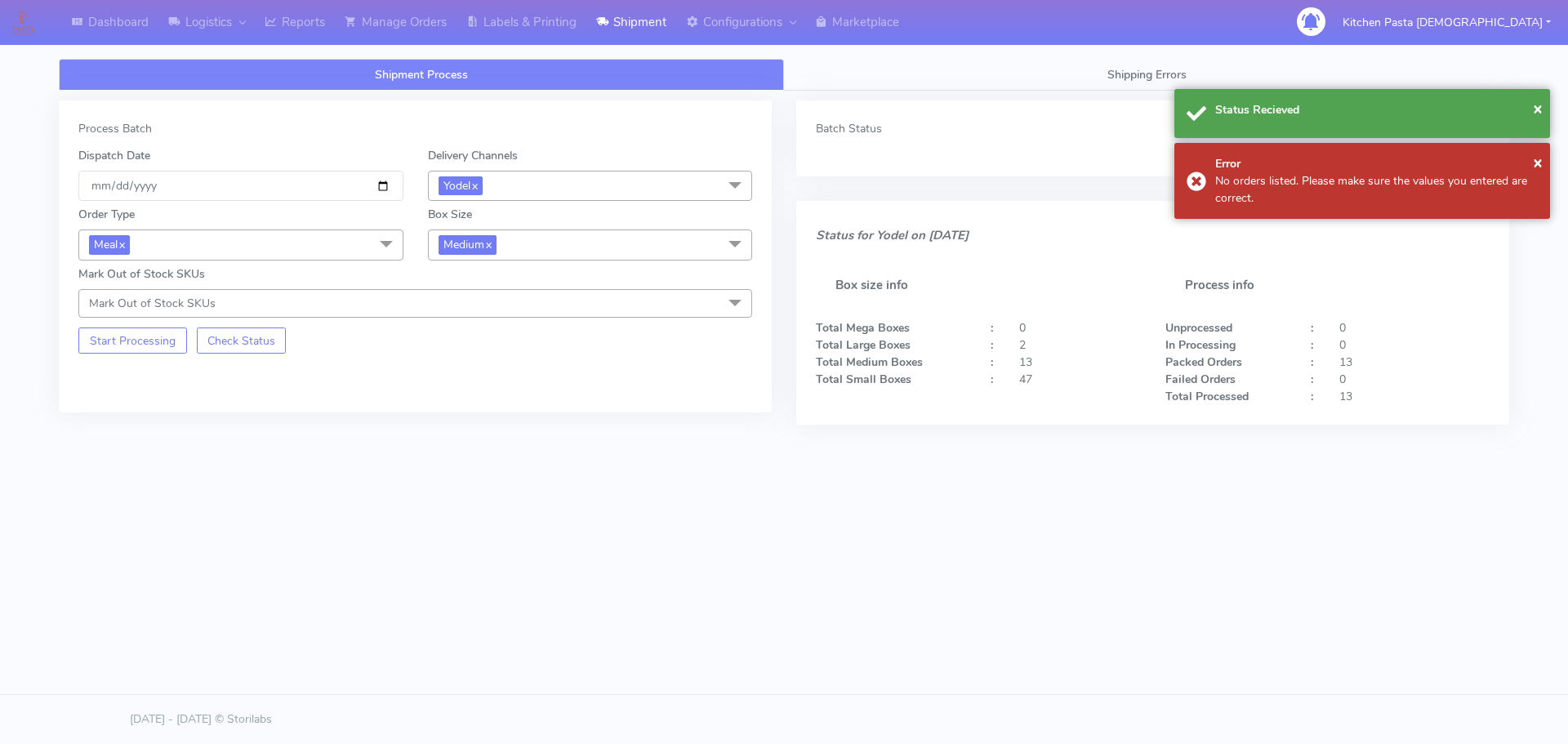
click at [572, 233] on span "Medium x" at bounding box center [590, 245] width 325 height 30
click at [468, 321] on div "Small" at bounding box center [590, 323] width 307 height 17
click at [101, 330] on button "Start Processing" at bounding box center [132, 341] width 109 height 26
click at [544, 244] on span "Small x" at bounding box center [590, 245] width 325 height 30
click at [485, 401] on div "Large" at bounding box center [590, 403] width 307 height 17
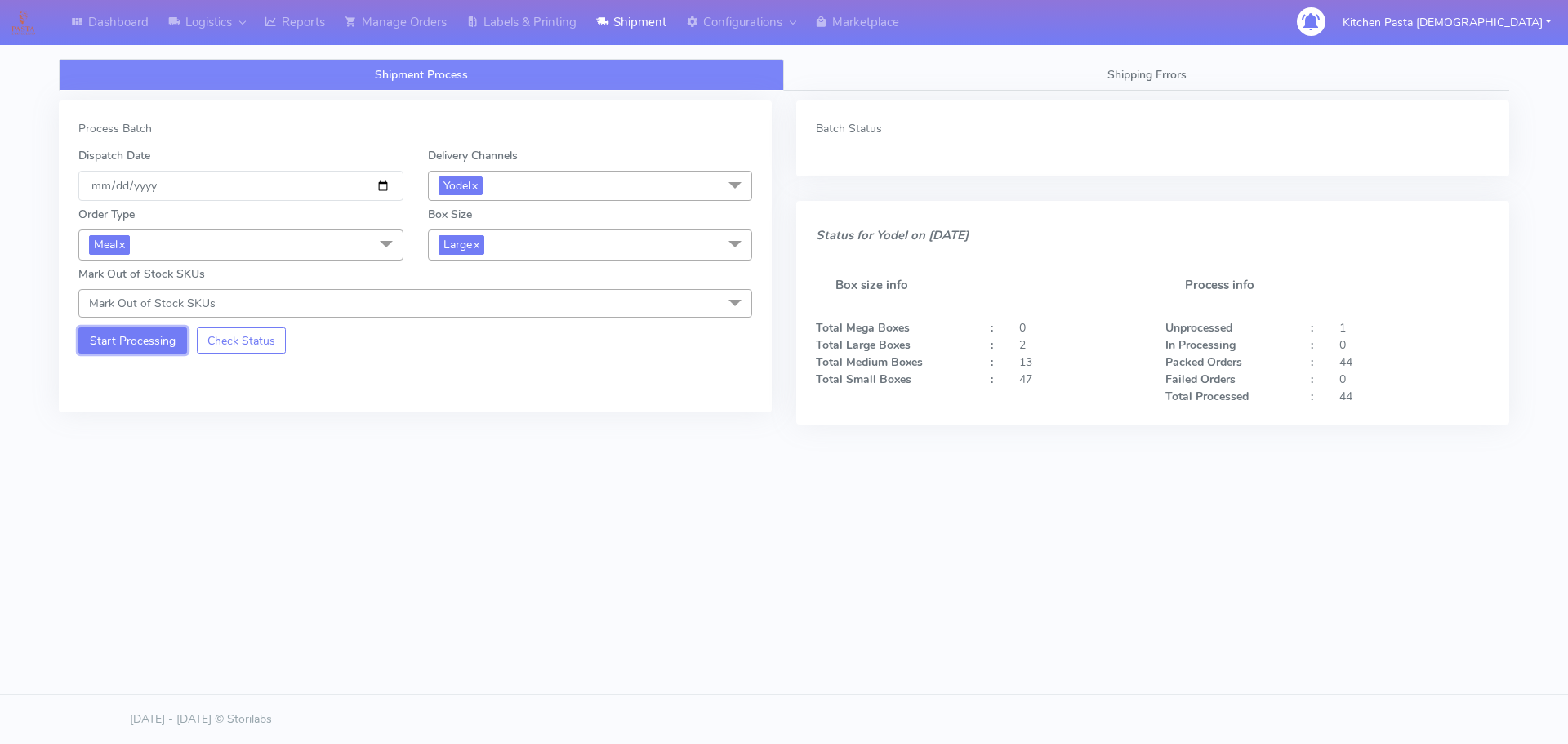
click at [175, 342] on button "Start Processing" at bounding box center [132, 341] width 109 height 26
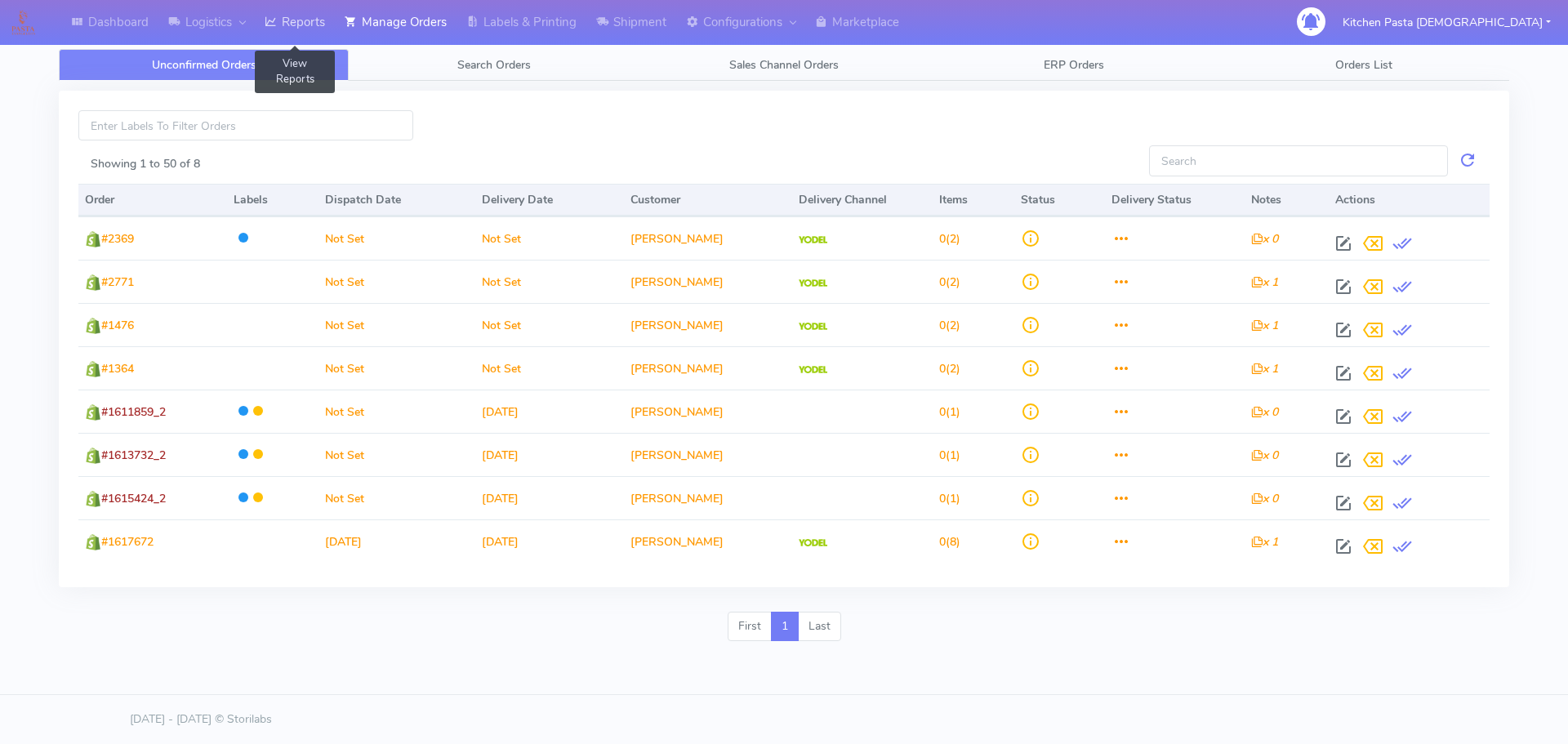
drag, startPoint x: 313, startPoint y: 26, endPoint x: 332, endPoint y: 21, distance: 19.6
click at [313, 26] on link "Reports" at bounding box center [294, 22] width 80 height 45
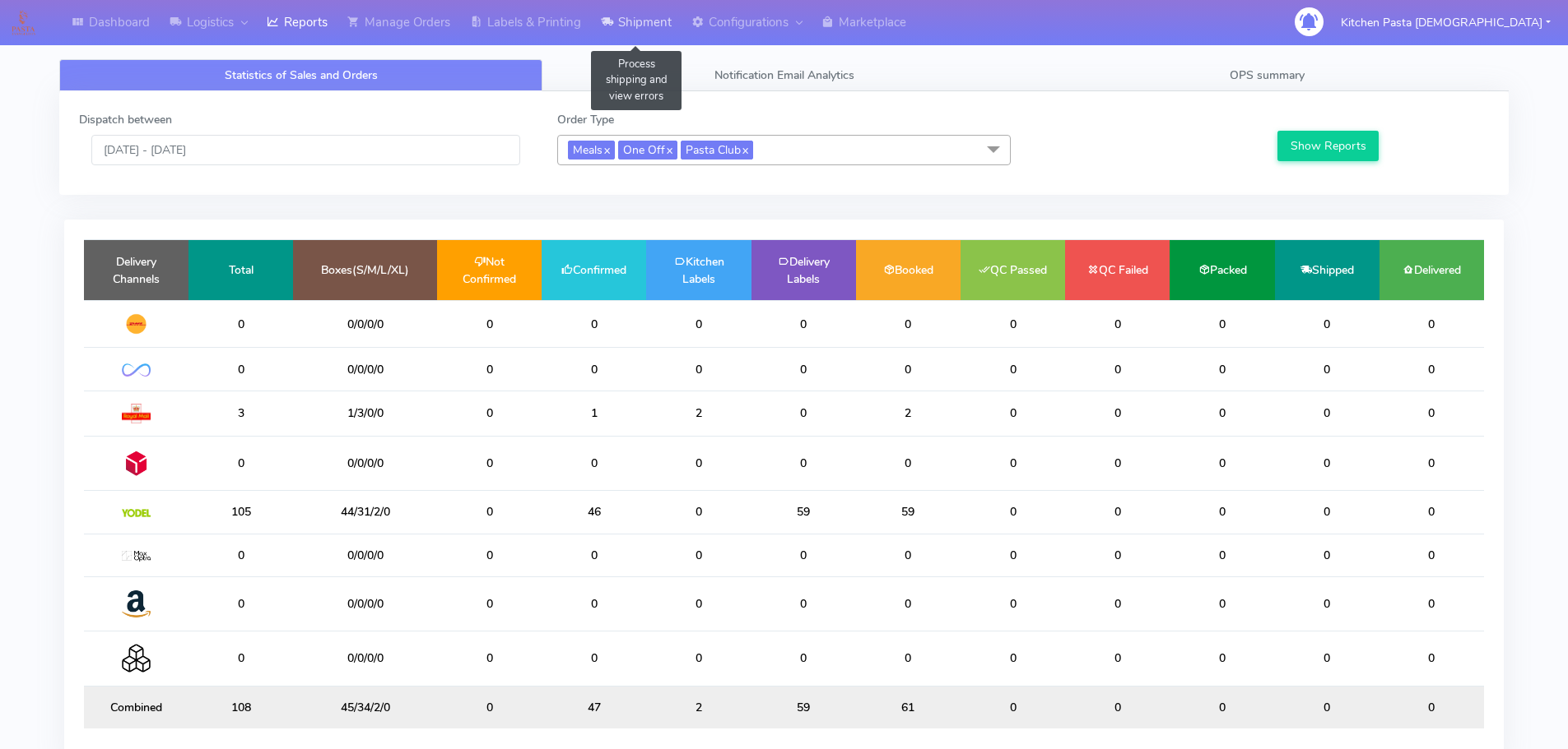
click at [623, 31] on link "Shipment" at bounding box center [636, 22] width 91 height 45
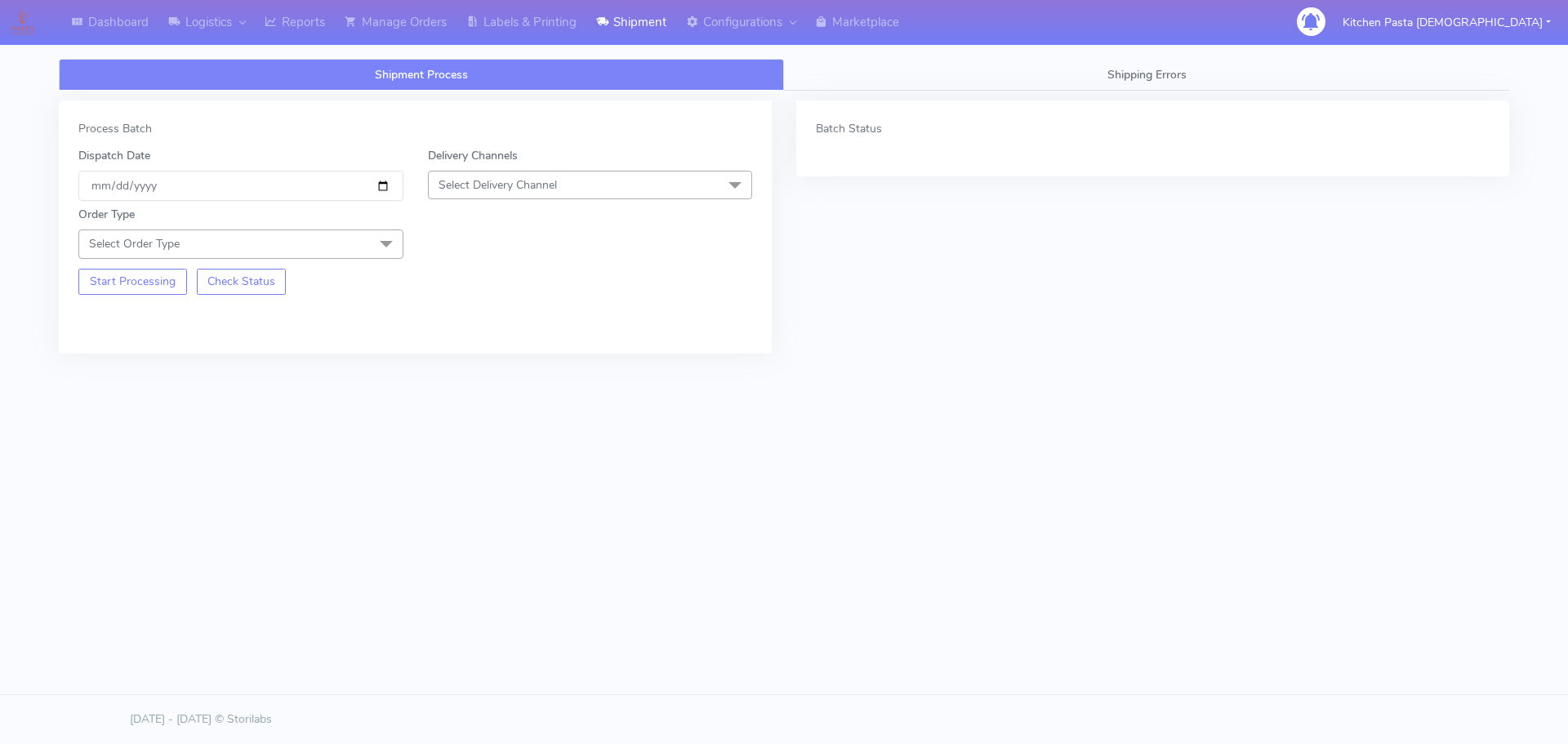
click at [480, 193] on span "Select Delivery Channel" at bounding box center [590, 184] width 325 height 28
click at [465, 363] on div "Yodel" at bounding box center [590, 369] width 307 height 17
click at [346, 243] on span "Select Order Type" at bounding box center [240, 244] width 325 height 28
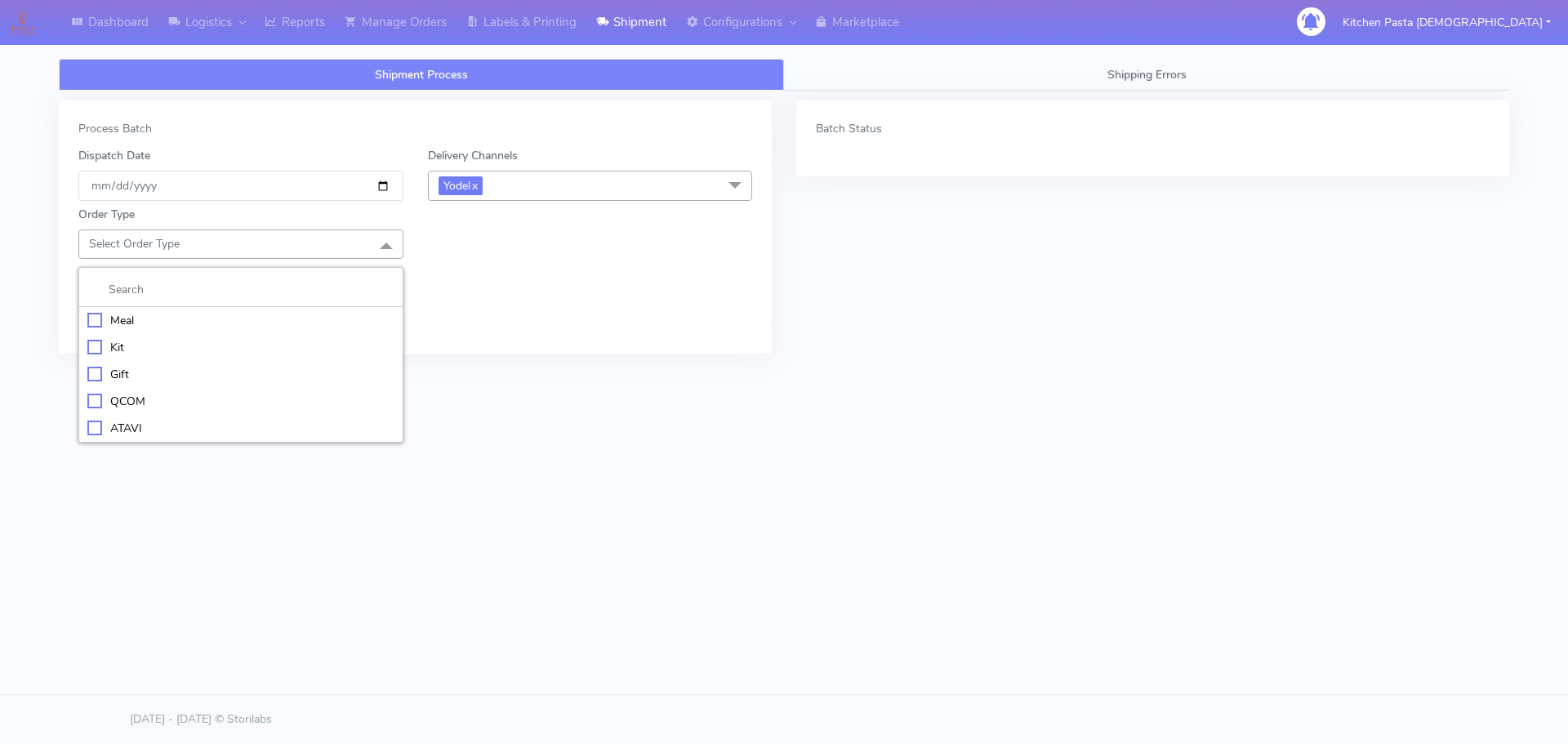
click at [111, 325] on div "Meal" at bounding box center [241, 321] width 307 height 17
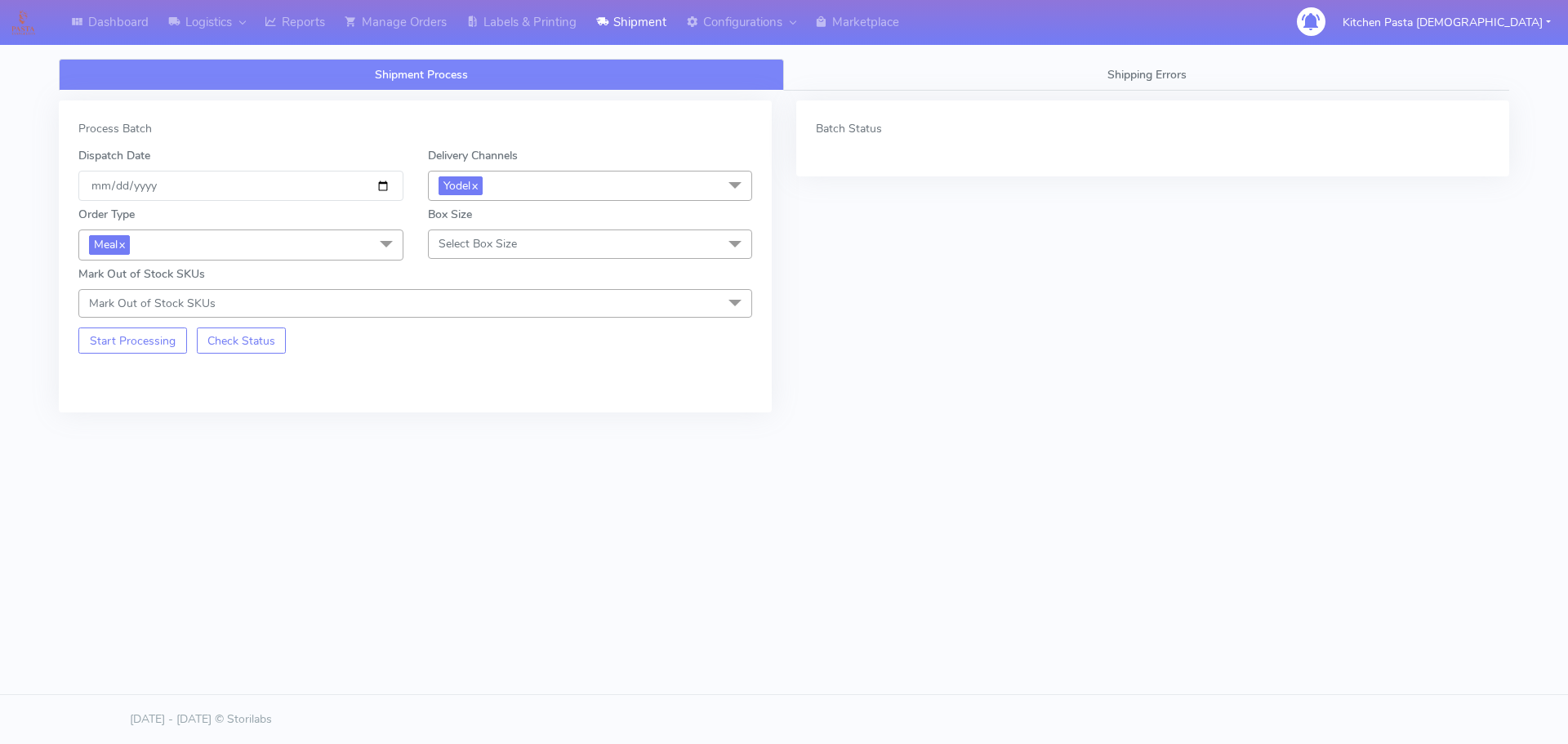
click at [601, 253] on span "Select Box Size" at bounding box center [590, 244] width 325 height 28
click at [480, 378] on div "Medium" at bounding box center [590, 375] width 307 height 17
click at [131, 342] on button "Start Processing" at bounding box center [132, 341] width 109 height 26
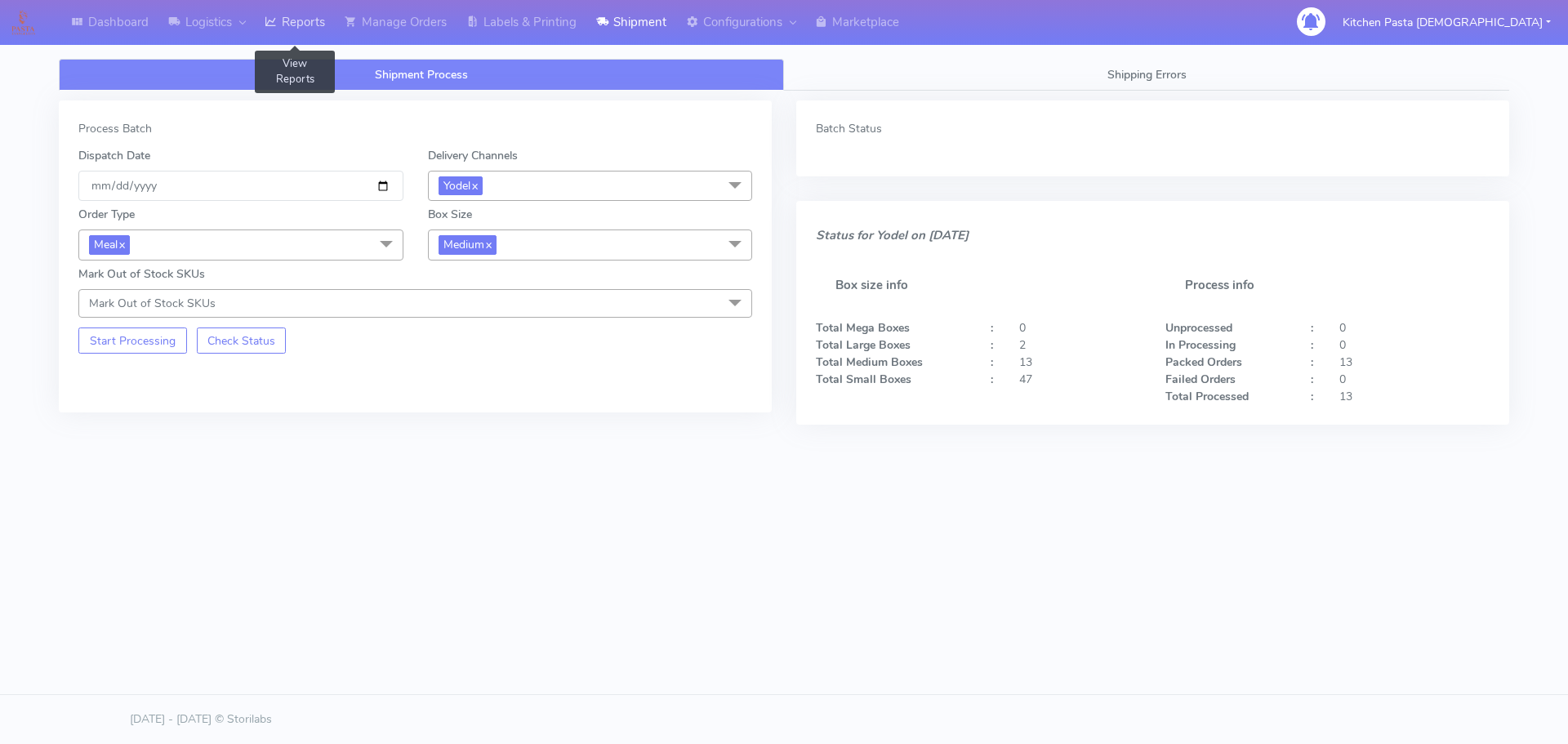
click at [288, 10] on link "Reports" at bounding box center [294, 22] width 80 height 45
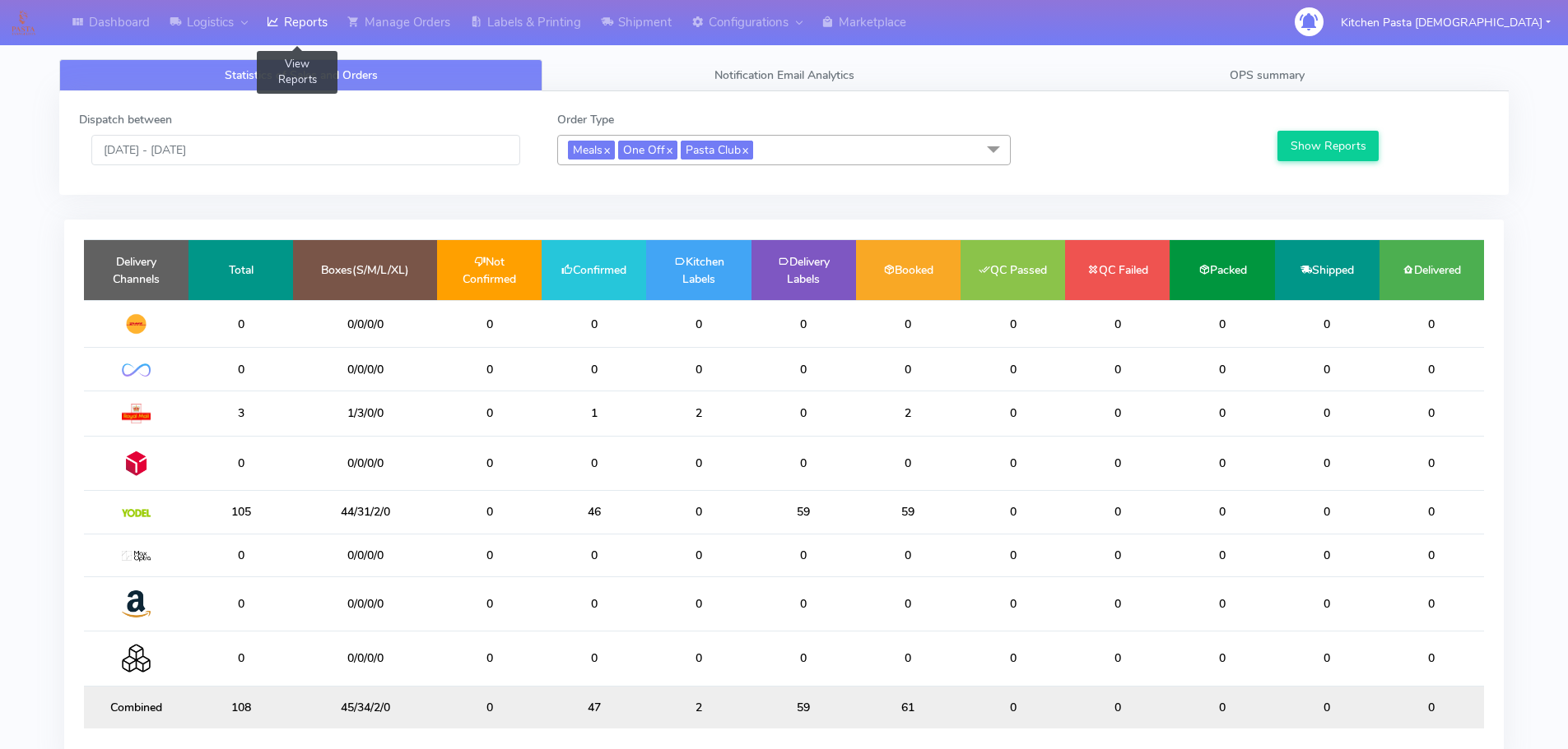
click at [286, 19] on link "Reports" at bounding box center [296, 22] width 80 height 45
click at [1184, 74] on link "OPS summary" at bounding box center [1266, 75] width 483 height 32
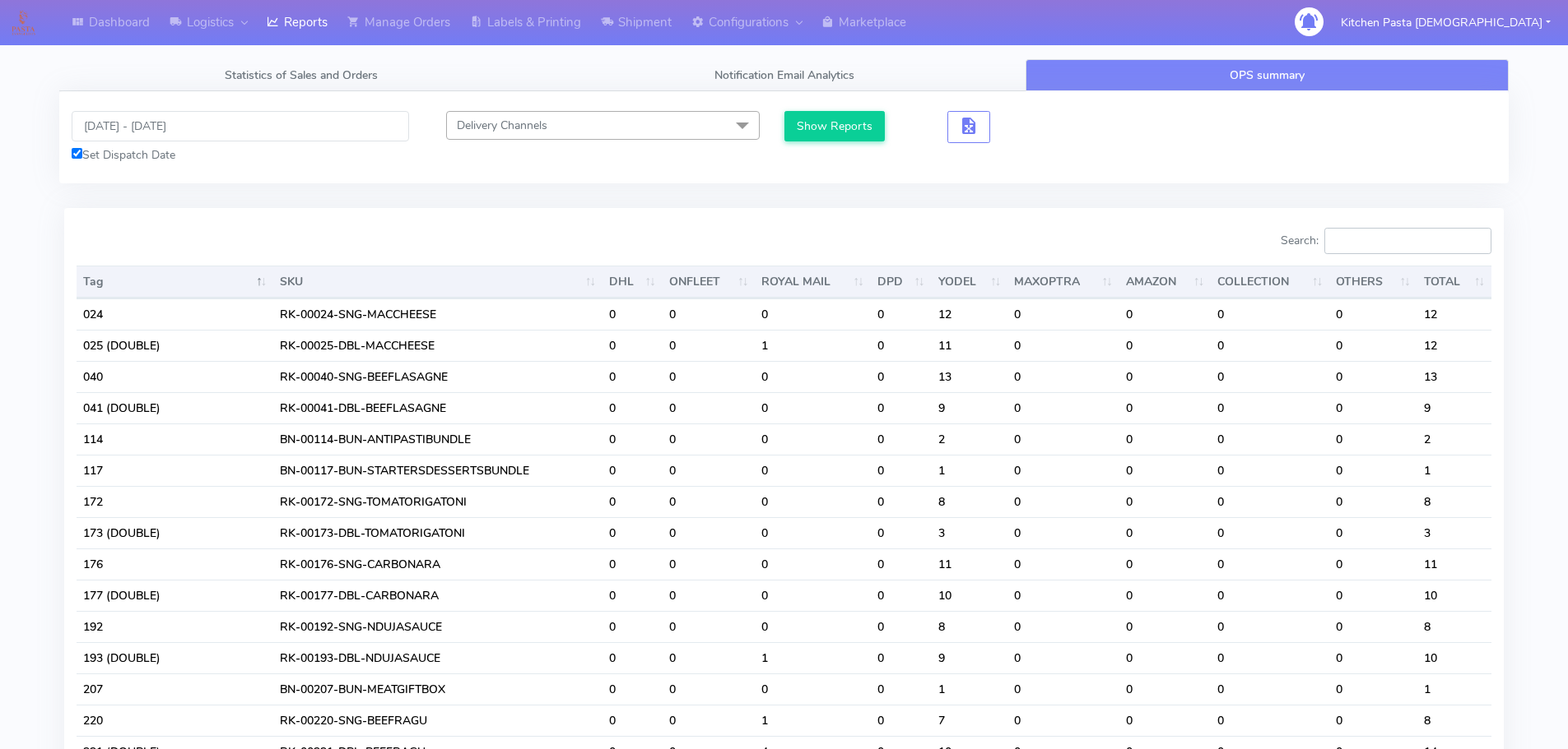
click at [1373, 246] on input "Search:" at bounding box center [1407, 241] width 167 height 26
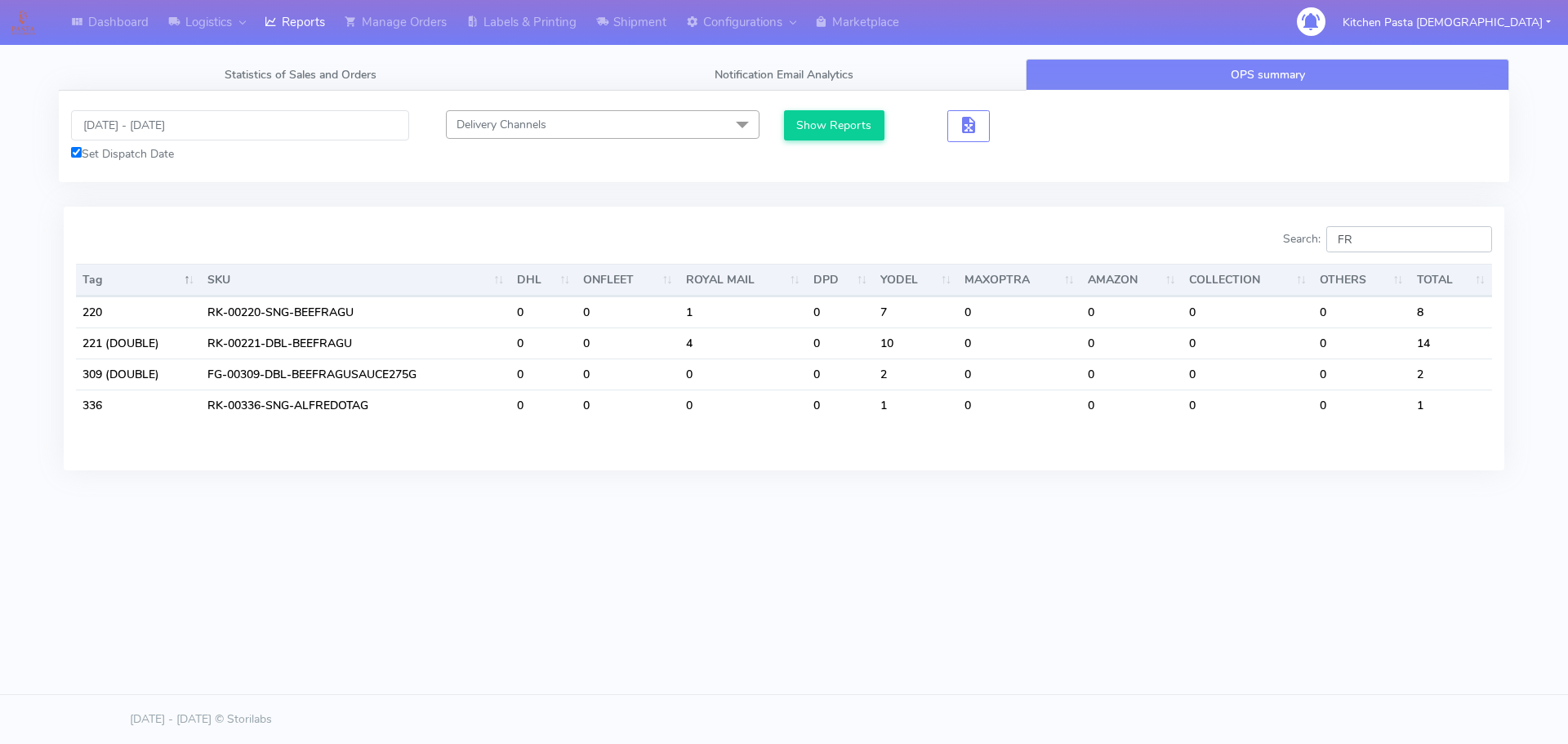
type input "F"
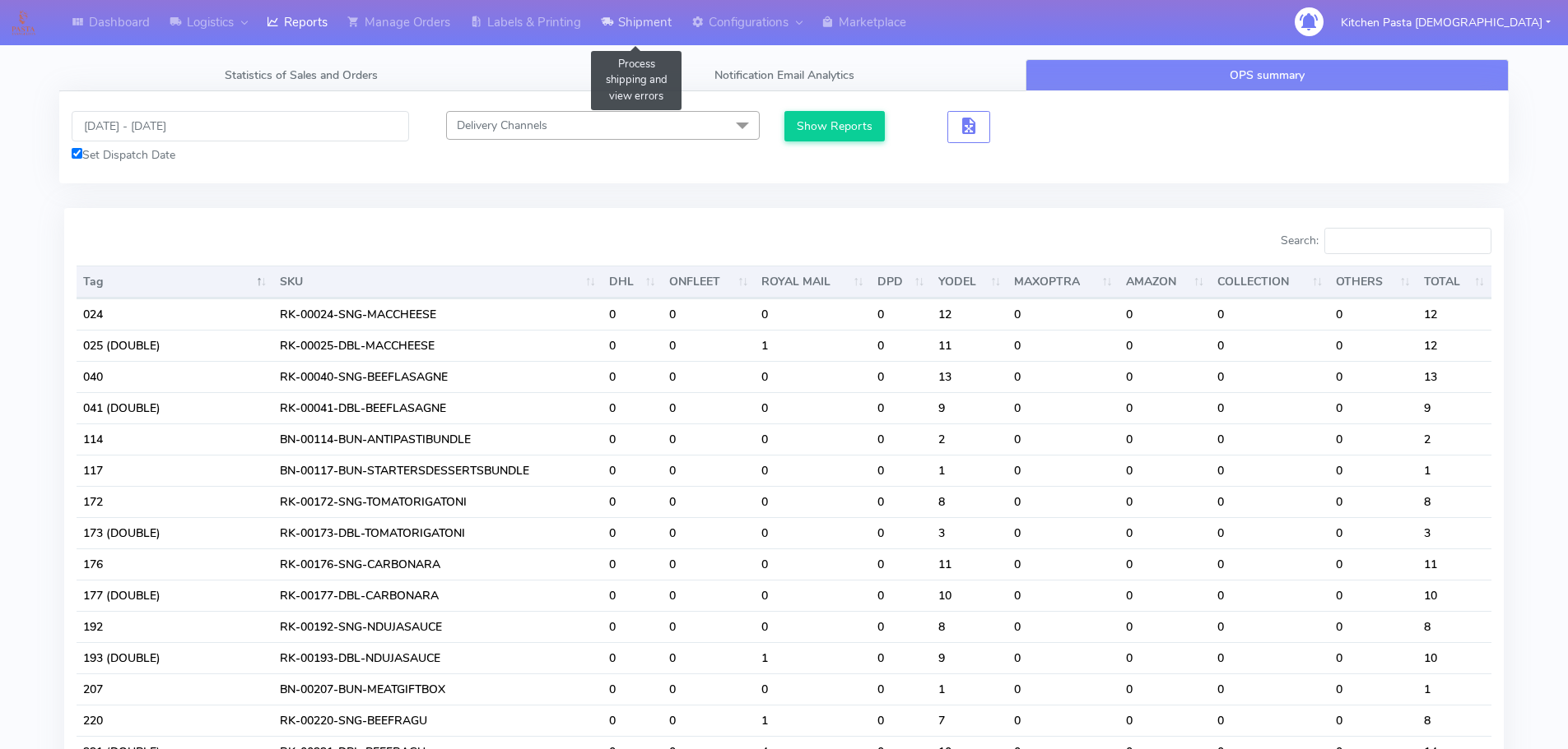
drag, startPoint x: 663, startPoint y: 23, endPoint x: 651, endPoint y: 38, distance: 19.2
click at [663, 23] on link "Shipment" at bounding box center [636, 22] width 91 height 45
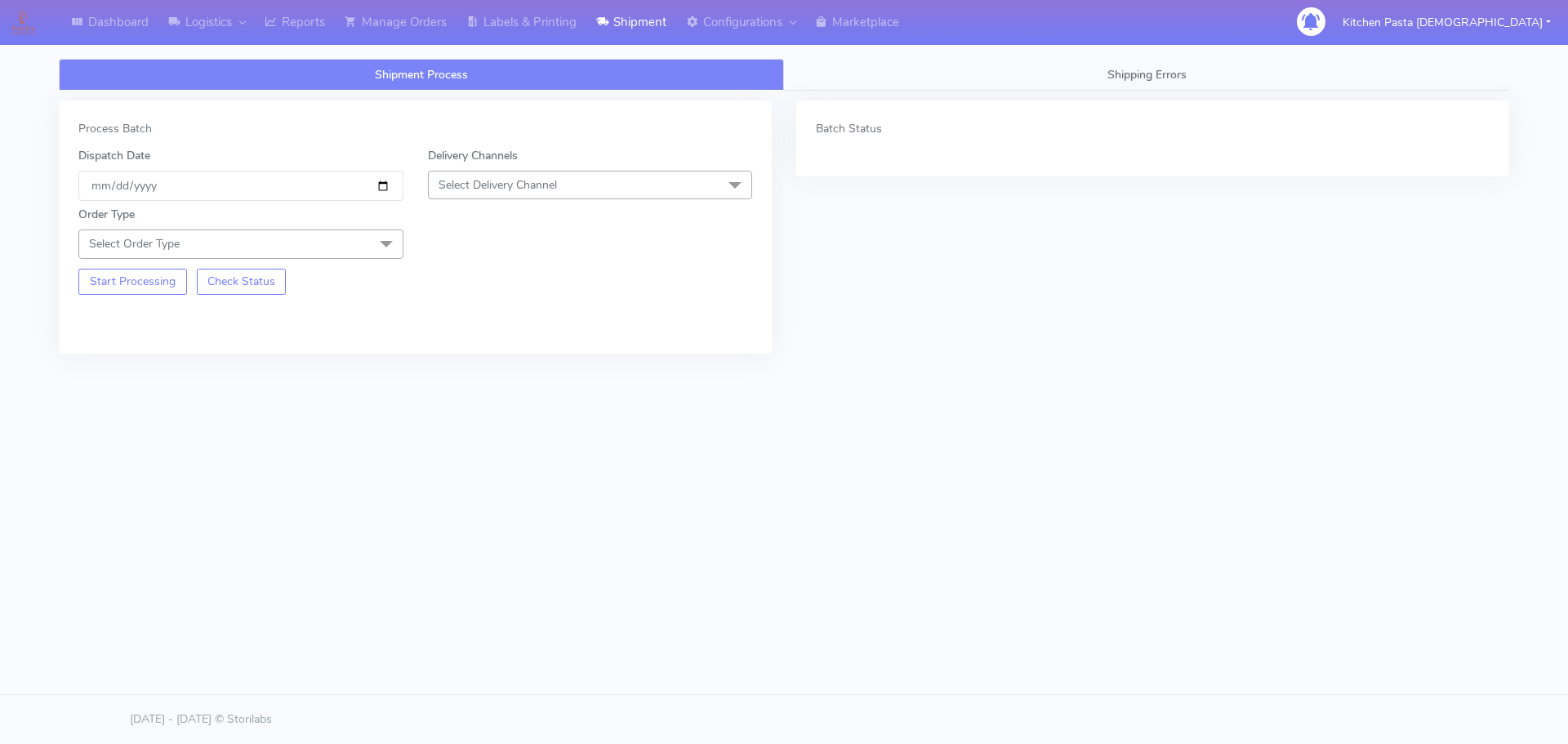
click at [635, 192] on span "Select Delivery Channel" at bounding box center [590, 184] width 325 height 28
click at [510, 370] on div "Yodel" at bounding box center [590, 369] width 307 height 17
click at [345, 247] on span "Select Order Type" at bounding box center [240, 244] width 325 height 28
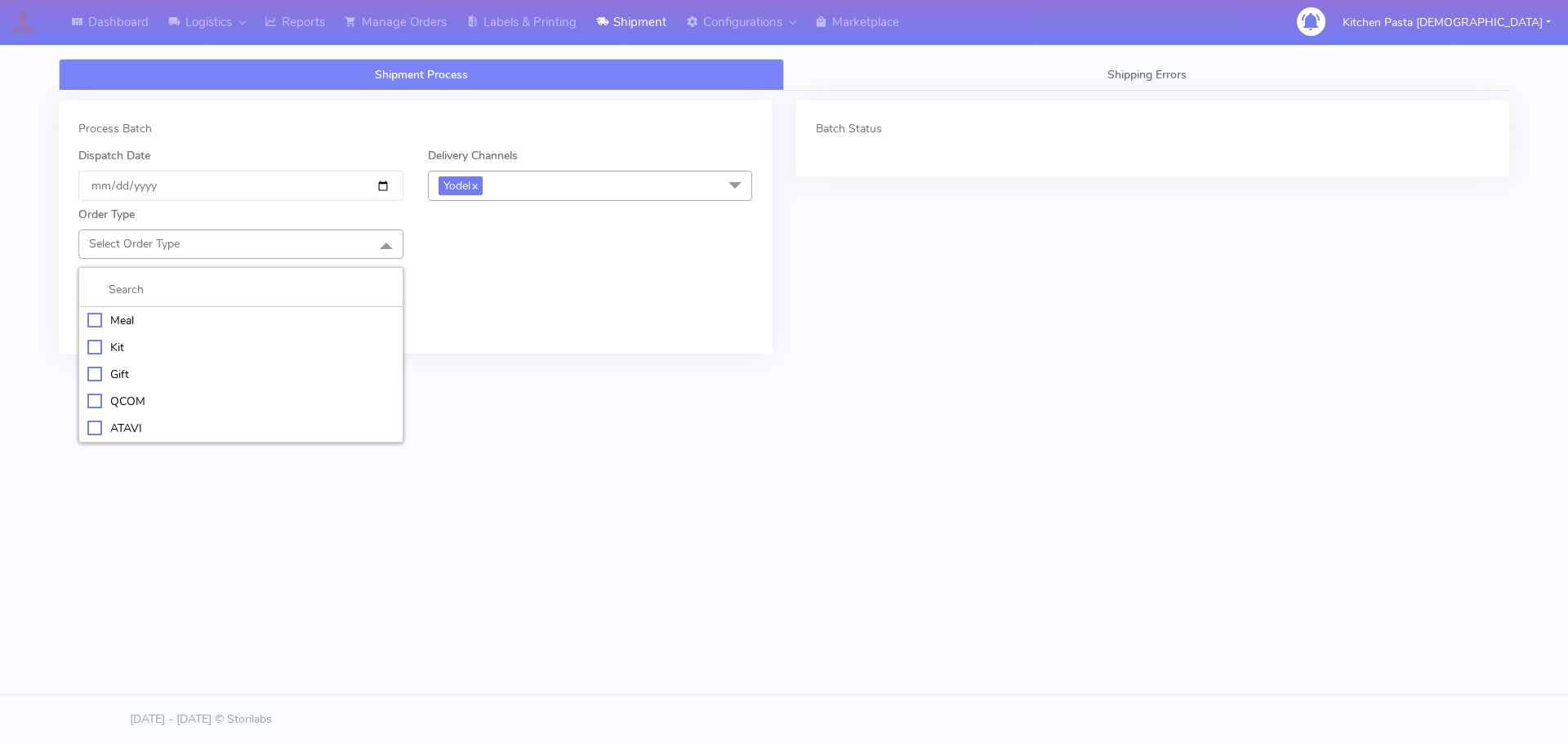
click at [185, 349] on div "Kit" at bounding box center [241, 348] width 307 height 17
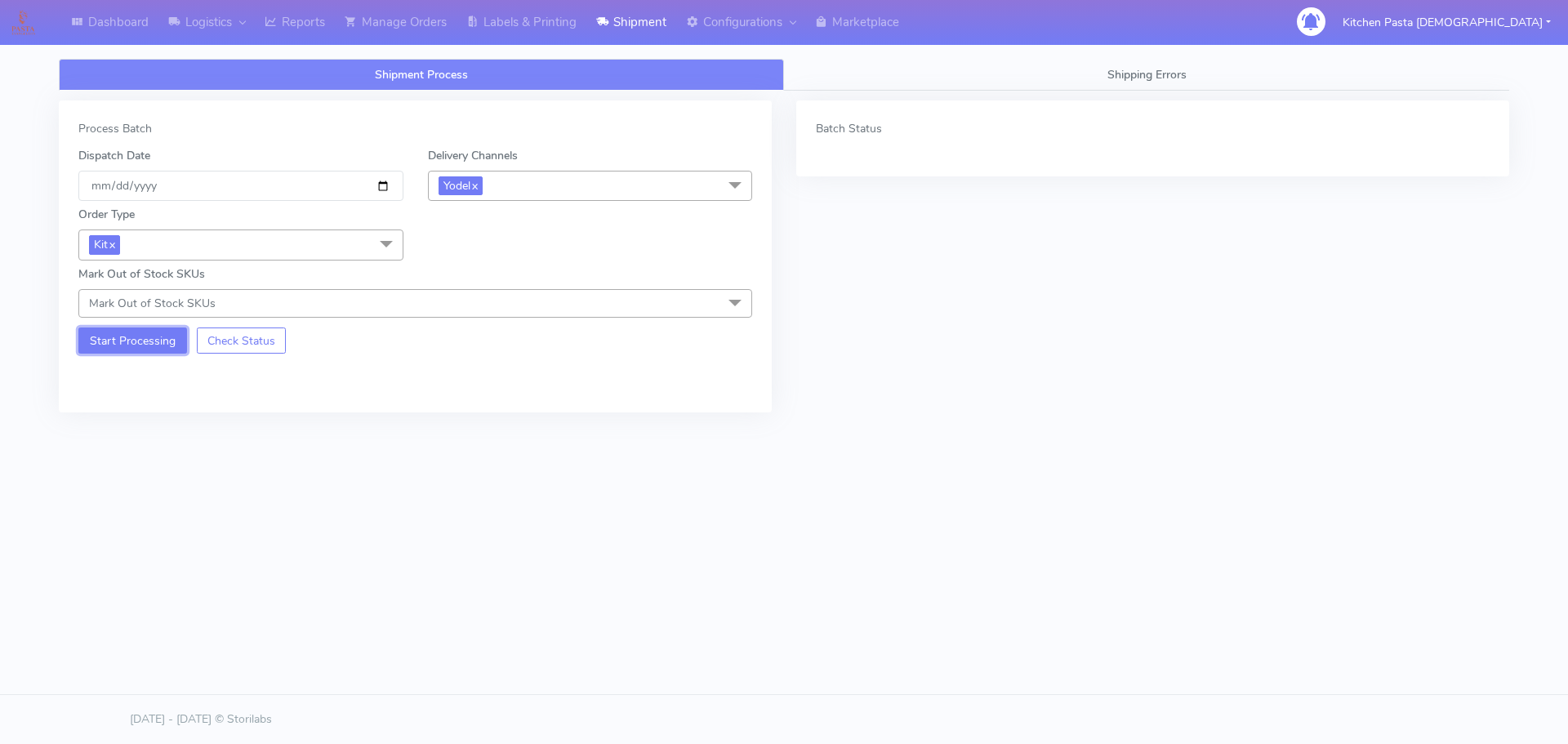
click at [152, 340] on button "Start Processing" at bounding box center [132, 341] width 109 height 26
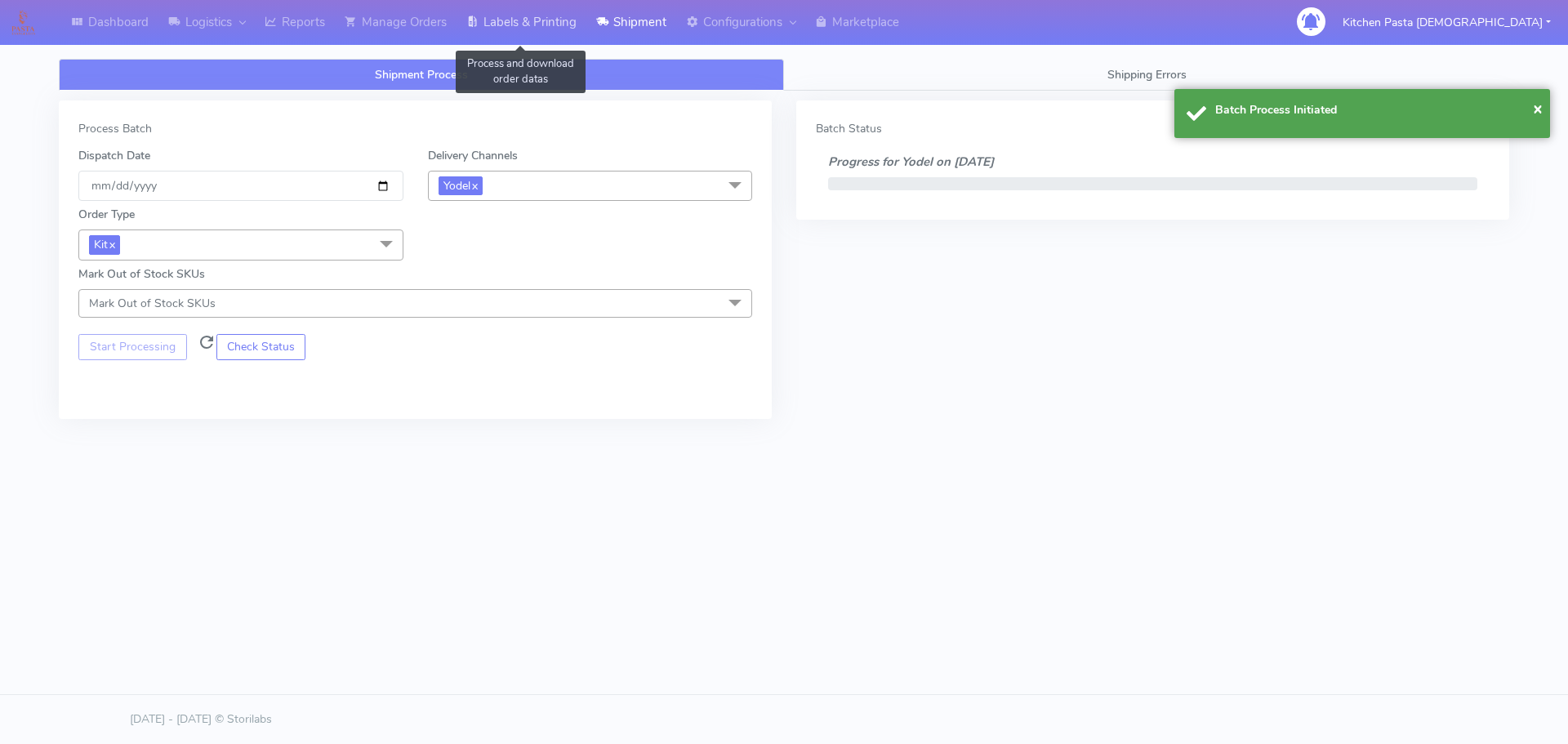
click at [524, 24] on link "Labels & Printing" at bounding box center [521, 22] width 130 height 45
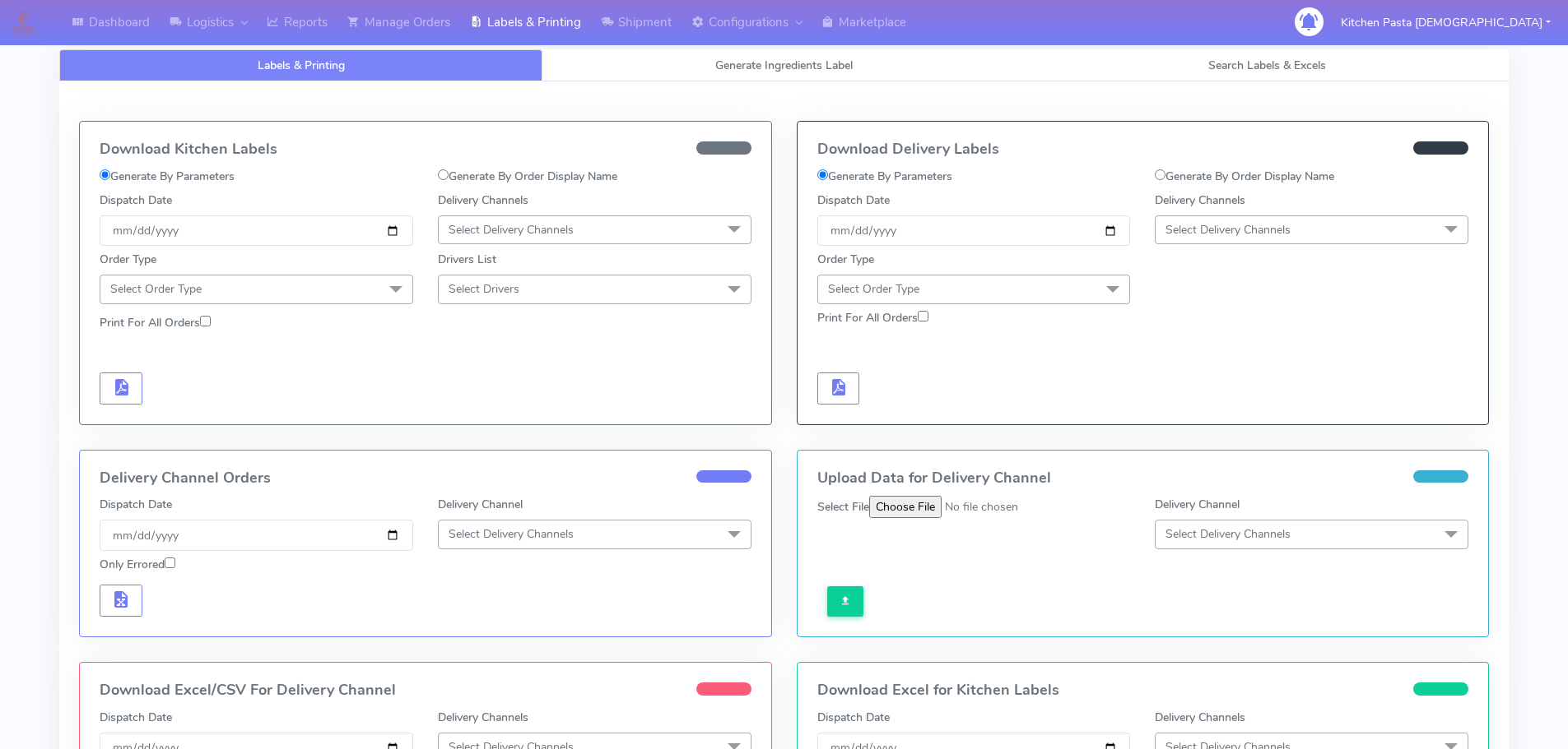
click at [1356, 230] on span "Select Delivery Channels" at bounding box center [1311, 229] width 314 height 29
click at [1189, 404] on li "Yodel" at bounding box center [1311, 415] width 312 height 27
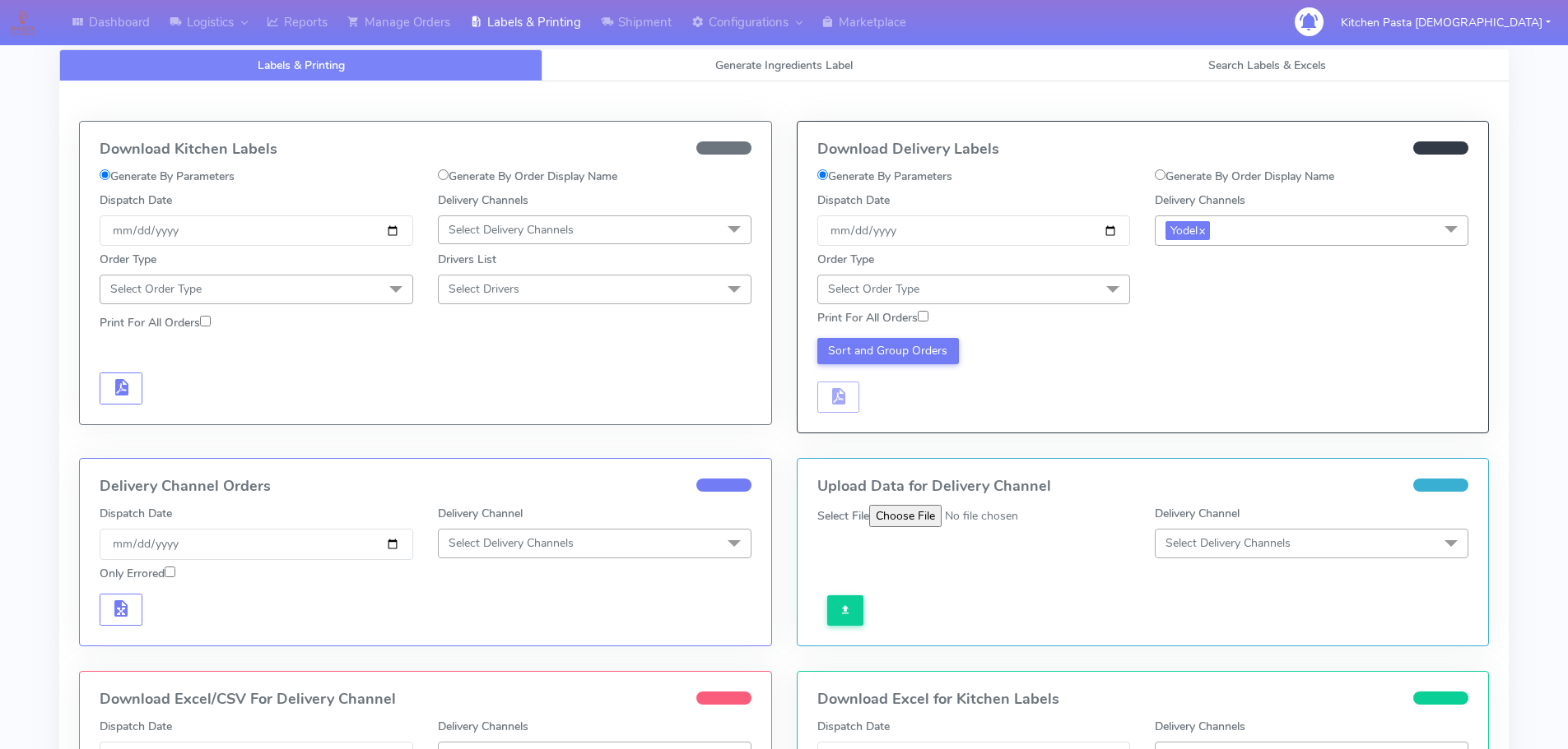
click at [1095, 282] on span "Select Order Type" at bounding box center [973, 289] width 314 height 29
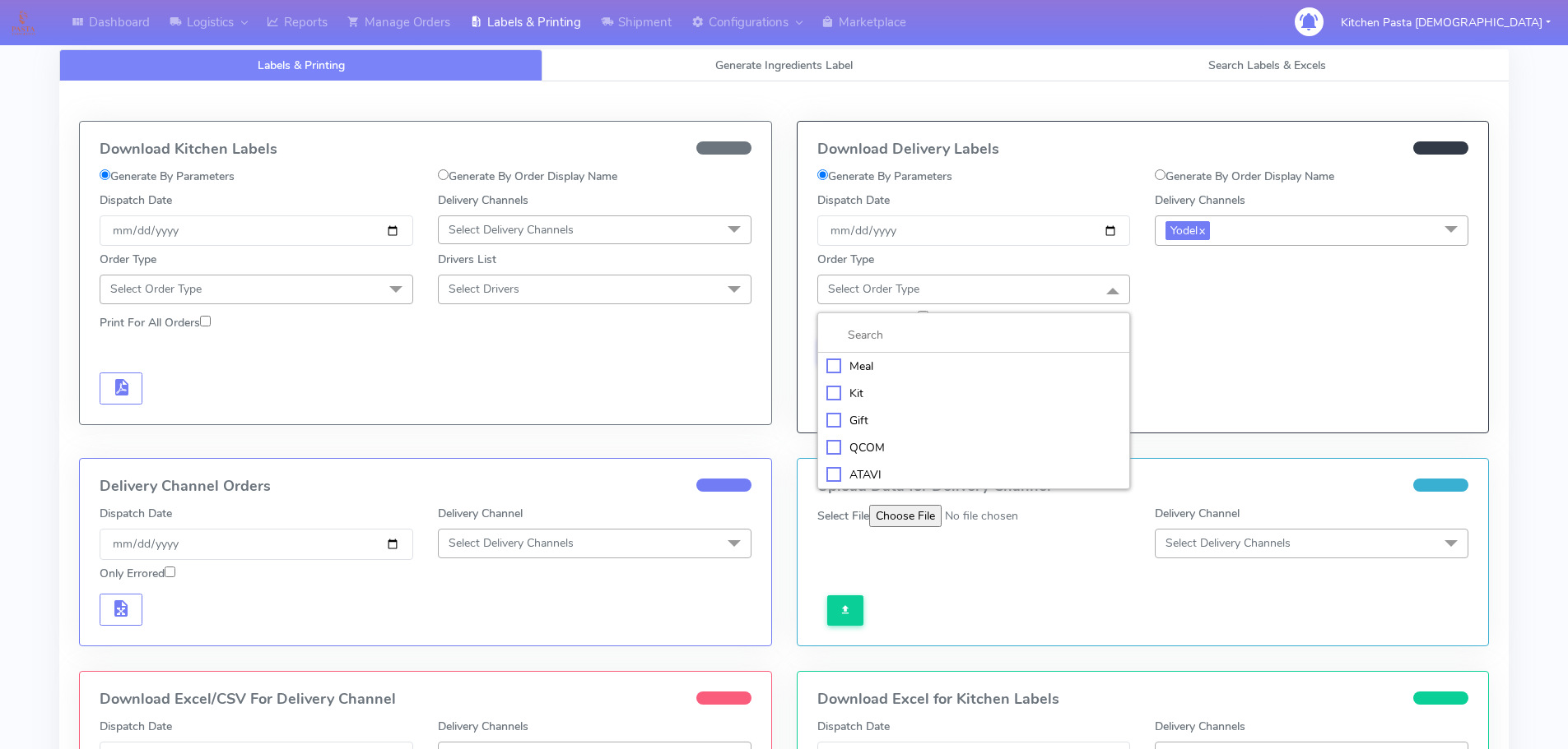
click at [847, 390] on div "Kit" at bounding box center [974, 394] width 296 height 17
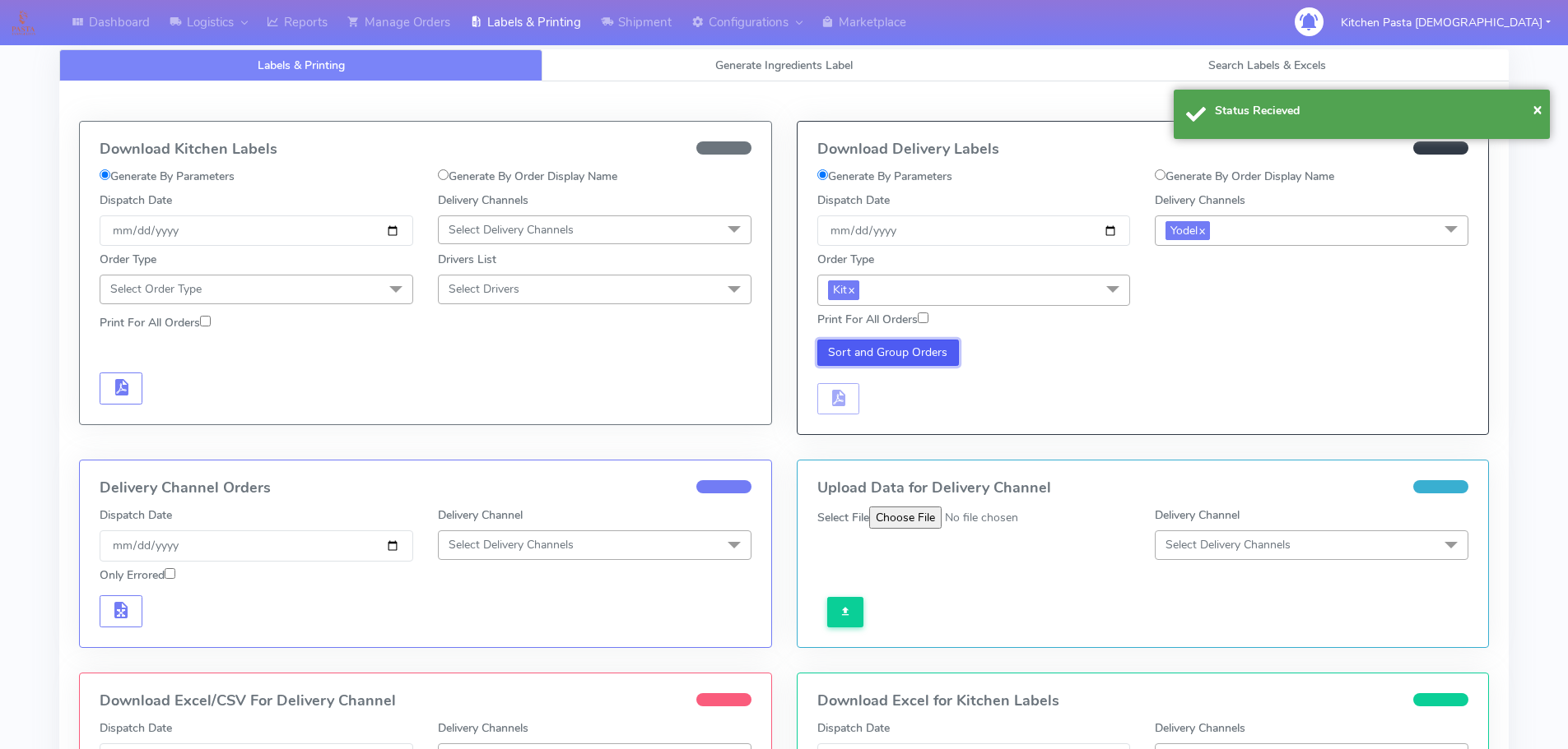
click at [876, 356] on button "Sort and Group Orders" at bounding box center [888, 352] width 143 height 26
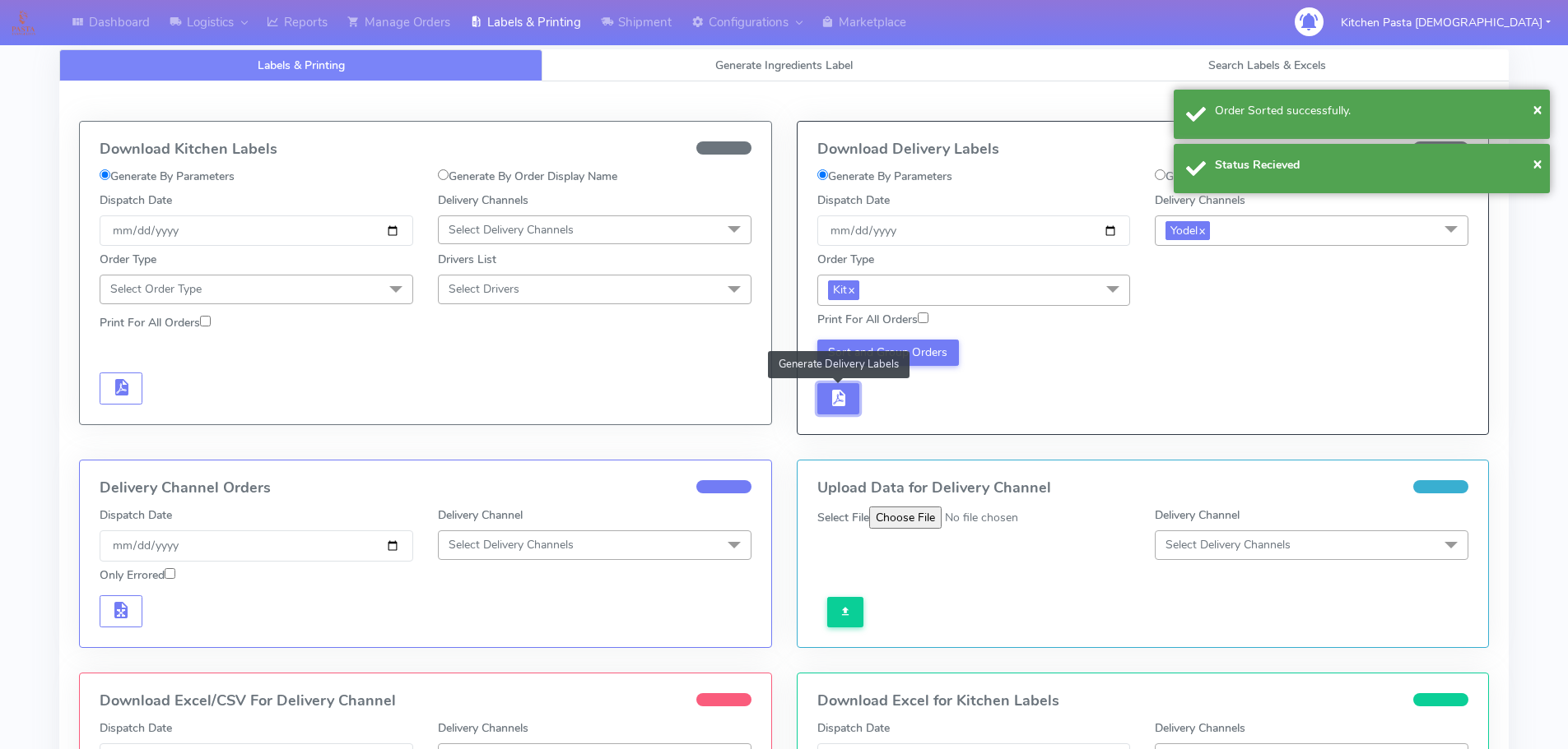
click at [857, 392] on button "button" at bounding box center [838, 399] width 43 height 32
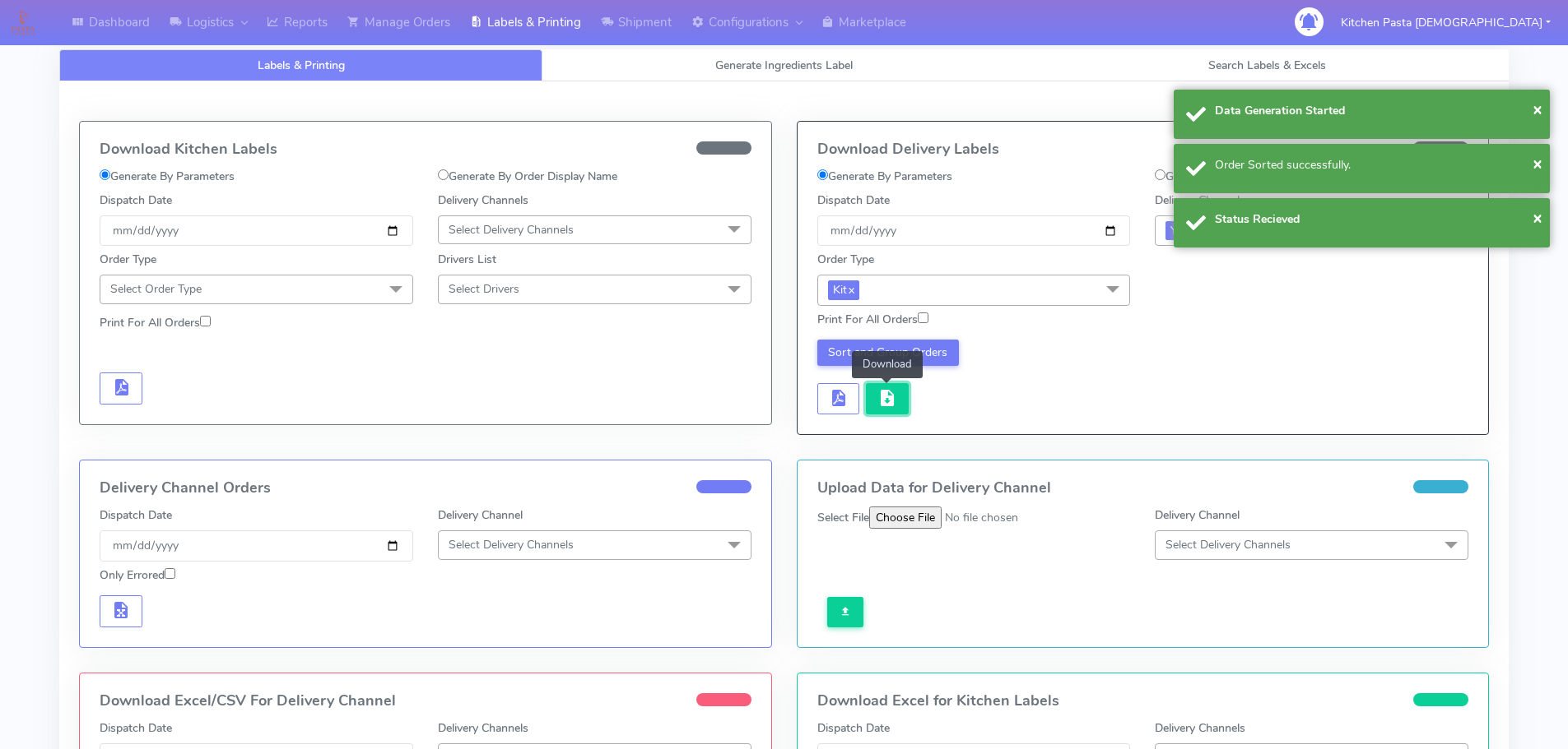
click at [873, 391] on button "button" at bounding box center [888, 399] width 43 height 32
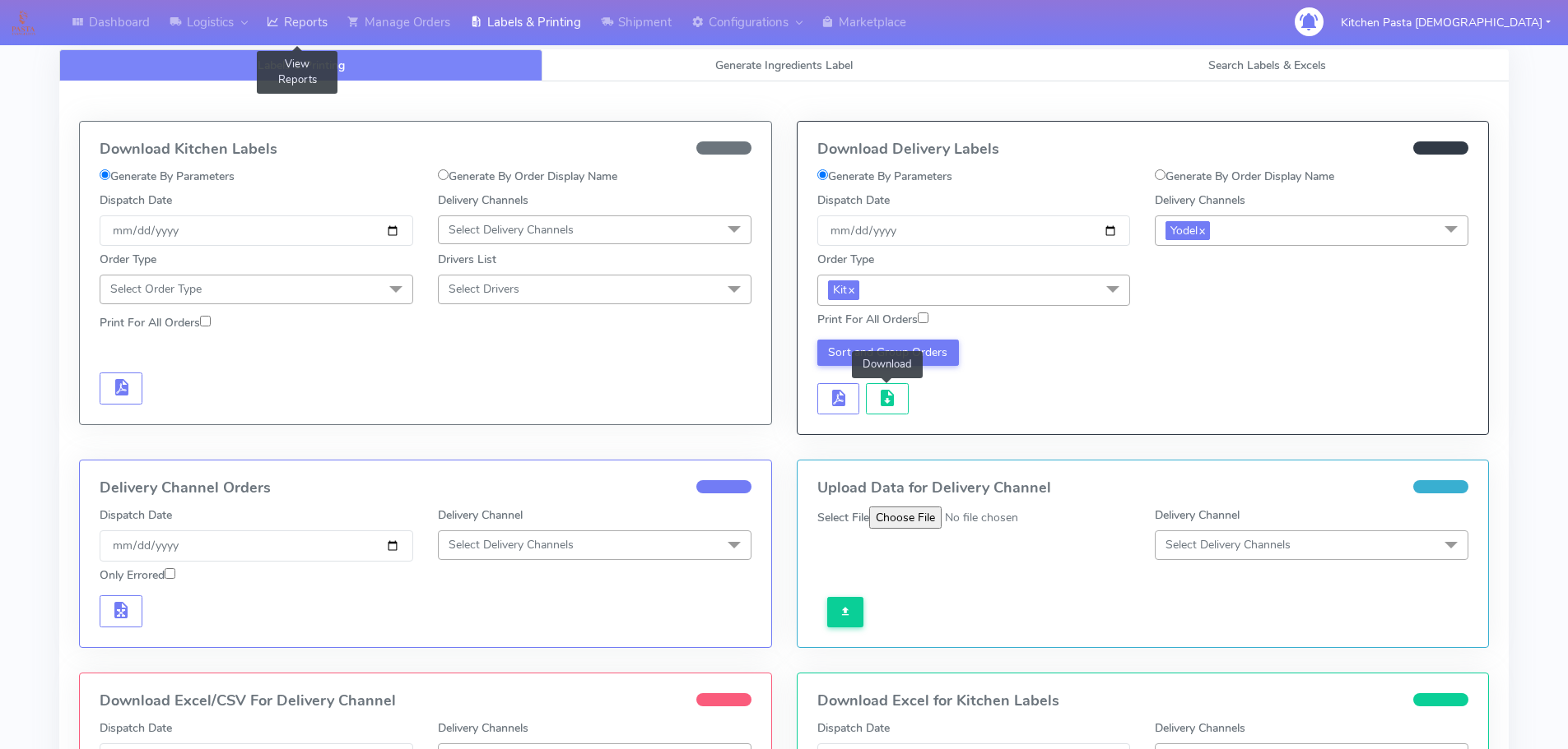
click at [284, 36] on link "Reports" at bounding box center [296, 22] width 80 height 45
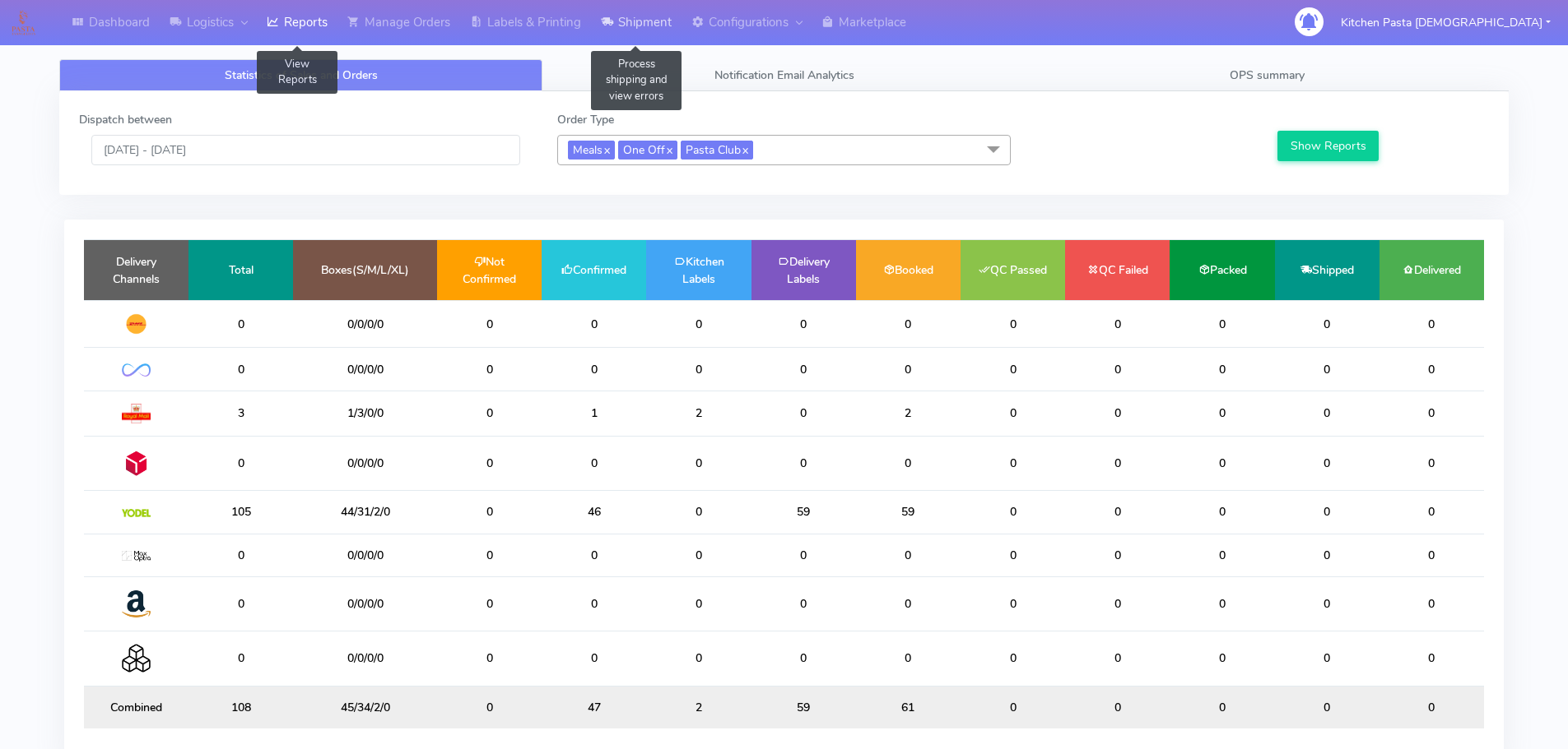
click at [652, 26] on link "Shipment" at bounding box center [636, 22] width 91 height 45
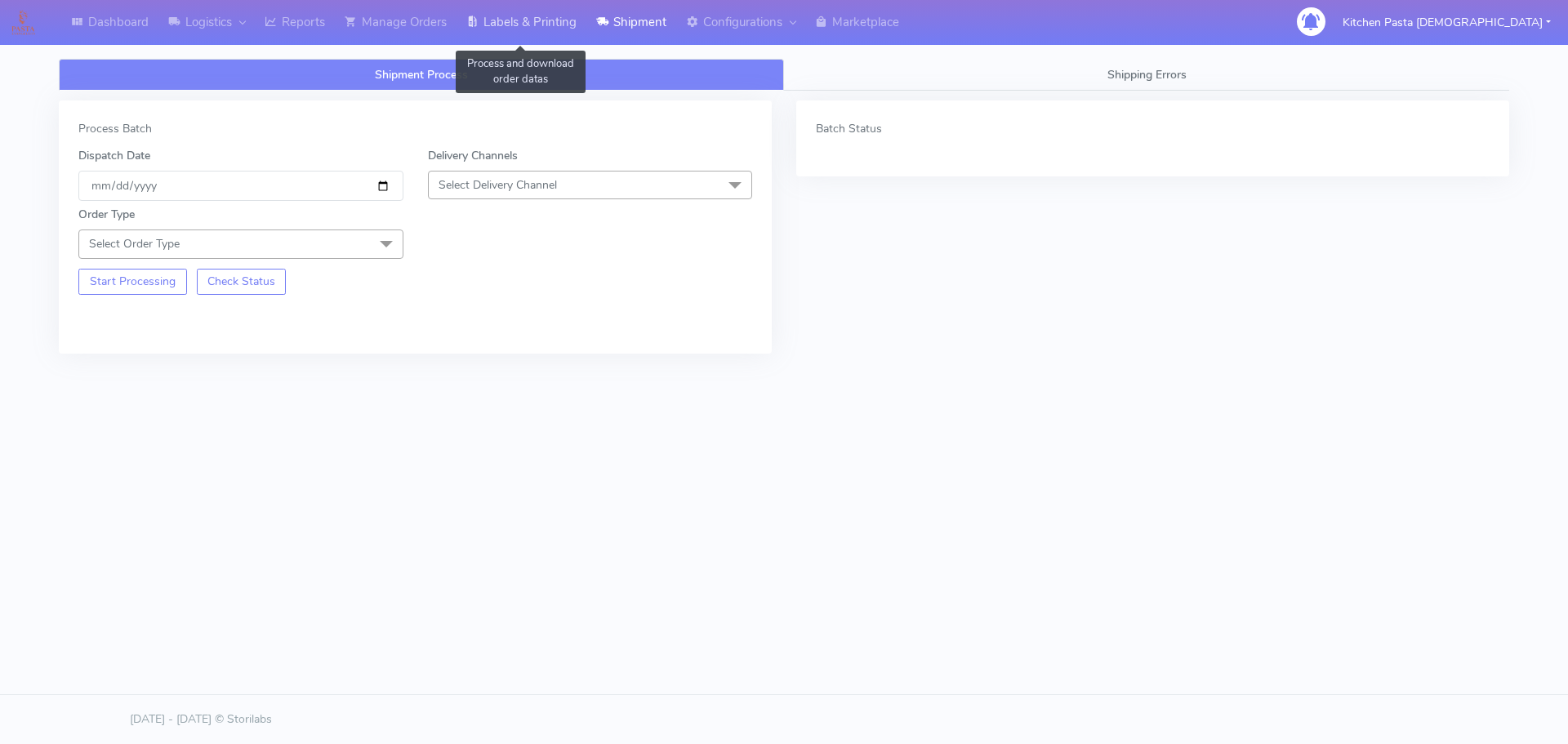
click at [558, 14] on link "Labels & Printing" at bounding box center [521, 22] width 130 height 45
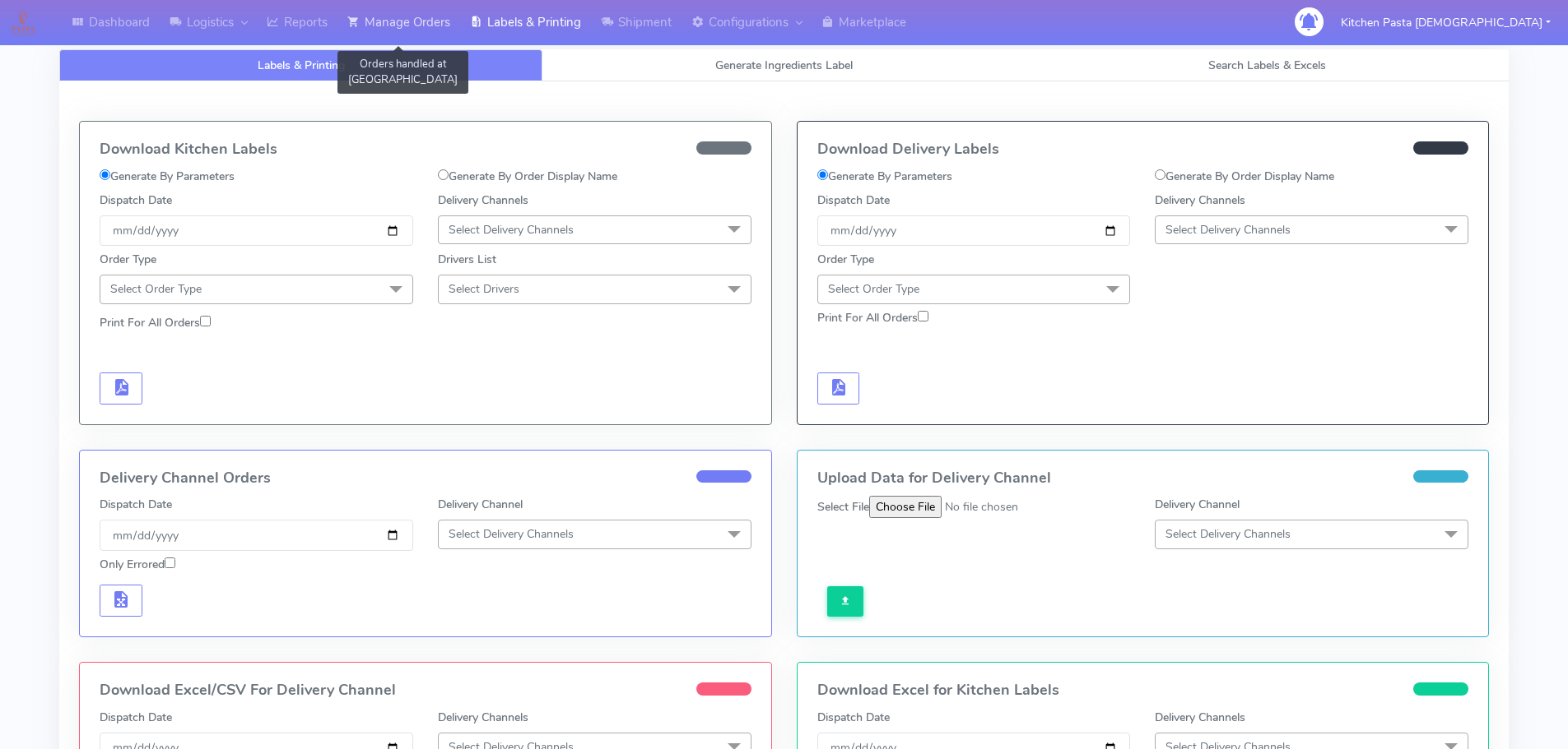
click at [386, 20] on link "Manage Orders" at bounding box center [398, 22] width 123 height 45
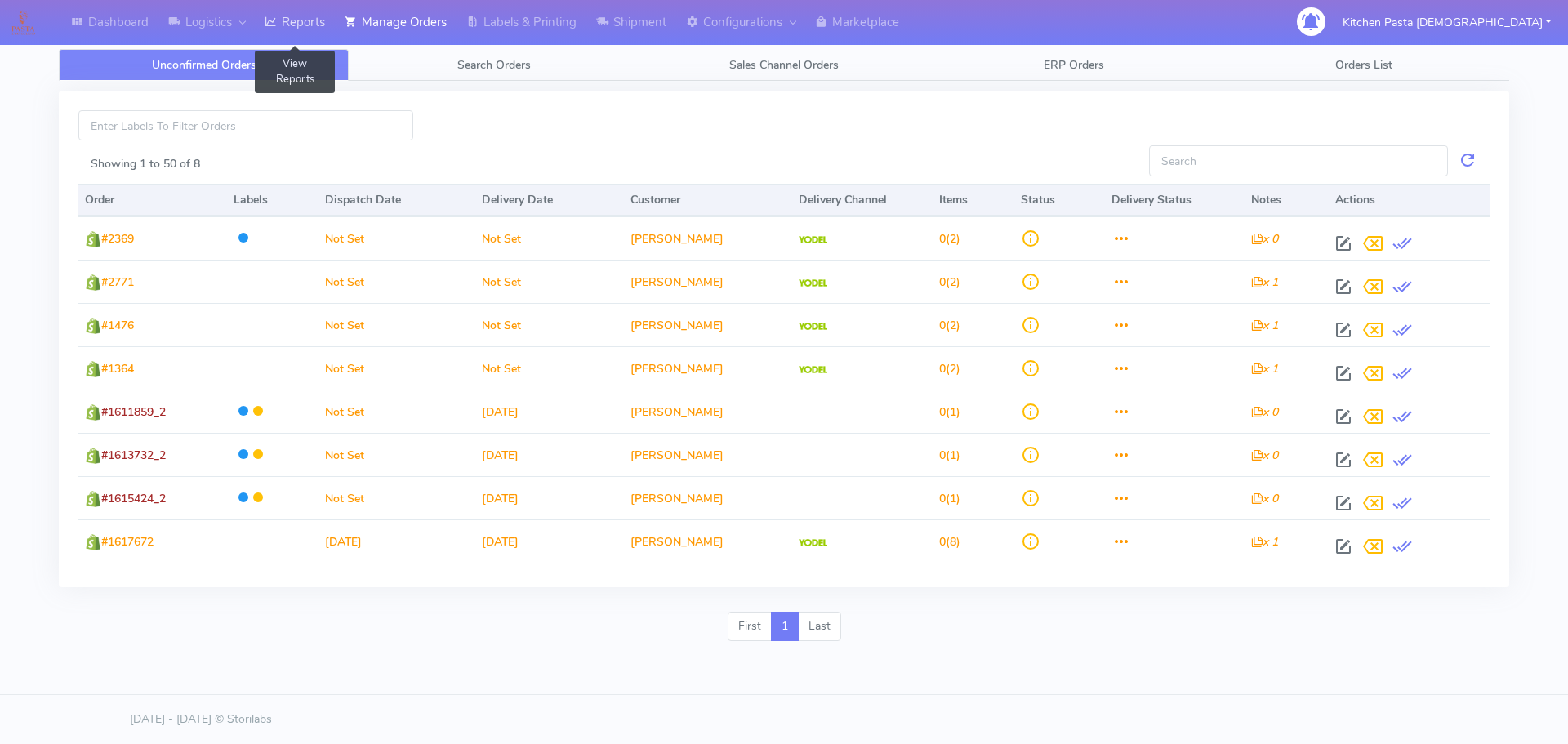
click at [322, 21] on link "Reports" at bounding box center [294, 22] width 80 height 45
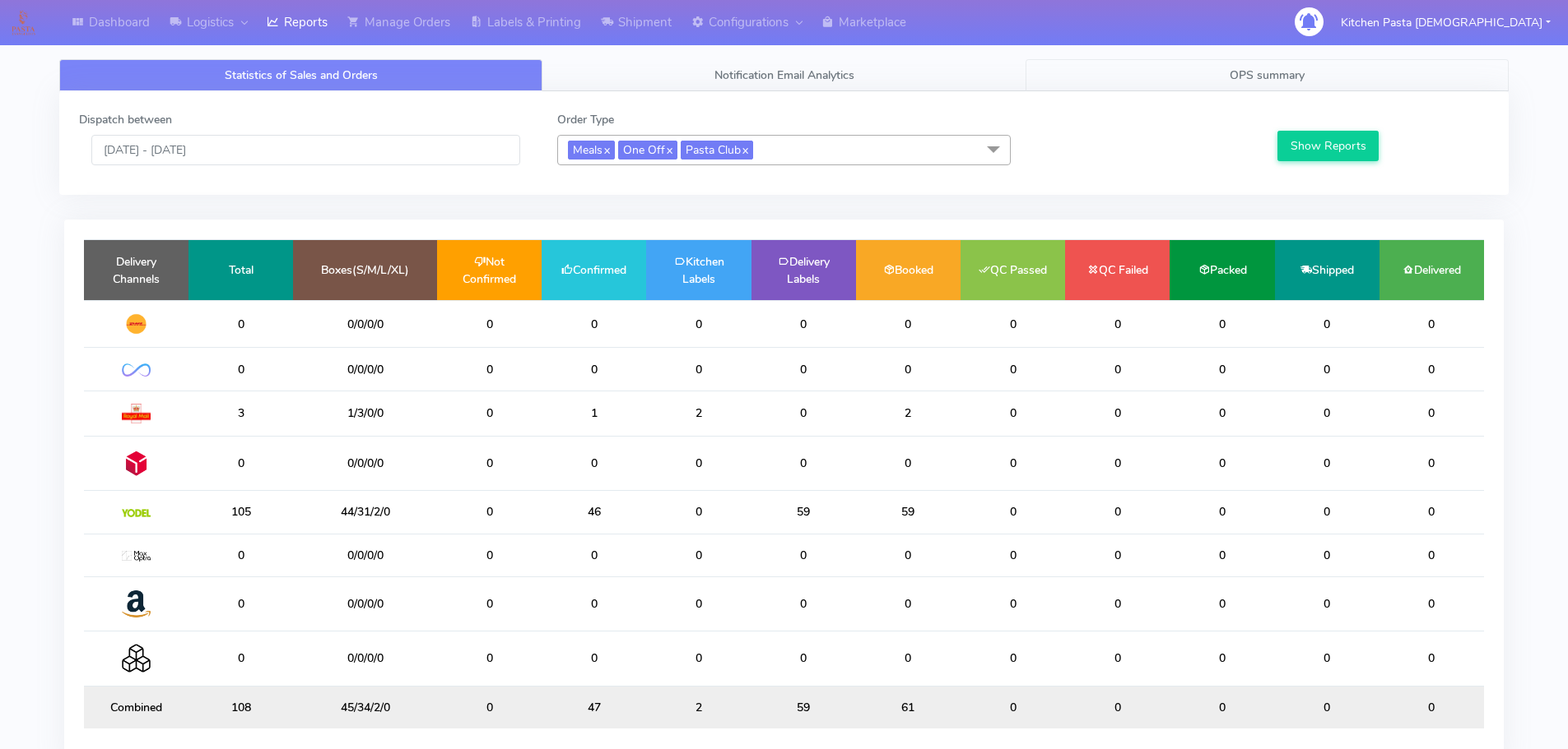
click at [1278, 79] on span "OPS summary" at bounding box center [1266, 75] width 75 height 16
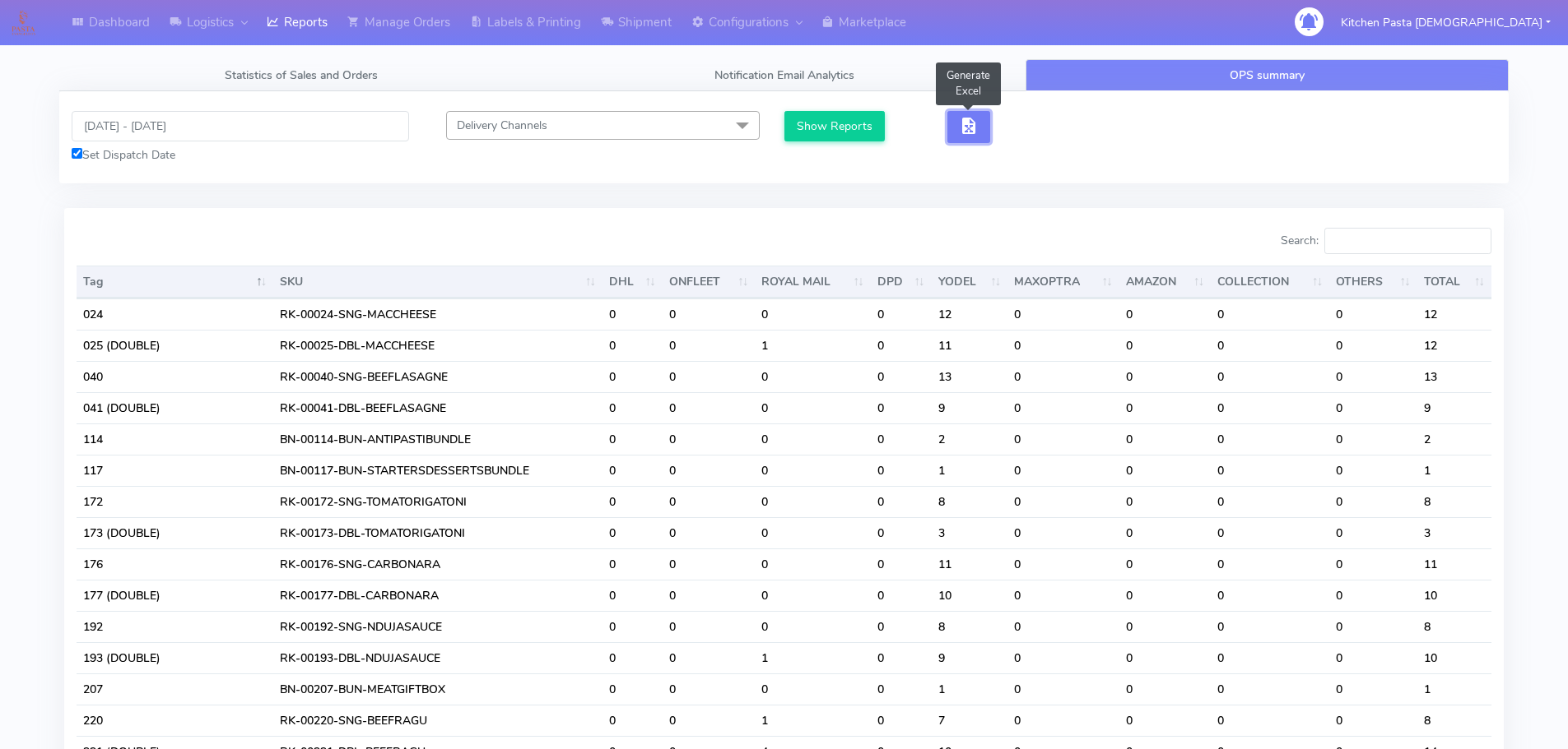
click at [963, 112] on button "button" at bounding box center [969, 127] width 43 height 32
click at [981, 115] on button "button" at bounding box center [969, 127] width 43 height 32
click at [986, 139] on button "button" at bounding box center [969, 127] width 43 height 32
click at [948, 136] on button "button" at bounding box center [969, 127] width 43 height 32
click at [952, 130] on button "button" at bounding box center [969, 127] width 43 height 32
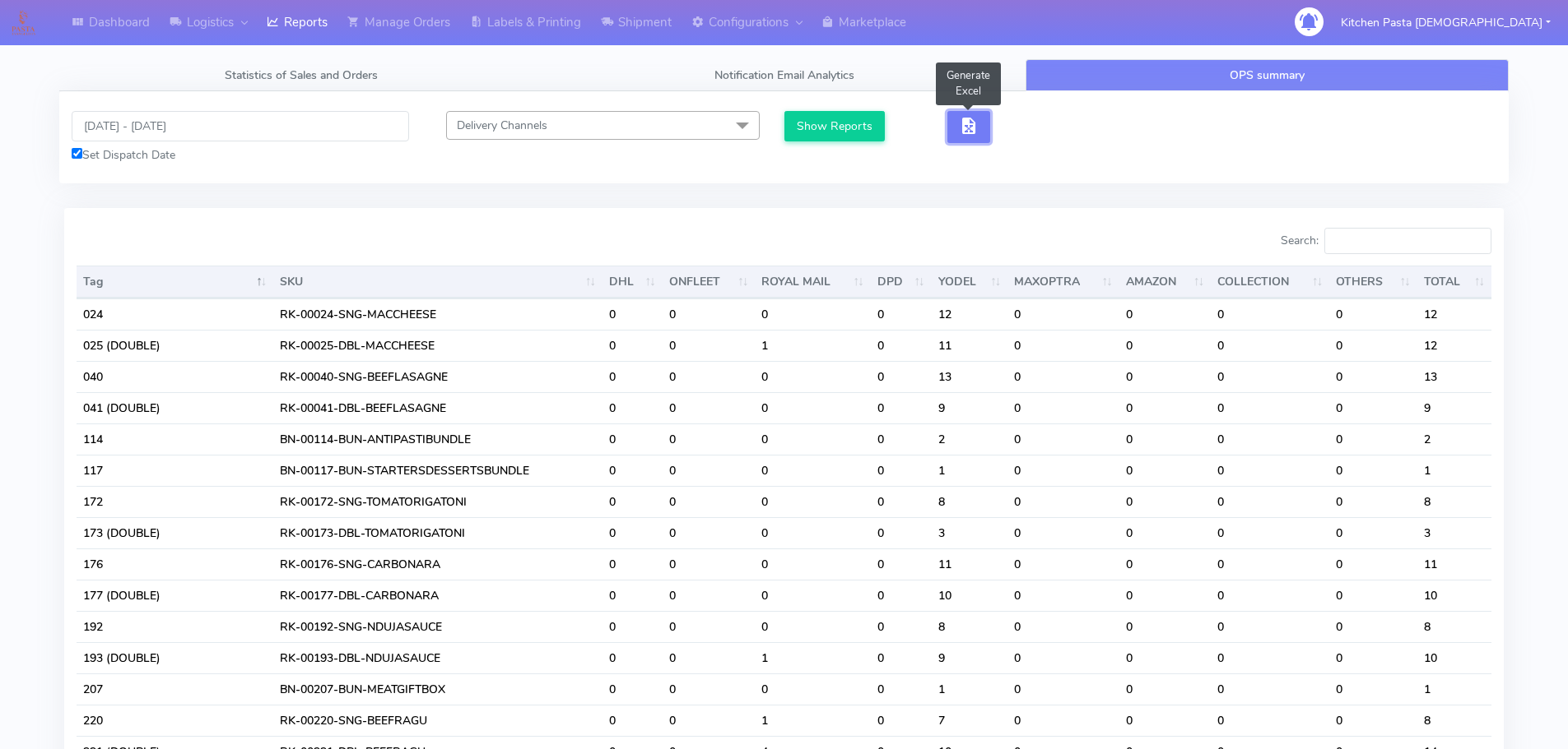
click at [966, 133] on span "button" at bounding box center [968, 130] width 20 height 16
drag, startPoint x: 1004, startPoint y: 118, endPoint x: 1021, endPoint y: 124, distance: 18.0
click at [1021, 124] on span "button" at bounding box center [1029, 130] width 20 height 16
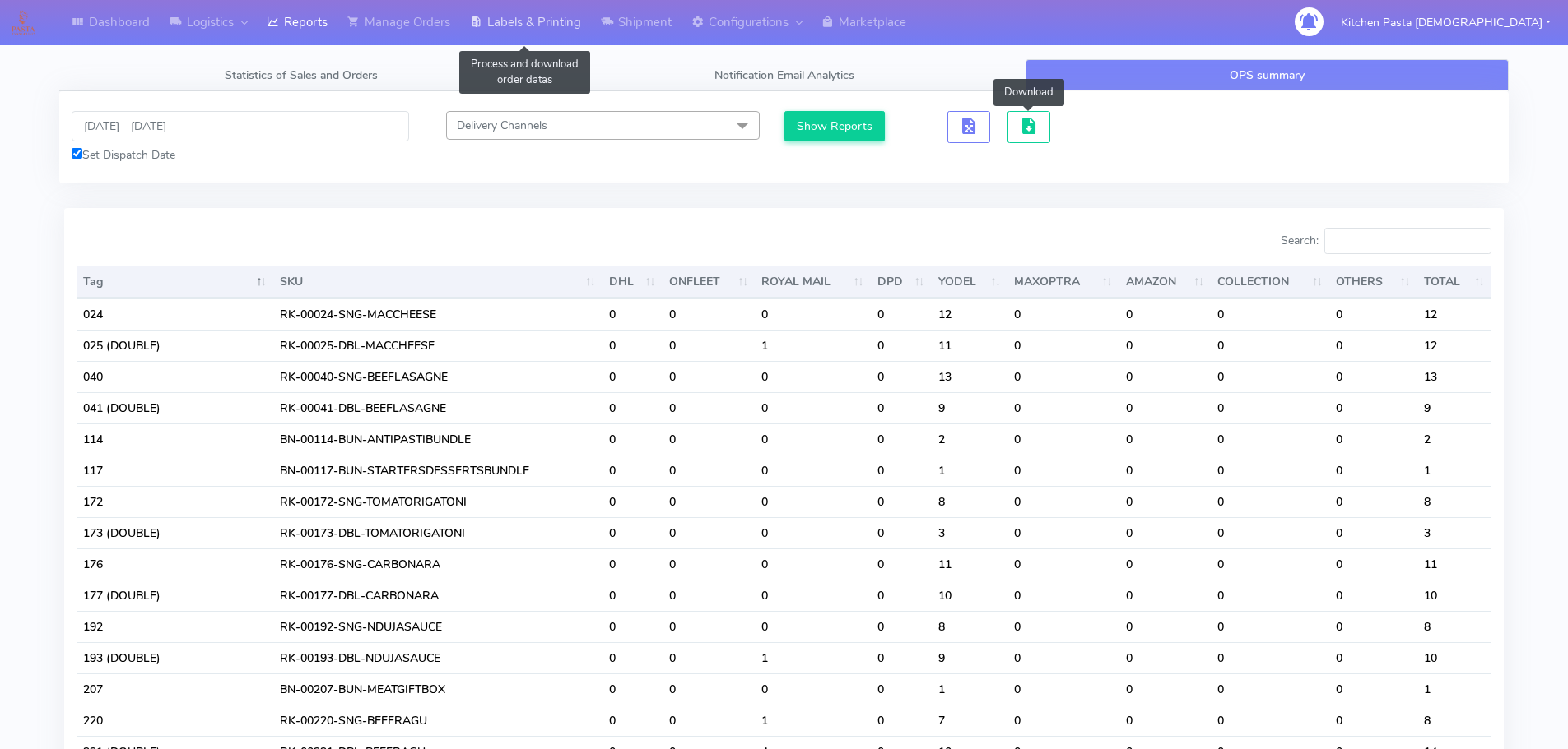
drag, startPoint x: 537, startPoint y: 22, endPoint x: 526, endPoint y: 34, distance: 16.3
click at [537, 22] on link "Labels & Printing" at bounding box center [525, 22] width 131 height 45
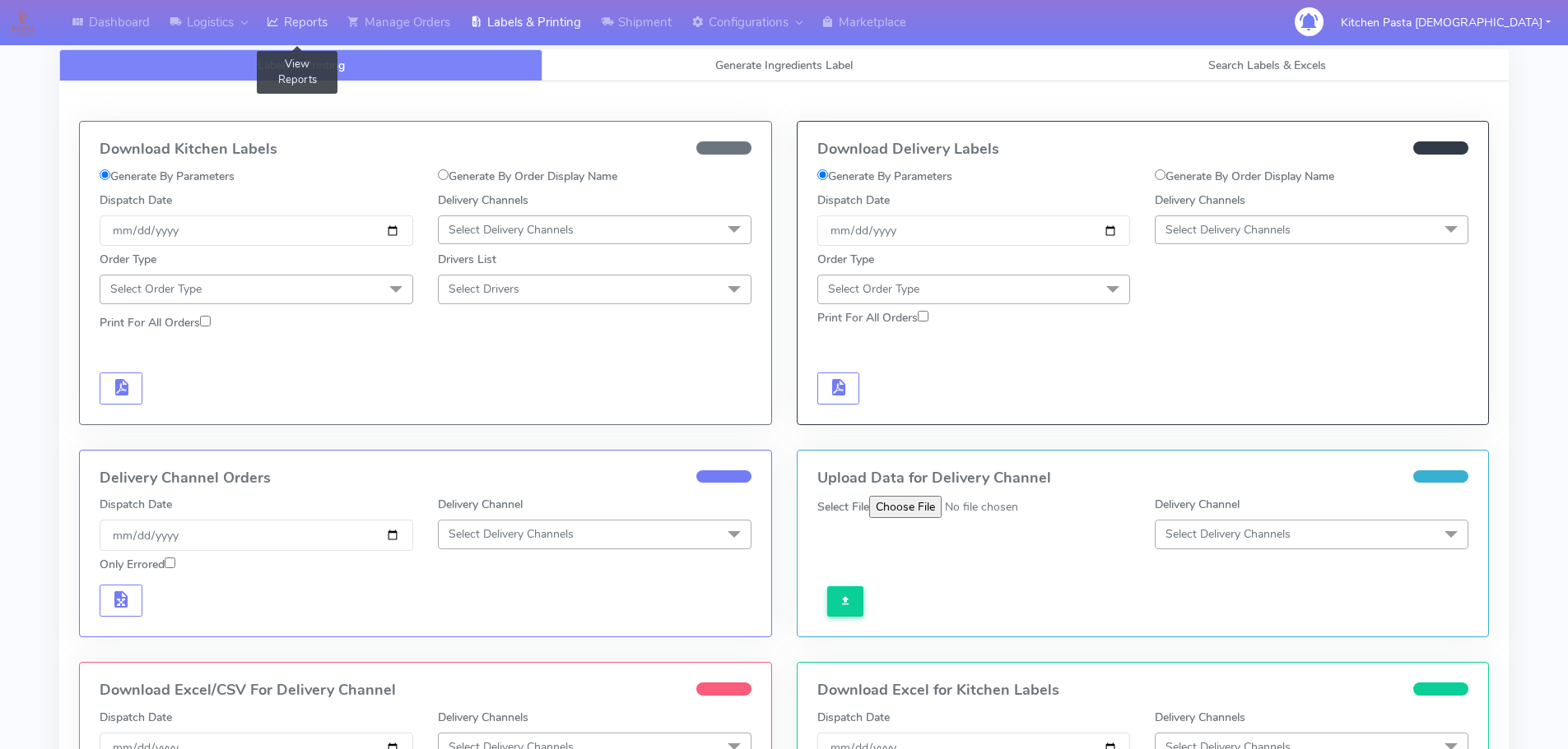
click at [309, 25] on link "Reports" at bounding box center [296, 22] width 80 height 45
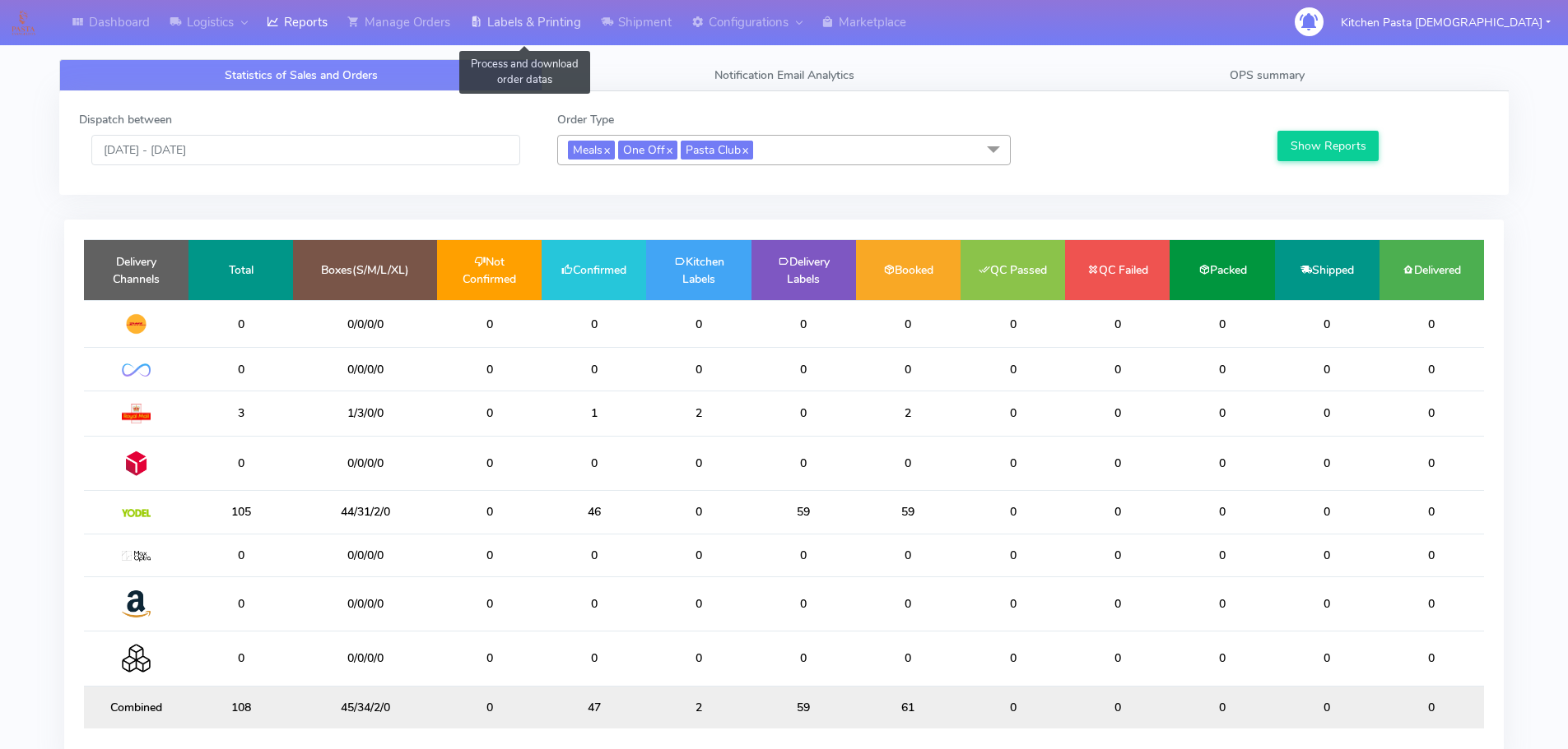
click at [507, 10] on link "Labels & Printing" at bounding box center [525, 22] width 131 height 45
